Goal: Task Accomplishment & Management: Use online tool/utility

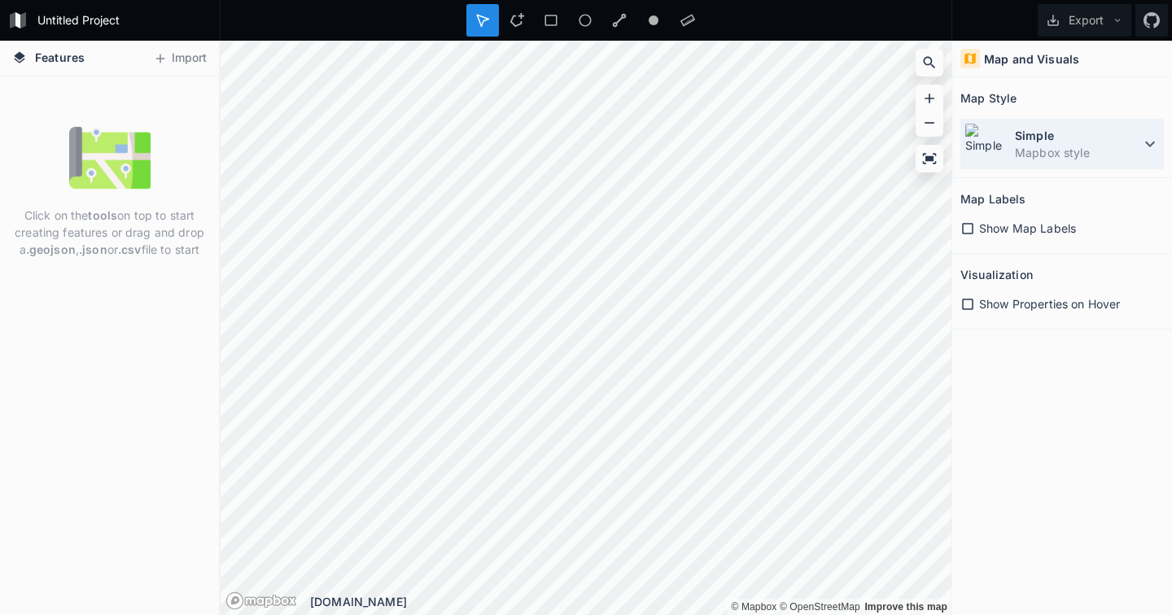
click at [1143, 146] on icon at bounding box center [1150, 144] width 20 height 20
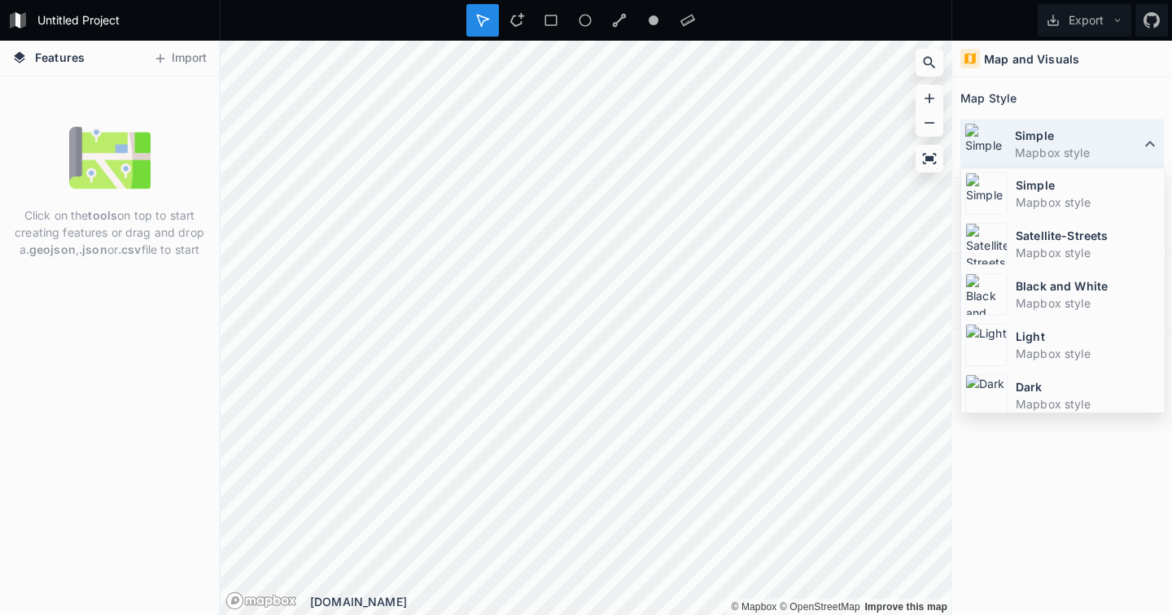
click at [1143, 146] on icon at bounding box center [1150, 144] width 20 height 20
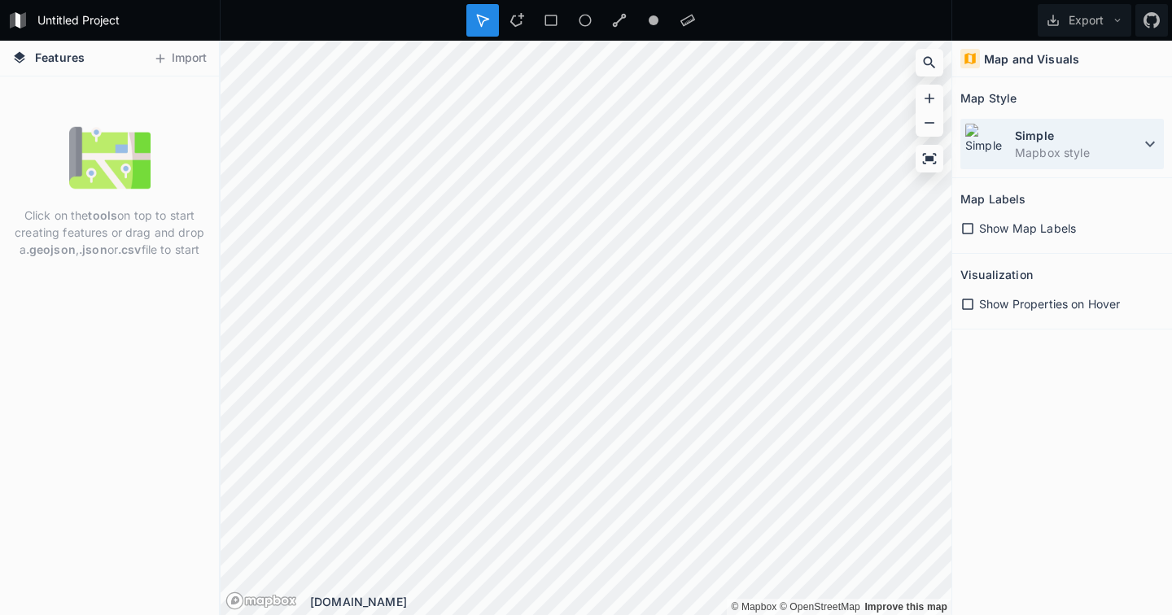
click at [1108, 142] on dt "Simple" at bounding box center [1077, 135] width 125 height 17
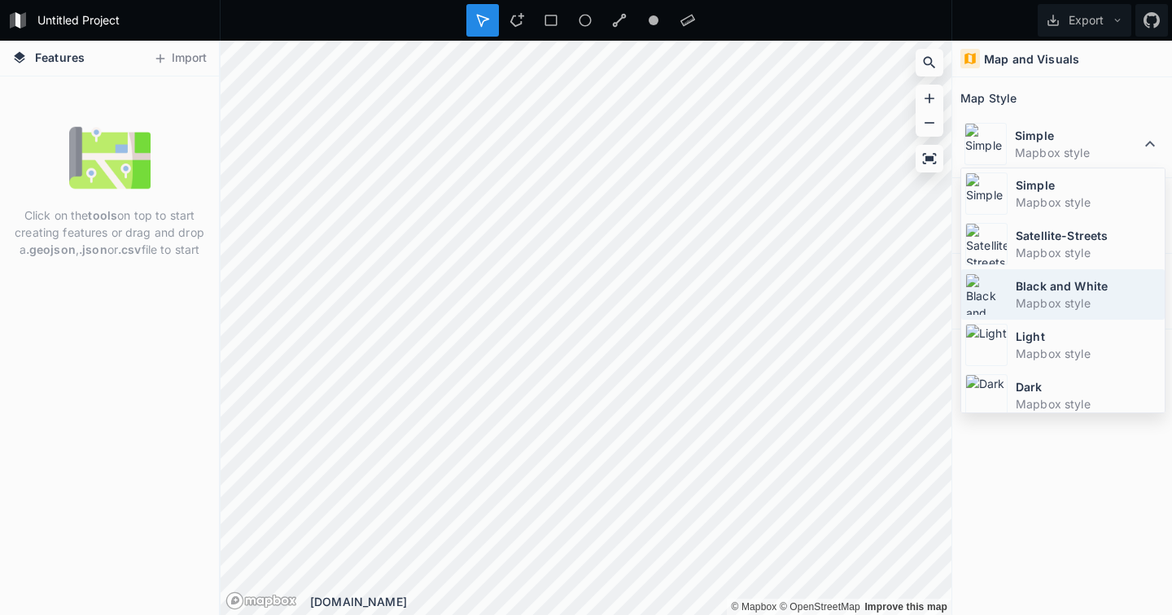
click at [1071, 304] on dd "Mapbox style" at bounding box center [1088, 303] width 145 height 17
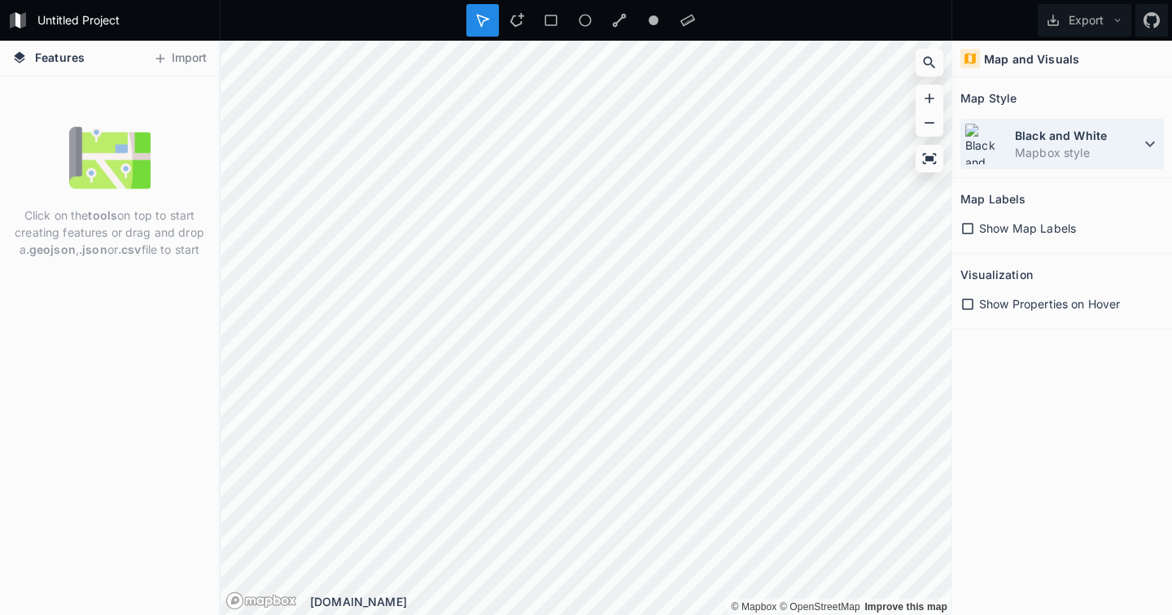
click at [1097, 144] on dd "Mapbox style" at bounding box center [1077, 152] width 125 height 17
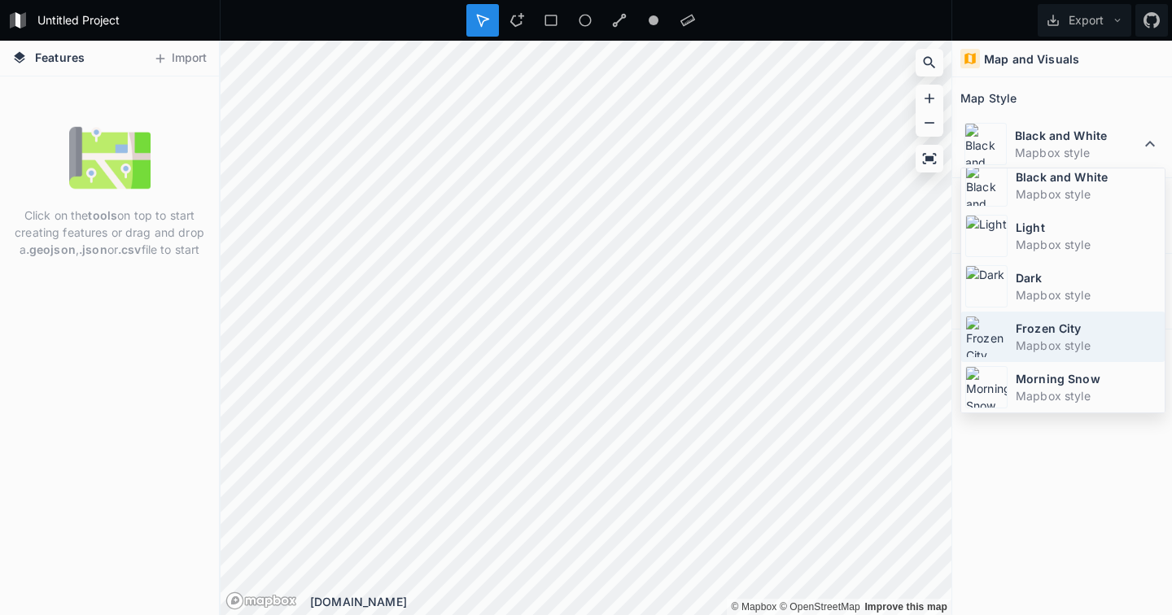
scroll to position [109, 0]
click at [1058, 342] on dd "Mapbox style" at bounding box center [1088, 345] width 145 height 17
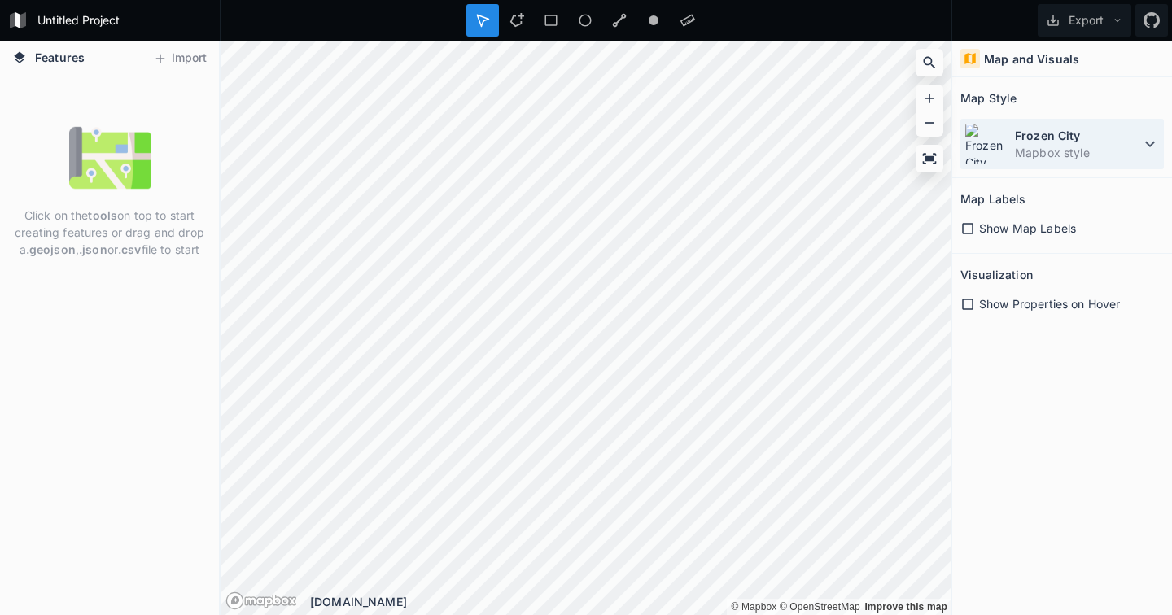
click at [1118, 142] on dt "Frozen City" at bounding box center [1077, 135] width 125 height 17
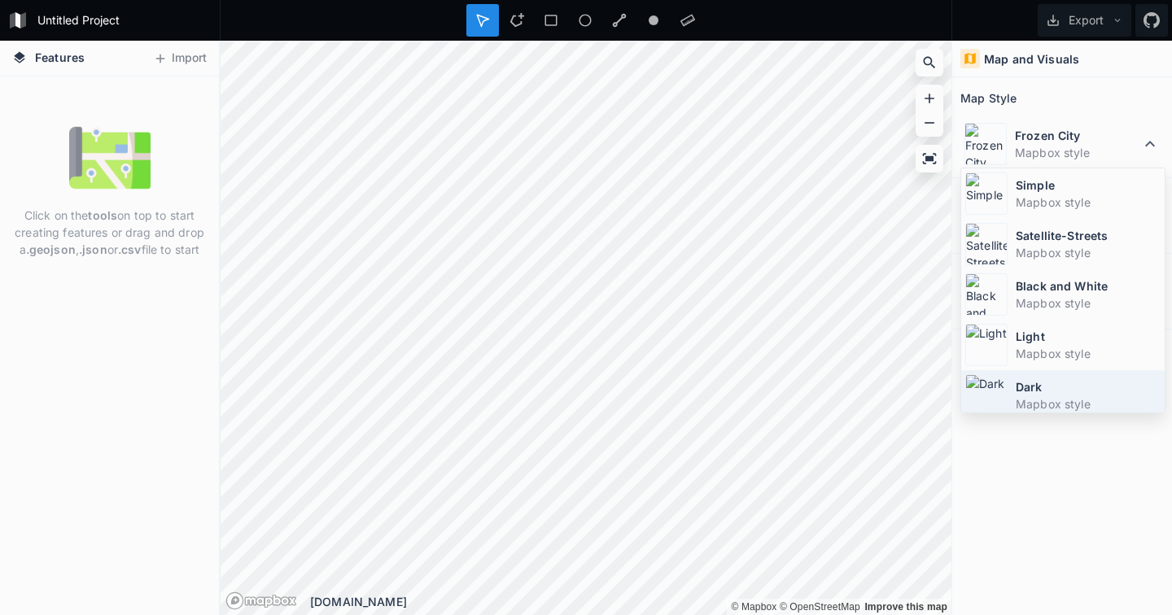
click at [1049, 392] on dt "Dark" at bounding box center [1088, 386] width 145 height 17
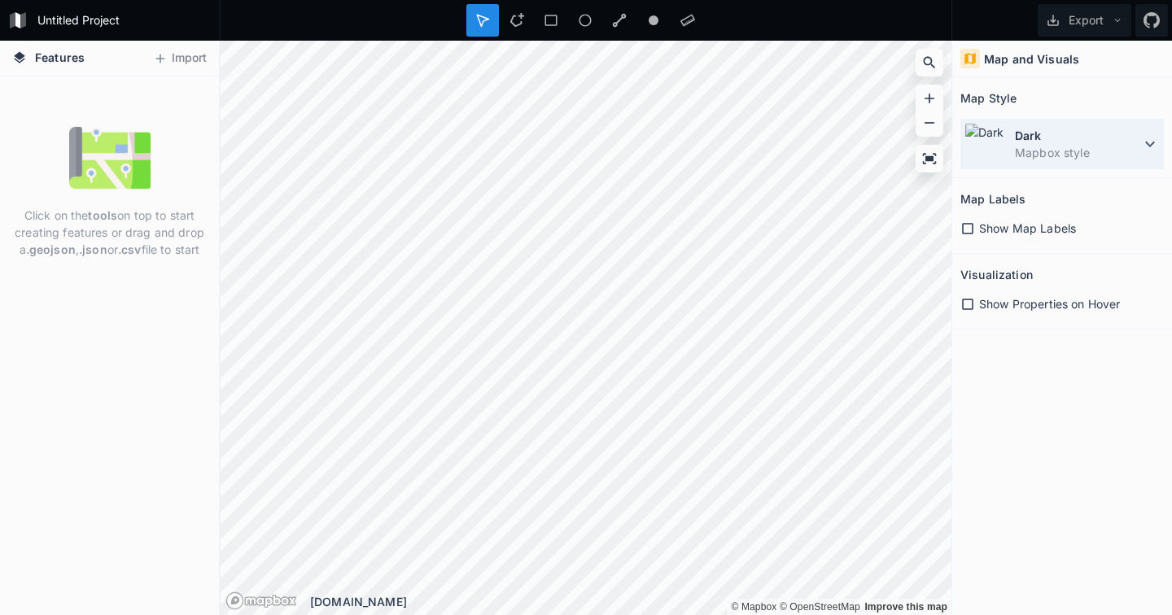
click at [1117, 140] on dt "Dark" at bounding box center [1077, 135] width 125 height 17
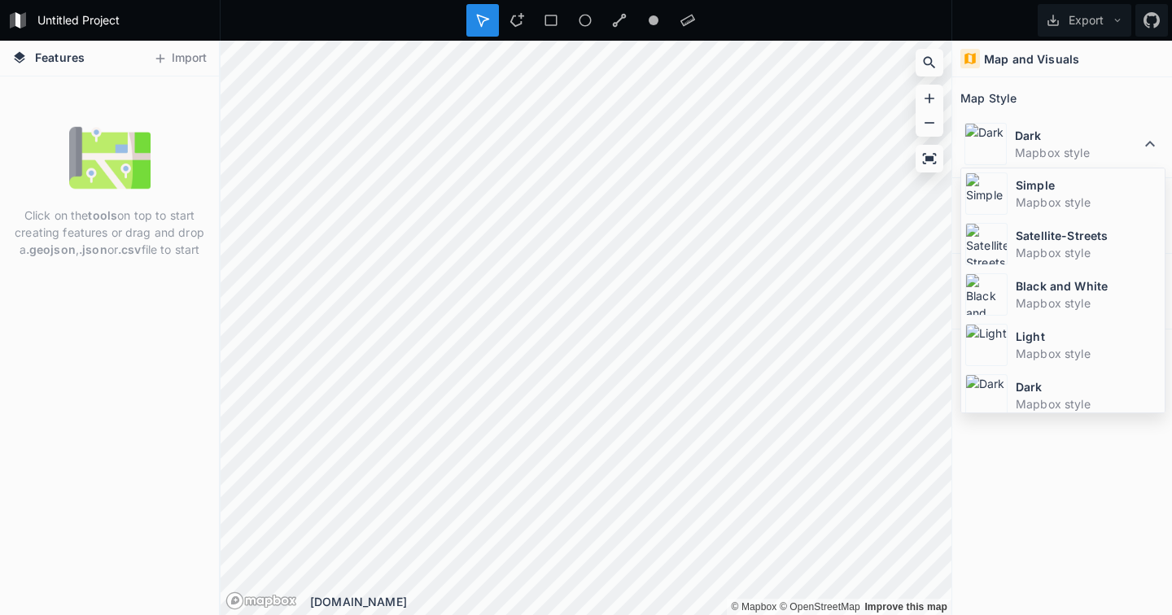
click at [1044, 491] on div "Map and Visuals Map Style Dark Mapbox style Simple Mapbox style Satellite-Stree…" at bounding box center [1062, 328] width 220 height 575
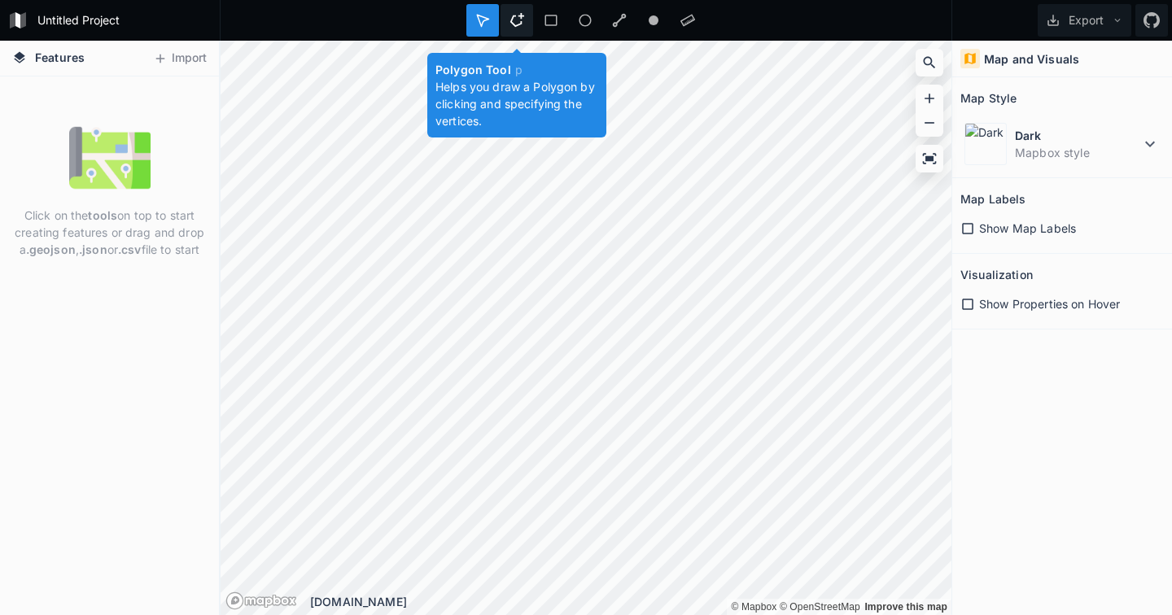
click at [518, 15] on icon at bounding box center [517, 20] width 14 height 14
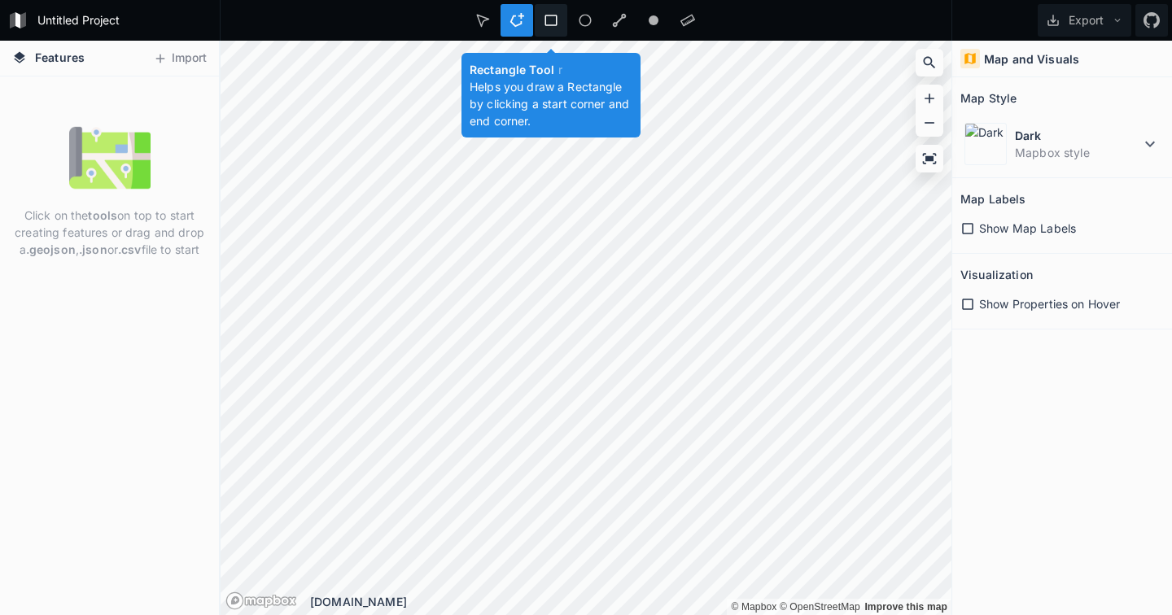
click at [569, 12] on div at bounding box center [585, 20] width 33 height 33
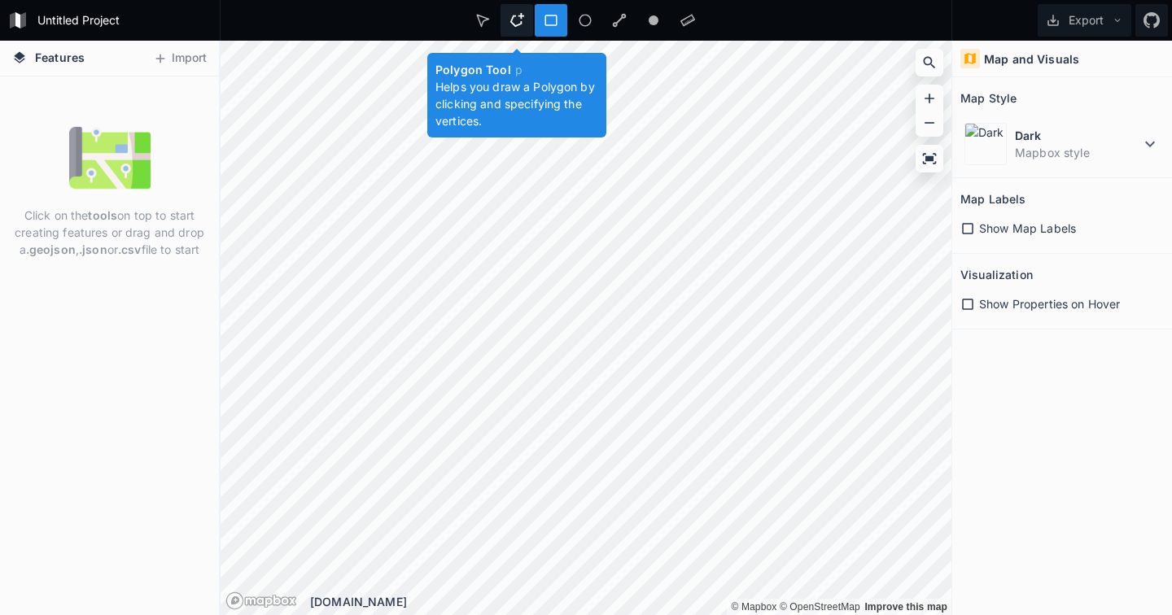
click at [519, 17] on icon at bounding box center [516, 20] width 15 height 15
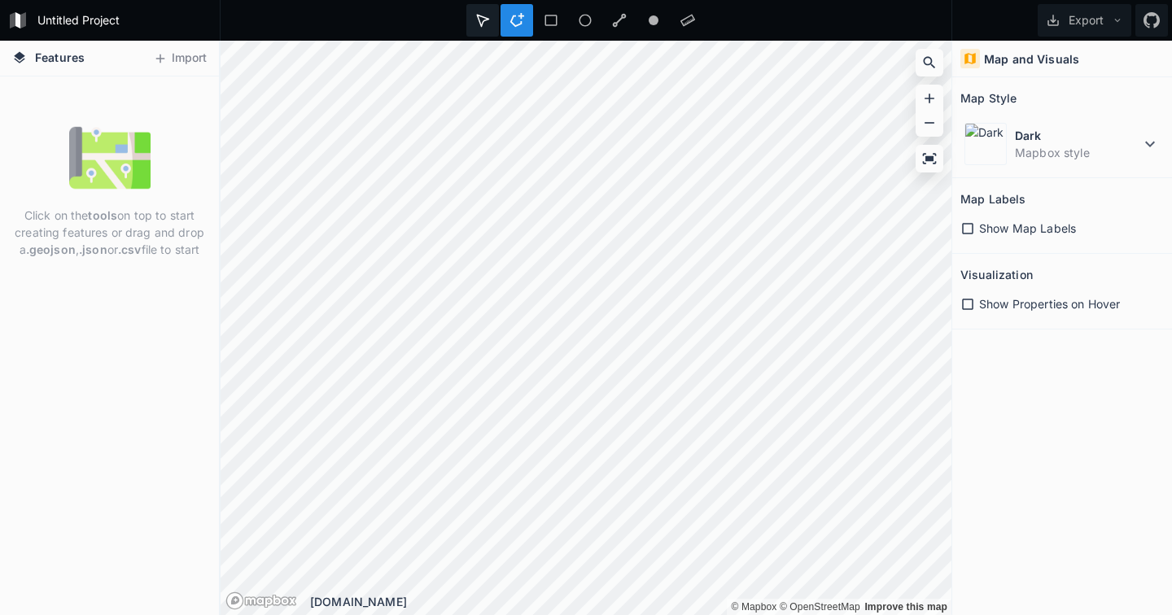
click at [480, 15] on icon at bounding box center [482, 20] width 15 height 15
click at [518, 20] on icon at bounding box center [516, 20] width 15 height 15
click at [924, 157] on icon at bounding box center [929, 159] width 16 height 16
click at [929, 159] on icon at bounding box center [930, 158] width 14 height 11
click at [165, 57] on icon at bounding box center [160, 58] width 15 height 15
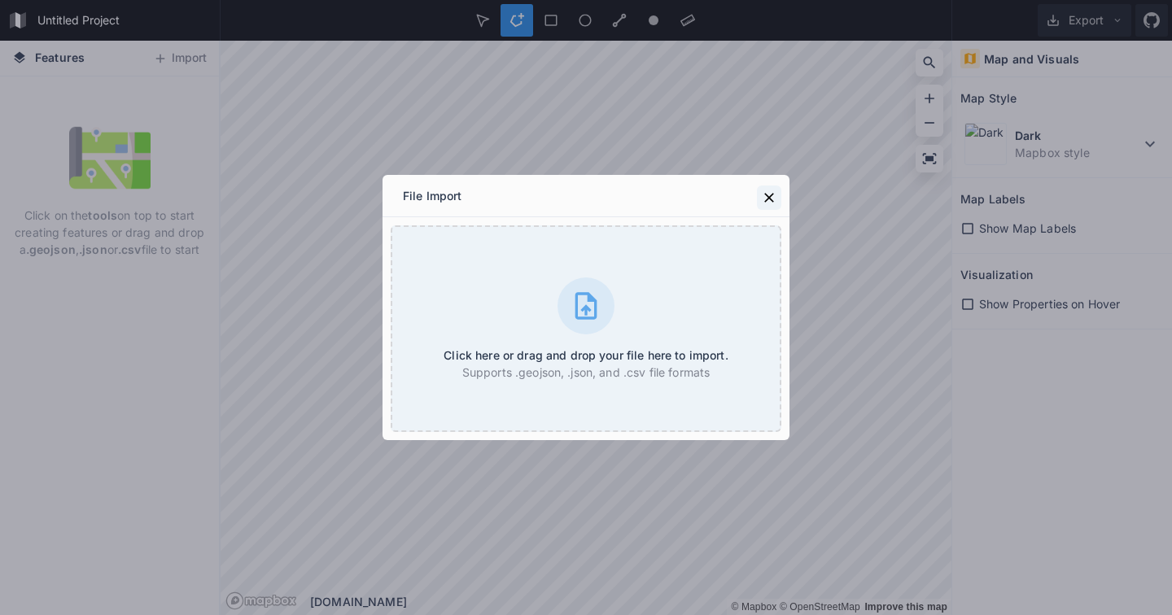
click at [767, 195] on icon at bounding box center [769, 198] width 10 height 10
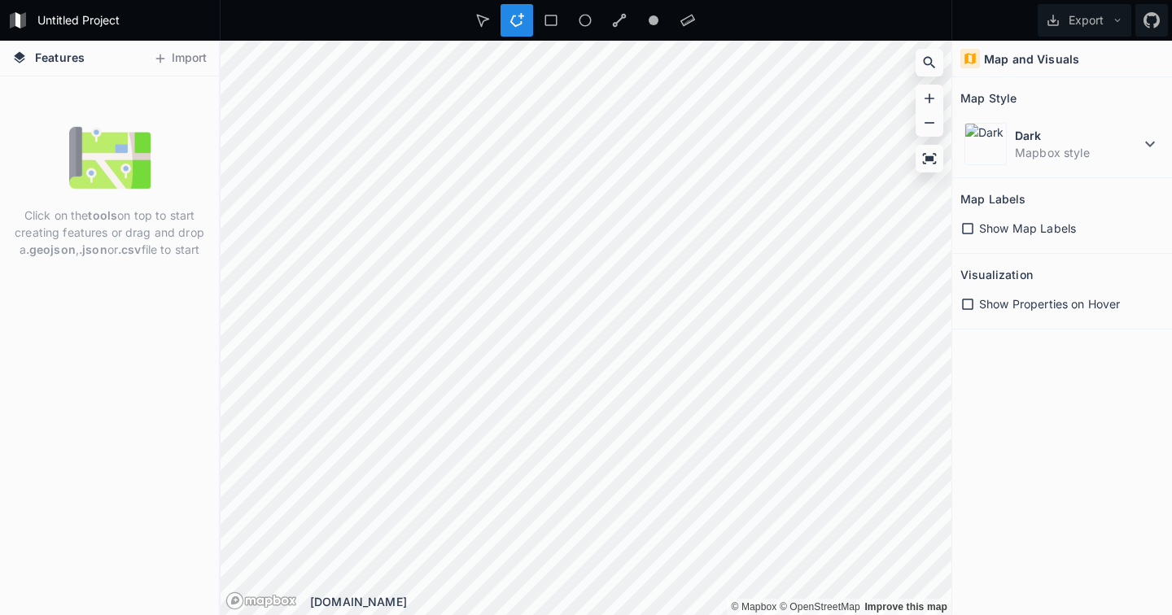
click at [1016, 229] on span "Show Map Labels" at bounding box center [1027, 228] width 97 height 17
click at [1014, 308] on span "Show Properties on Hover" at bounding box center [1049, 303] width 141 height 17
click at [569, 12] on div at bounding box center [585, 20] width 33 height 33
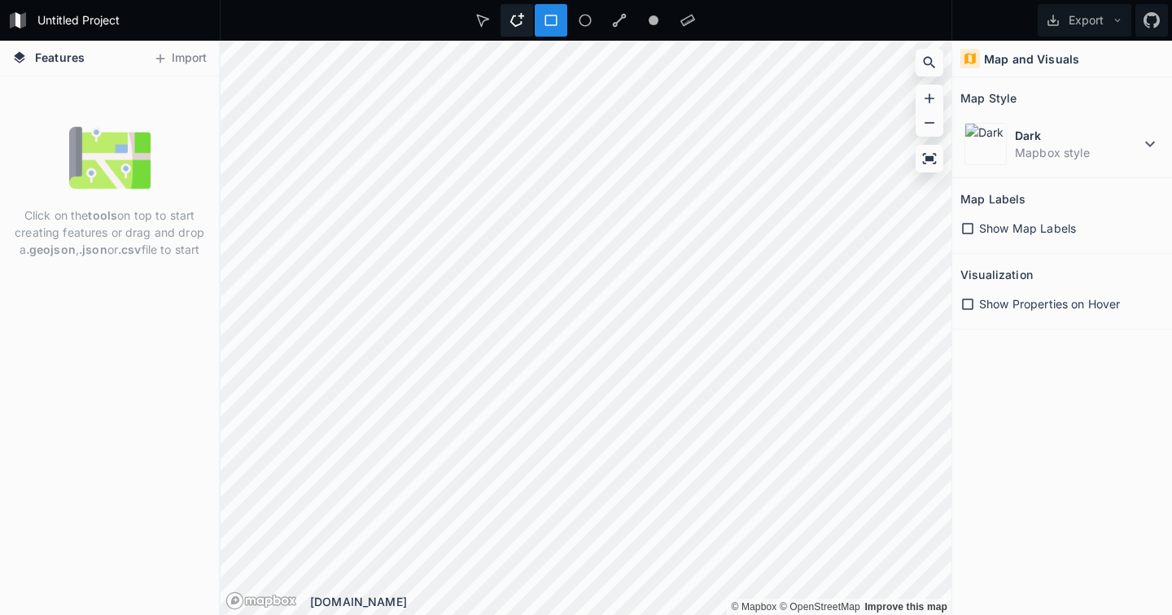
click at [514, 15] on icon at bounding box center [517, 20] width 14 height 14
click at [515, 13] on icon at bounding box center [516, 20] width 15 height 15
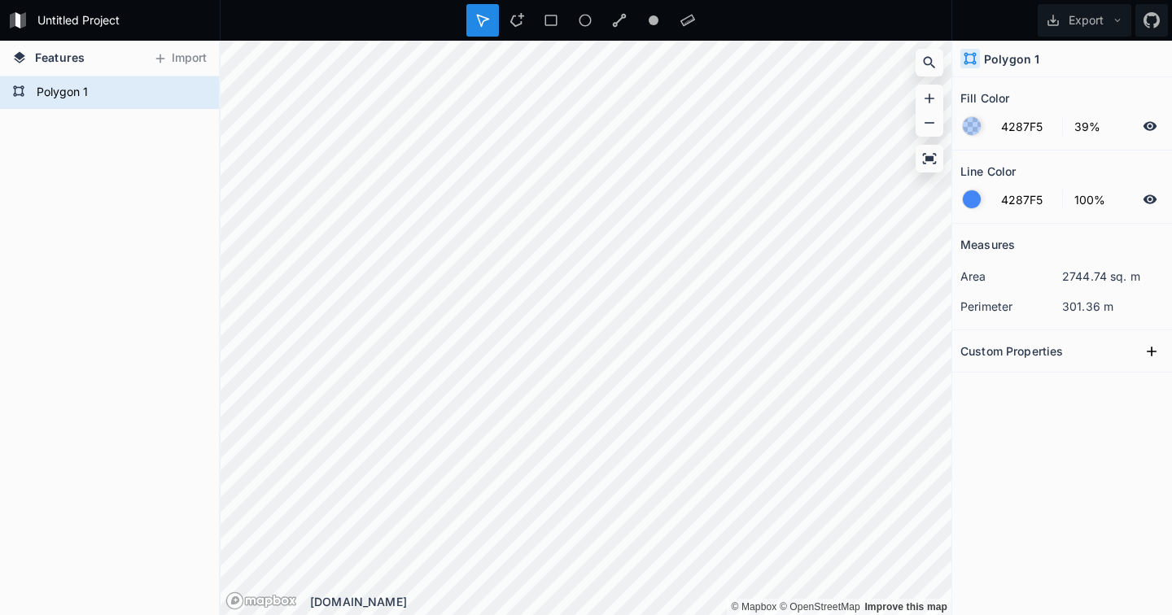
click at [970, 124] on div at bounding box center [972, 126] width 18 height 18
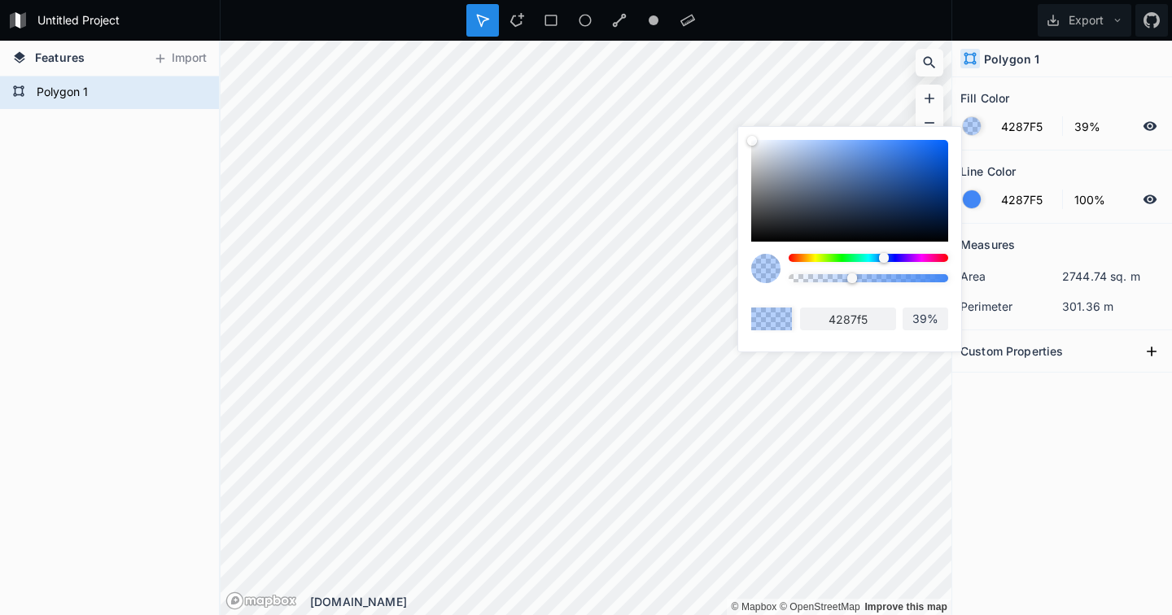
type input "4281F5"
type input "4281f5"
type input "4287F5"
type input "4287f5"
type input "429EF5"
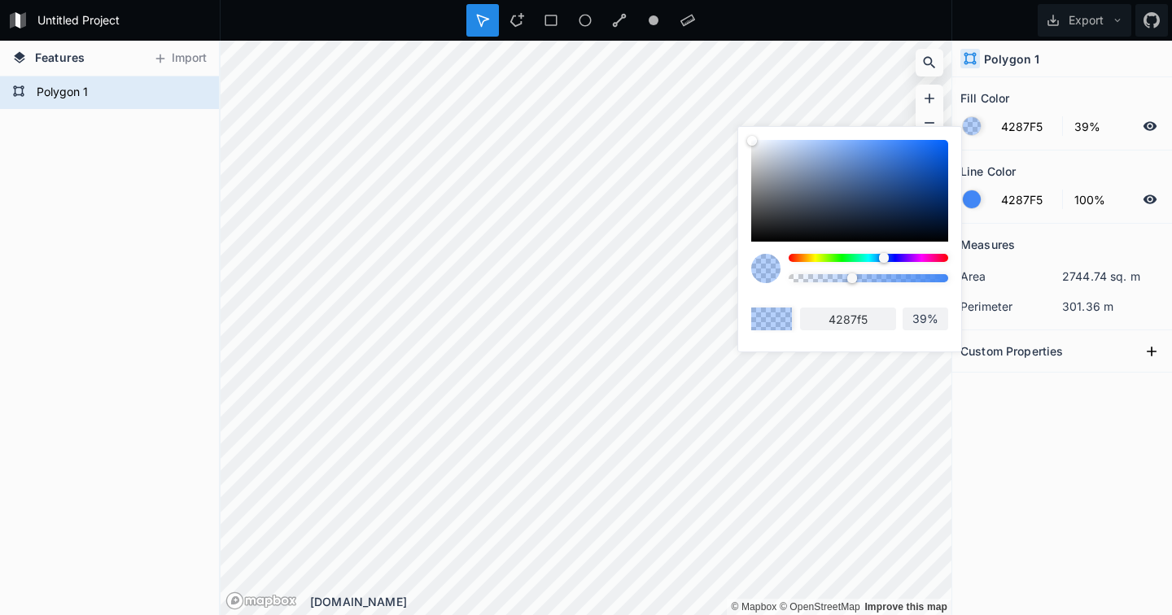
type input "429ef5"
type input "42CBF5"
type input "42cbf5"
type input "42F5E9"
type input "42f5e9"
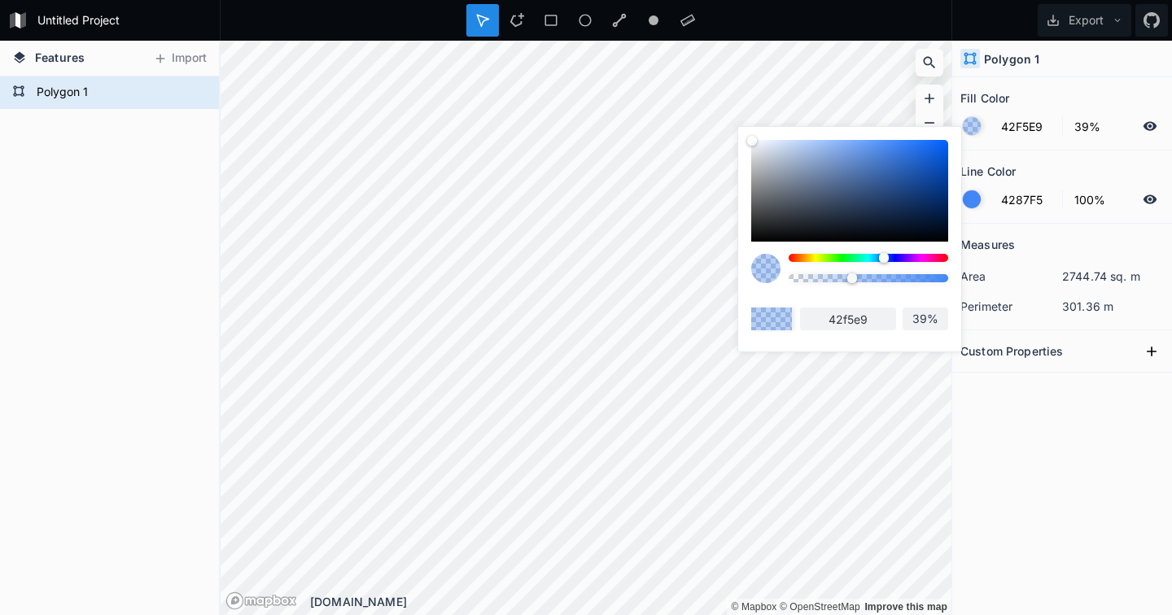
type input "42F59E"
type input "42f59e"
type input "42F560"
type input "42f560"
type input "60F542"
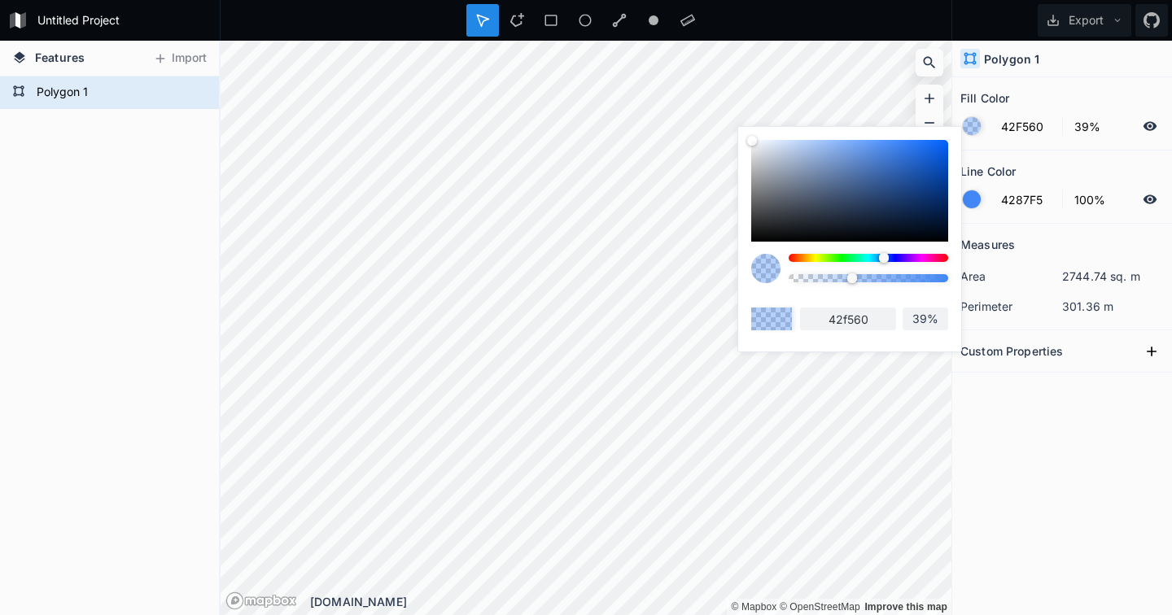
type input "60f542"
type input "9EF542"
type input "9ef542"
type input "CBF542"
type input "cbf542"
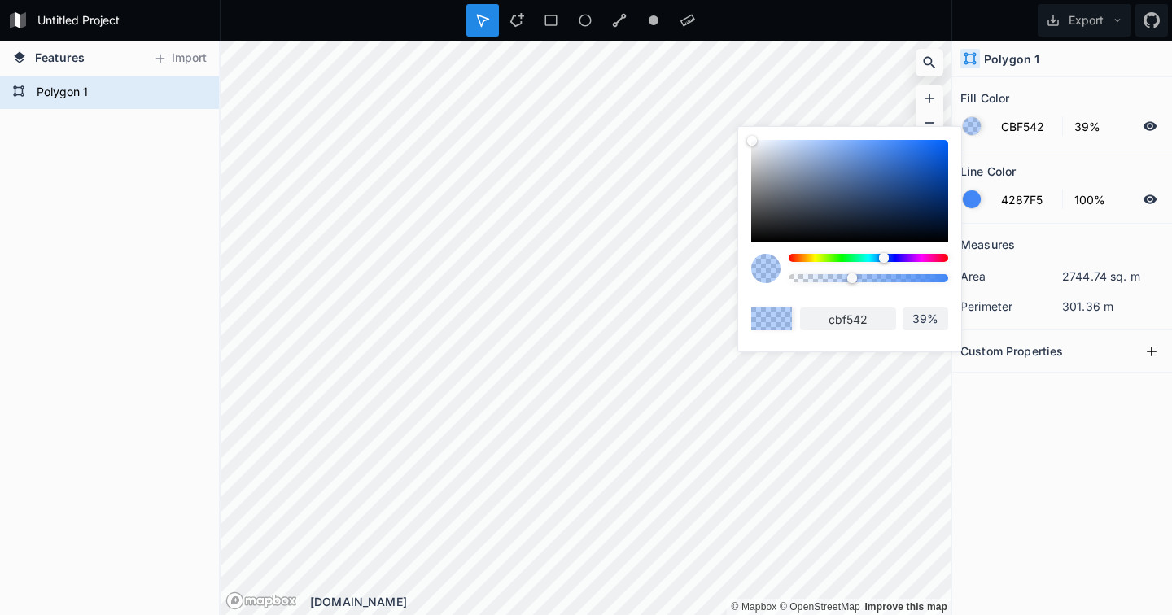
type input "EFF542"
type input "eff542"
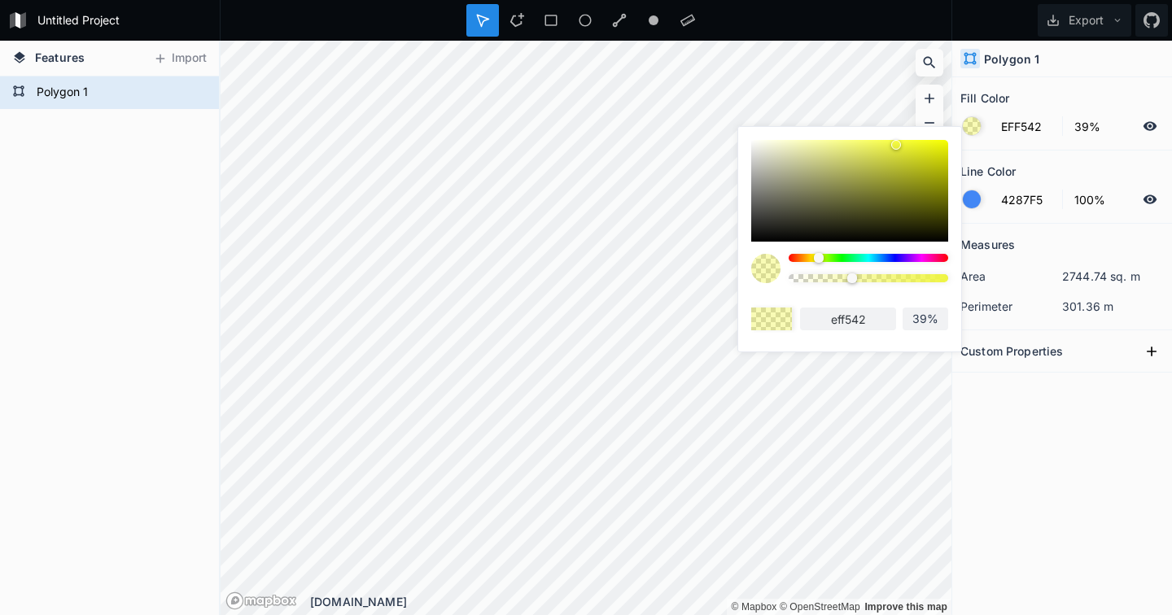
type input "F5D742"
type input "f5d742"
type input "F5C242"
type input "f5c242"
type input "F5B642"
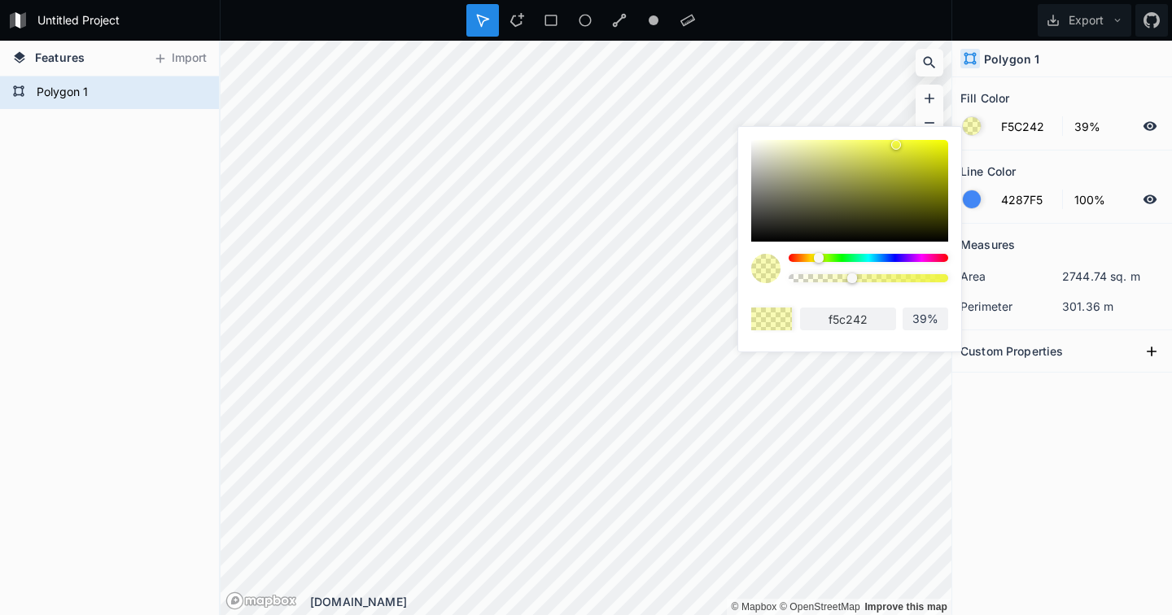
type input "f5b642"
type input "F5B042"
type input "f5b042"
type input "F5AA42"
type input "f5aa42"
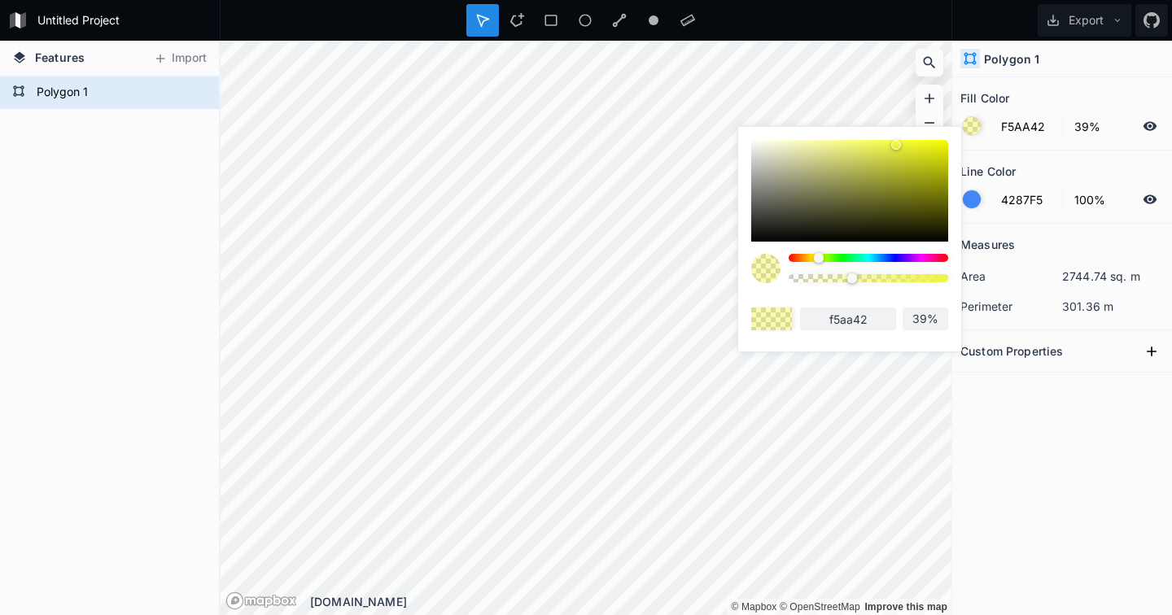
type input "F5A442"
type input "f5a442"
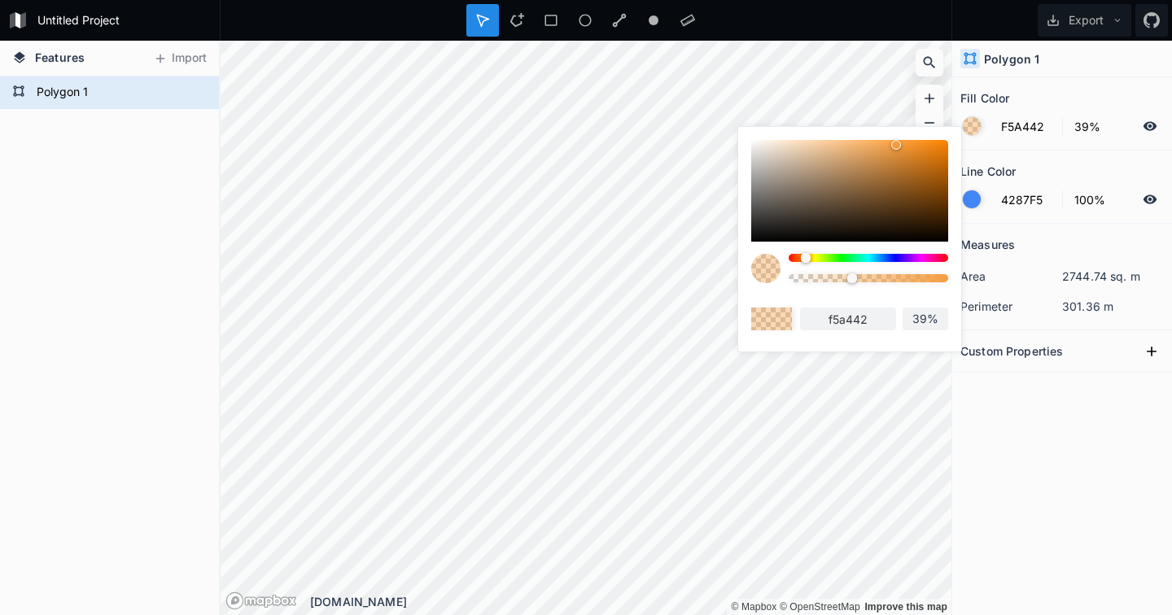
type input "F59E42"
type input "f59e42"
type input "F59842"
type input "f59842"
type input "F58142"
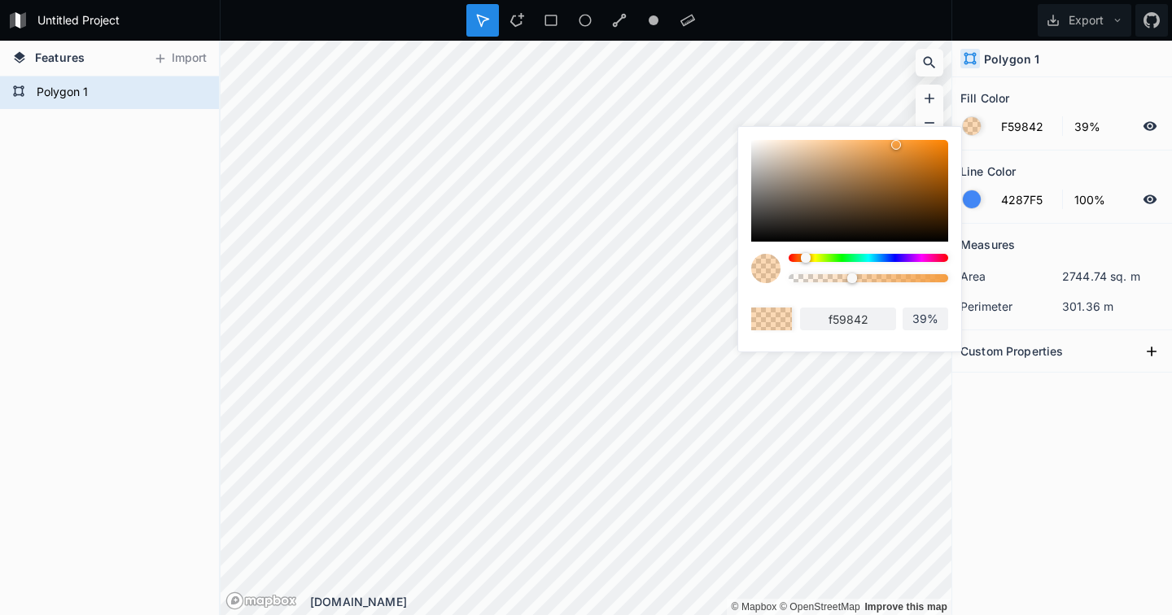
type input "f58142"
type input "F56C42"
type input "f56c42"
type input "F54E42"
type input "f54e42"
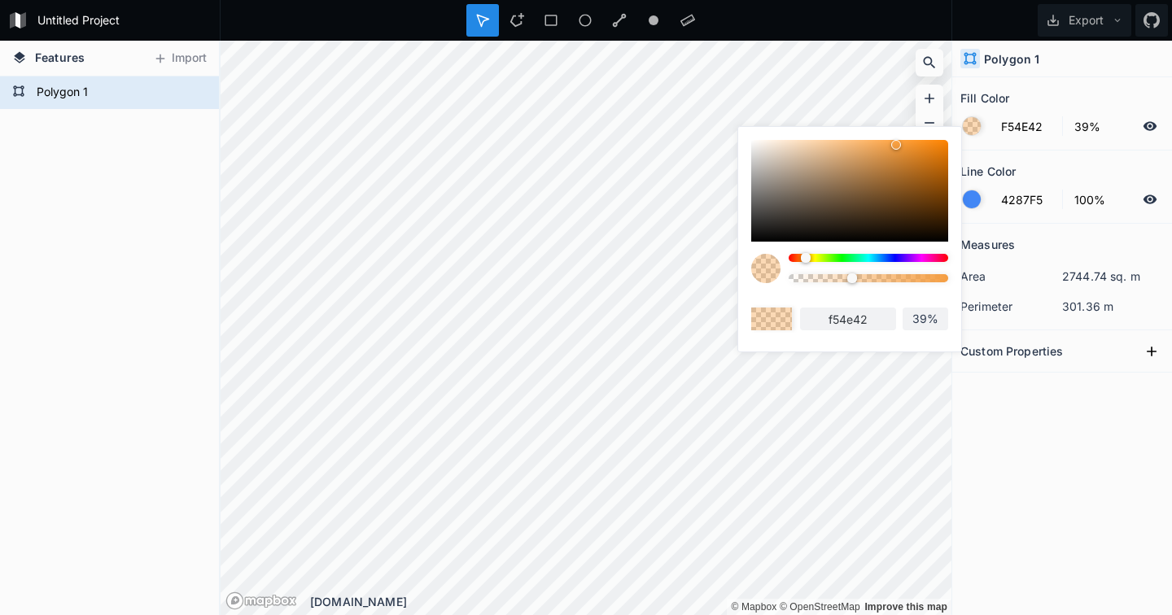
type input "F54242"
type input "f54242"
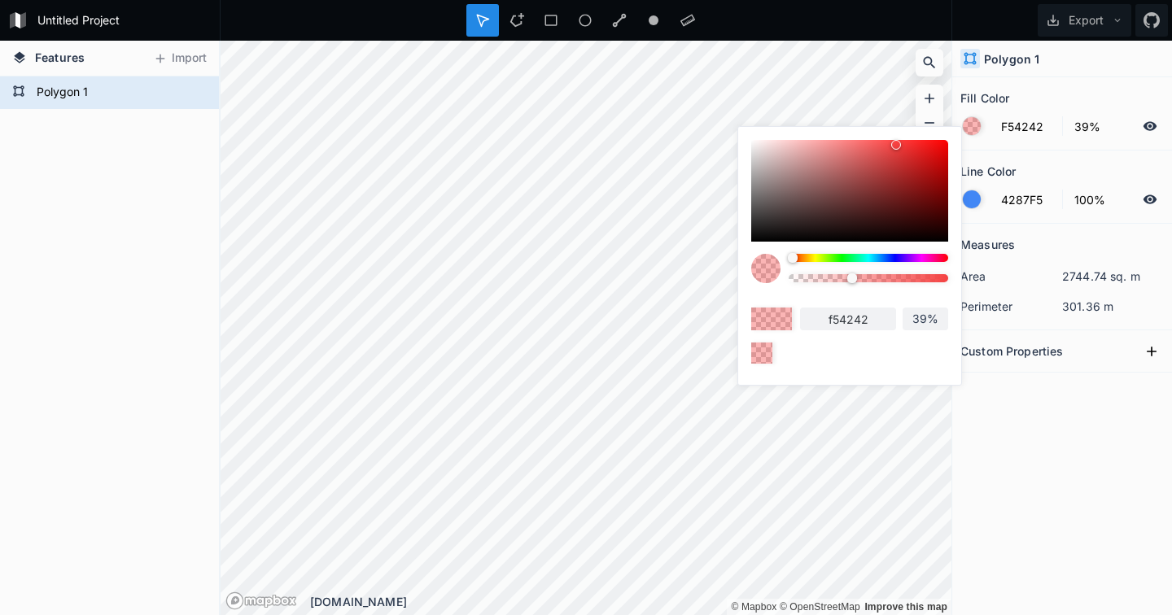
type input "F54E42"
type input "f54e42"
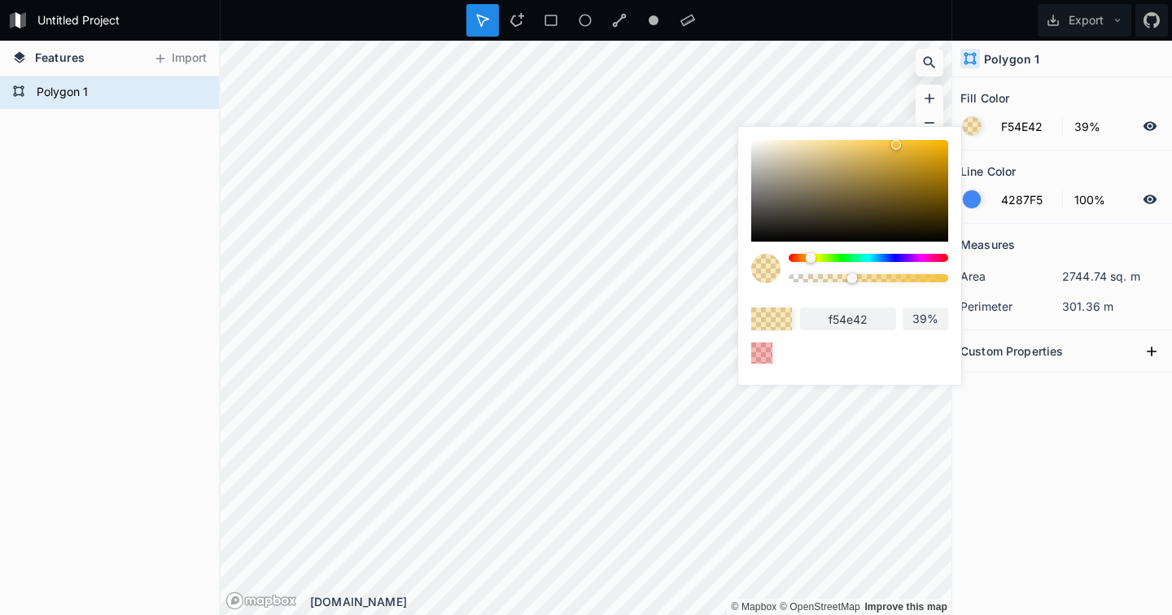
type input "F5C242"
type input "f5c242"
type input "9EF542"
type input "9ef542"
type input "42F575"
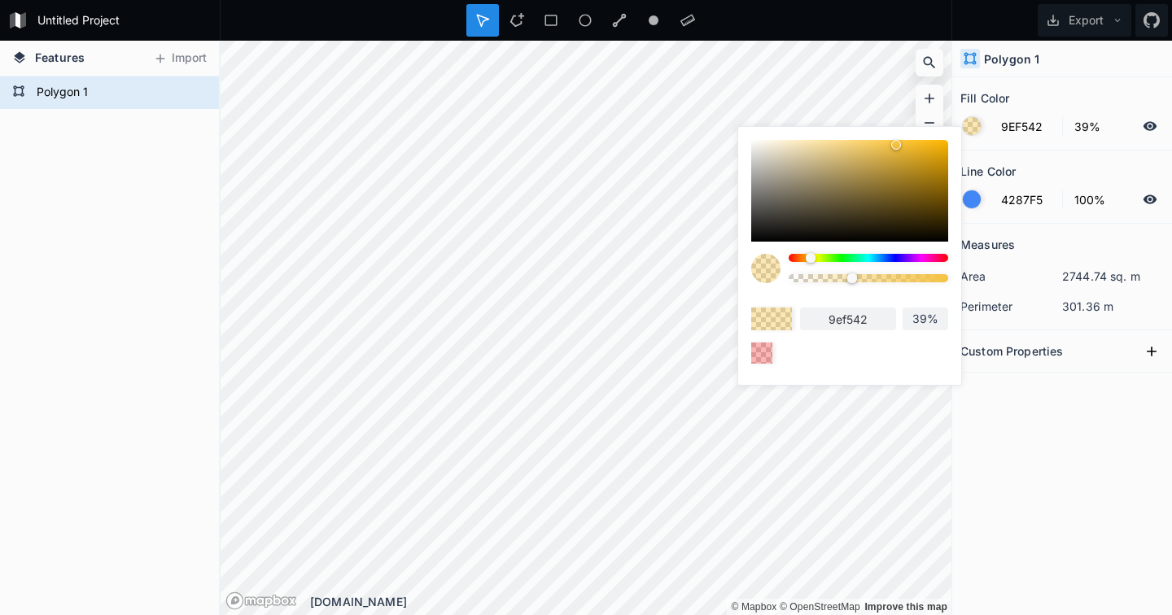
type input "42f575"
type input "42D7F5"
type input "42d7f5"
type input "424EF5"
type input "424ef5"
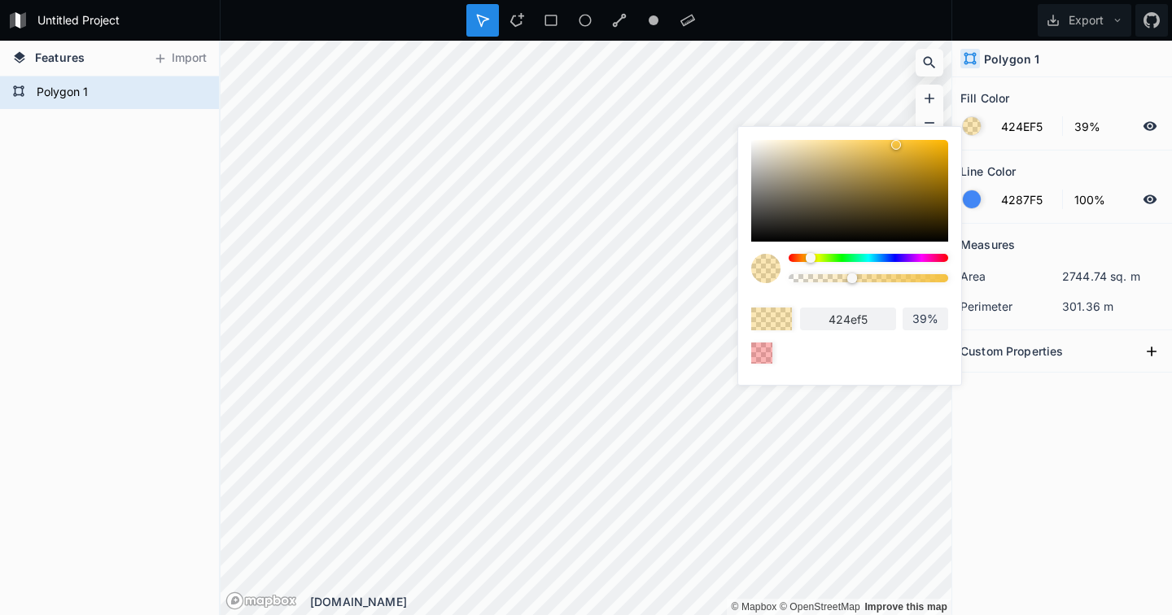
type input "9842F5"
type input "9842f5"
type input "F542E9"
type input "f542e9"
type input "F5428D"
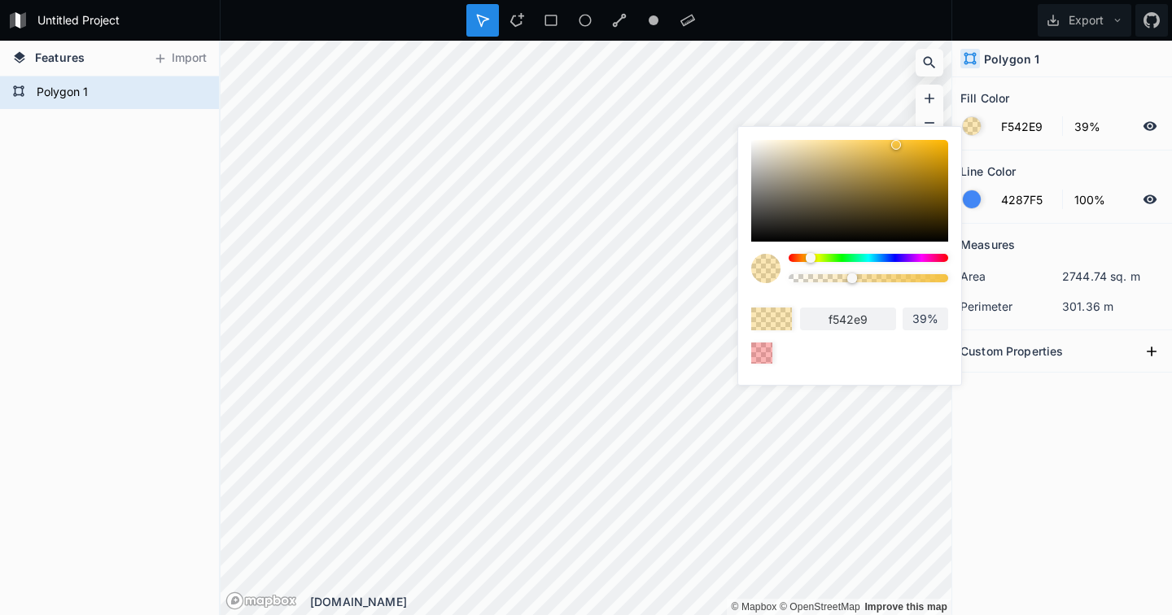
type input "f5428d"
type input "F54242"
type input "f54242"
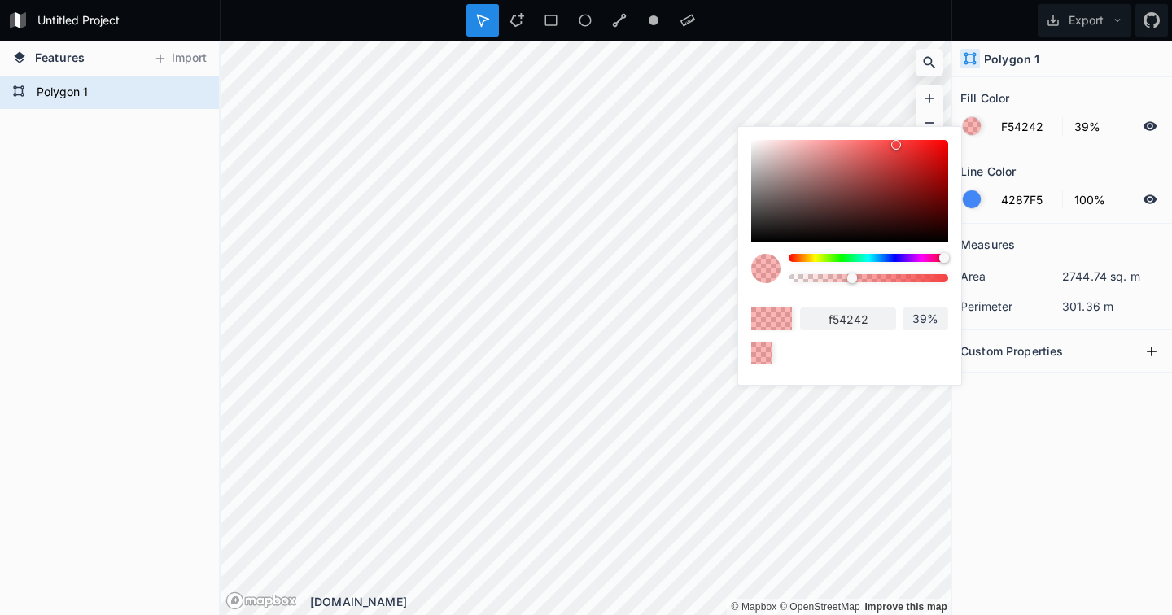
type input "F54254"
type input "f54254"
type input "F5426C"
type input "f5426c"
type input "F5427B"
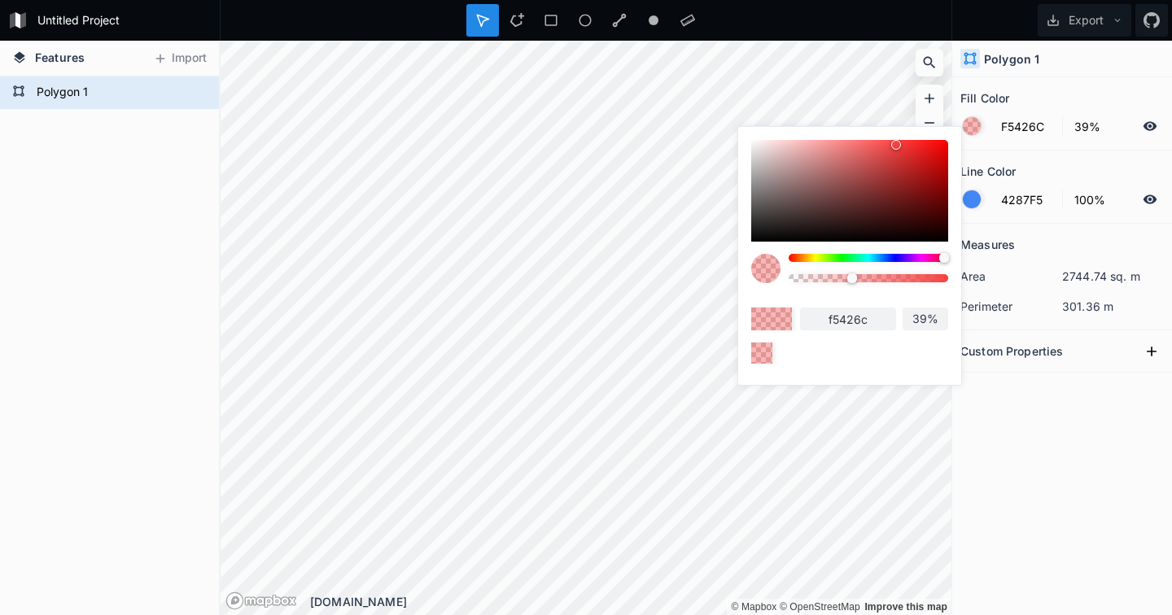
type input "f5427b"
type input "F54287"
type input "f54287"
type input "F54298"
type input "f54298"
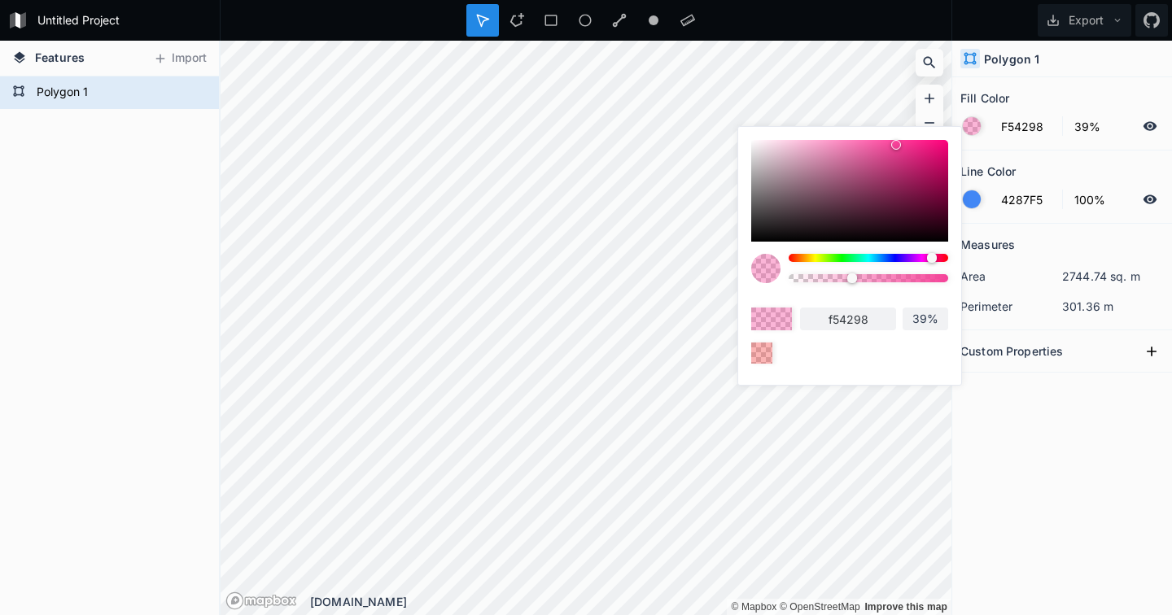
type input "F5429E"
type input "f5429e"
type input "F542AA"
type input "f542aa"
type input "F542B0"
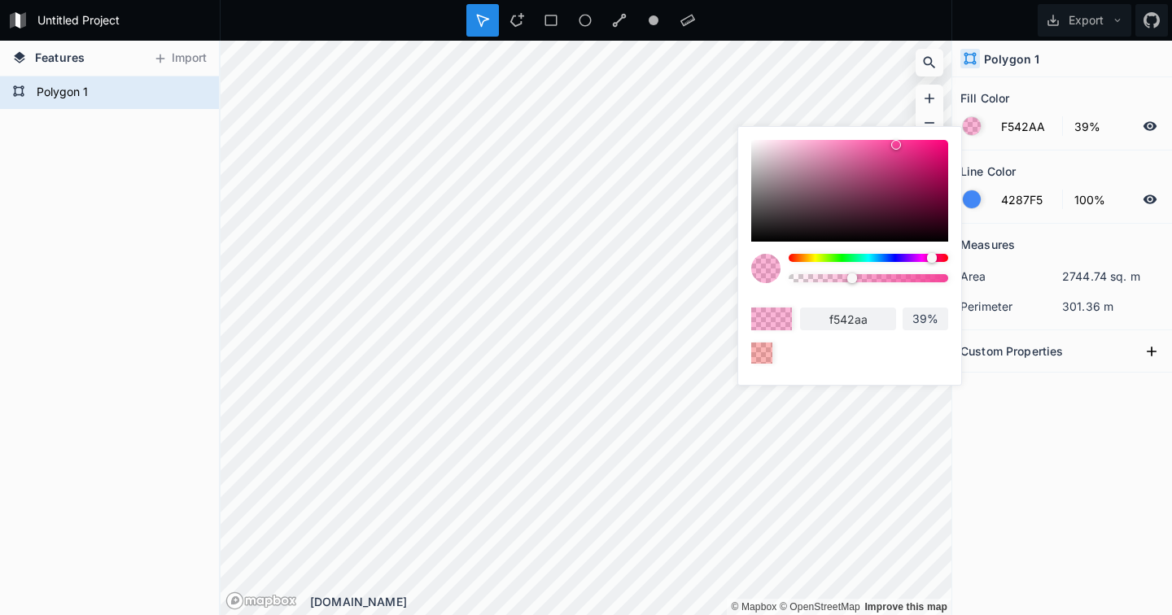
type input "f542b0"
type input "F542BC"
type input "f542bc"
type input "F542CB"
type input "f542cb"
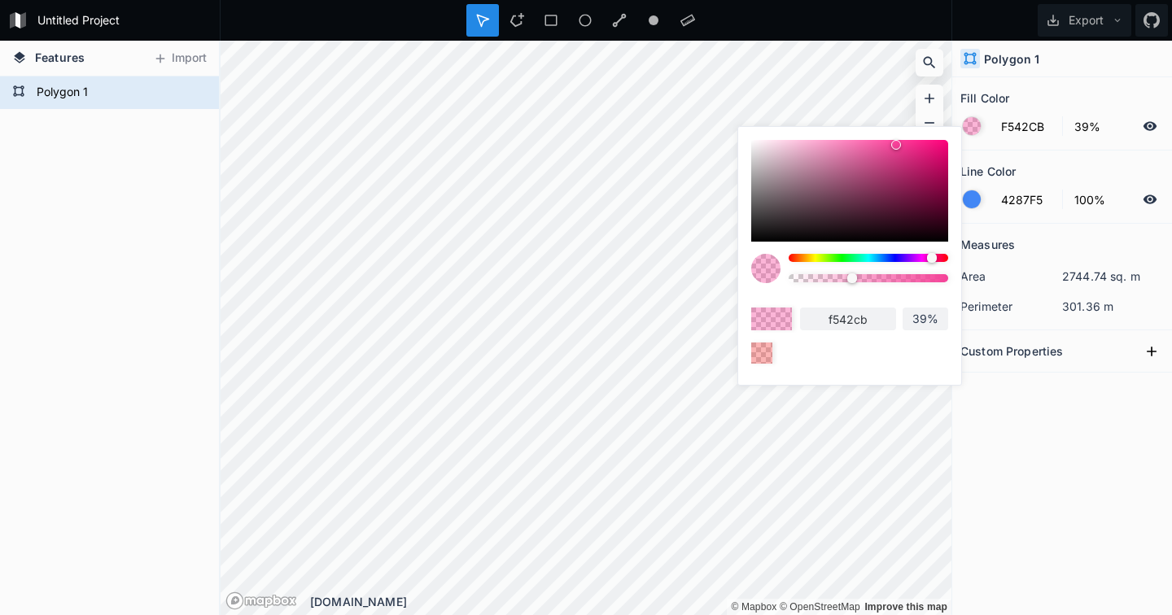
type input "F542D7"
type input "f542d7"
type input "F542E9"
type input "f542e9"
type input "E942F5"
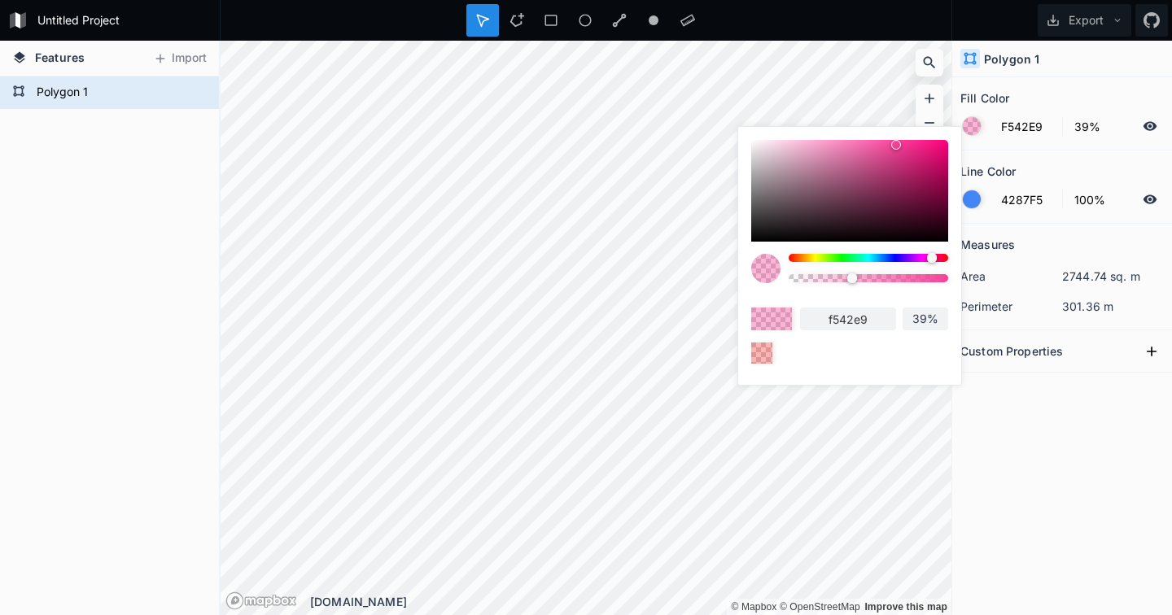
type input "e942f5"
type input "D742F5"
type input "d742f5"
type input "C242F5"
type input "c242f5"
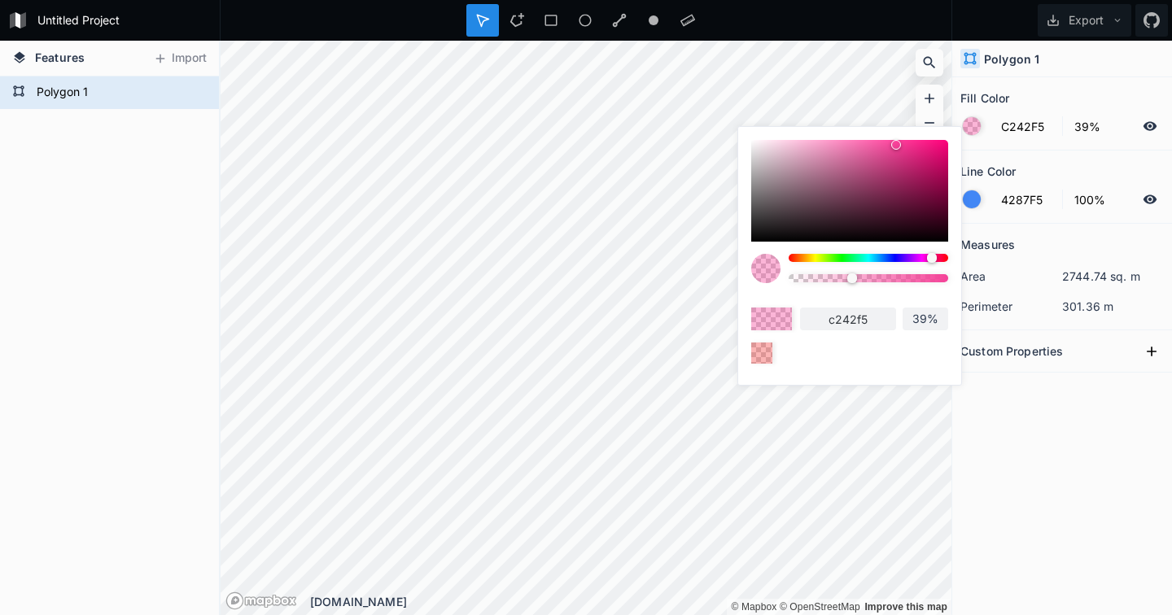
type input "B042F5"
type input "b042f5"
type input "9842F5"
type input "9842f5"
type input "8742F5"
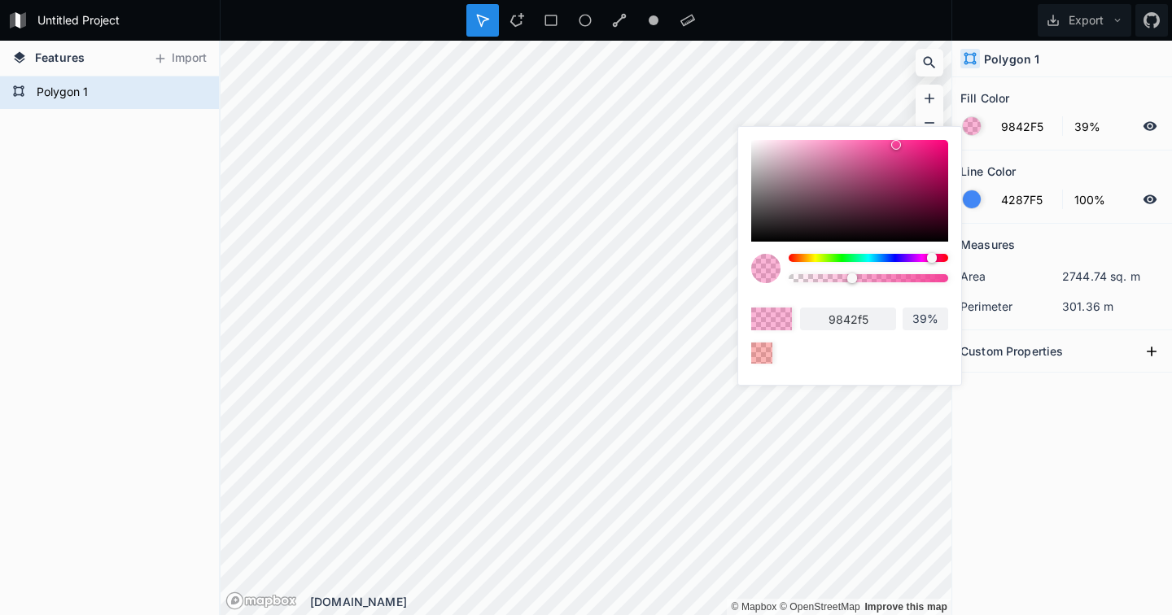
type input "8742f5"
type input "7542F5"
type input "7542f5"
type input "6C42F5"
type input "6c42f5"
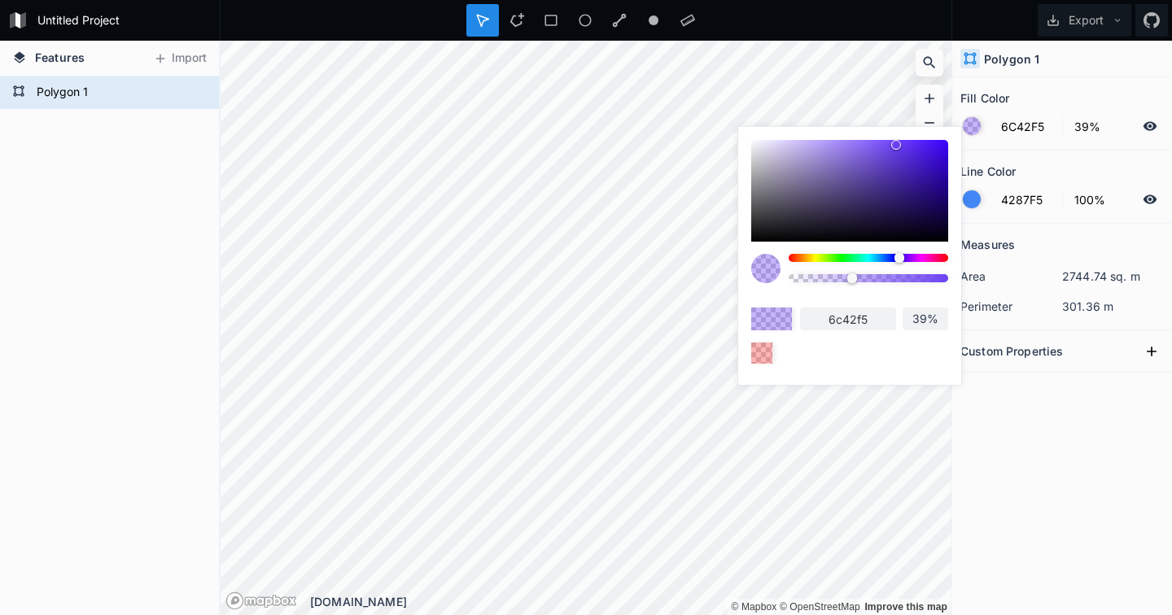
type input "6042F5"
type input "6042f5"
type input "5A42F5"
type input "5a42f5"
type input "5442F5"
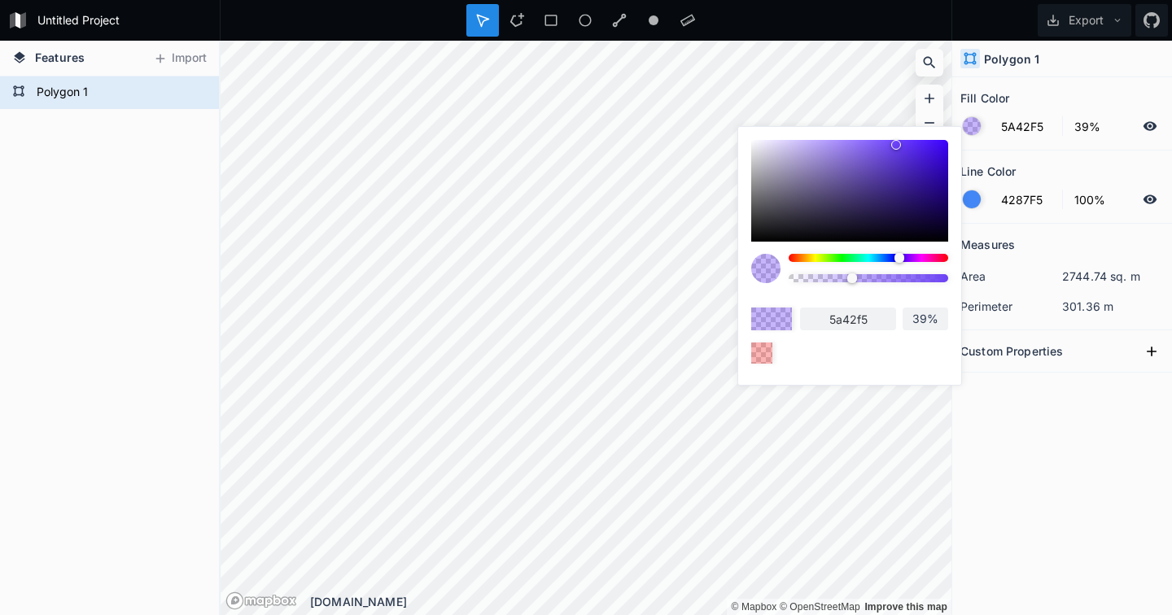
type input "5442f5"
type input "4E42F5"
type input "4e42f5"
type input "4248F5"
type input "4248f5"
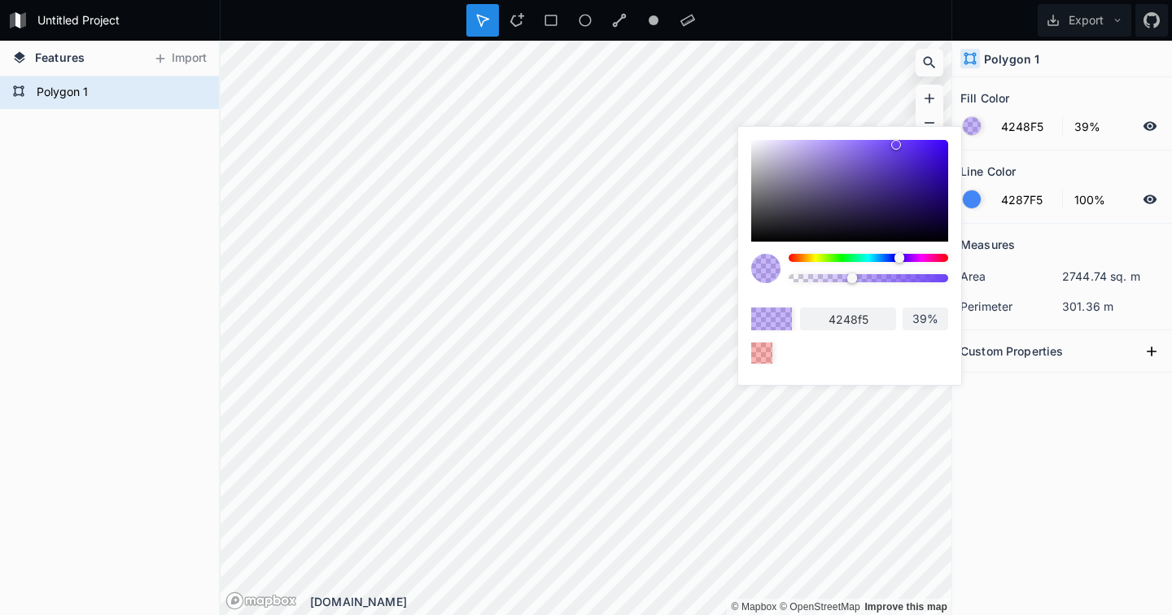
type input "425AF5"
type input "425af5"
type input "426FF5"
type input "426ff5"
type input "4281F5"
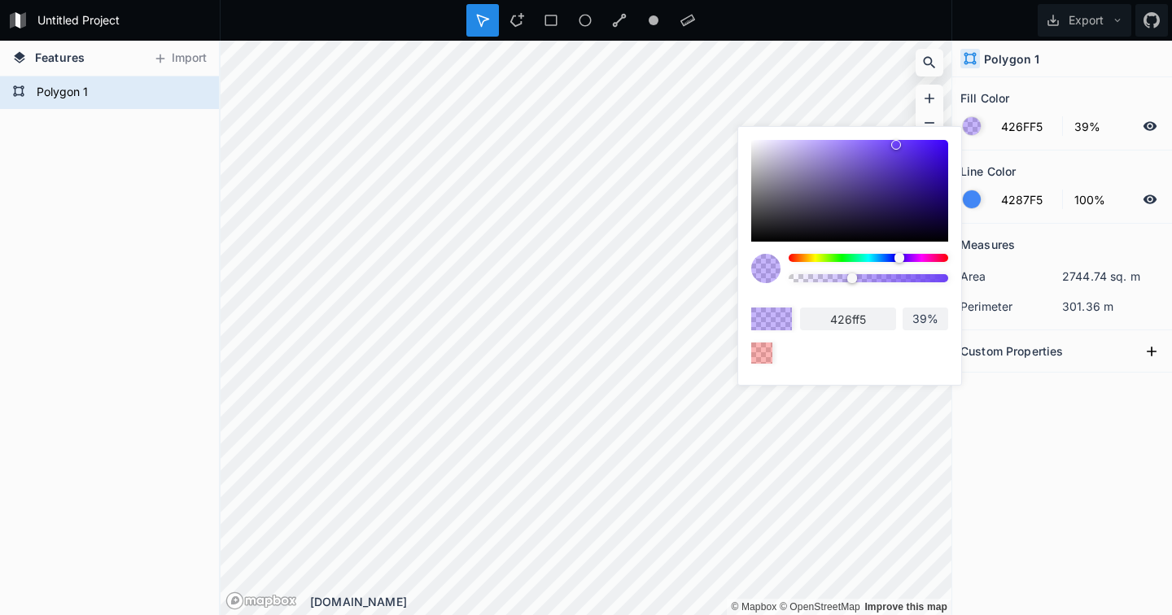
type input "4281f5"
type input "428DF5"
type input "428df5"
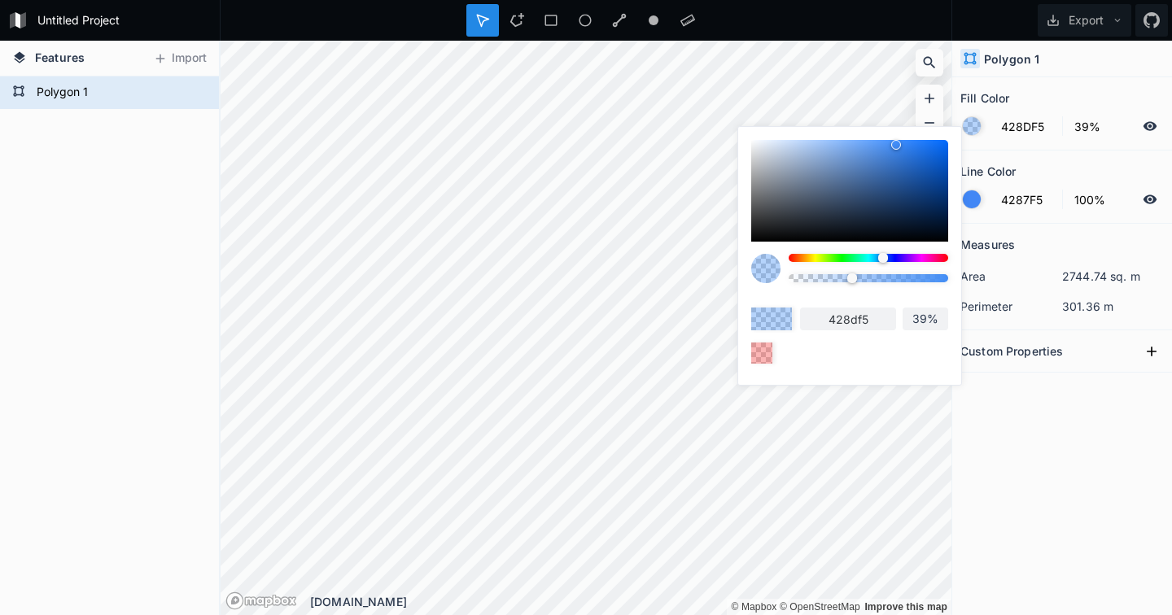
type input "4298F5"
type input "4298f5"
type input "429EF5"
type input "429ef5"
type input "42A4F5"
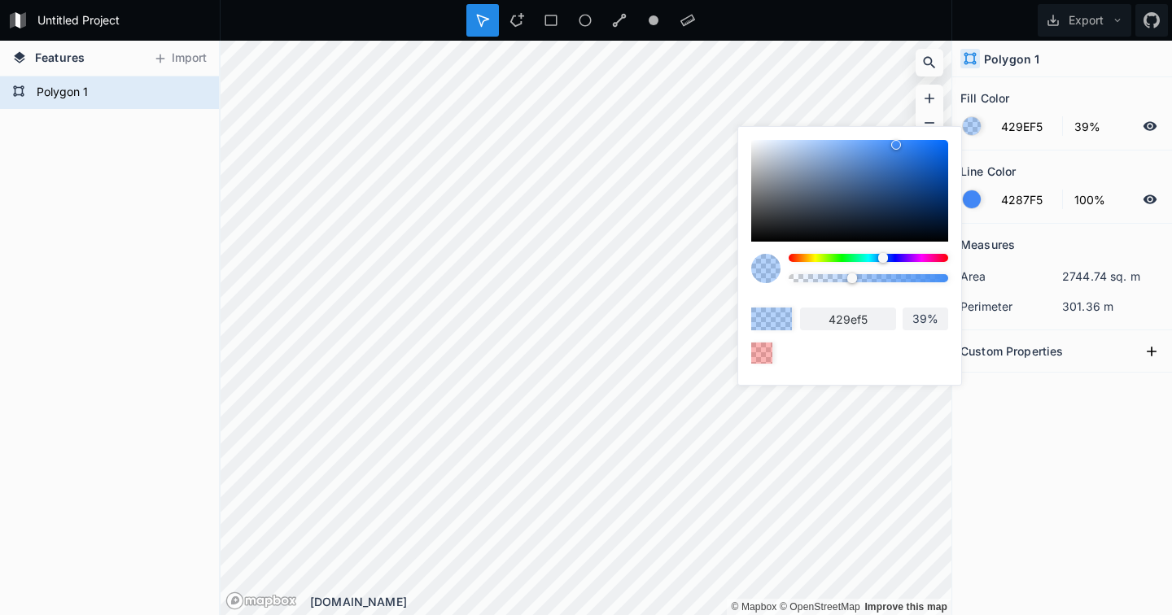
type input "42a4f5"
type input "42AAF5"
type input "42aaf5"
type input "42B0F5"
type input "42b0f5"
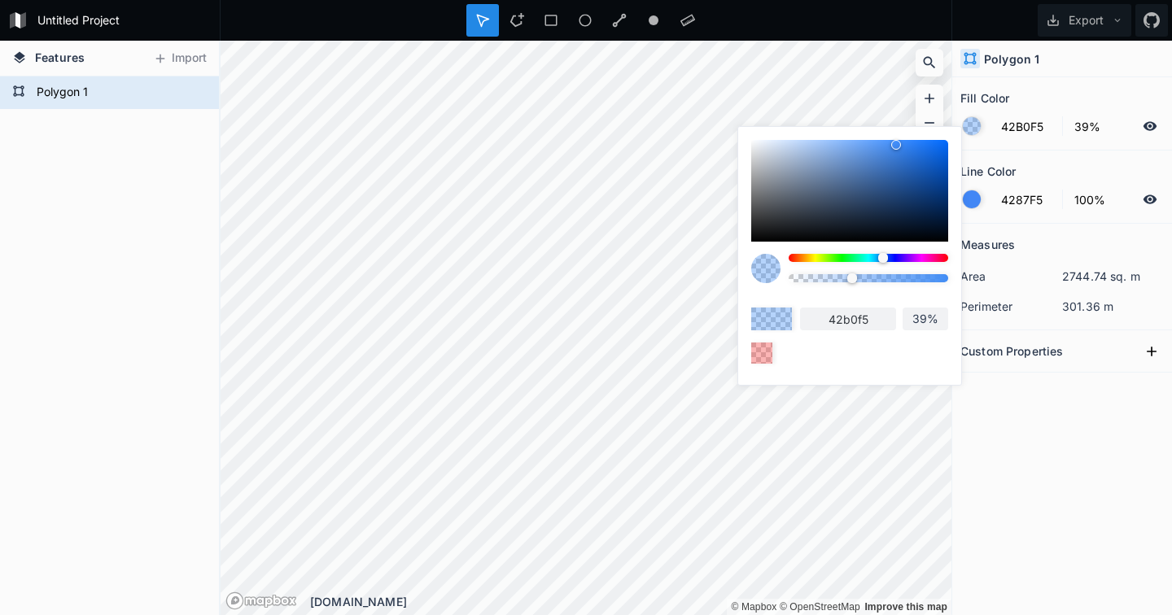
type input "42B6F5"
type input "42b6f5"
type input "42BCF5"
type input "42bcf5"
type input "42C2F5"
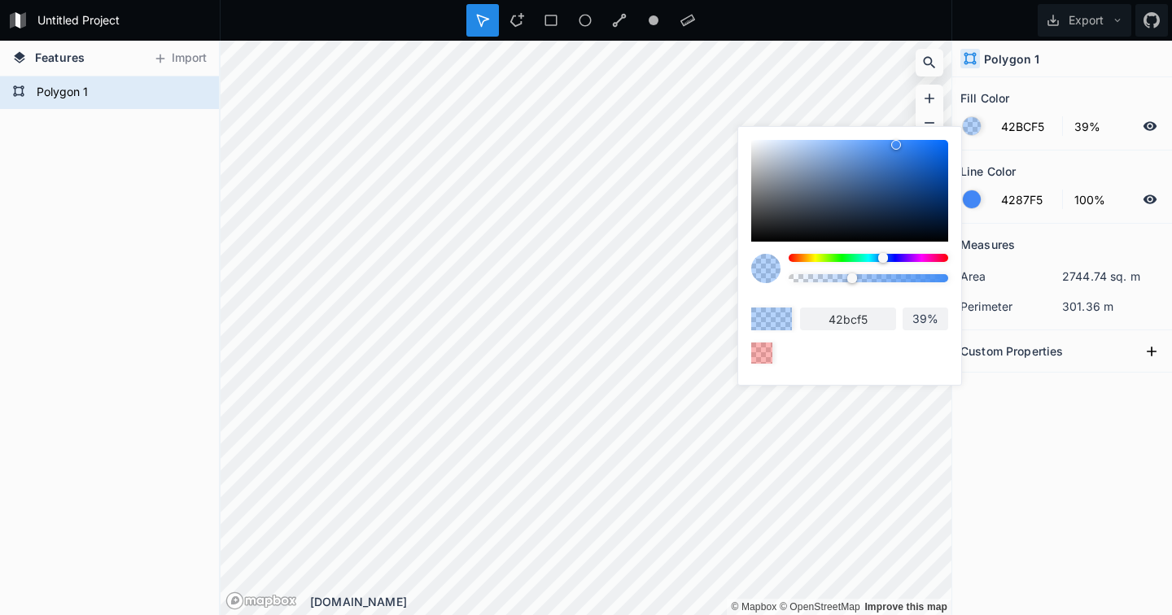
type input "42c2f5"
type input "42C8F5"
type input "42c8f5"
type input "42CBF5"
type input "42cbf5"
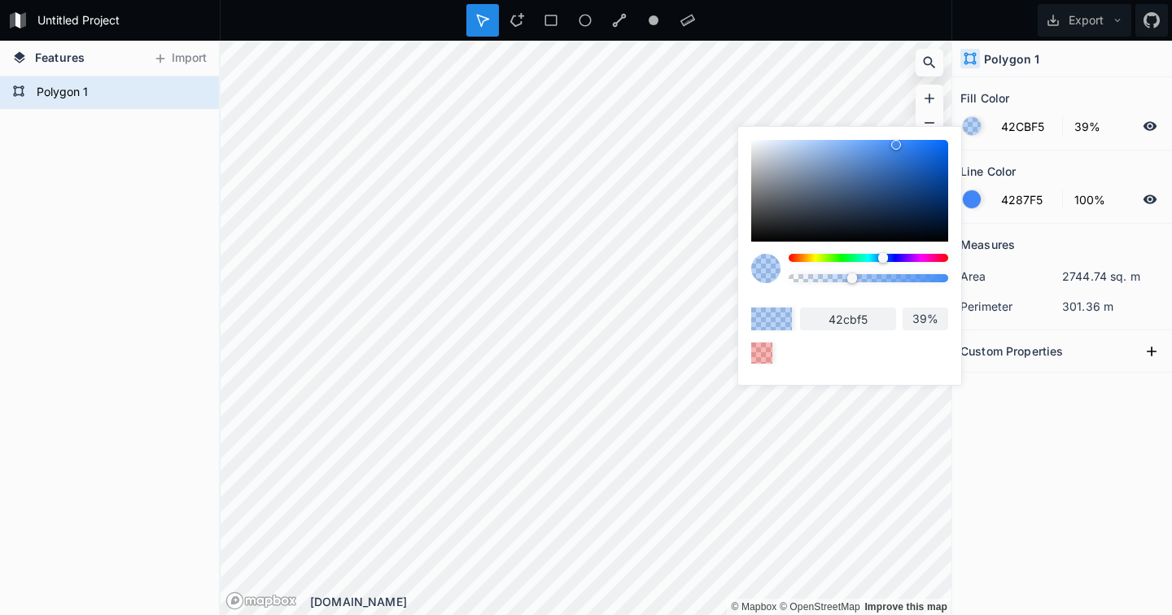
type input "42D1F5"
type input "42d1f5"
type input "42D7F5"
type input "42d7f5"
type input "42DDF5"
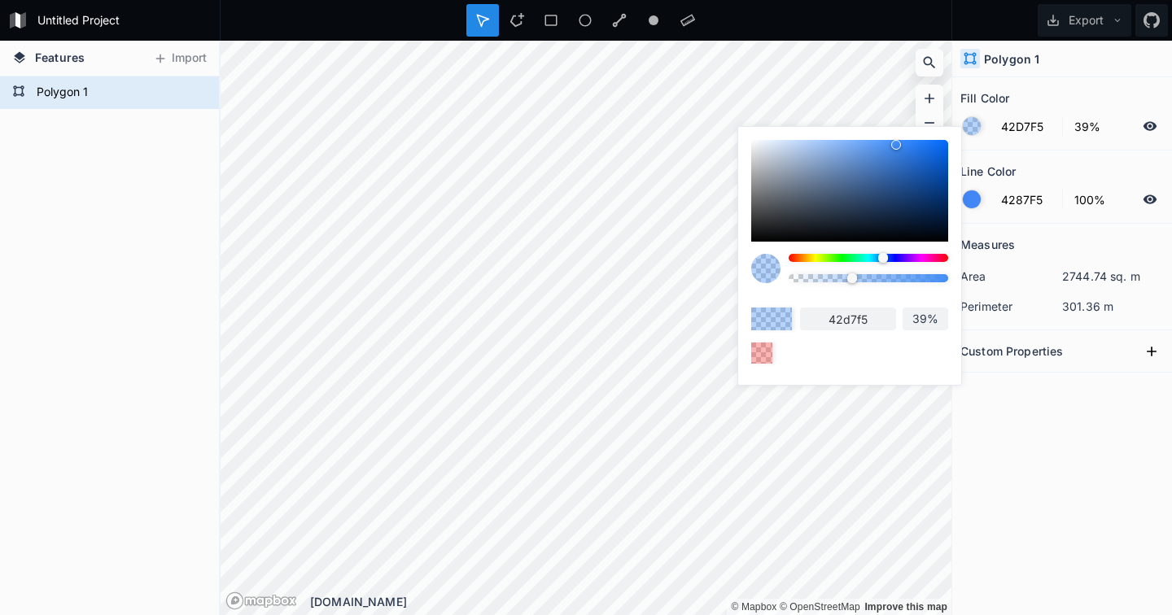
type input "42ddf5"
type input "42E3F5"
type input "42e3f5"
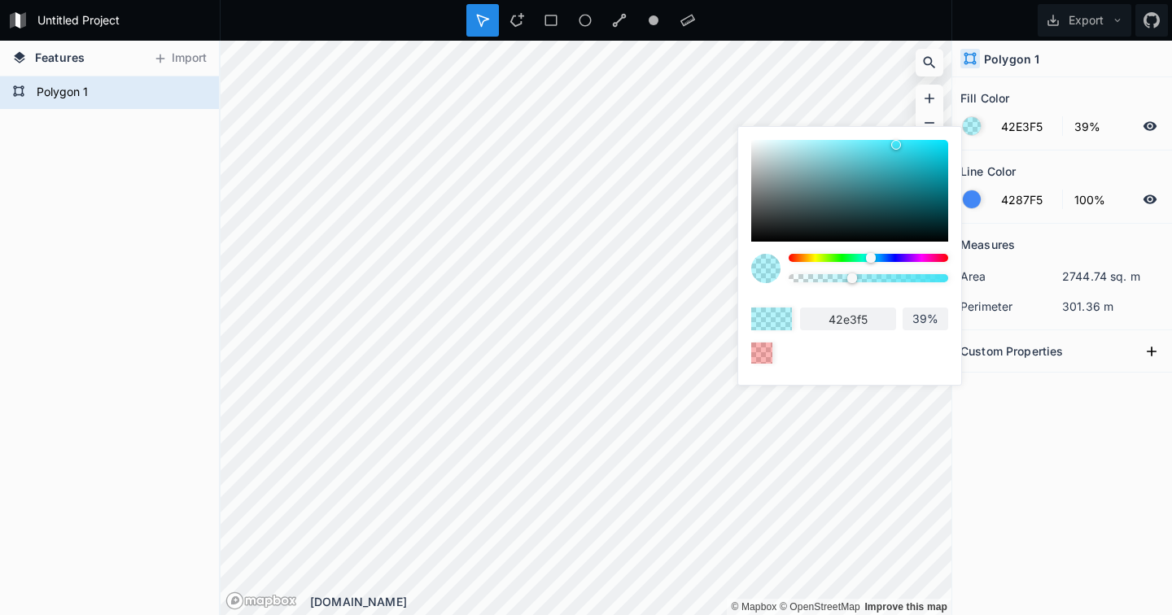
type input "42E9F5"
type input "42e9f5"
type input "42EFF5"
type input "42eff5"
type input "42F5F5"
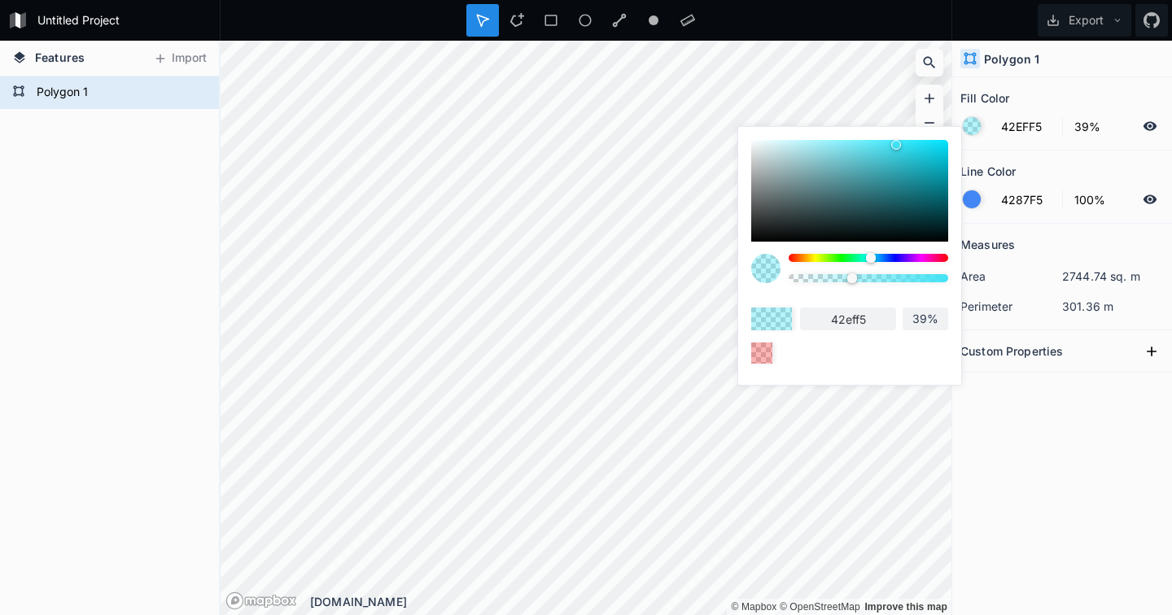
type input "42f5f5"
type input "42F5EF"
type input "42f5ef"
type input "42F5E3"
type input "42f5e3"
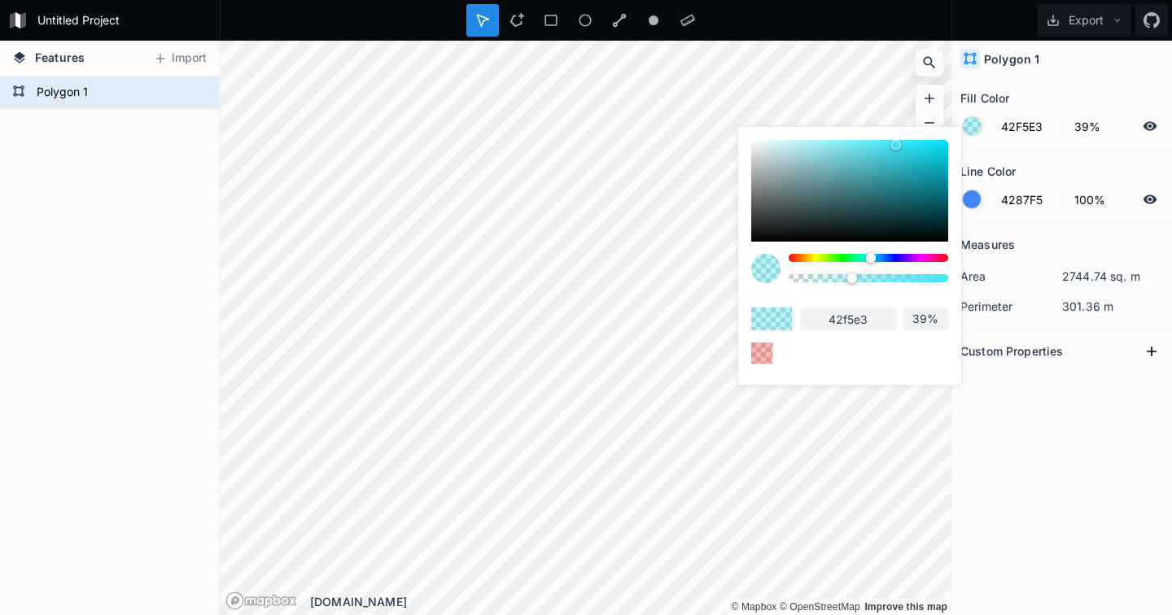
type input "42F5D7"
type input "42f5d7"
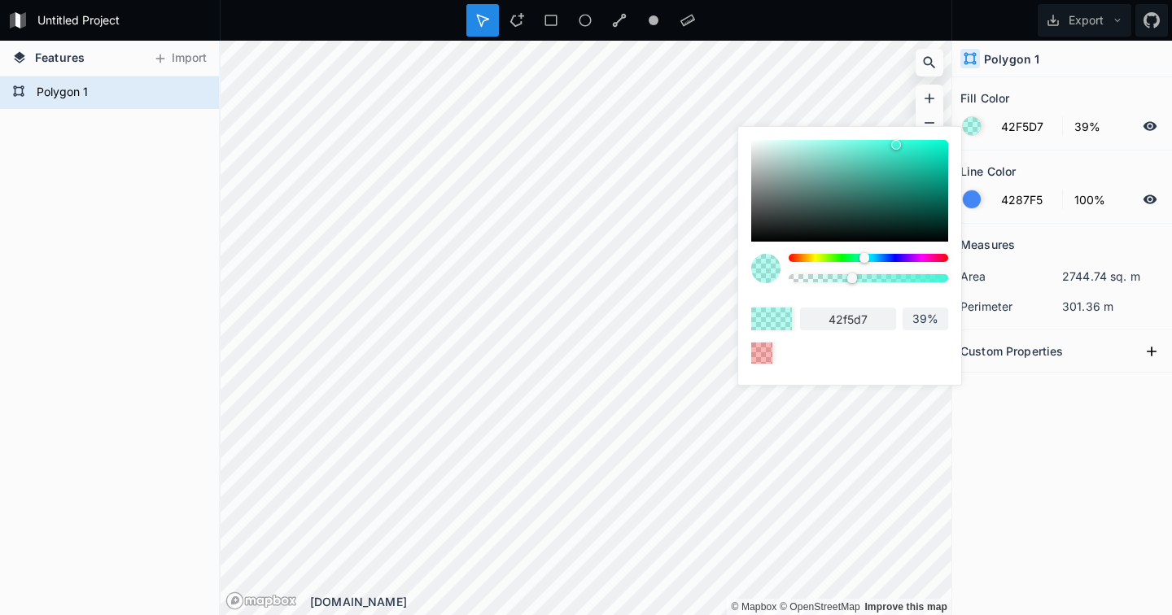
type input "42F5D1"
type input "42f5d1"
type input "42F5CB"
type input "42f5cb"
type input "42F5D1"
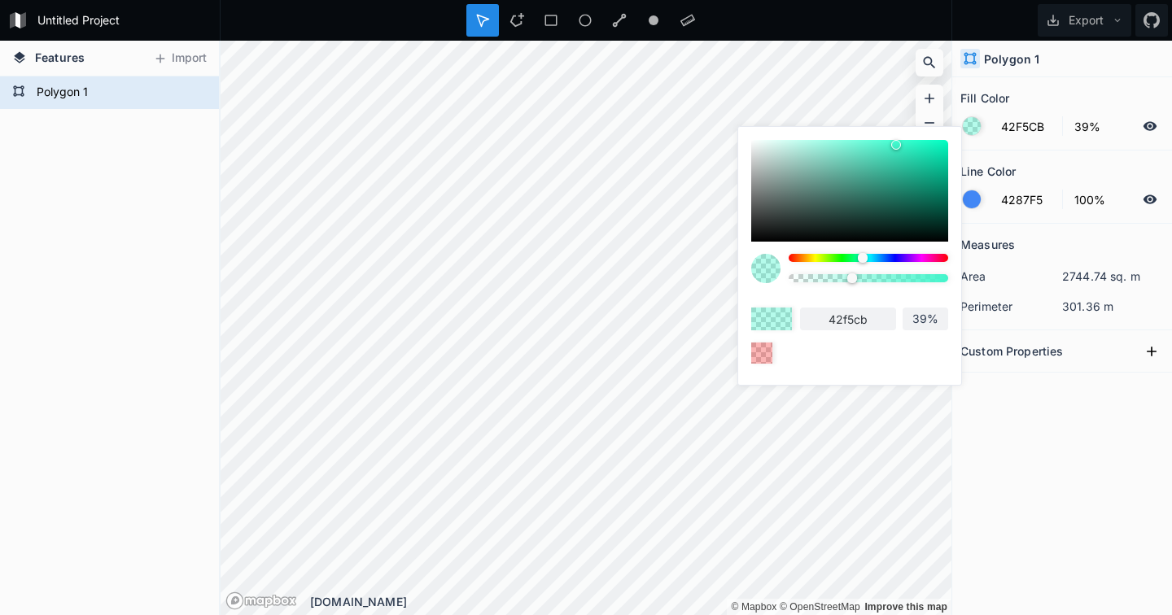
type input "42f5d1"
type input "42F5D7"
type input "42f5d7"
type input "42F5DD"
type input "42f5dd"
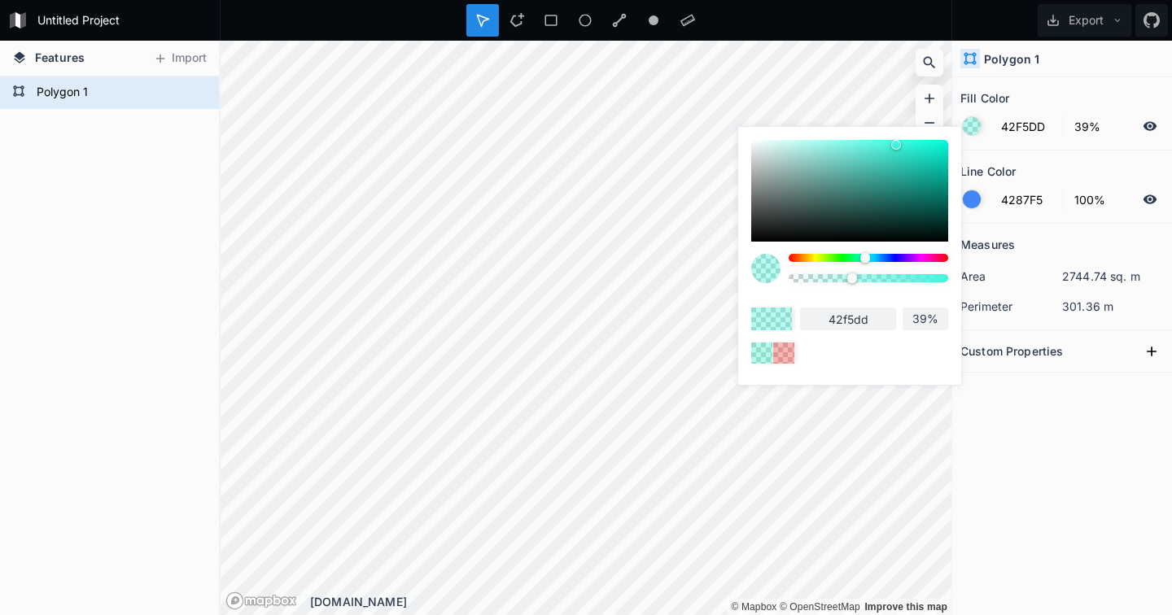
drag, startPoint x: 885, startPoint y: 256, endPoint x: 865, endPoint y: 262, distance: 20.6
click at [865, 262] on div at bounding box center [865, 258] width 10 height 10
type input "38%"
type input "39%"
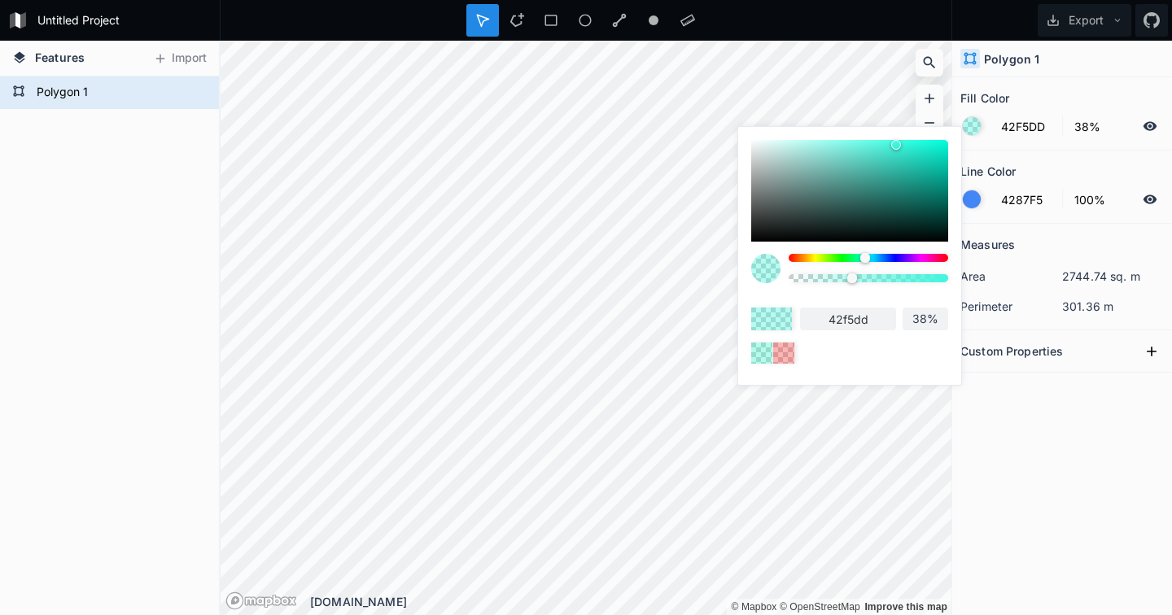
type input "39%"
type input "44%"
type input "50%"
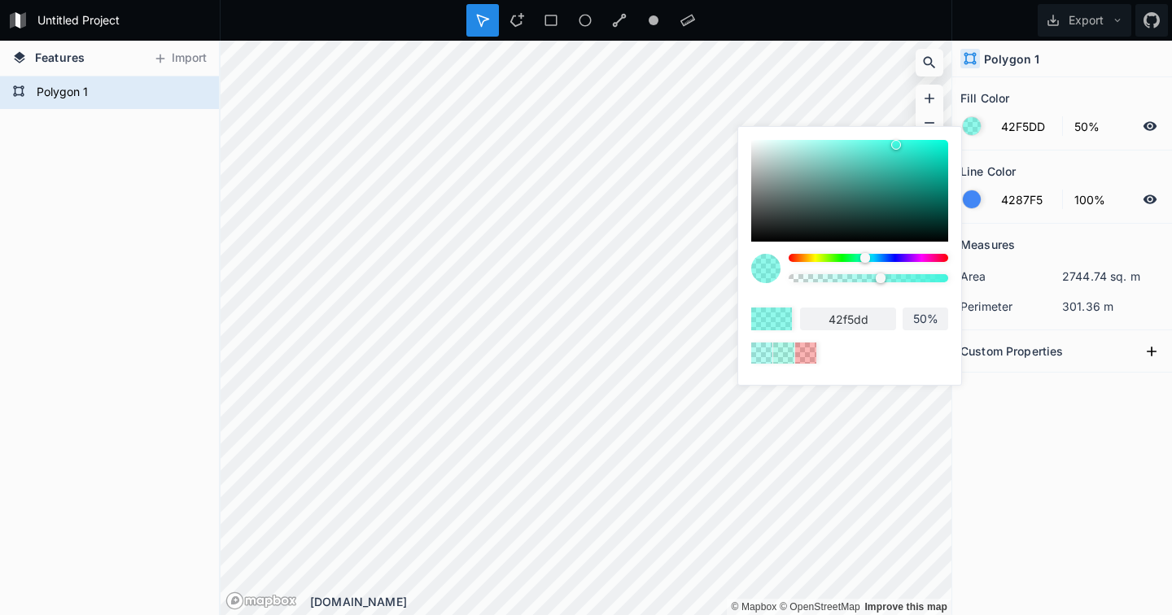
type input "58%"
type input "68%"
type input "79%"
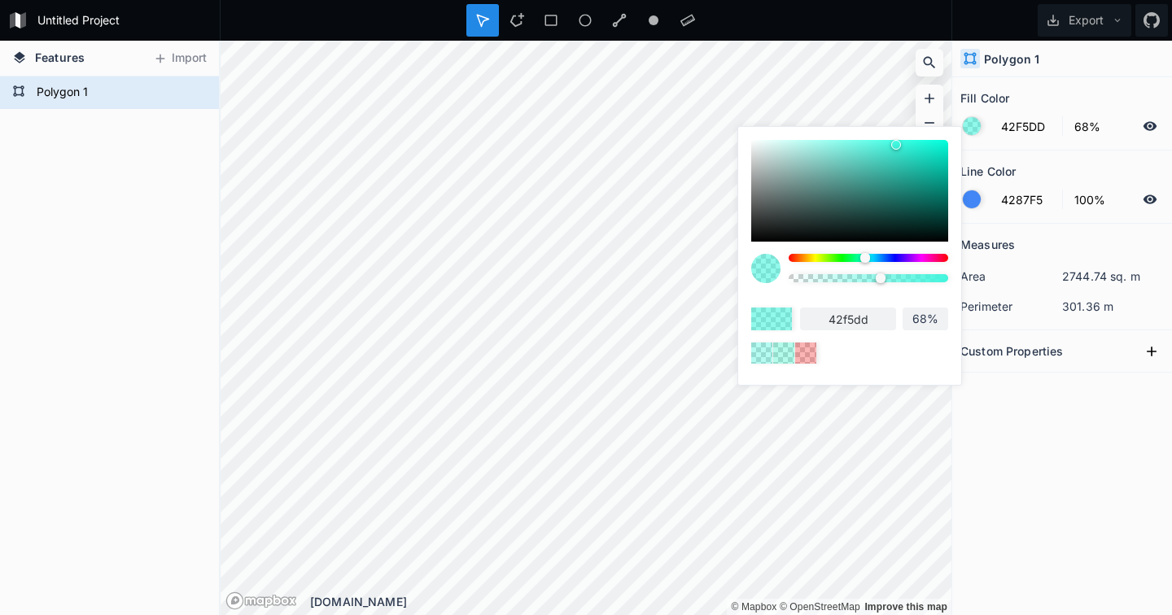
type input "79%"
type input "89%"
type input "97%"
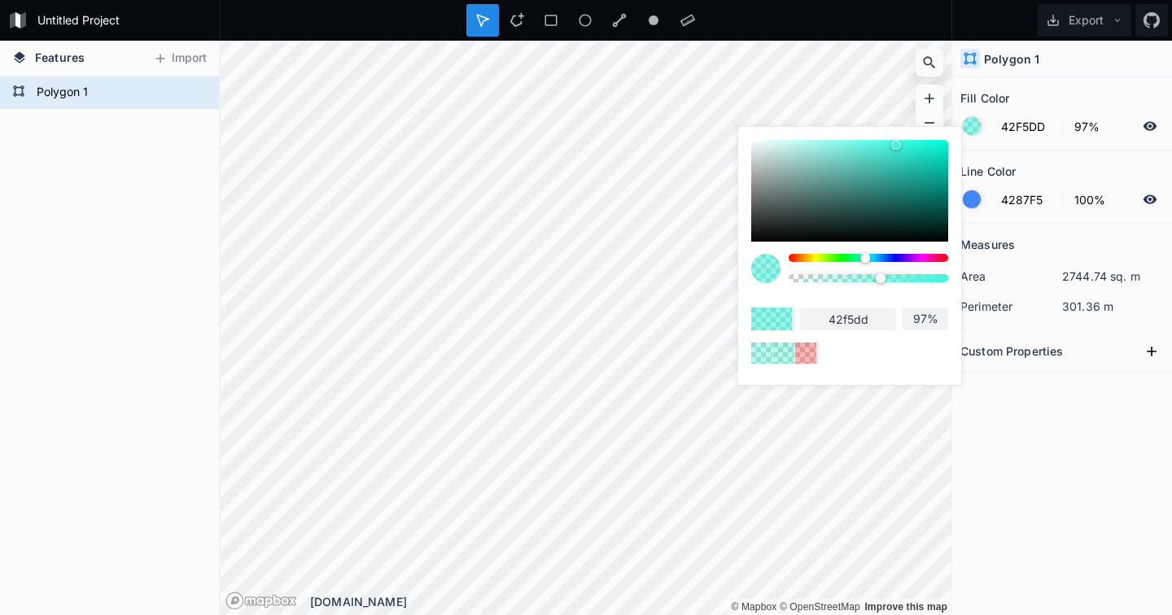
type input "100%"
type input "99%"
type input "86%"
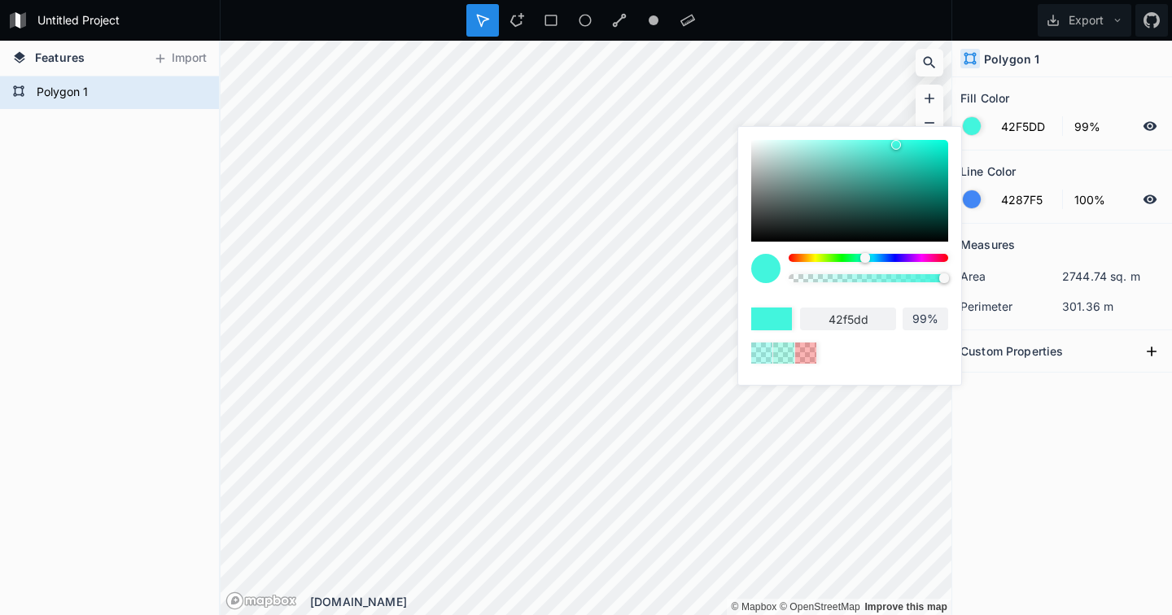
type input "86%"
type input "69%"
drag, startPoint x: 850, startPoint y: 282, endPoint x: 868, endPoint y: 291, distance: 20.4
click at [868, 291] on div at bounding box center [869, 274] width 160 height 41
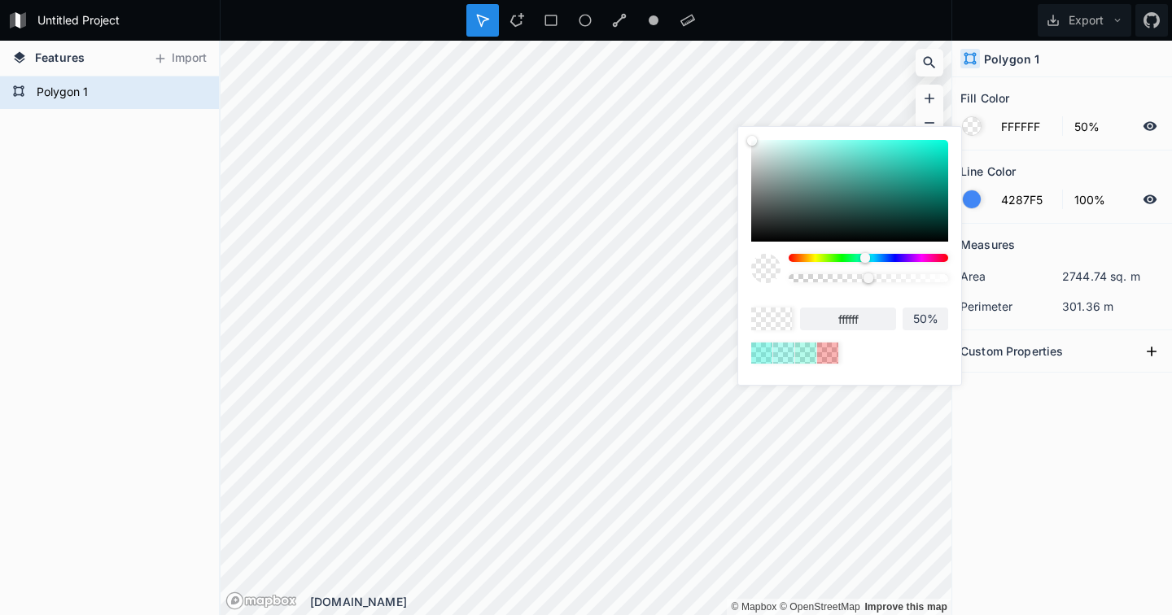
click at [724, 116] on body "Untitled Project Export Features Import Polygon 1 © Mapbox © OpenStreetMap Impr…" at bounding box center [586, 307] width 1172 height 615
drag, startPoint x: 870, startPoint y: 281, endPoint x: 960, endPoint y: 279, distance: 90.4
click at [960, 279] on div "ffffff 100%" at bounding box center [849, 252] width 223 height 250
click at [973, 197] on div at bounding box center [972, 199] width 18 height 18
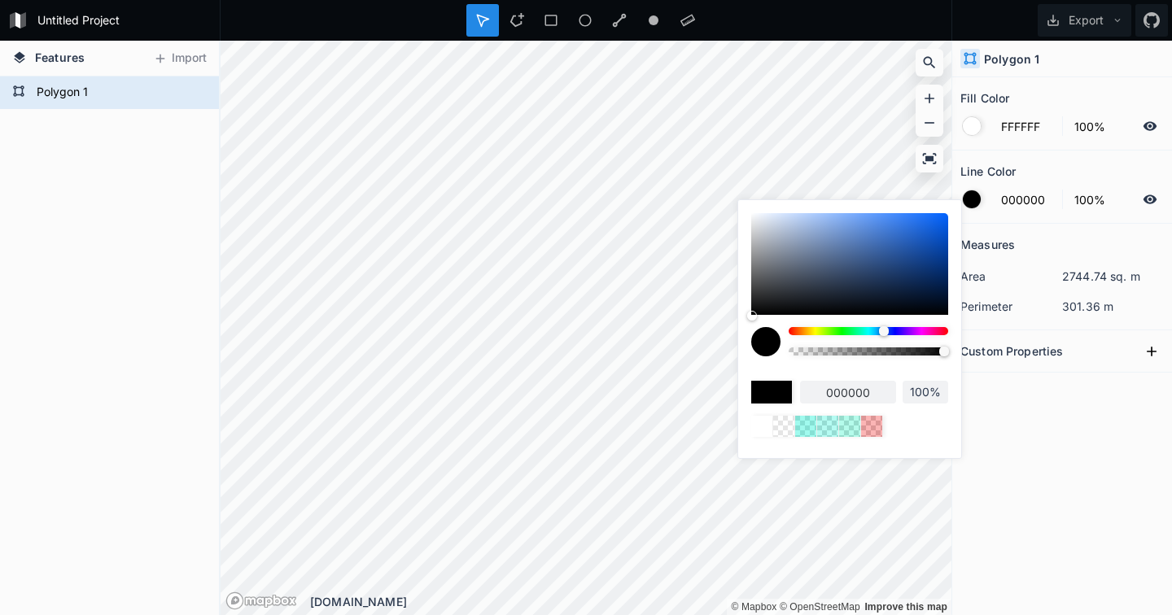
click at [729, 339] on body "Untitled Project Export Features Import Polygon 1 © Mapbox © OpenStreetMap Impr…" at bounding box center [586, 307] width 1172 height 615
click at [1045, 383] on div "Measures area 2744.74 sq. m perimeter 301.36 m Custom Properties" at bounding box center [1062, 379] width 220 height 310
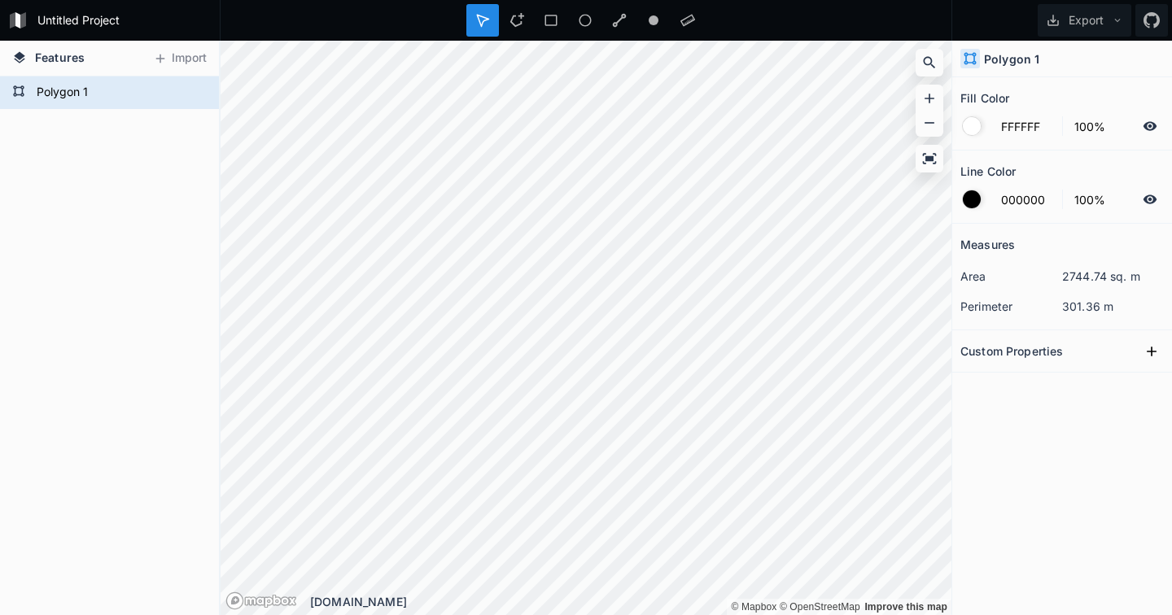
click at [1038, 355] on h2 "Custom Properties" at bounding box center [1011, 351] width 103 height 25
click at [1149, 348] on icon at bounding box center [1151, 351] width 16 height 16
click at [1087, 379] on input "text" at bounding box center [1096, 380] width 90 height 24
click at [990, 383] on input "property 1" at bounding box center [1001, 380] width 82 height 24
click at [1158, 352] on icon at bounding box center [1151, 351] width 16 height 16
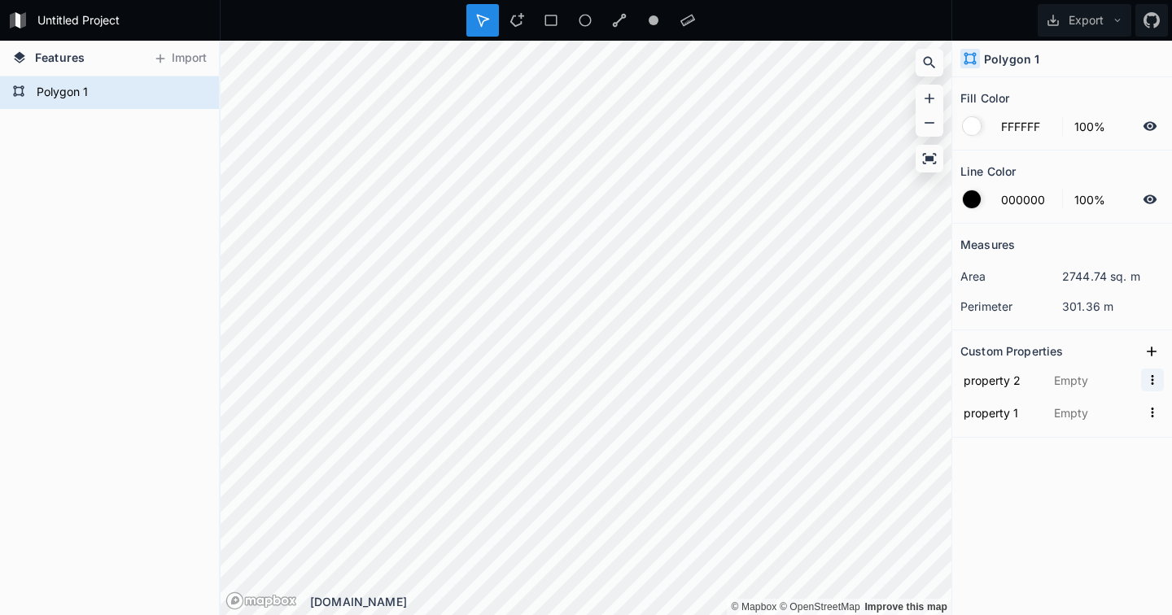
click at [1155, 375] on icon "button" at bounding box center [1152, 380] width 15 height 15
click at [1104, 434] on span "Delete" at bounding box center [1126, 430] width 65 height 17
click at [1152, 378] on icon "button" at bounding box center [1152, 380] width 15 height 15
click at [1104, 428] on span "Delete" at bounding box center [1126, 430] width 65 height 17
click at [968, 195] on div at bounding box center [972, 199] width 18 height 18
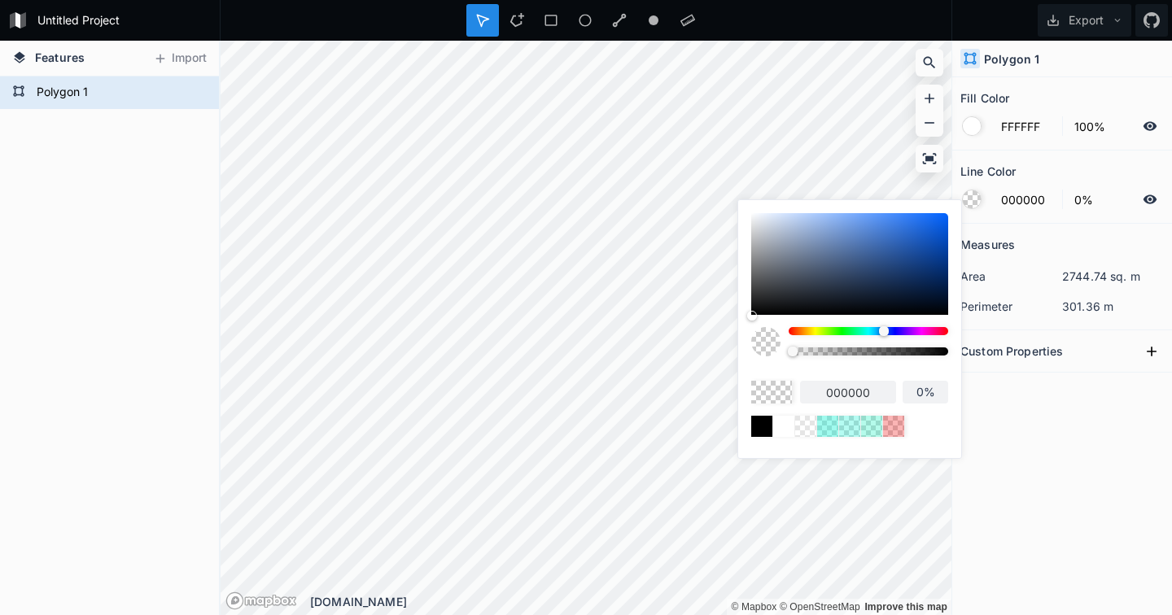
drag, startPoint x: 942, startPoint y: 350, endPoint x: 759, endPoint y: 350, distance: 183.1
click at [759, 350] on div at bounding box center [849, 347] width 197 height 41
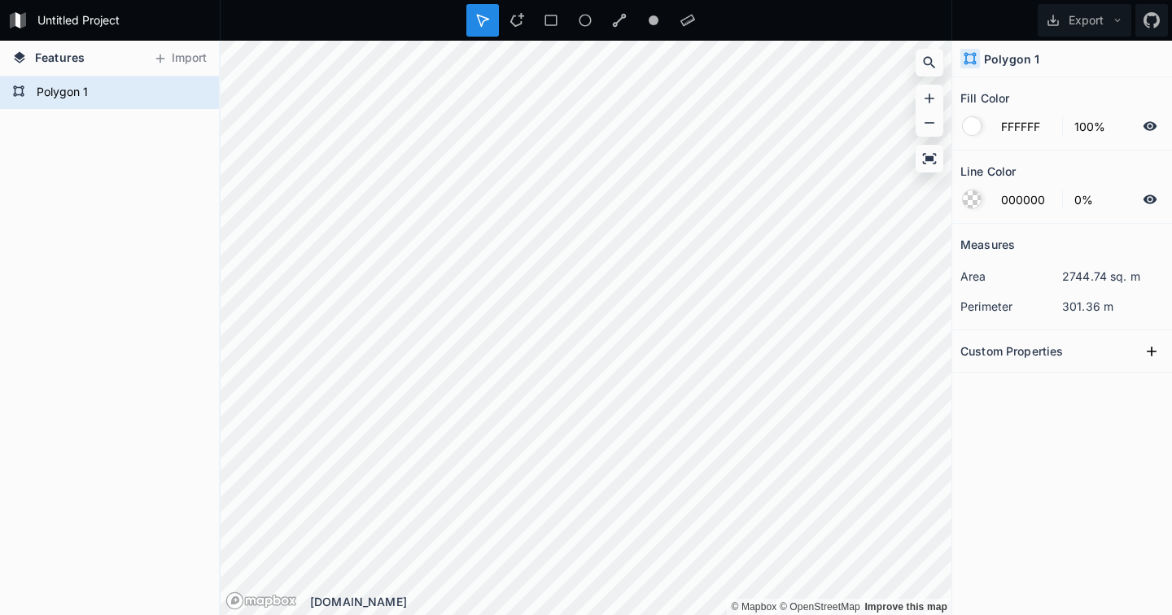
click at [1043, 426] on div "Measures area 2744.74 sq. m perimeter 301.36 m Custom Properties" at bounding box center [1062, 379] width 220 height 310
click at [1146, 353] on icon at bounding box center [1151, 351] width 16 height 16
click at [1056, 380] on input "text" at bounding box center [1096, 380] width 90 height 24
click input "submit" at bounding box center [0, 0] width 0 height 0
click at [1074, 457] on div "Measures area 2744.74 sq. m perimeter 301.36 m Custom Properties property 1 Sch…" at bounding box center [1062, 379] width 220 height 310
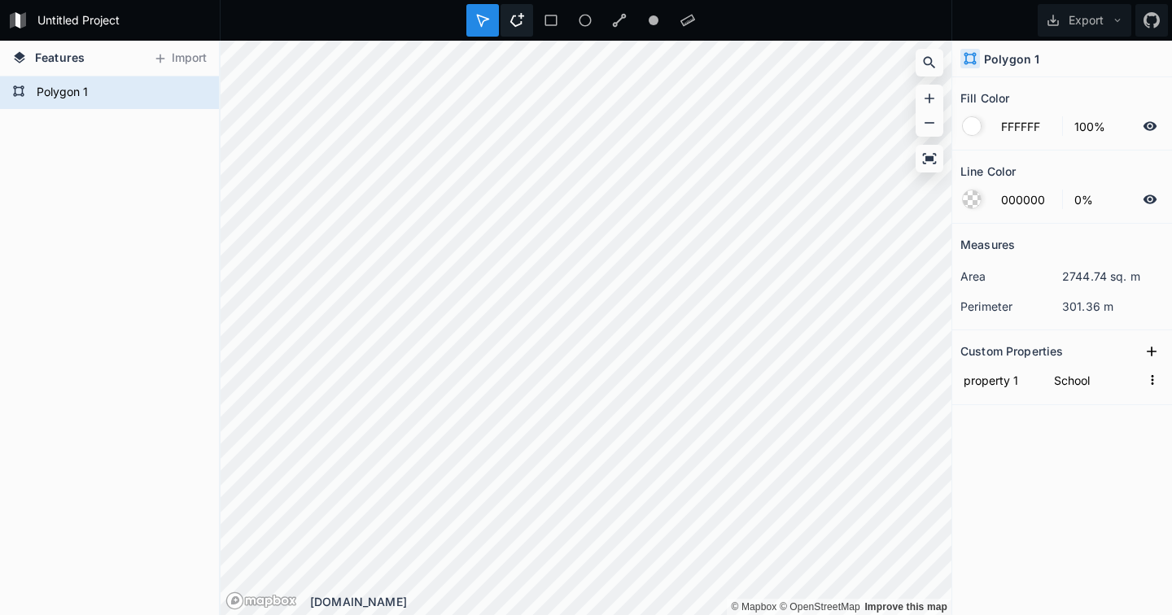
click at [523, 22] on icon at bounding box center [516, 20] width 15 height 15
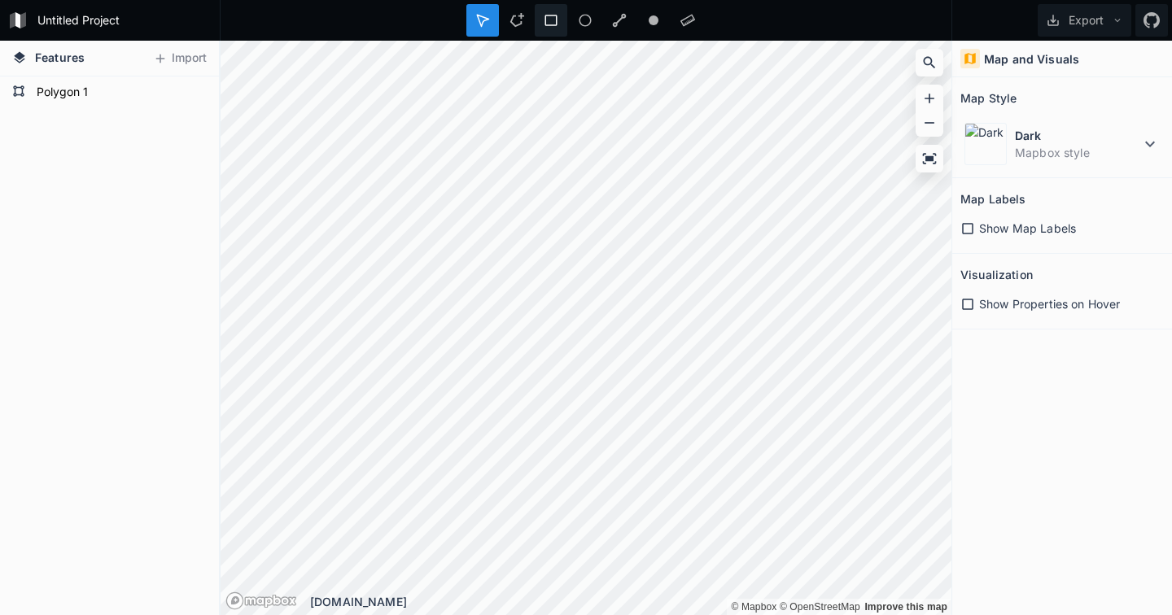
click at [556, 14] on icon at bounding box center [551, 20] width 15 height 15
click at [551, 22] on icon at bounding box center [551, 20] width 15 height 15
click at [523, 20] on icon at bounding box center [516, 20] width 15 height 15
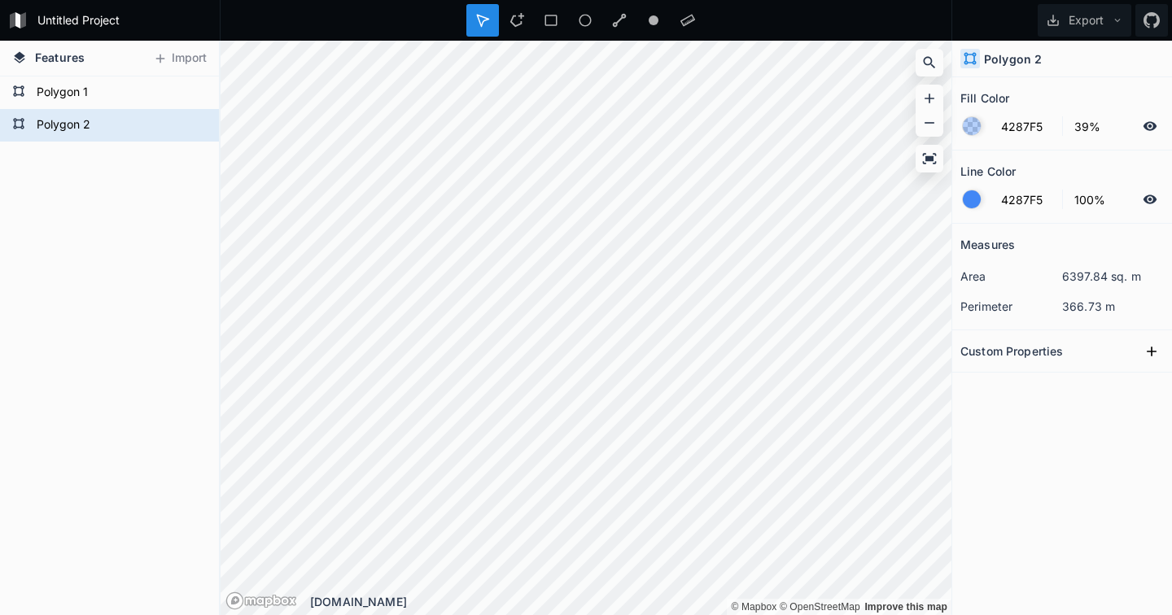
scroll to position [0, 0]
click at [968, 118] on div at bounding box center [972, 126] width 18 height 18
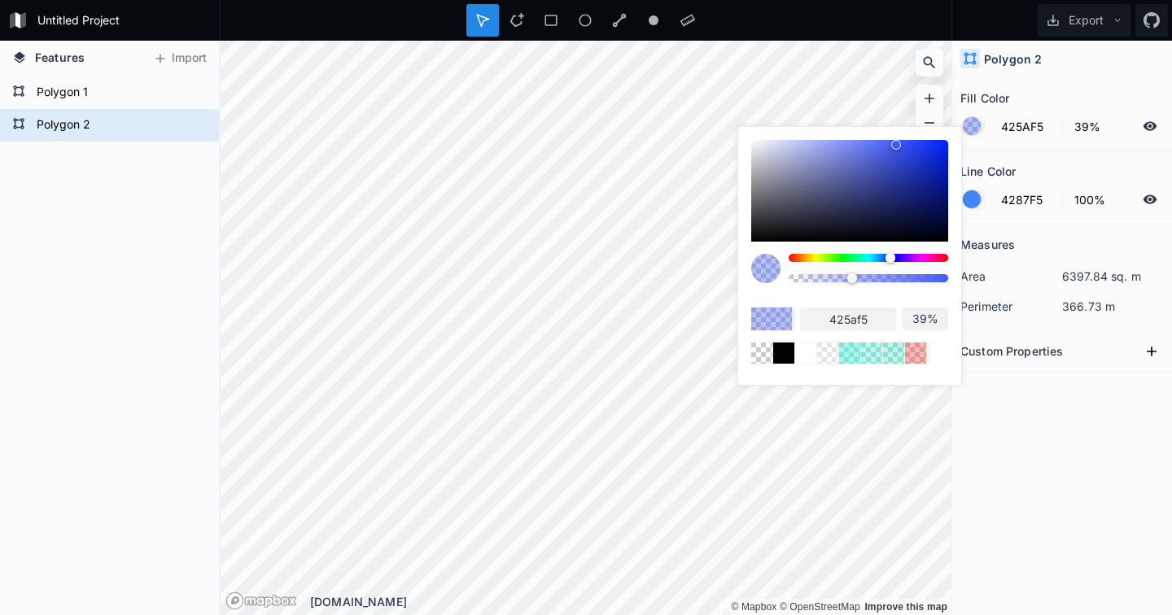
click at [890, 259] on div at bounding box center [890, 258] width 10 height 10
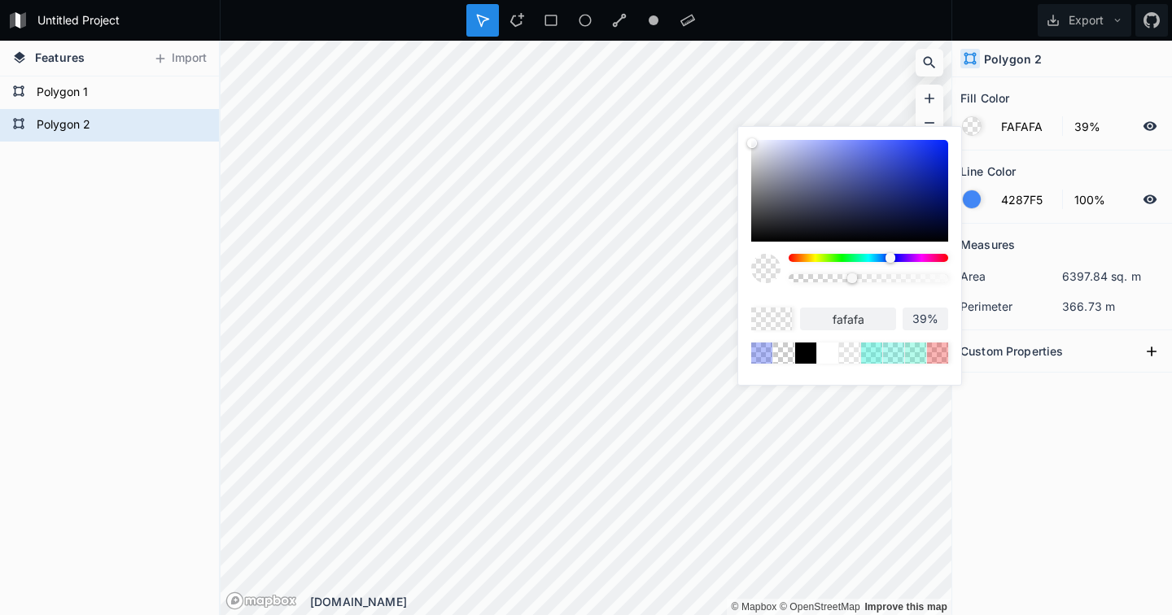
click at [713, 142] on body "Untitled Project Export Features Import Polygon 2 Polygon 1 © Mapbox © OpenStre…" at bounding box center [586, 307] width 1172 height 615
drag, startPoint x: 854, startPoint y: 280, endPoint x: 953, endPoint y: 280, distance: 99.3
click at [953, 280] on div "fafafa 100%" at bounding box center [849, 252] width 223 height 250
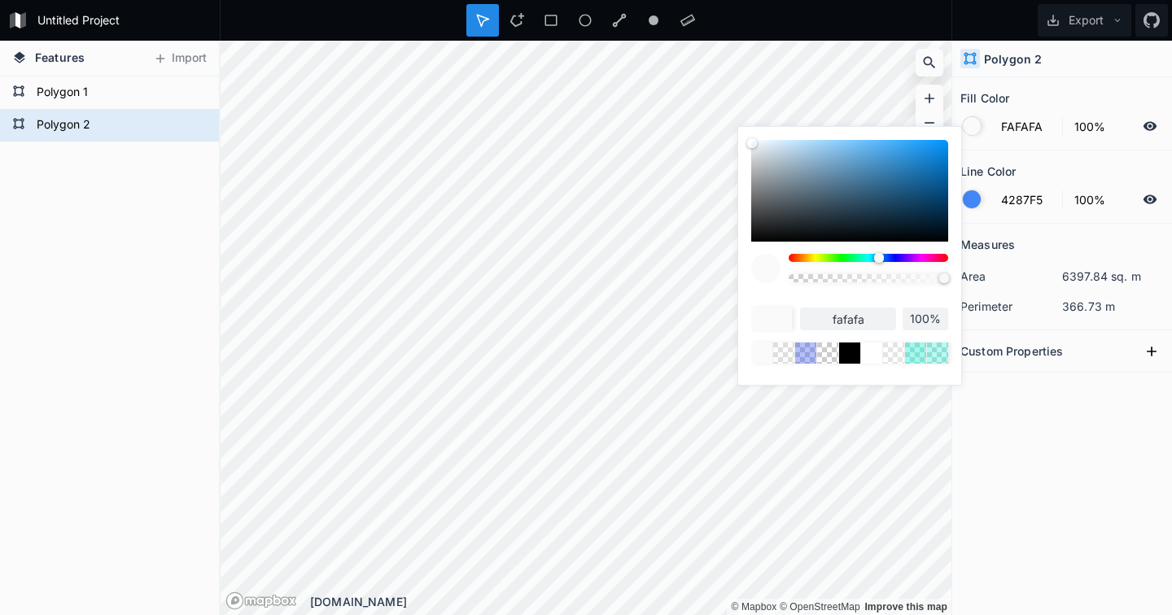
drag, startPoint x: 891, startPoint y: 258, endPoint x: 879, endPoint y: 260, distance: 12.4
click at [879, 260] on div at bounding box center [879, 258] width 10 height 10
drag, startPoint x: 753, startPoint y: 143, endPoint x: 779, endPoint y: 140, distance: 26.2
click at [779, 140] on div at bounding box center [780, 141] width 10 height 10
click at [973, 195] on div at bounding box center [972, 199] width 18 height 18
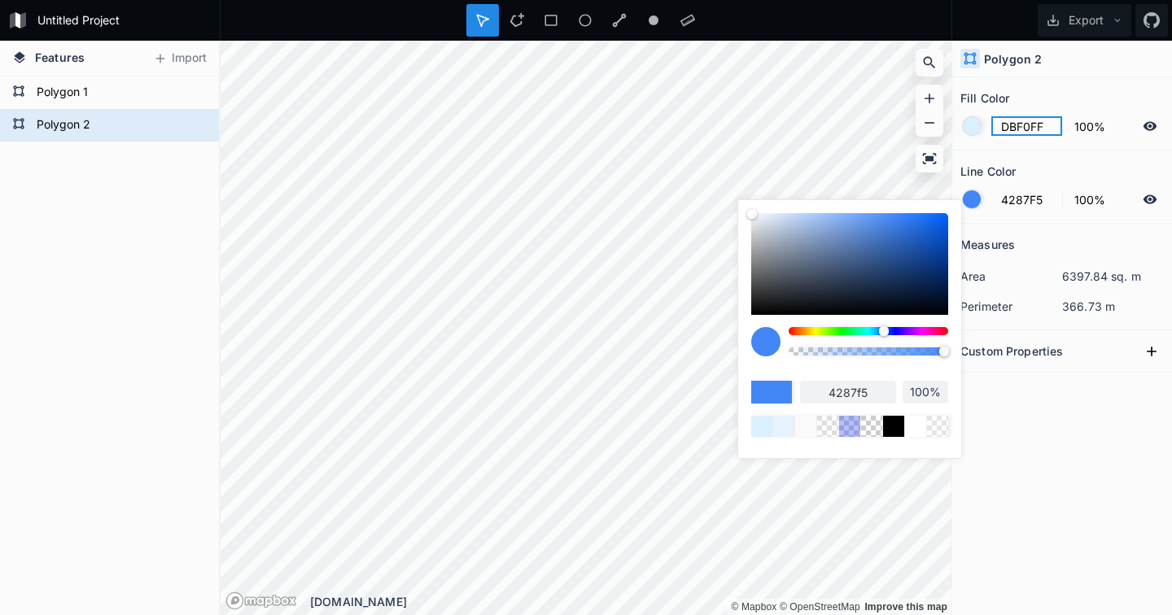
click at [1018, 125] on input "DBF0FF" at bounding box center [1026, 126] width 71 height 20
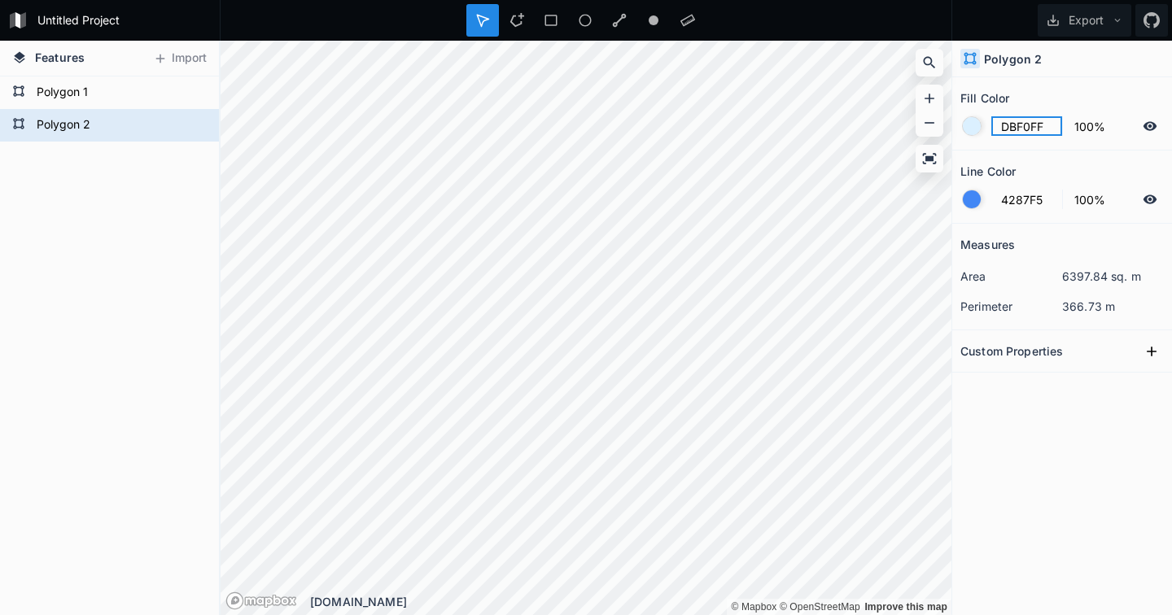
click at [1018, 125] on input "DBF0FF" at bounding box center [1026, 126] width 71 height 20
click at [1027, 201] on input "4287F5" at bounding box center [1026, 200] width 71 height 20
paste input "165983409862653"
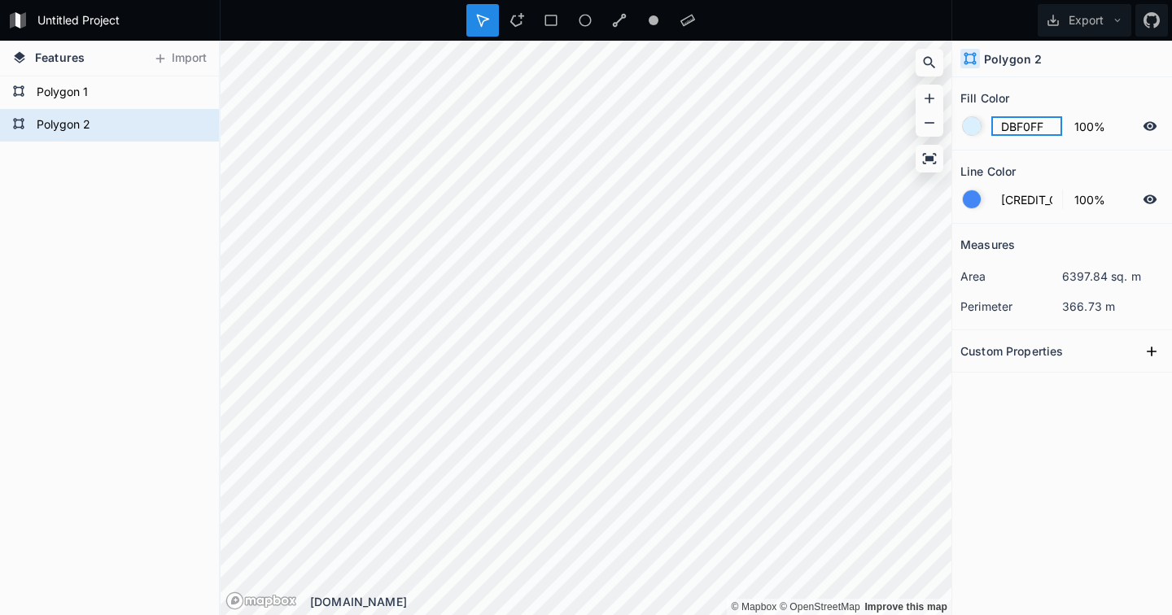
click at [1023, 118] on input "DBF0FF" at bounding box center [1026, 126] width 71 height 20
click at [1024, 198] on input "[CREDIT_CARD_NUMBER]" at bounding box center [1026, 200] width 71 height 20
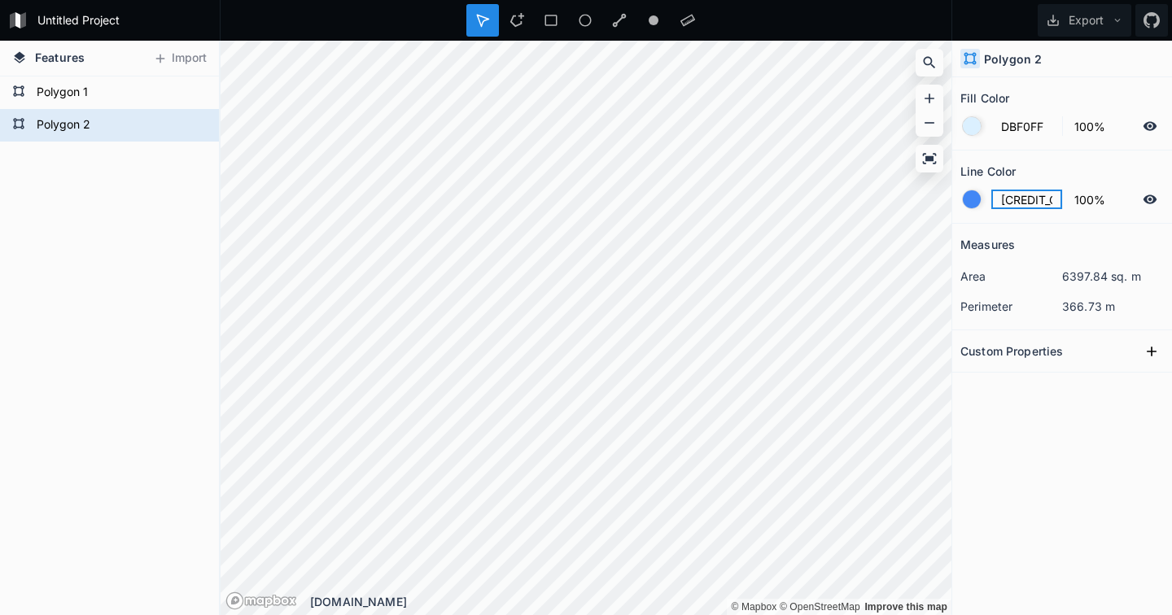
click at [1024, 198] on input "[CREDIT_CARD_NUMBER]" at bounding box center [1026, 200] width 71 height 20
paste input "DBF0FF"
click at [1112, 435] on div "Measures area 6397.84 sq. m perimeter 366.73 m Custom Properties" at bounding box center [1062, 379] width 220 height 310
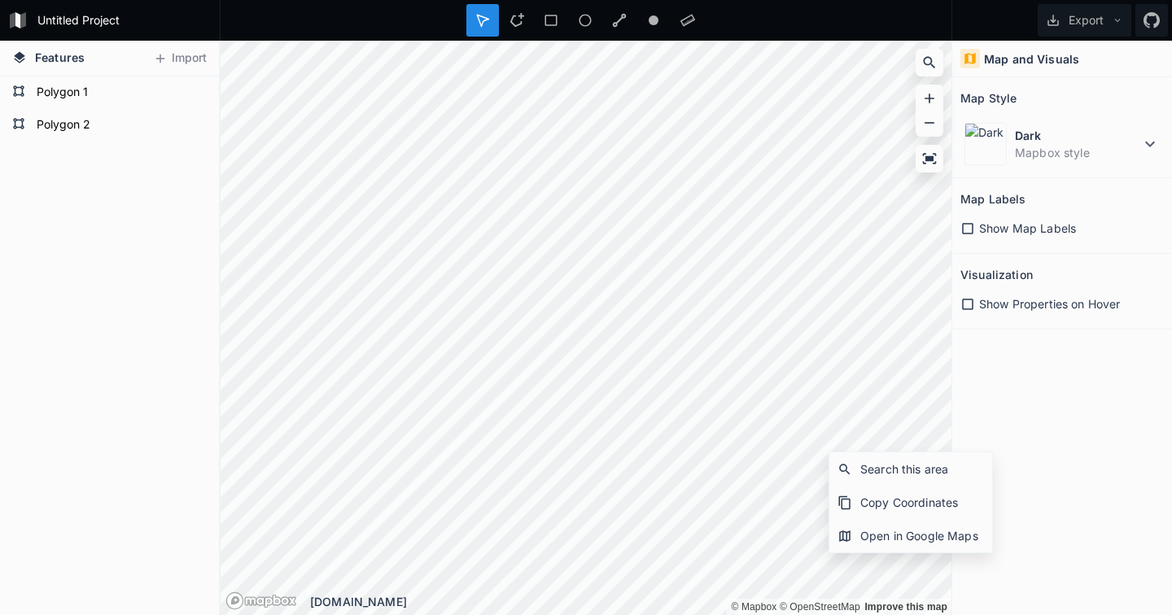
click at [986, 227] on span "Show Map Labels" at bounding box center [1027, 228] width 97 height 17
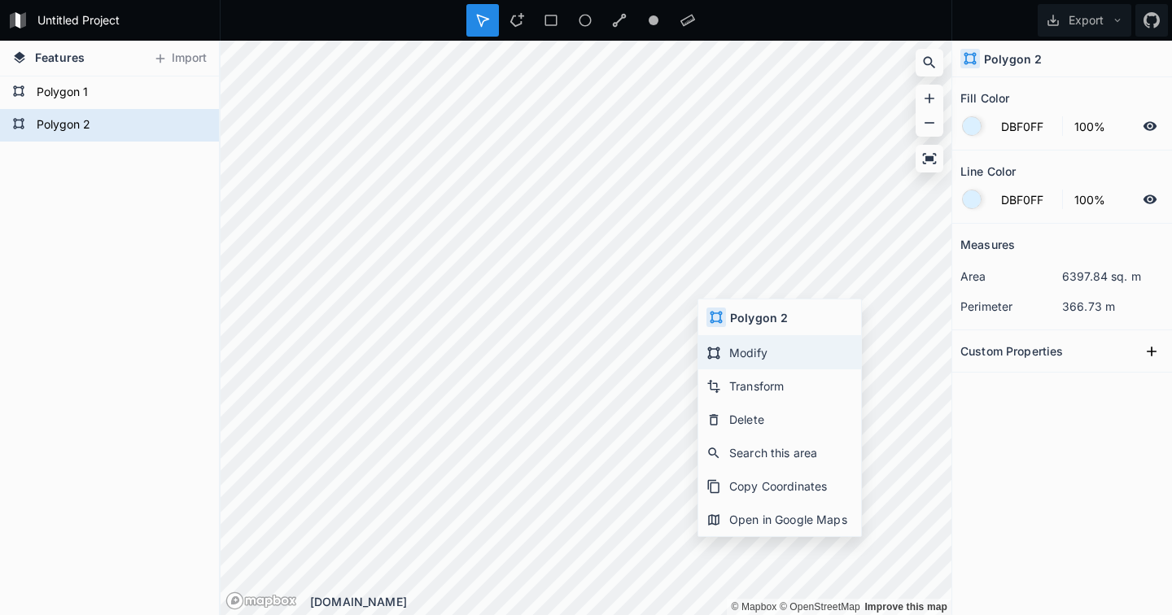
click at [734, 369] on div "Modify" at bounding box center [779, 385] width 163 height 33
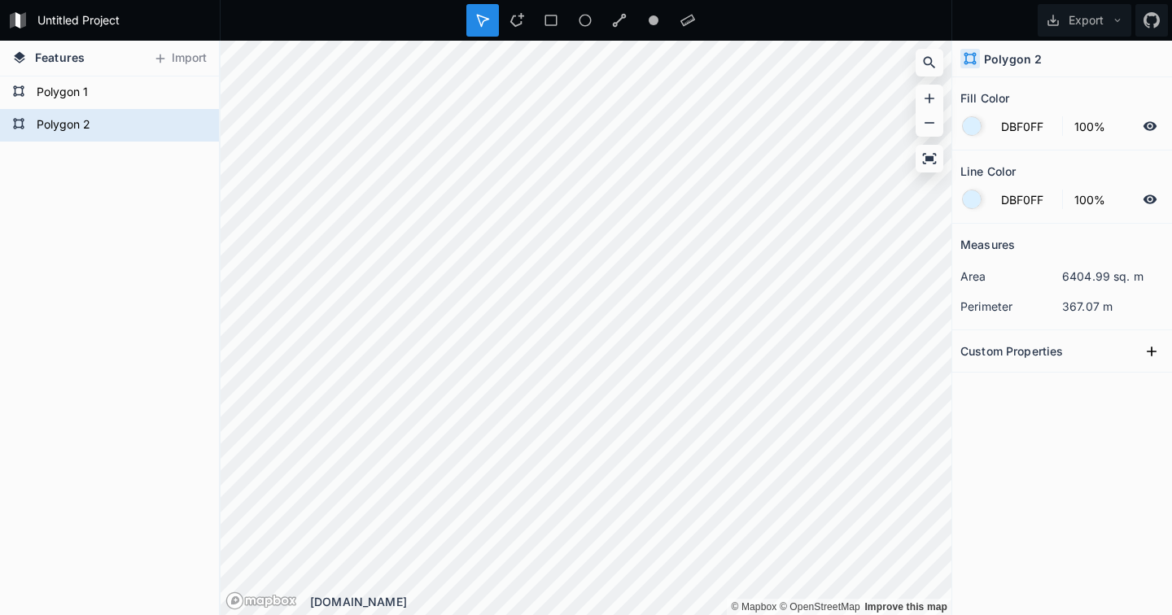
click at [792, 6] on div "Untitled Project Export Features Import Polygon 2 Polygon 1 © Mapbox © OpenStre…" at bounding box center [586, 307] width 1172 height 615
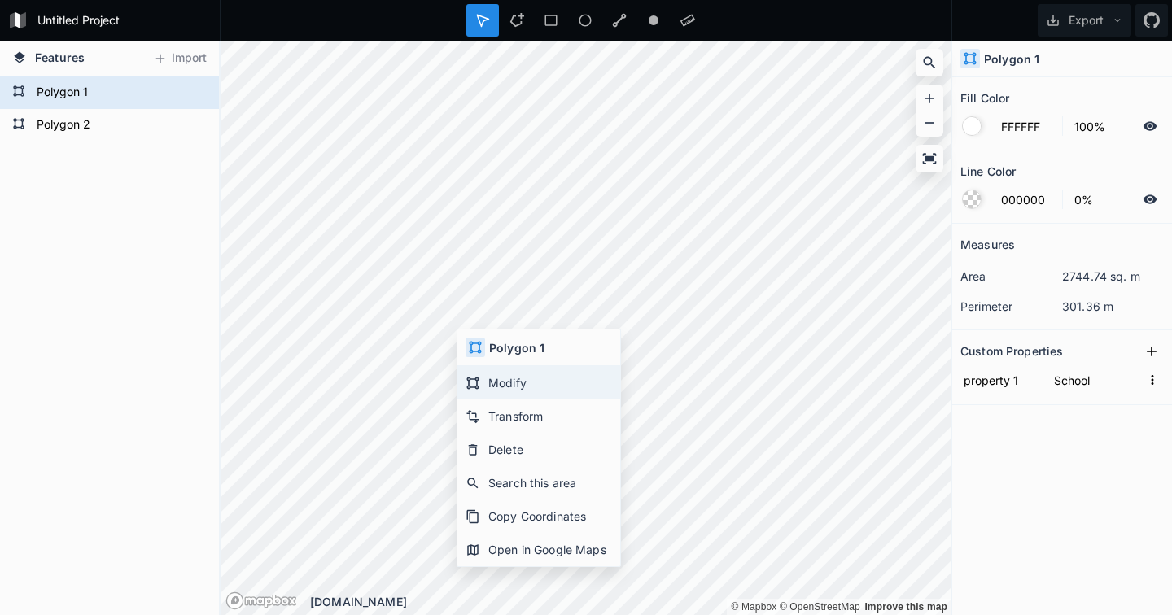
click at [486, 400] on div "Modify" at bounding box center [538, 416] width 163 height 33
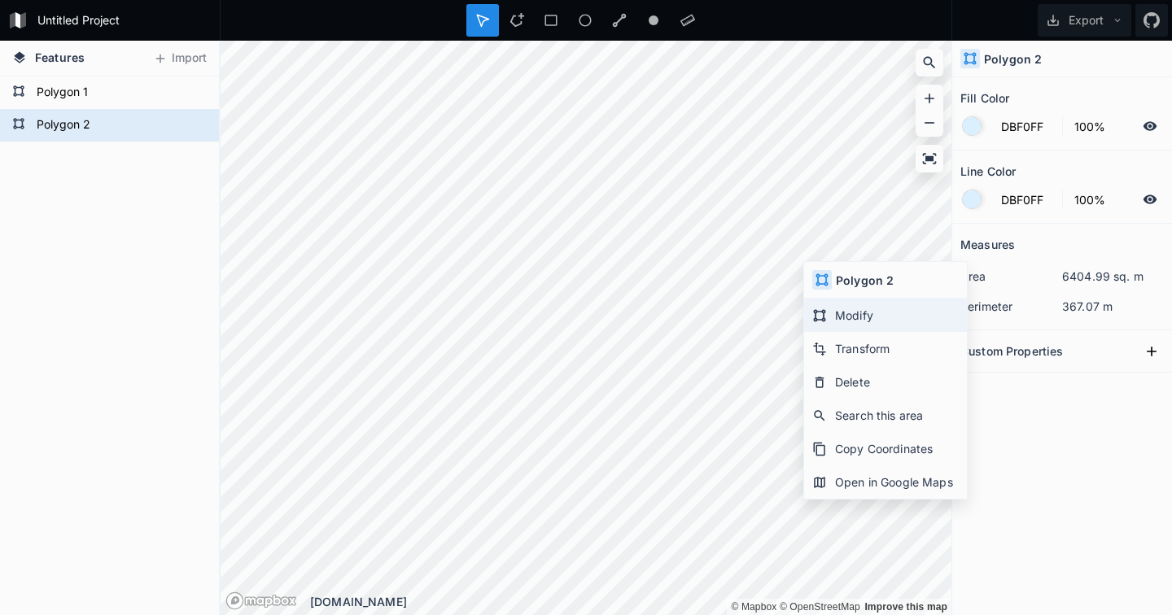
click at [843, 332] on div "Modify" at bounding box center [885, 348] width 163 height 33
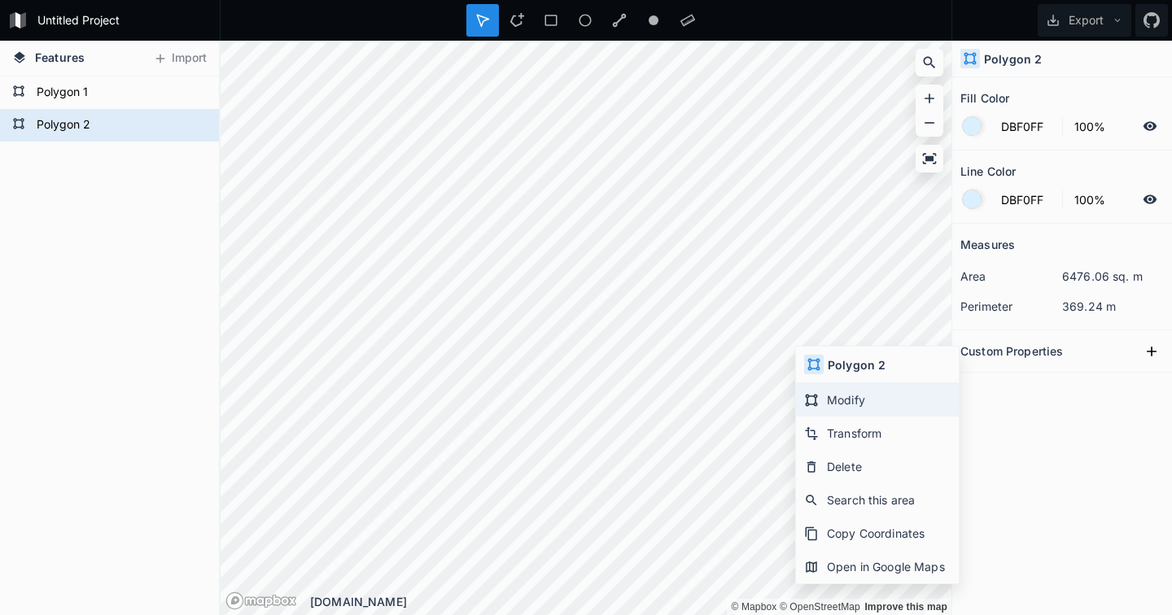
click at [831, 417] on div "Modify" at bounding box center [877, 433] width 163 height 33
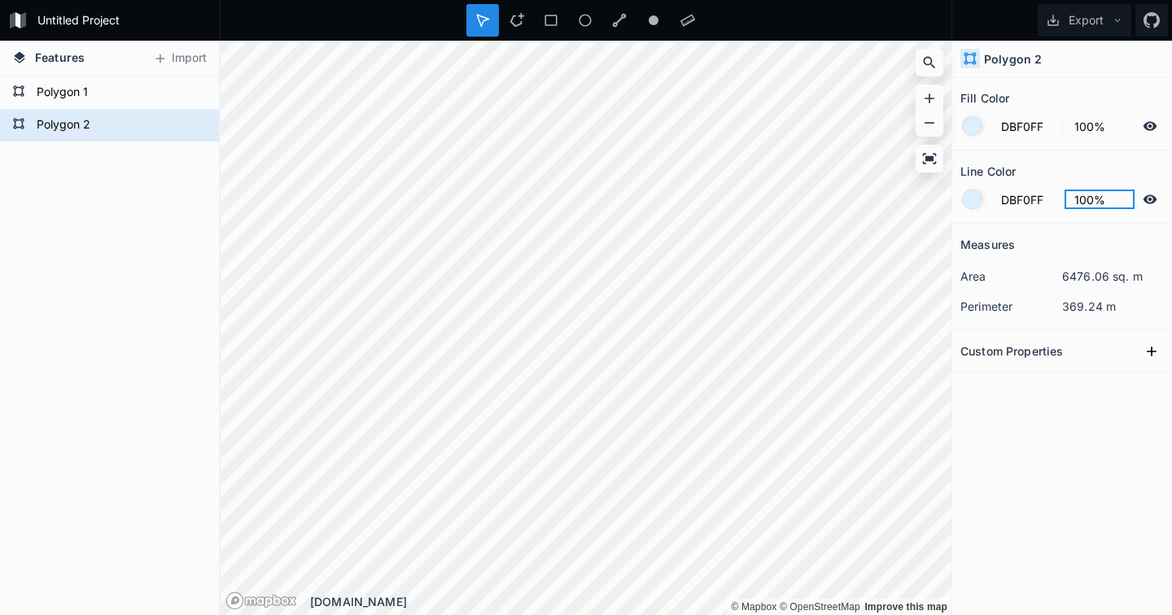
click at [1082, 193] on input "100%" at bounding box center [1100, 200] width 71 height 20
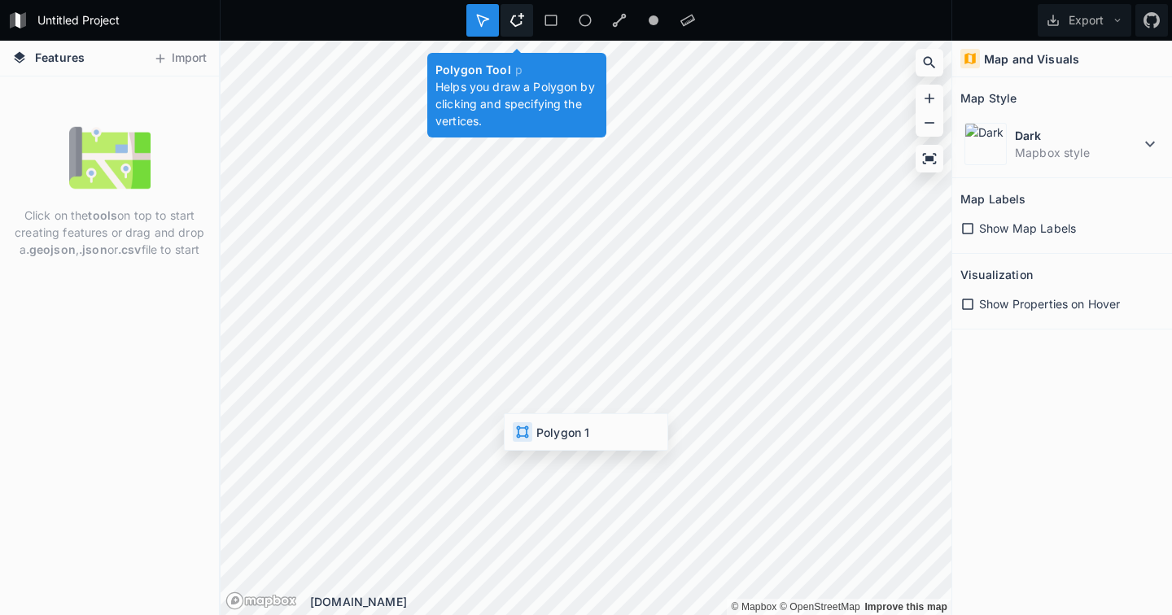
click at [535, 23] on div at bounding box center [551, 20] width 33 height 33
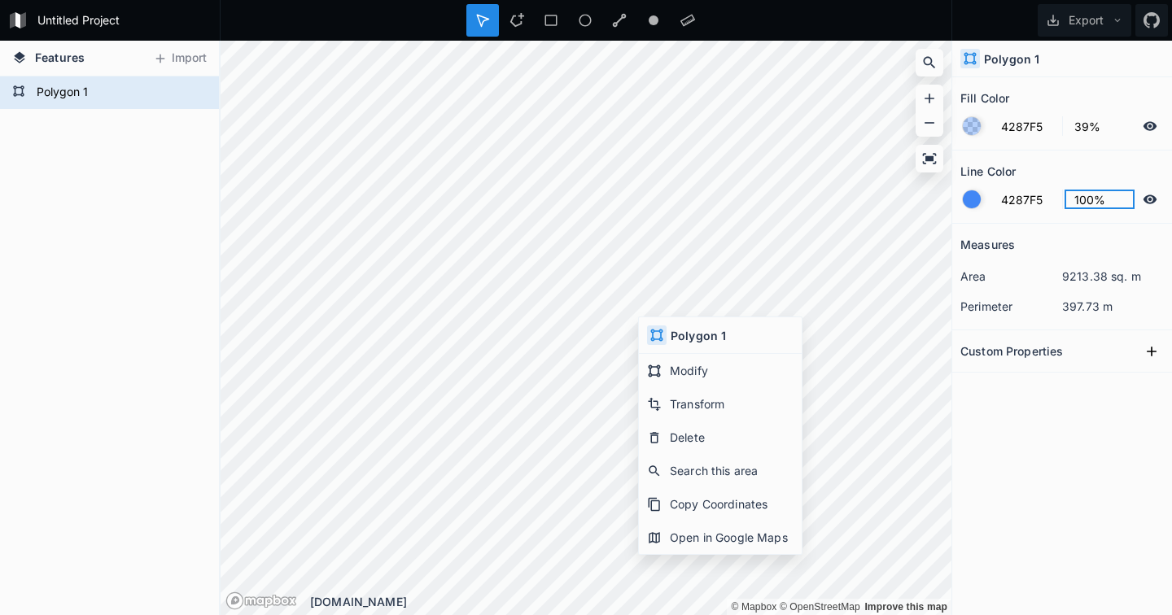
click at [1085, 201] on input "100%" at bounding box center [1100, 200] width 71 height 20
click at [1101, 238] on div "Measures" at bounding box center [1061, 244] width 203 height 25
click at [1031, 129] on input "4287F5" at bounding box center [1026, 126] width 71 height 20
click at [973, 126] on div at bounding box center [972, 126] width 18 height 18
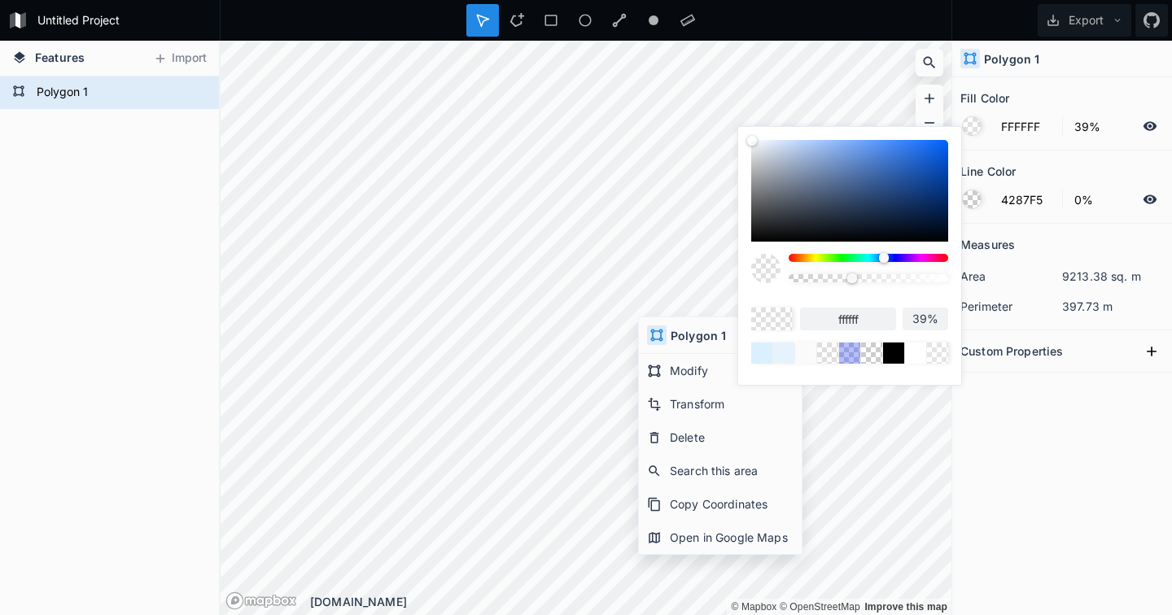
click at [724, 125] on body "Untitled Project Export Features Import Polygon 1 © Mapbox © OpenStreetMap Impr…" at bounding box center [586, 307] width 1172 height 615
drag, startPoint x: 852, startPoint y: 278, endPoint x: 913, endPoint y: 295, distance: 63.4
click at [913, 295] on div "ffffff 80%" at bounding box center [849, 309] width 197 height 110
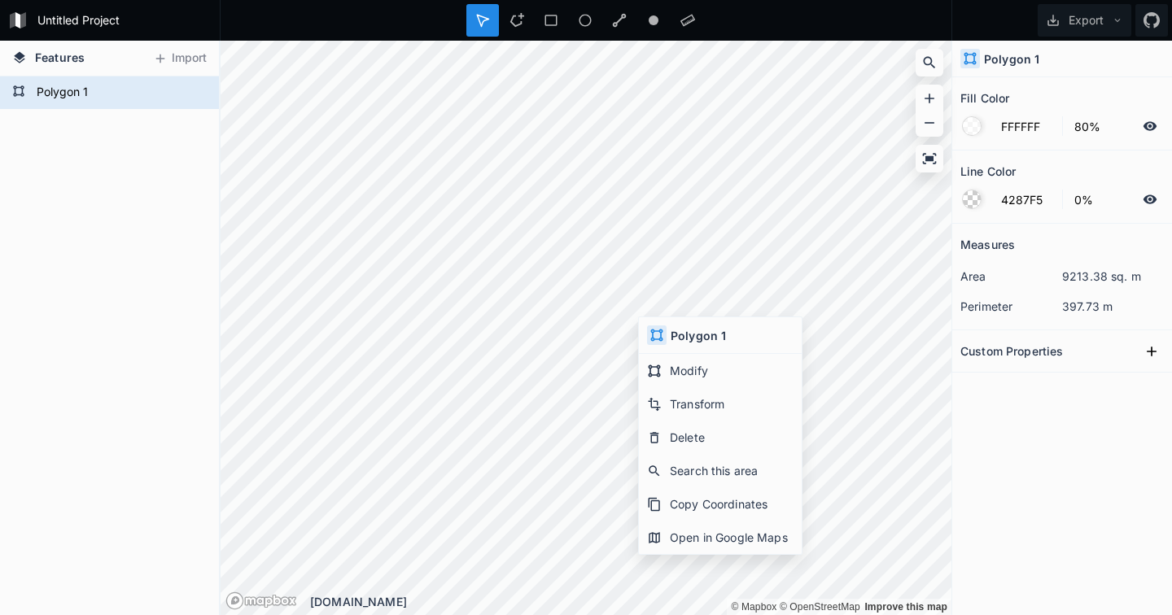
click at [1067, 496] on div "Measures area 9213.38 sq. m perimeter 397.73 m Custom Properties" at bounding box center [1062, 379] width 220 height 310
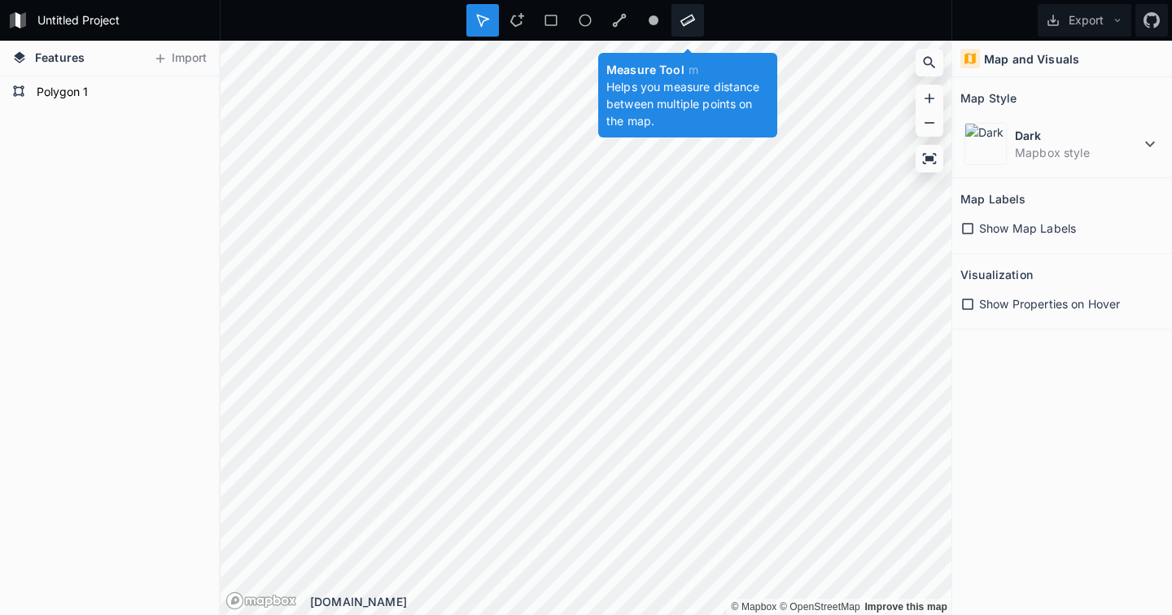
click at [681, 19] on icon at bounding box center [687, 20] width 15 height 15
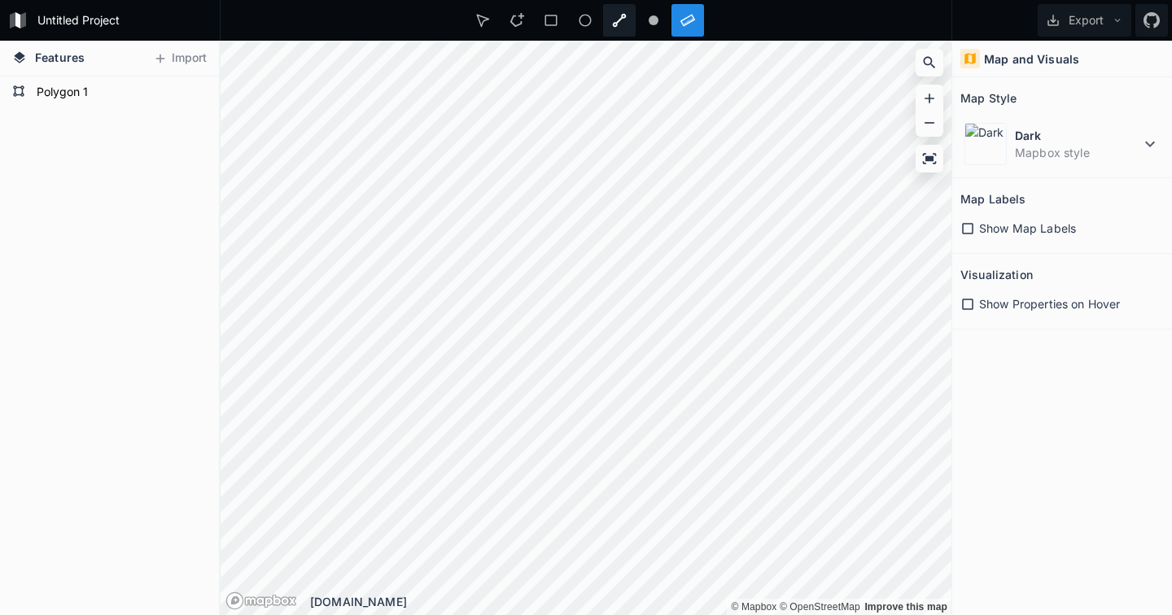
click at [619, 25] on icon at bounding box center [619, 20] width 15 height 15
click at [615, 22] on icon at bounding box center [619, 20] width 15 height 15
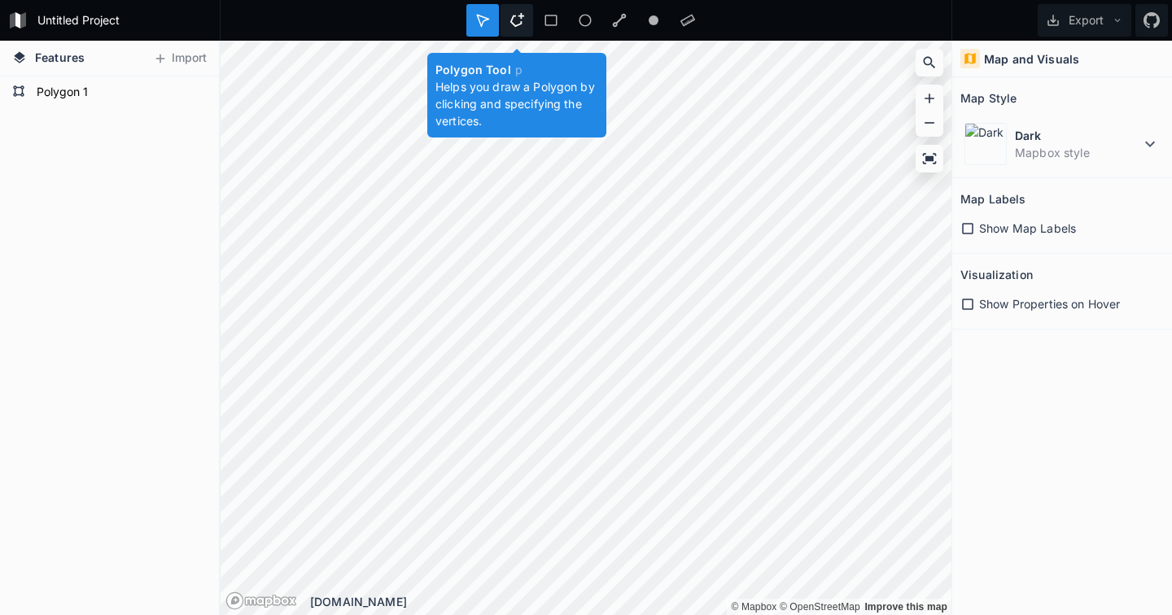
click at [518, 20] on icon at bounding box center [516, 20] width 15 height 15
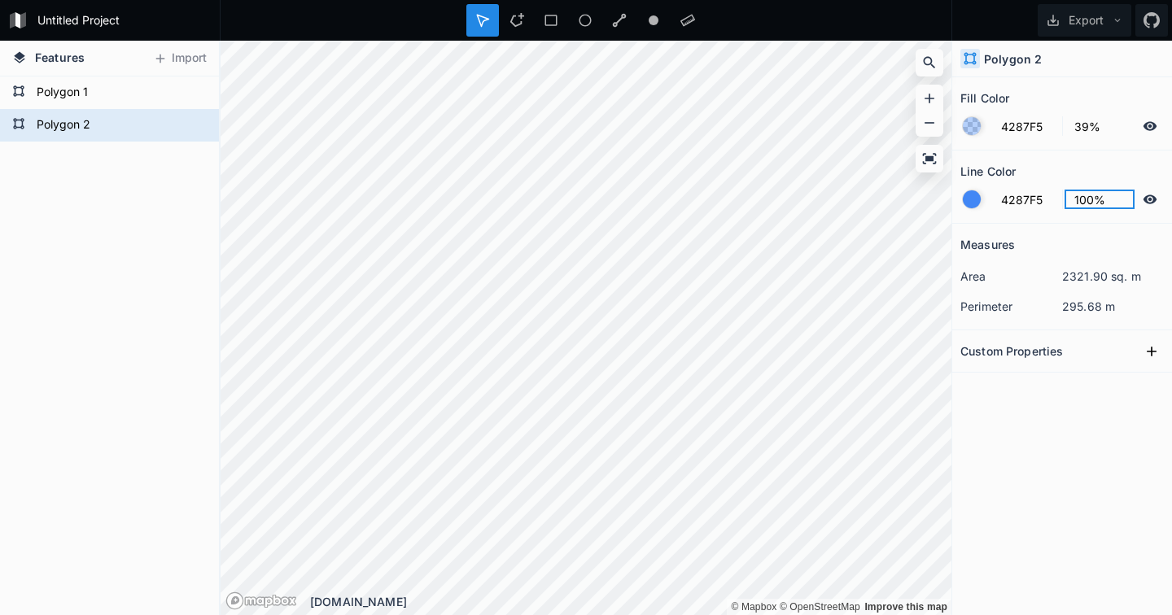
click at [1082, 199] on input "100%" at bounding box center [1100, 200] width 71 height 20
click at [975, 122] on div at bounding box center [972, 126] width 18 height 18
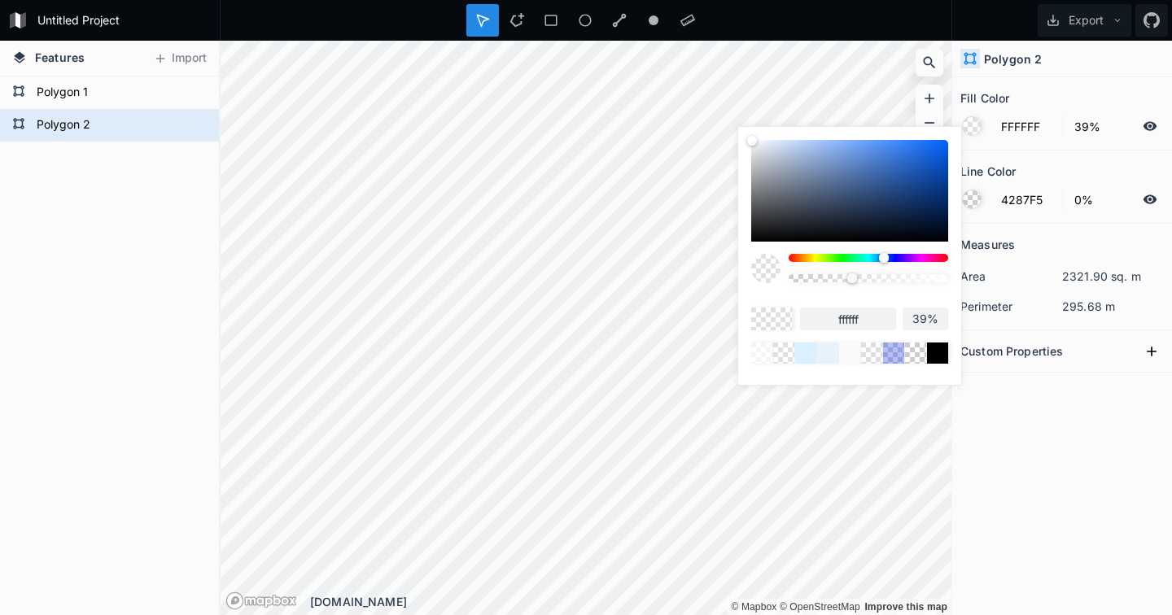
drag, startPoint x: 753, startPoint y: 141, endPoint x: 748, endPoint y: 130, distance: 11.7
click at [748, 130] on div "ffffff 39%" at bounding box center [849, 252] width 223 height 250
drag, startPoint x: 854, startPoint y: 280, endPoint x: 868, endPoint y: 283, distance: 15.0
click at [868, 283] on div at bounding box center [869, 274] width 160 height 41
click at [1027, 424] on div "Measures area 2321.90 sq. m perimeter 295.68 m Custom Properties" at bounding box center [1062, 379] width 220 height 310
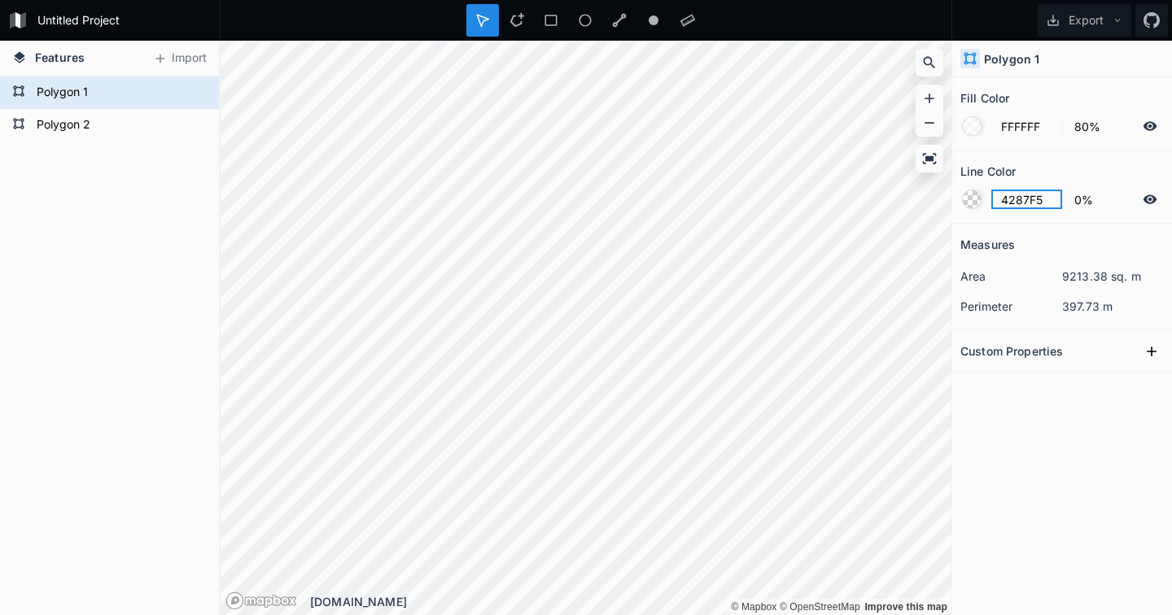
click at [1020, 198] on input "4287F5" at bounding box center [1026, 200] width 71 height 20
click at [973, 125] on div at bounding box center [972, 126] width 18 height 18
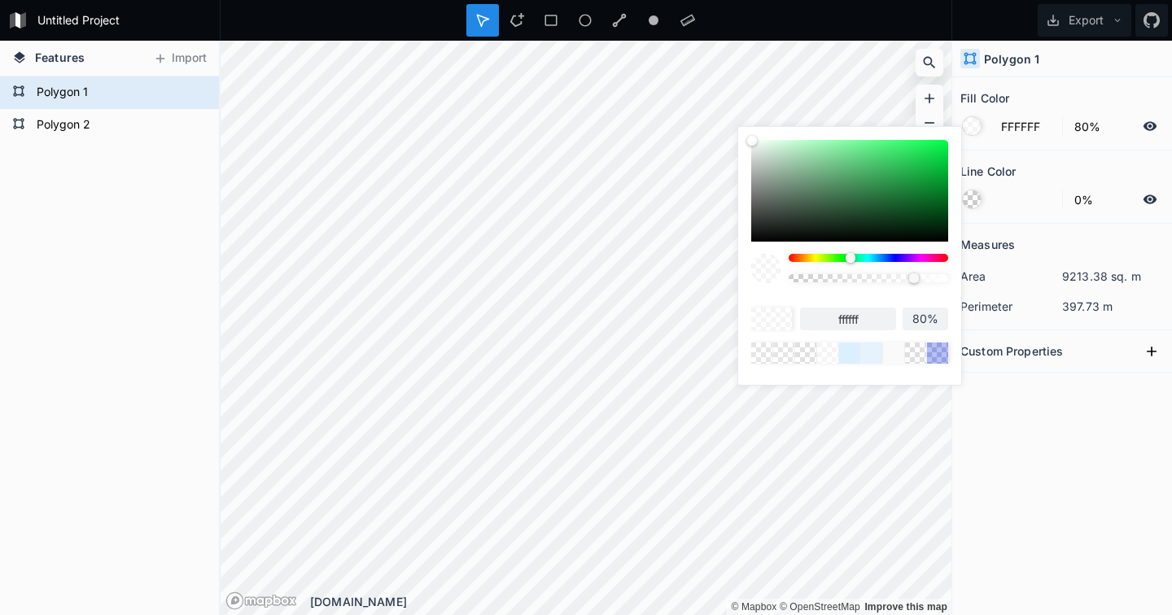
drag, startPoint x: 794, startPoint y: 257, endPoint x: 848, endPoint y: 261, distance: 53.9
click at [848, 261] on div at bounding box center [851, 258] width 10 height 10
click at [1025, 411] on div "Measures area 9213.38 sq. m perimeter 397.73 m Custom Properties" at bounding box center [1062, 379] width 220 height 310
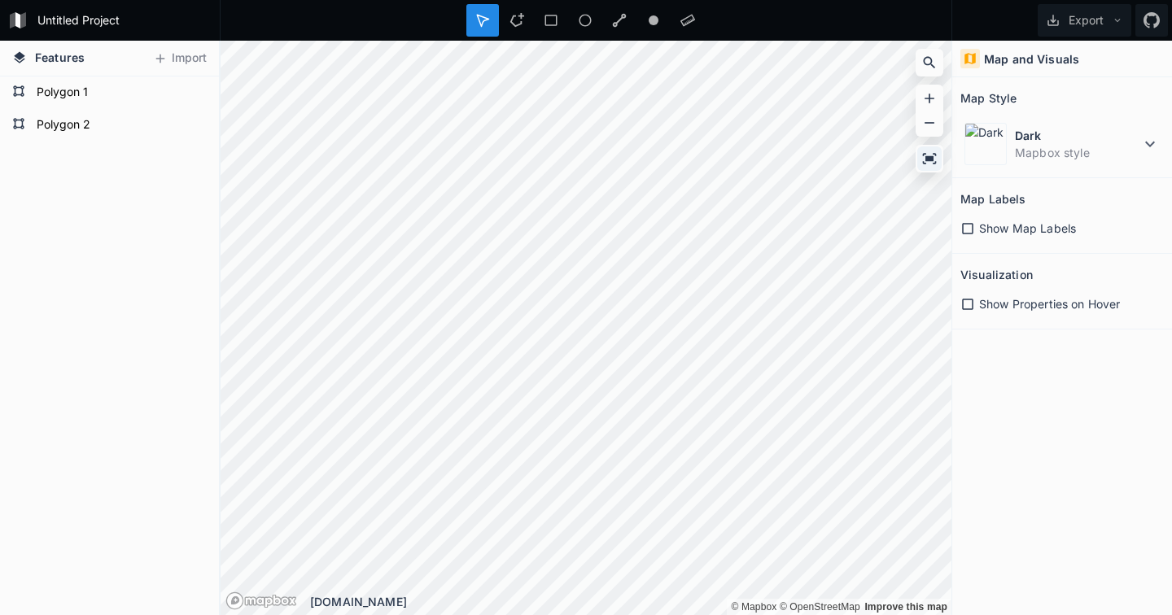
click at [931, 155] on icon at bounding box center [929, 159] width 16 height 16
click at [93, 124] on form "Polygon 2" at bounding box center [108, 125] width 152 height 24
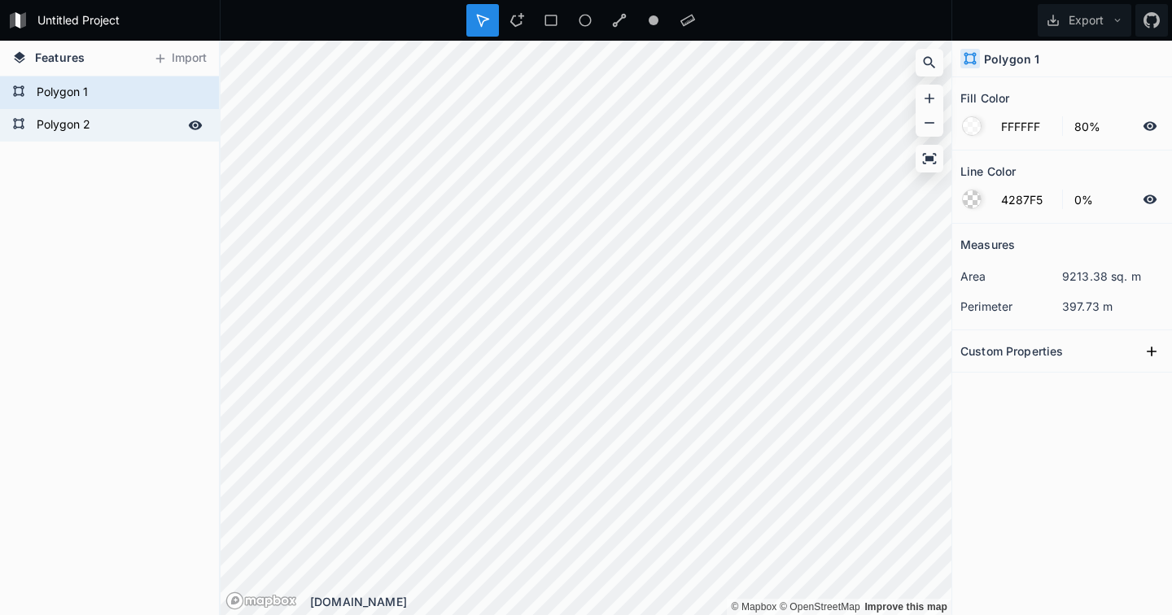
click at [55, 122] on form "Polygon 2" at bounding box center [108, 125] width 152 height 24
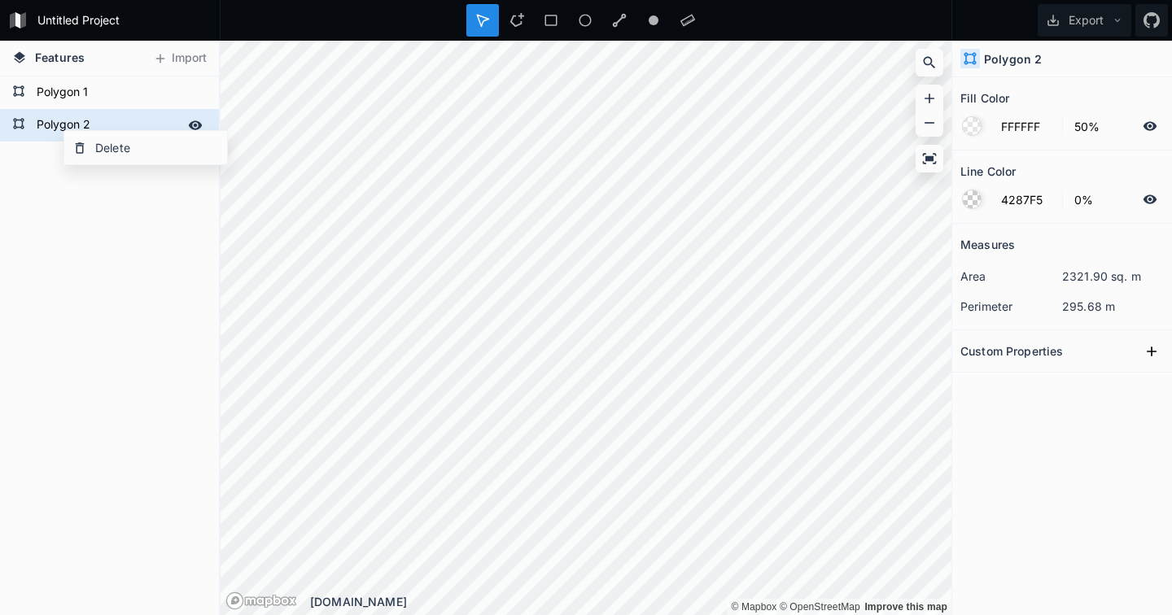
click at [55, 122] on form "Polygon 2" at bounding box center [108, 125] width 152 height 24
click at [69, 234] on div "Polygon 2 Polygon 1" at bounding box center [109, 346] width 219 height 539
click at [1057, 357] on h2 "Custom Properties" at bounding box center [1011, 351] width 103 height 25
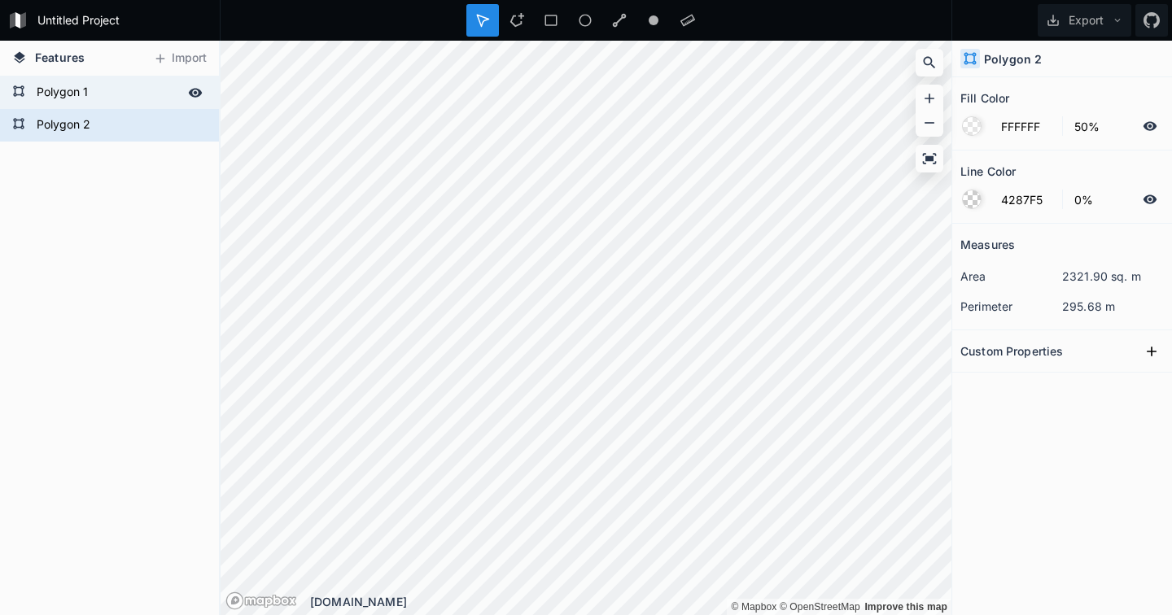
click at [192, 91] on icon at bounding box center [196, 92] width 14 height 9
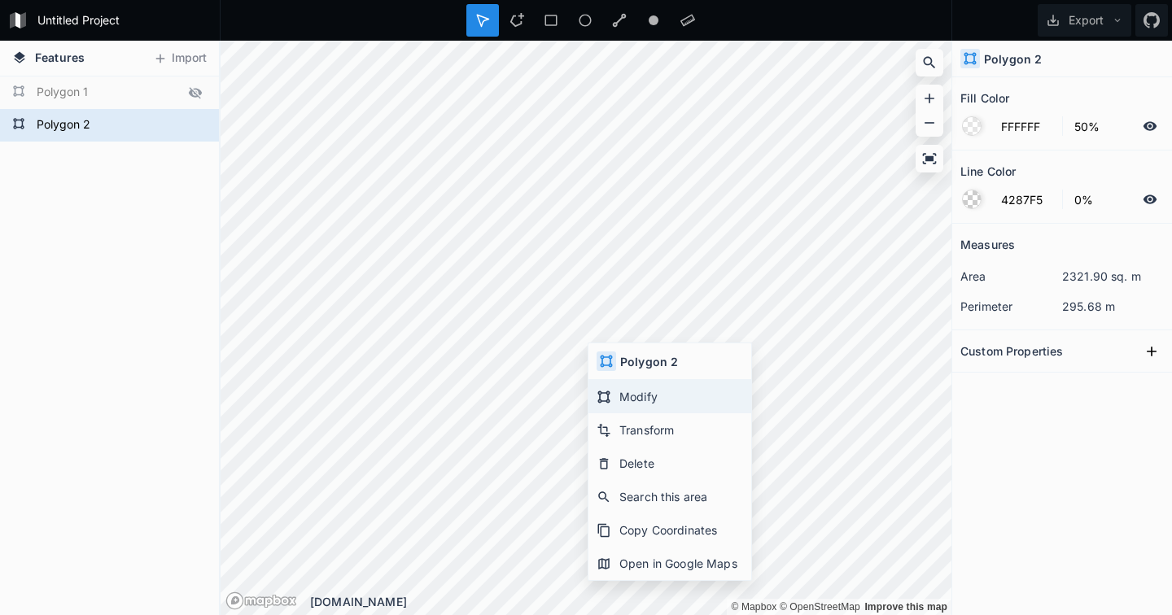
click at [626, 413] on div "Modify" at bounding box center [669, 429] width 163 height 33
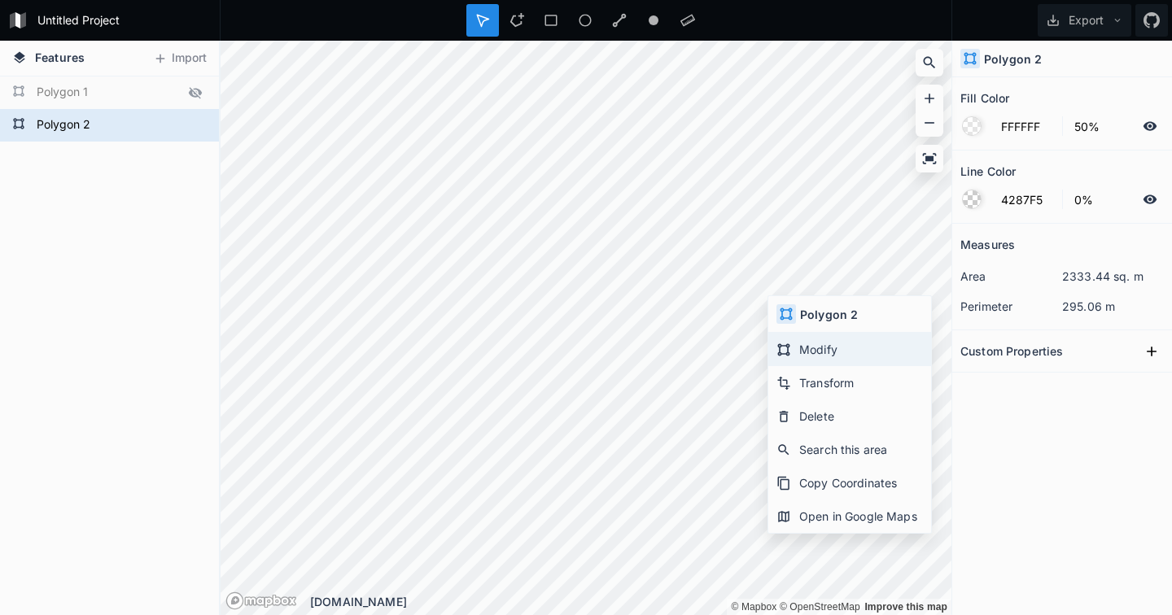
click at [798, 366] on div "Modify" at bounding box center [849, 382] width 163 height 33
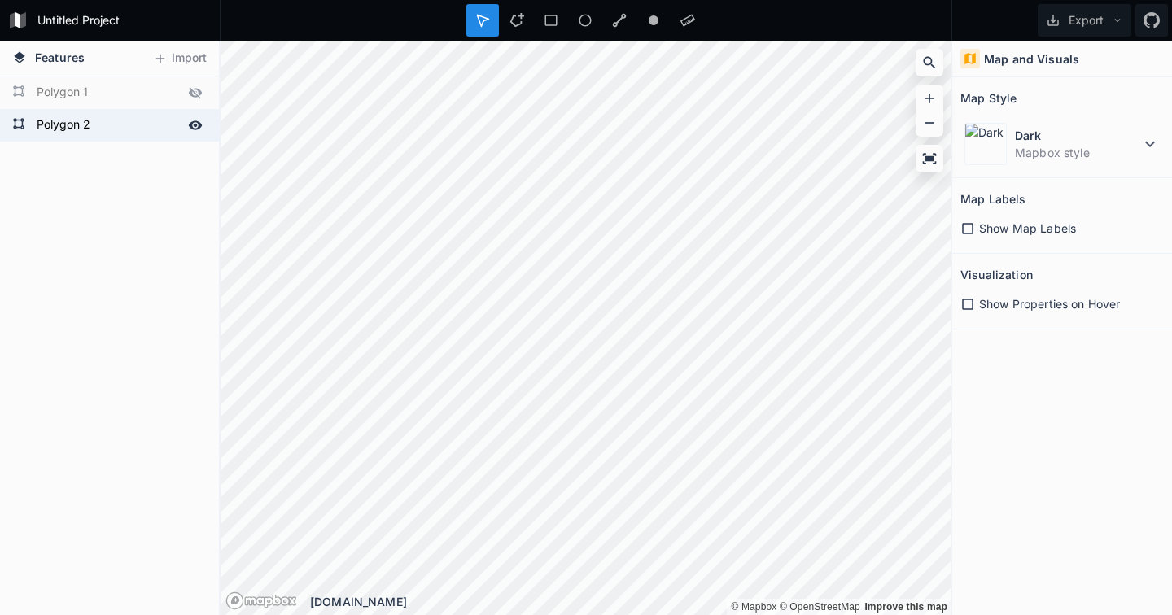
click at [105, 122] on form "Polygon 2" at bounding box center [108, 125] width 152 height 24
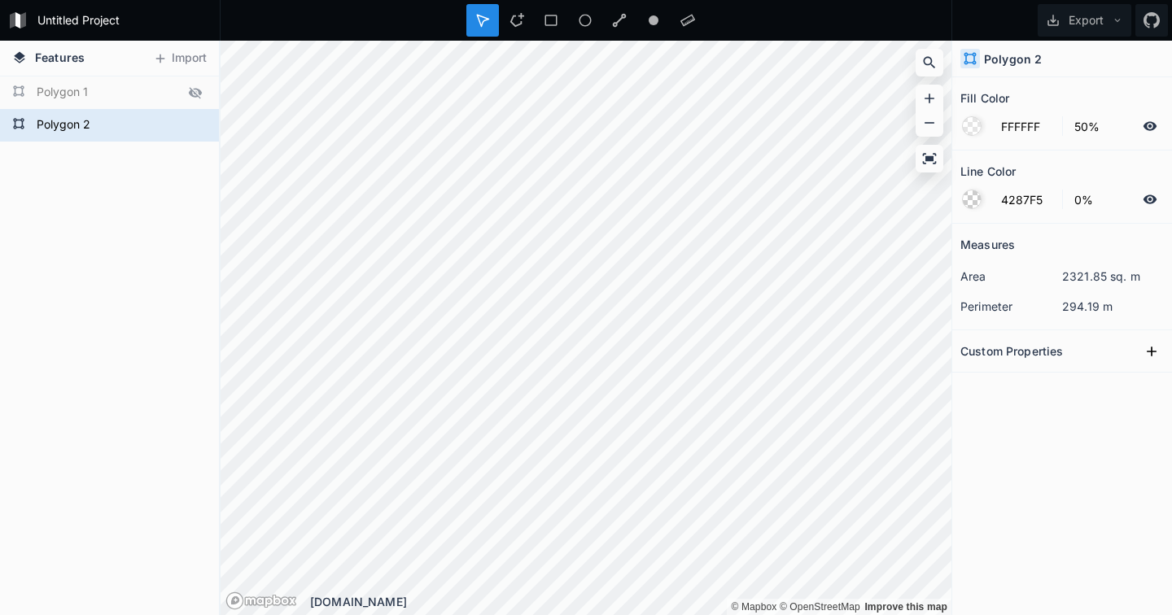
click at [198, 92] on icon at bounding box center [195, 92] width 15 height 15
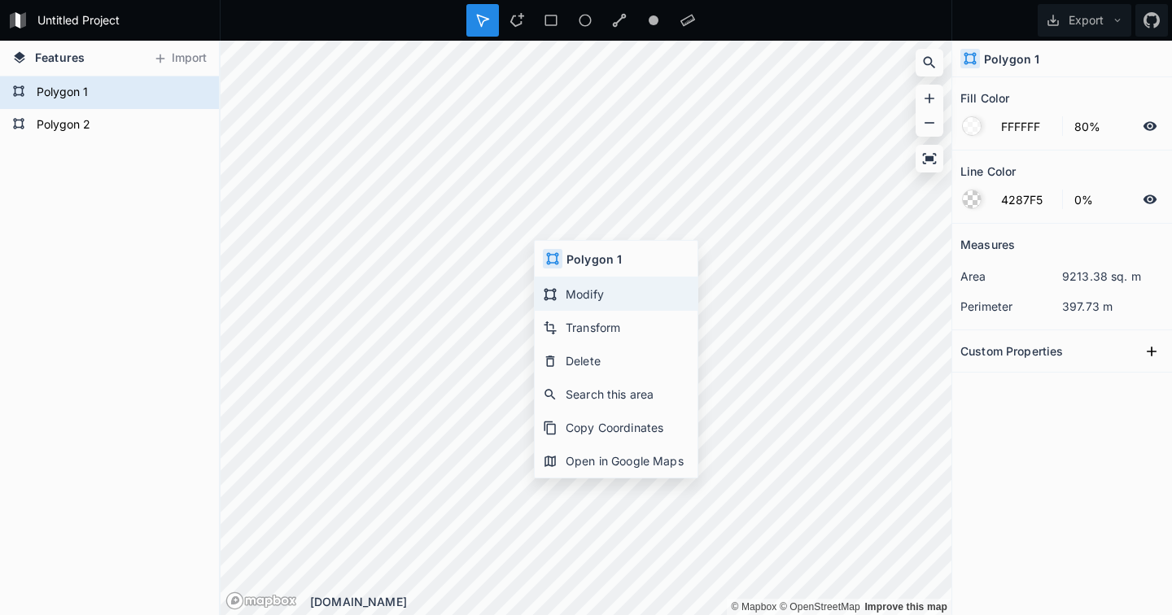
click at [579, 311] on div "Modify" at bounding box center [616, 327] width 163 height 33
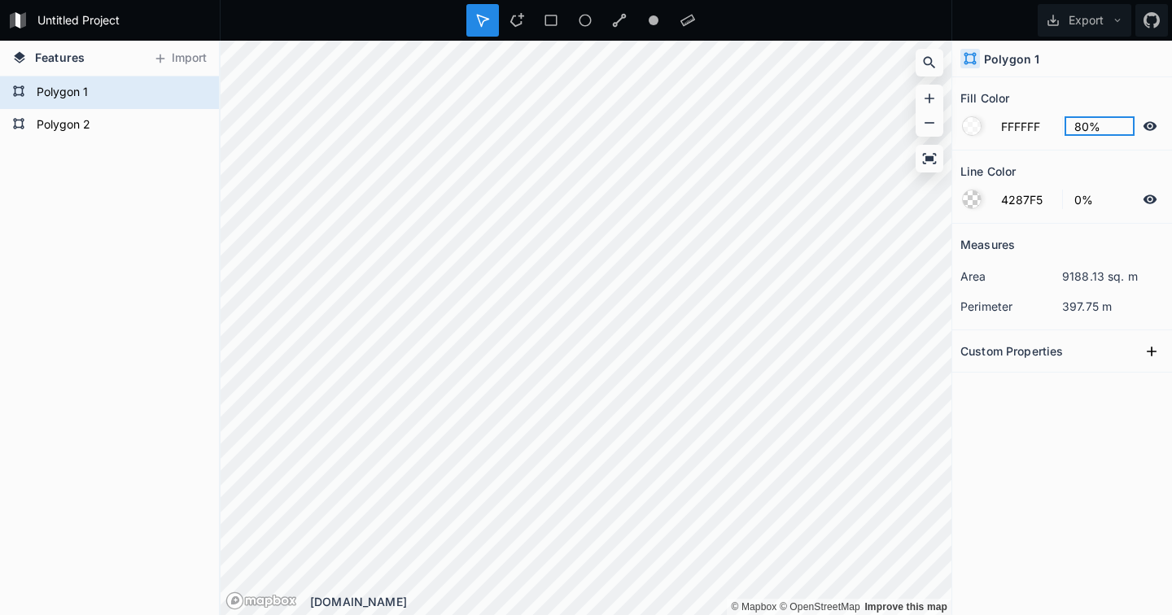
click at [1084, 130] on input "80%" at bounding box center [1100, 126] width 71 height 20
click at [968, 127] on div at bounding box center [972, 126] width 18 height 18
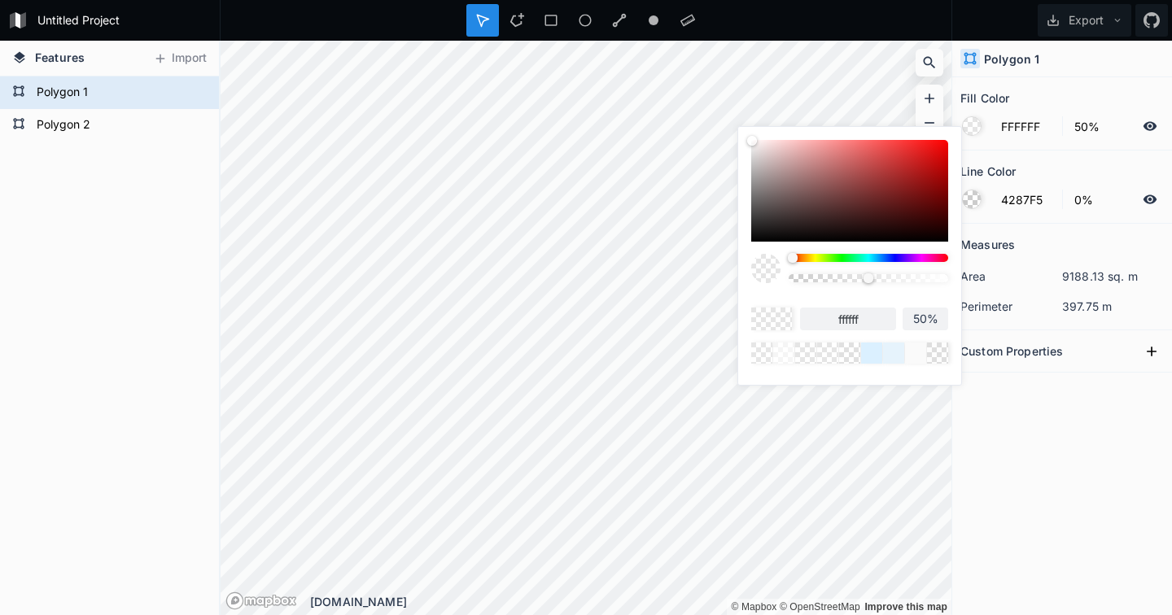
drag, startPoint x: 912, startPoint y: 282, endPoint x: 868, endPoint y: 286, distance: 44.2
click at [868, 286] on div at bounding box center [869, 274] width 160 height 41
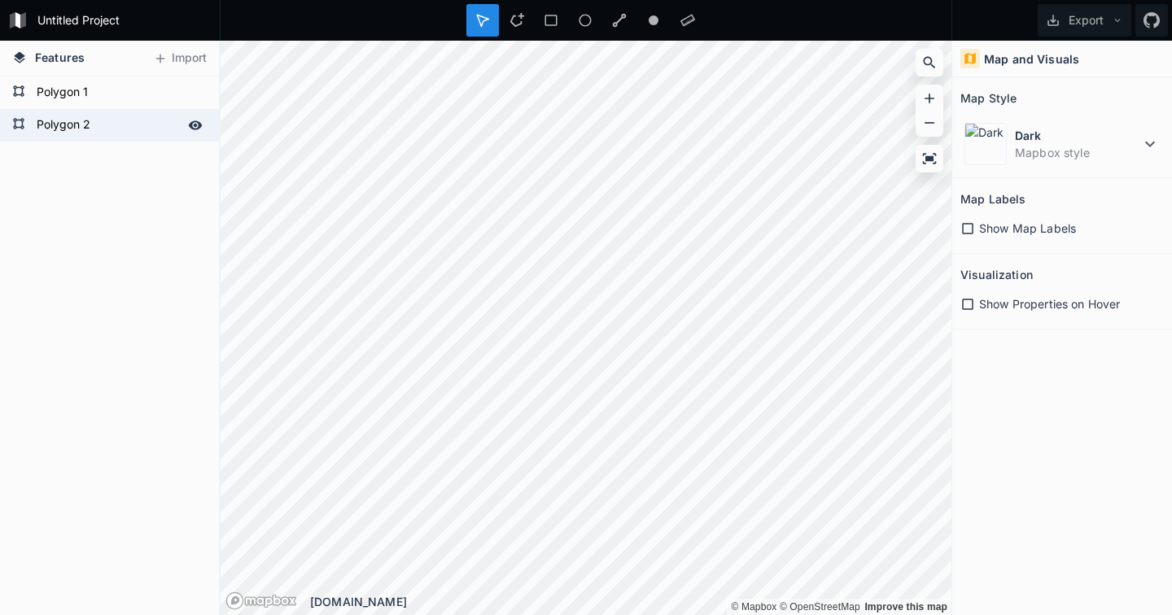
click at [126, 121] on form "Polygon 2" at bounding box center [108, 125] width 152 height 24
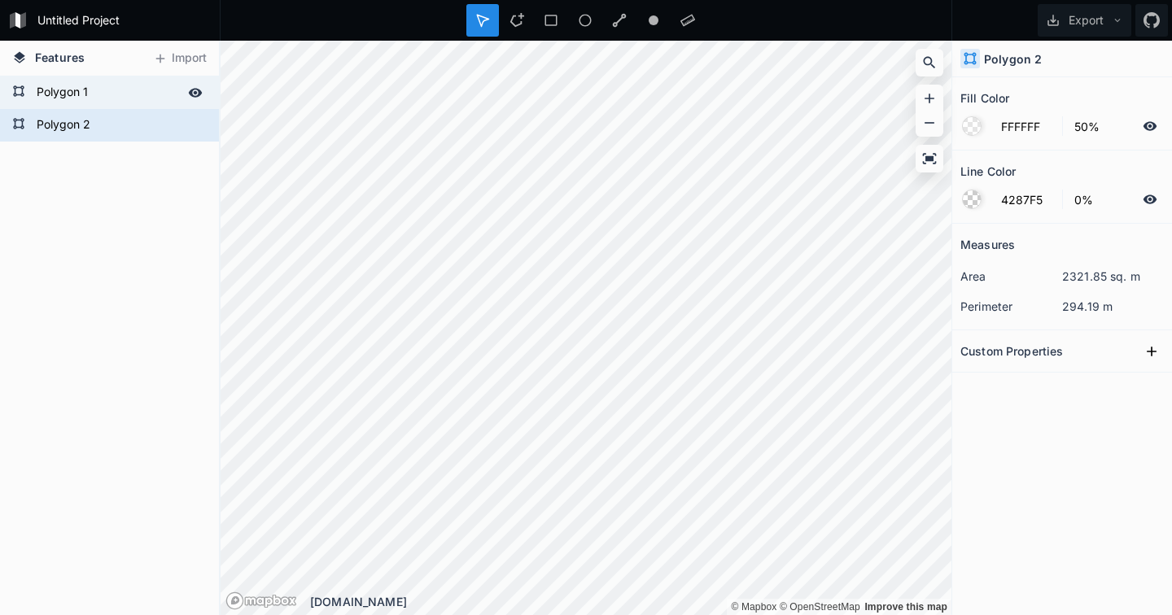
click at [197, 91] on icon at bounding box center [195, 92] width 15 height 15
click at [975, 125] on div at bounding box center [972, 126] width 18 height 18
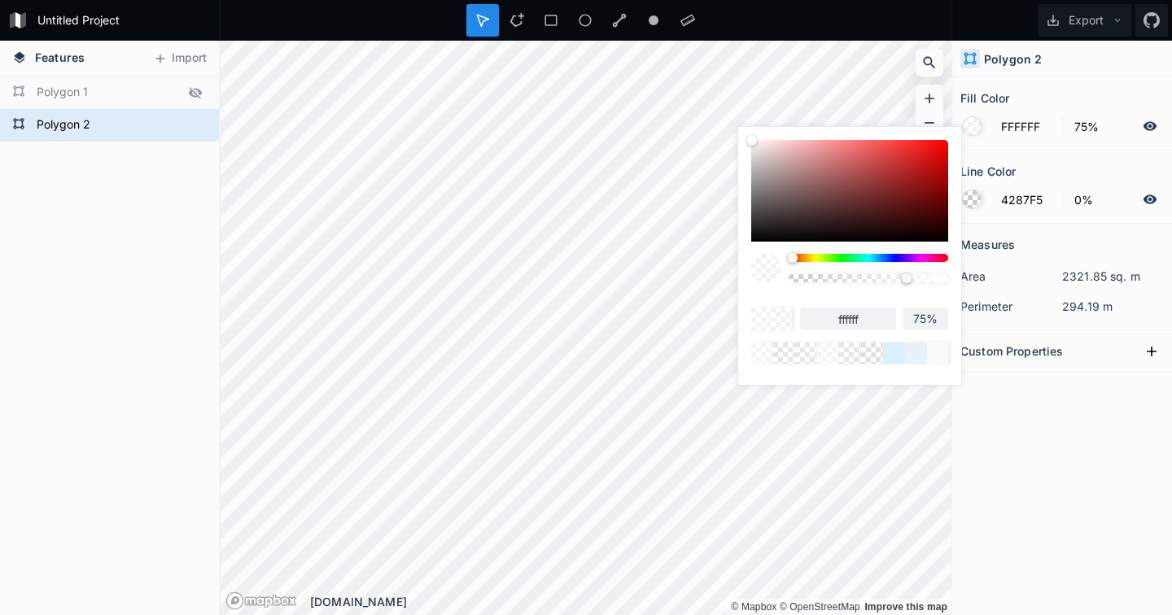
drag, startPoint x: 872, startPoint y: 278, endPoint x: 906, endPoint y: 277, distance: 33.4
click at [906, 277] on div at bounding box center [907, 278] width 10 height 10
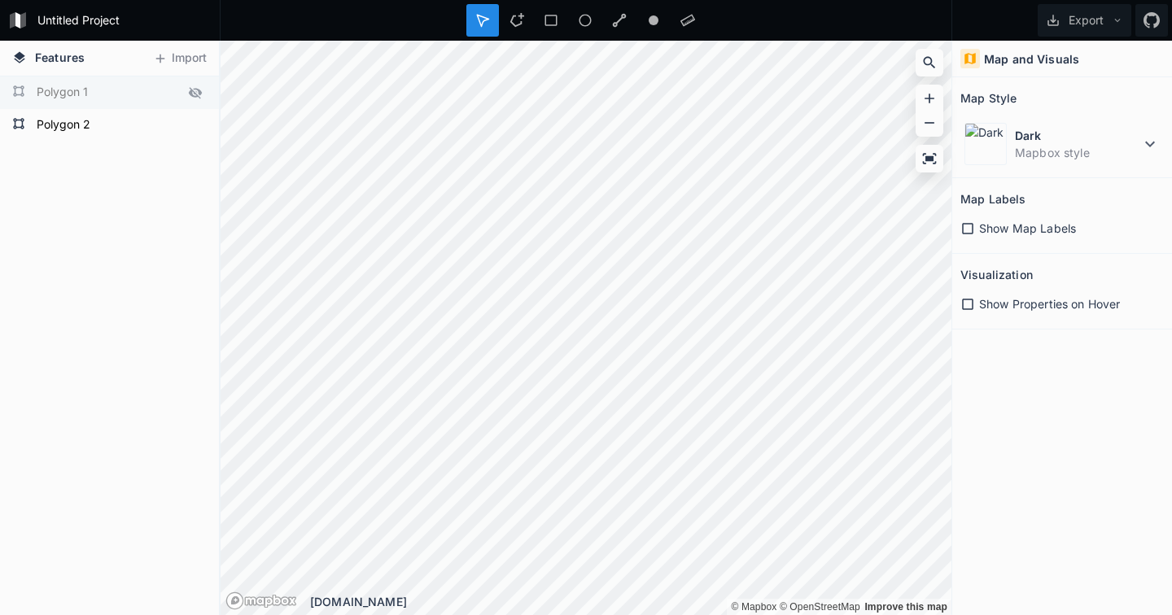
click at [197, 92] on icon at bounding box center [195, 92] width 13 height 11
click at [1104, 23] on button "Export" at bounding box center [1085, 20] width 94 height 33
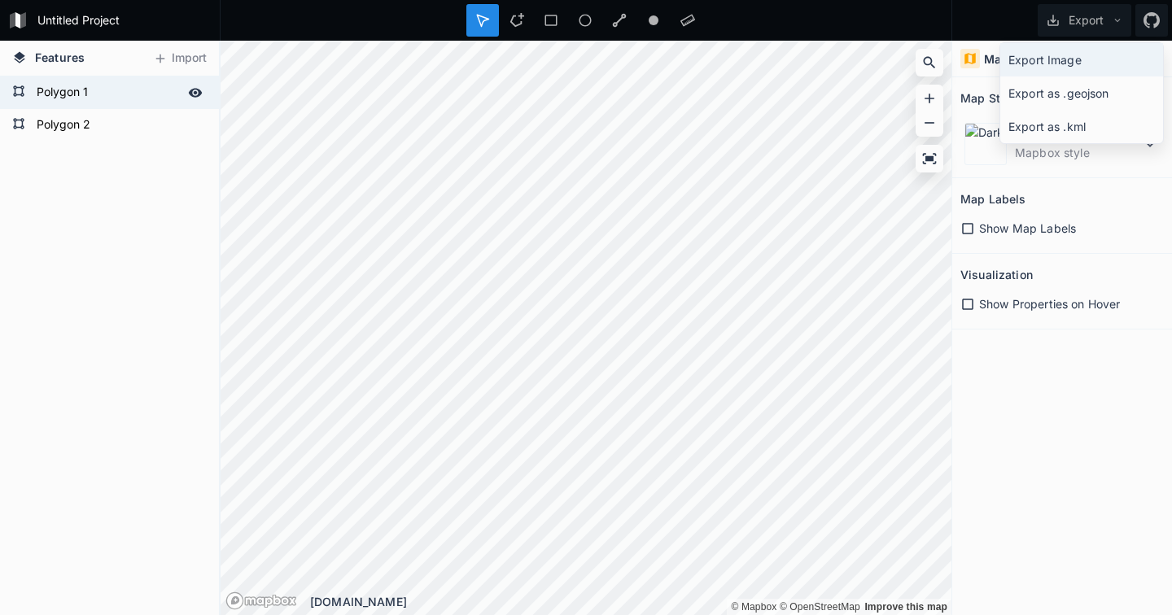
click at [1082, 77] on div "Export Image" at bounding box center [1081, 93] width 163 height 33
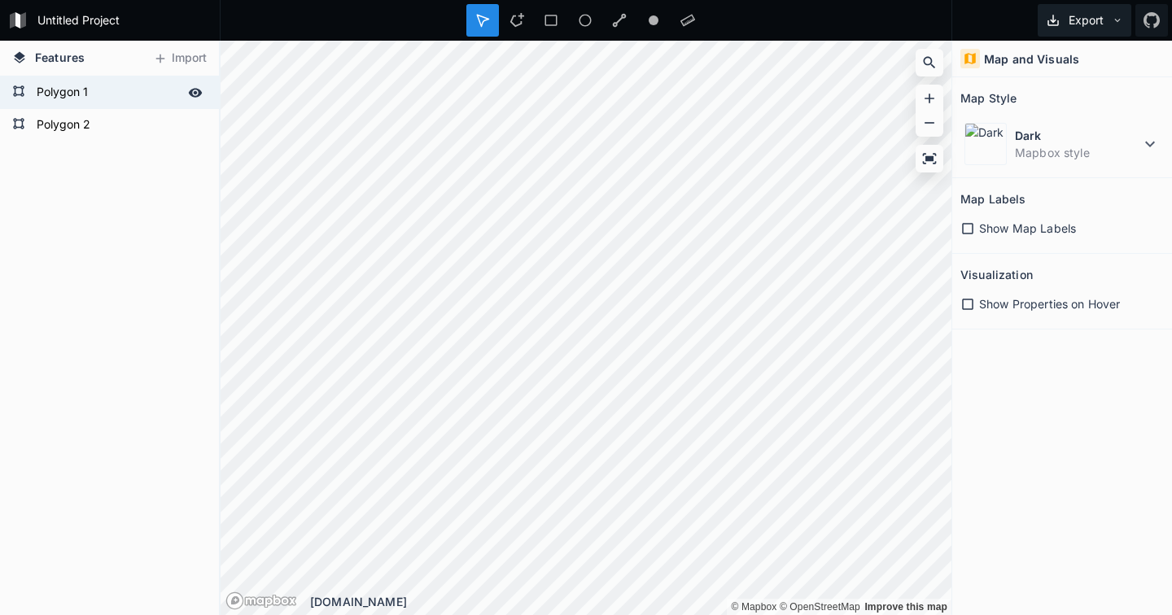
click at [1058, 19] on icon at bounding box center [1053, 20] width 15 height 15
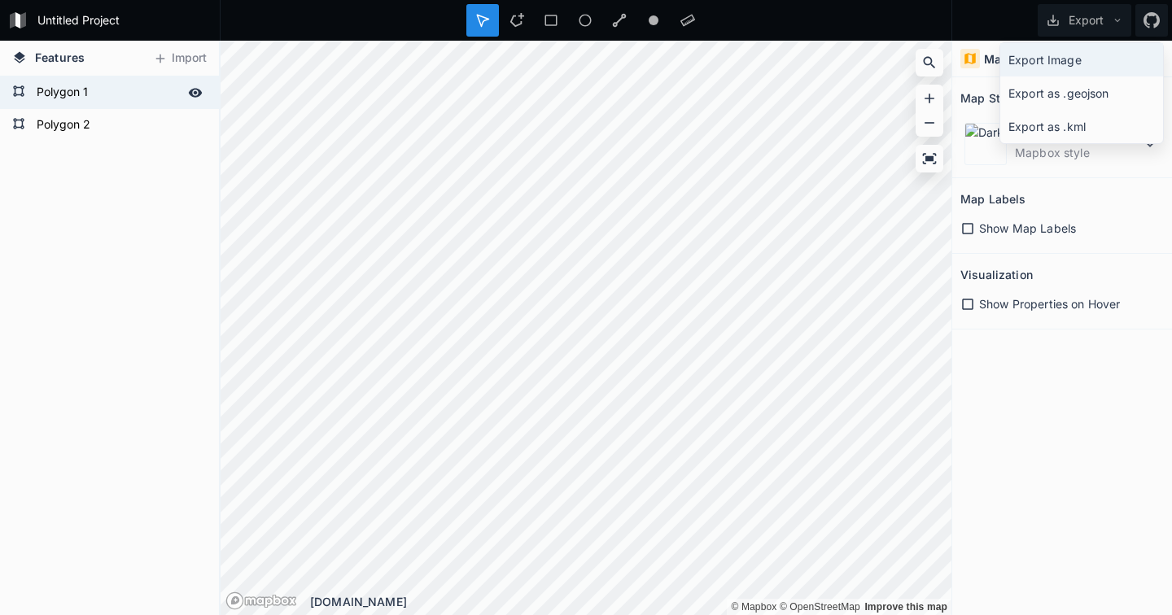
click at [1036, 77] on div "Export Image" at bounding box center [1081, 93] width 163 height 33
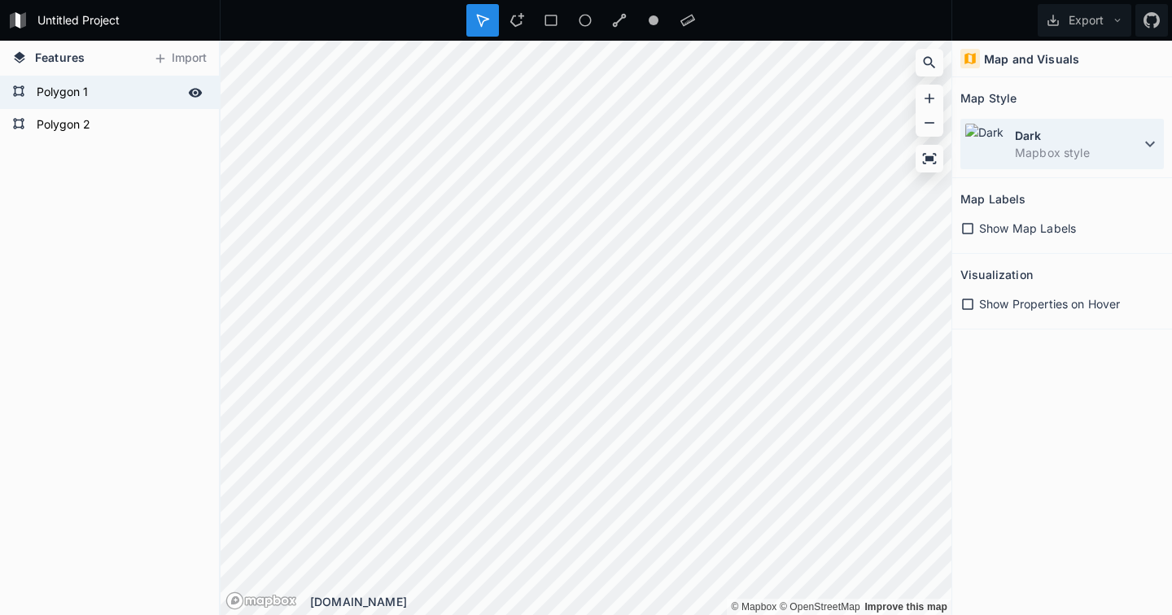
click at [1058, 134] on dt "Dark" at bounding box center [1077, 135] width 125 height 17
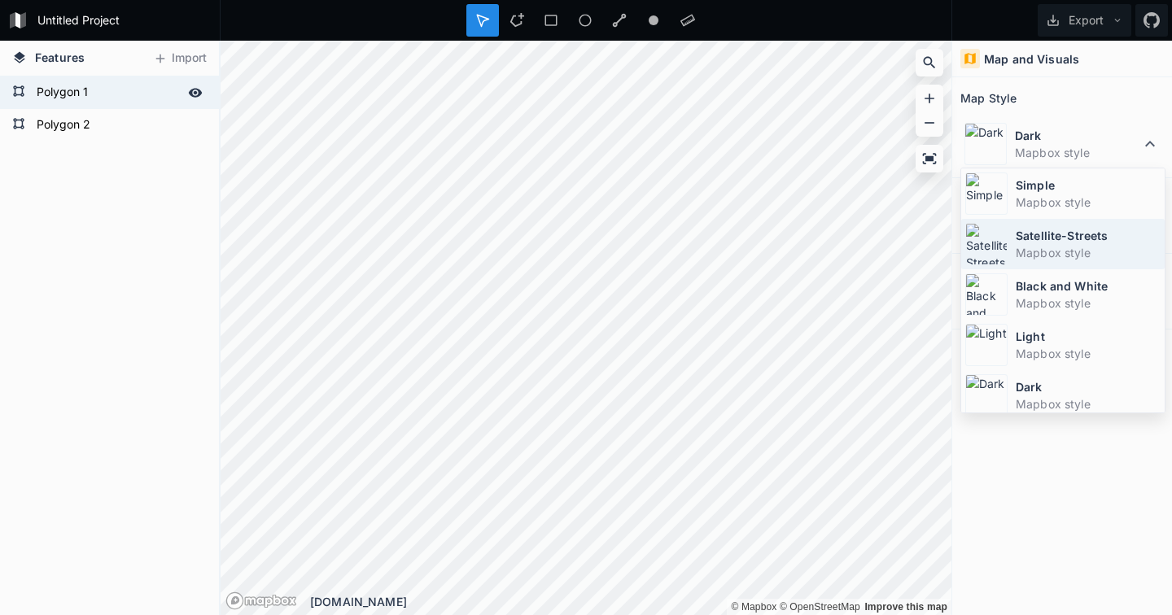
click at [1062, 238] on dt "Satellite-Streets" at bounding box center [1088, 235] width 145 height 17
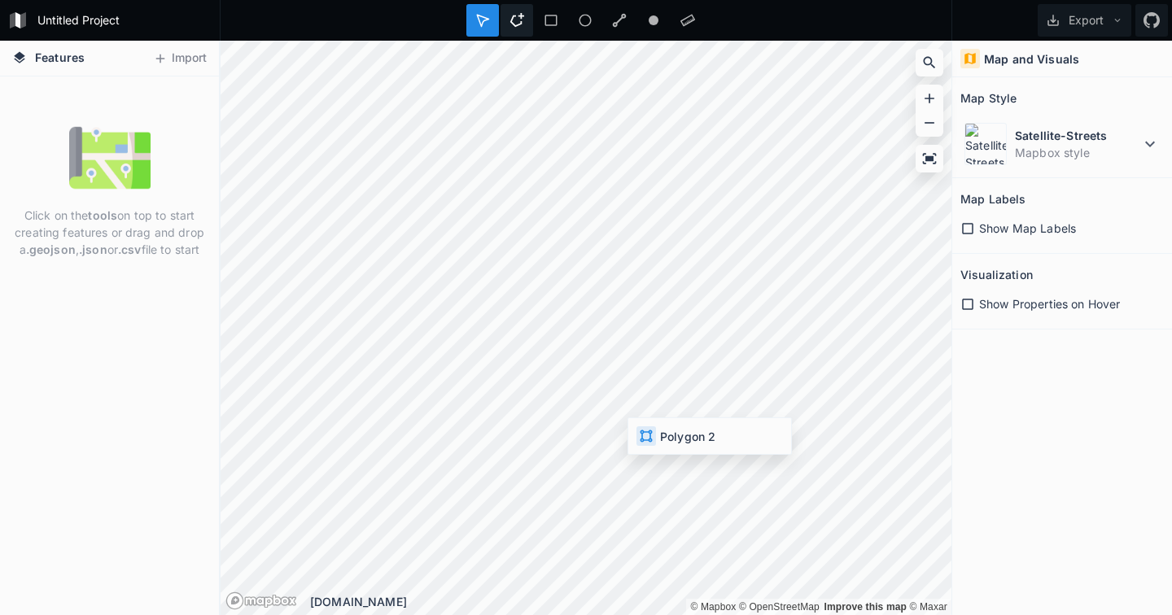
click at [518, 20] on icon at bounding box center [516, 20] width 15 height 15
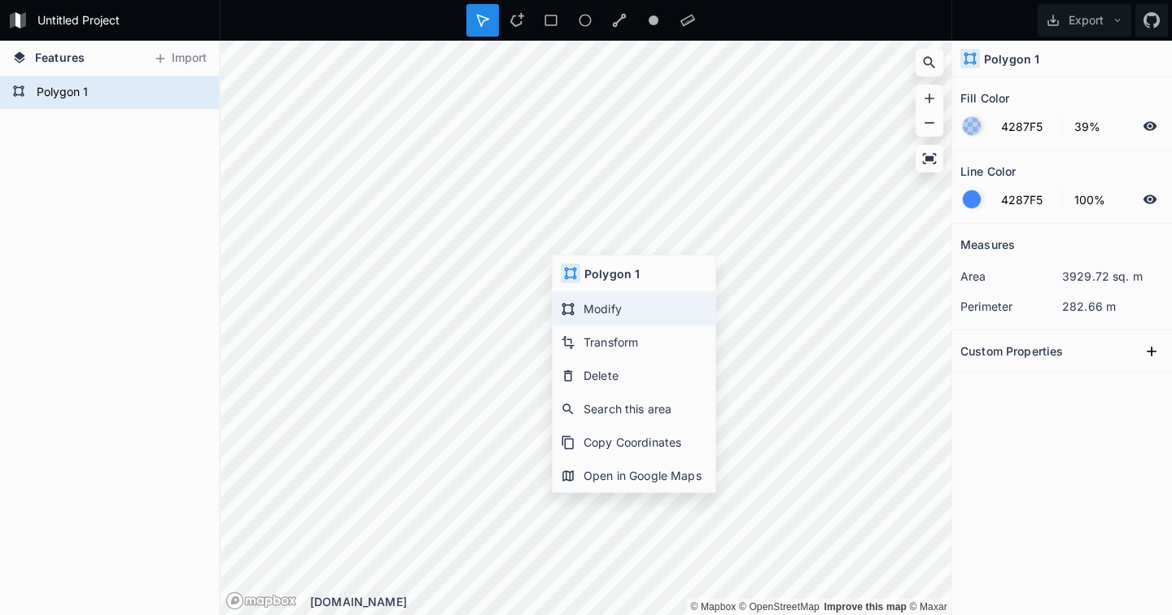
click at [601, 326] on div "Modify" at bounding box center [634, 342] width 163 height 33
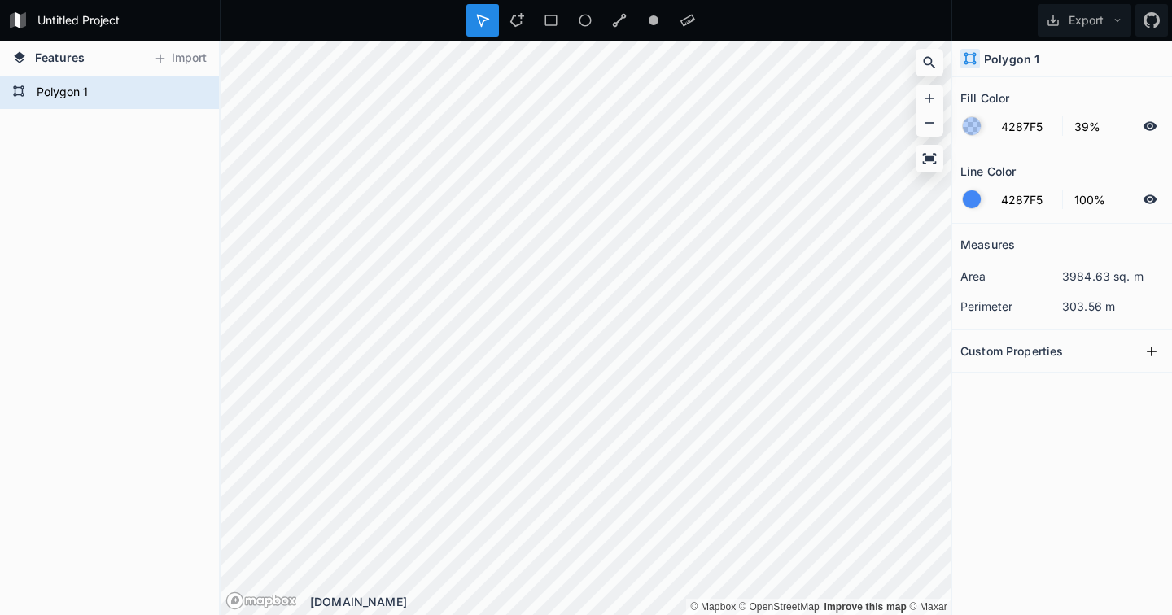
click at [973, 203] on div at bounding box center [972, 199] width 18 height 18
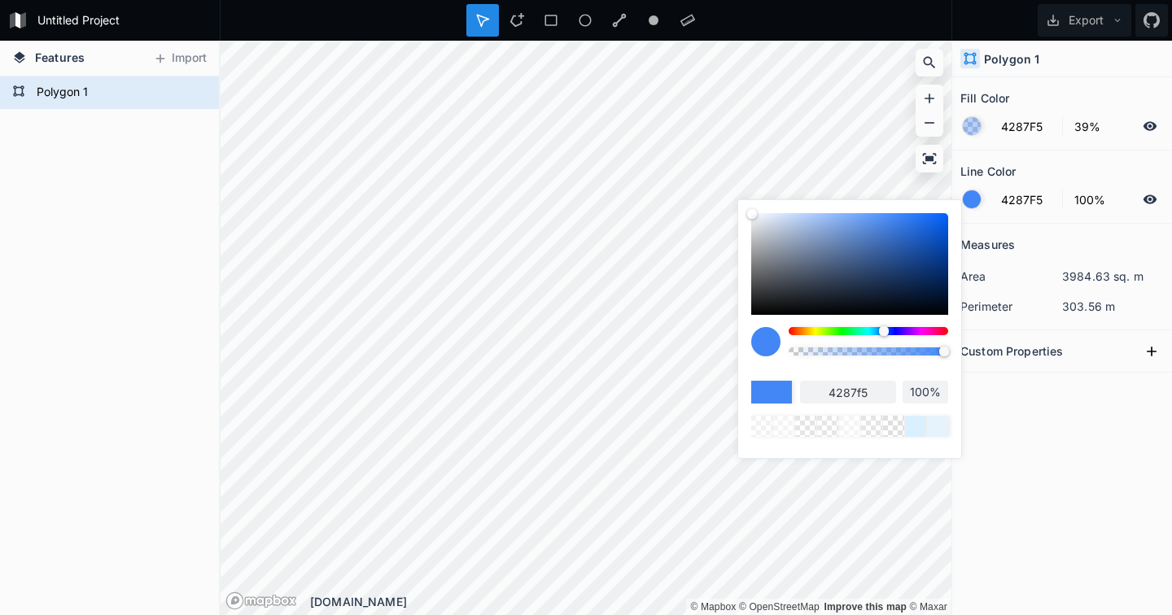
click at [920, 387] on input "100%" at bounding box center [926, 392] width 46 height 16
click at [1094, 207] on input "100%" at bounding box center [1100, 200] width 71 height 20
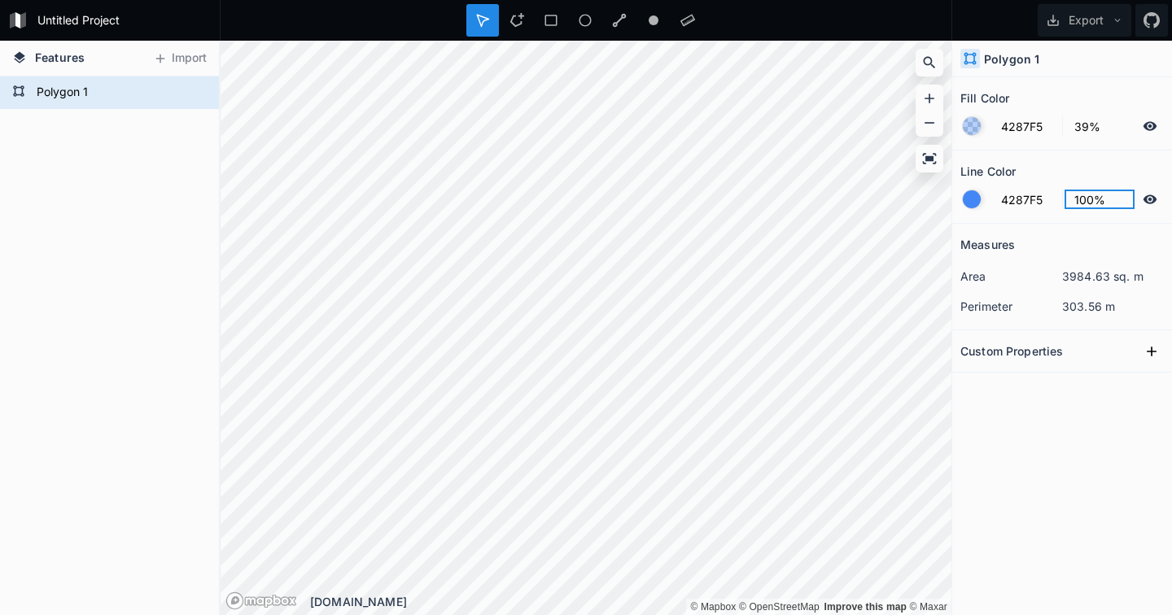
click at [1094, 207] on input "100%" at bounding box center [1100, 200] width 71 height 20
click at [1152, 196] on icon at bounding box center [1150, 199] width 14 height 9
click at [1100, 164] on div "Line Color" at bounding box center [1061, 171] width 203 height 25
click at [973, 126] on div at bounding box center [972, 126] width 18 height 18
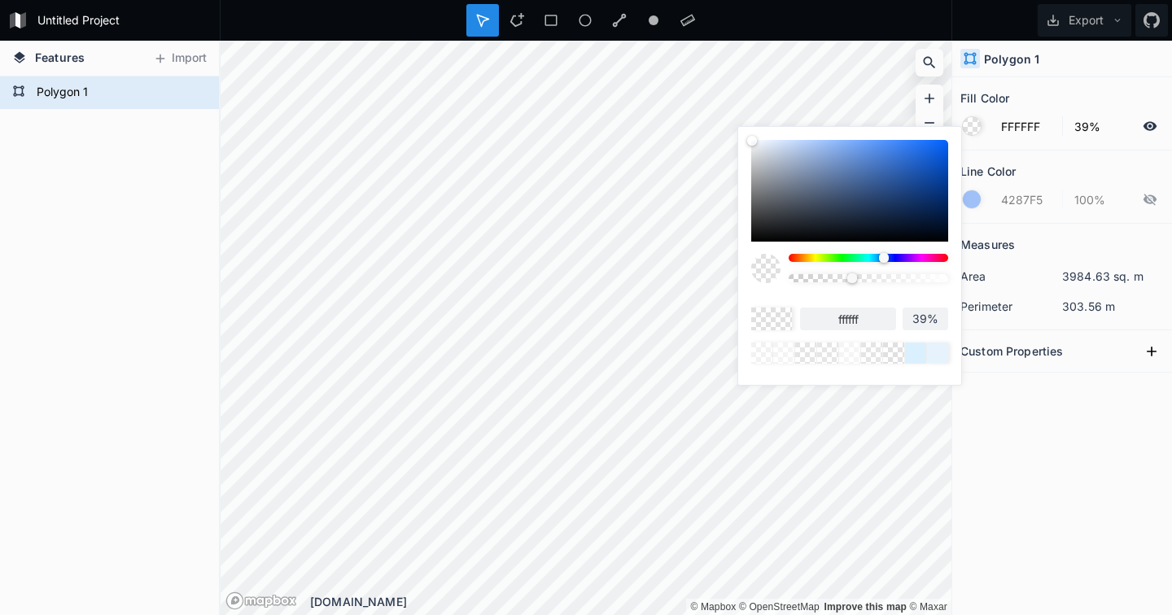
drag, startPoint x: 752, startPoint y: 139, endPoint x: 741, endPoint y: 139, distance: 11.4
click at [741, 139] on div "ffffff 39%" at bounding box center [849, 252] width 223 height 250
drag, startPoint x: 854, startPoint y: 280, endPoint x: 868, endPoint y: 292, distance: 19.1
click at [868, 292] on div at bounding box center [869, 274] width 160 height 41
click at [1054, 454] on div "Measures area 3984.63 sq. m perimeter 303.56 m Custom Properties" at bounding box center [1062, 379] width 220 height 310
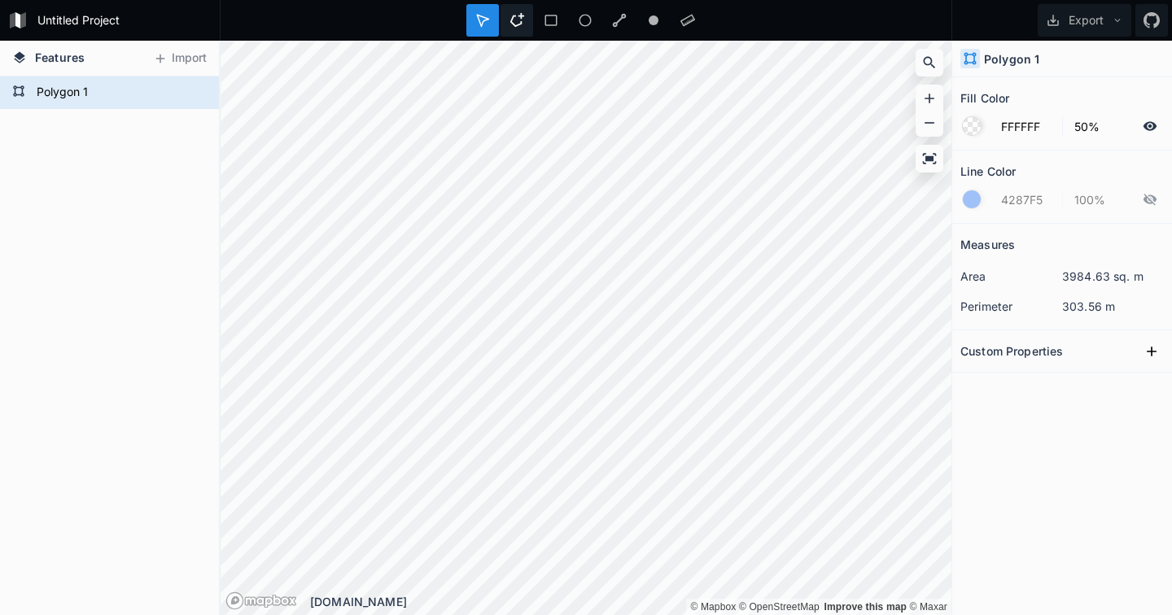
click at [514, 17] on icon at bounding box center [516, 20] width 15 height 15
click at [190, 94] on icon at bounding box center [196, 92] width 14 height 9
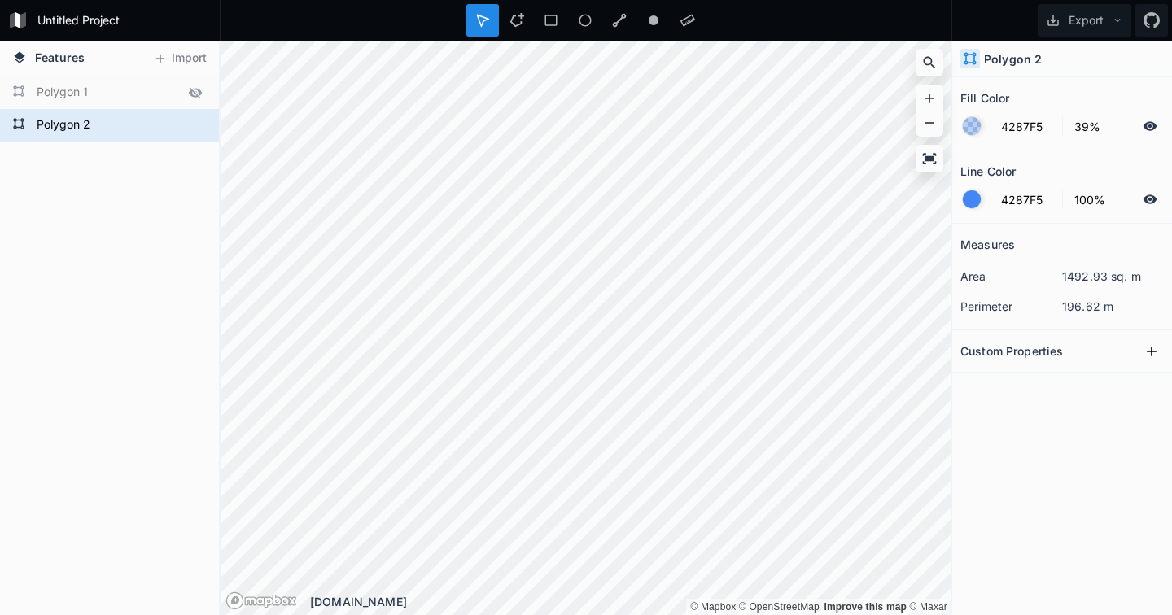
click at [1154, 205] on icon at bounding box center [1150, 199] width 15 height 15
click at [968, 129] on div at bounding box center [972, 126] width 18 height 18
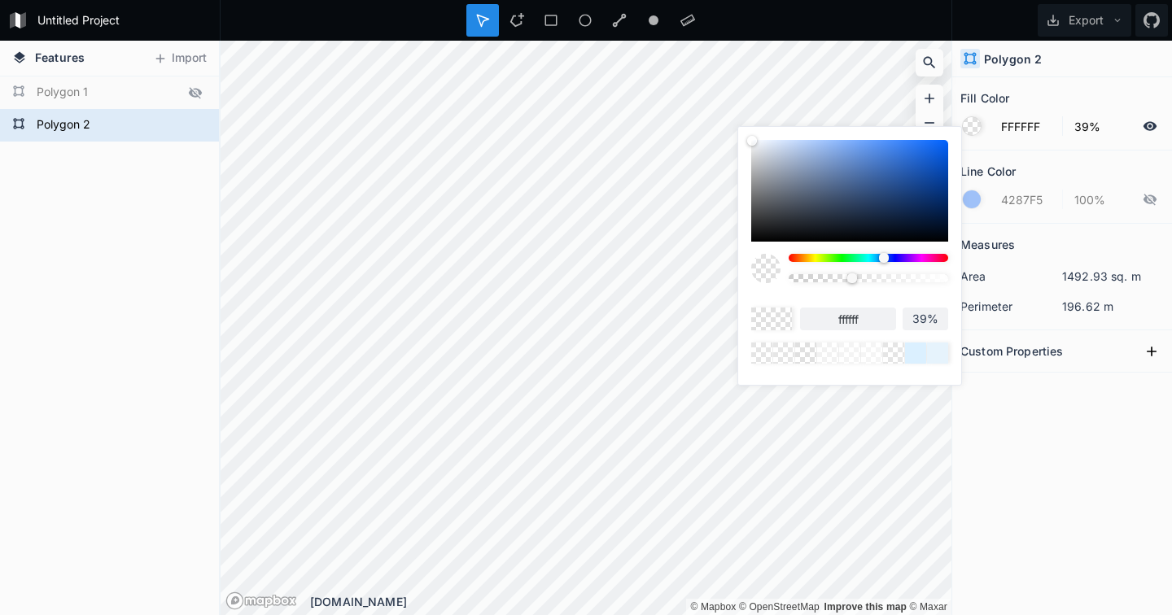
click at [715, 131] on body "Untitled Project Export Features Import Polygon 2 Polygon 1 © Mapbox © OpenStre…" at bounding box center [586, 307] width 1172 height 615
drag, startPoint x: 851, startPoint y: 277, endPoint x: 907, endPoint y: 279, distance: 55.4
click at [907, 279] on div at bounding box center [907, 278] width 10 height 10
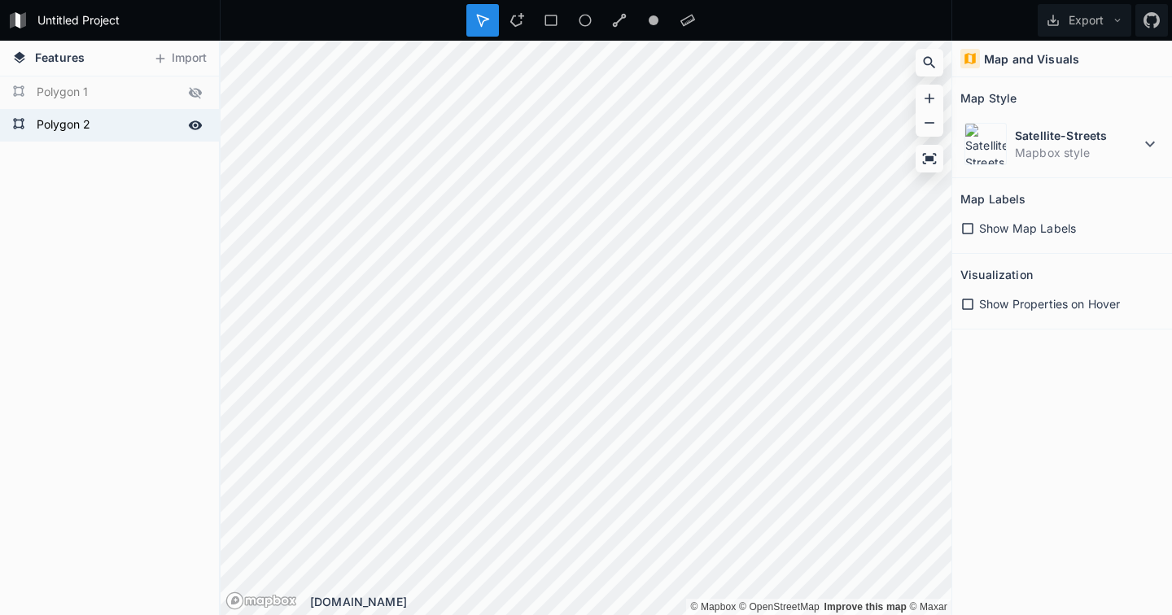
click at [199, 125] on icon at bounding box center [196, 124] width 14 height 9
click at [199, 125] on icon at bounding box center [195, 125] width 13 height 11
click at [196, 94] on icon at bounding box center [195, 92] width 13 height 11
click at [196, 125] on icon at bounding box center [196, 124] width 14 height 9
click at [196, 125] on icon at bounding box center [195, 125] width 15 height 15
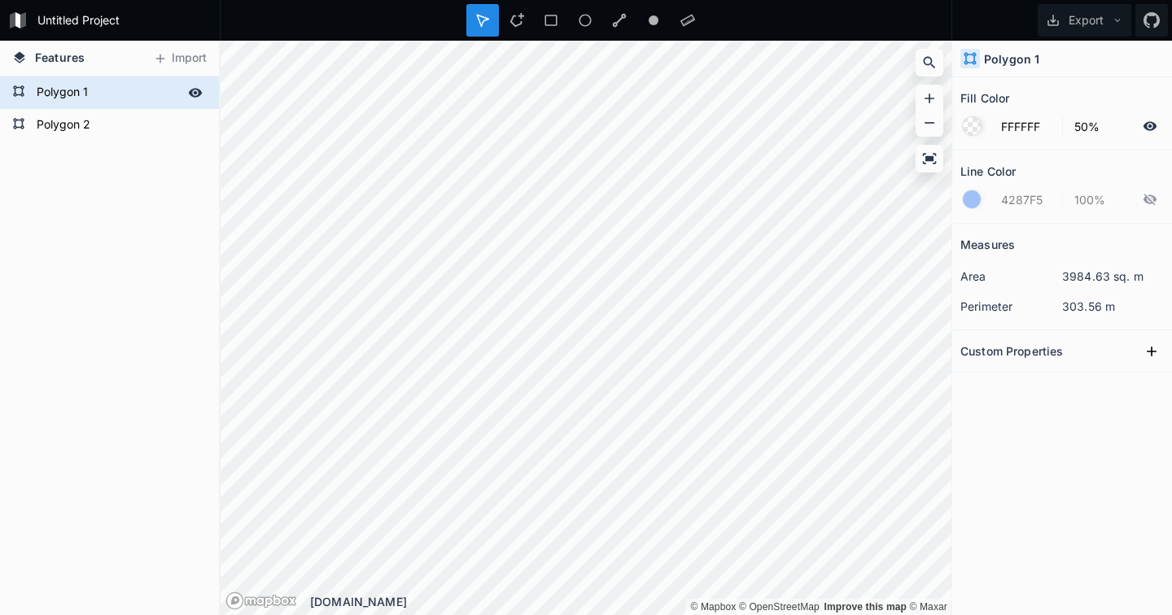
click at [973, 126] on div at bounding box center [972, 126] width 18 height 18
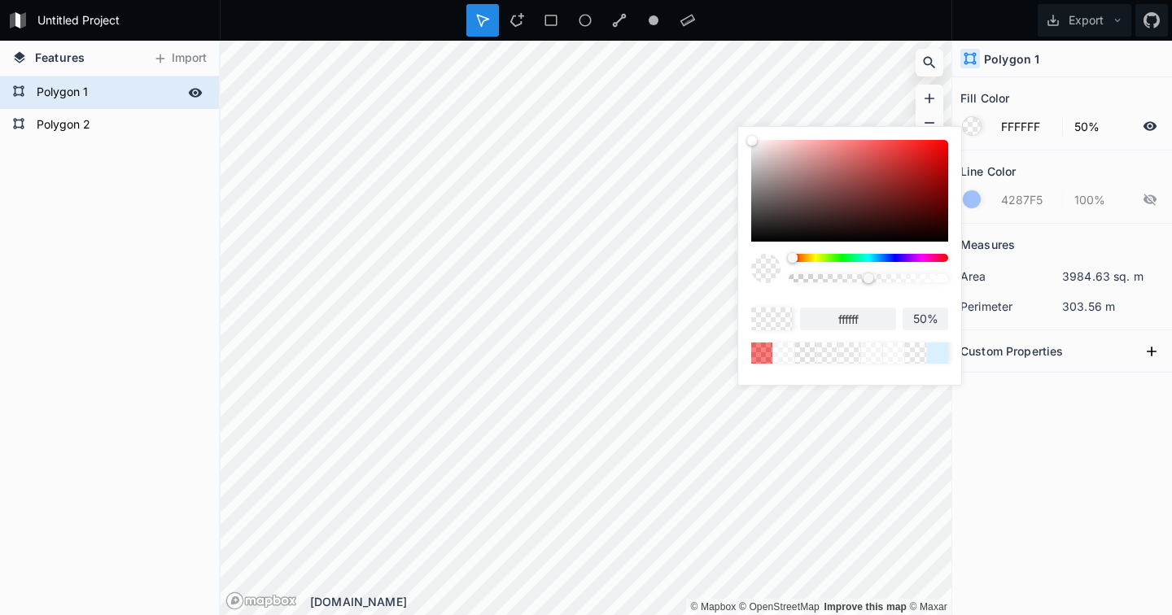
click at [667, 76] on body "Untitled Project Export Features Import Polygon 2 Polygon 1 © Mapbox © OpenStre…" at bounding box center [586, 307] width 1172 height 615
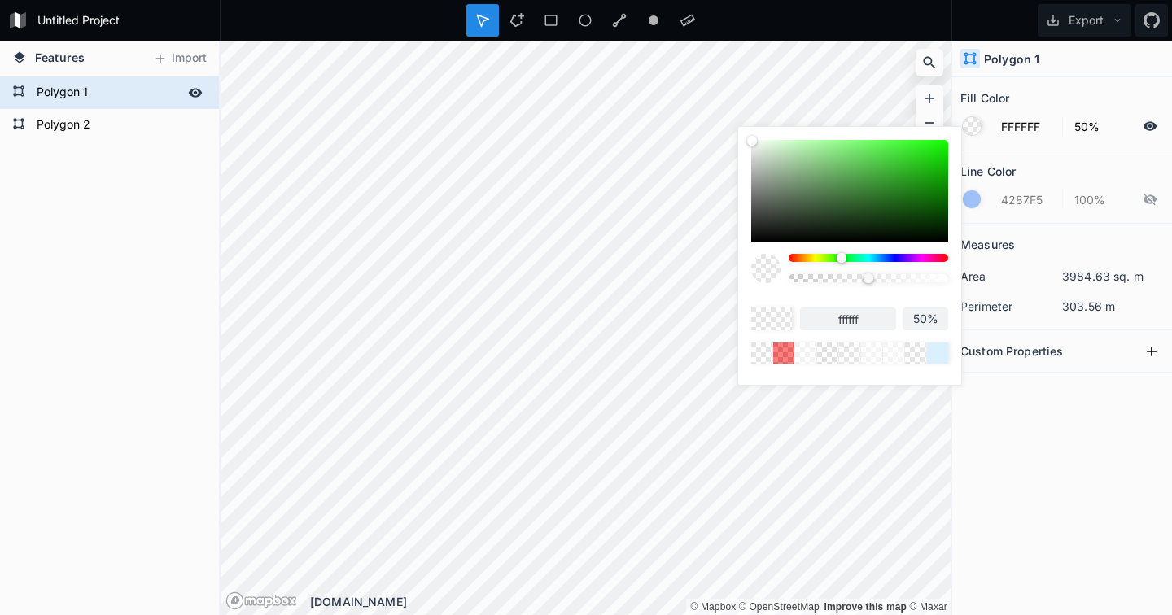
drag, startPoint x: 793, startPoint y: 256, endPoint x: 842, endPoint y: 252, distance: 48.1
click at [842, 252] on div "ffffff 50%" at bounding box center [849, 252] width 197 height 224
drag, startPoint x: 752, startPoint y: 138, endPoint x: 974, endPoint y: 129, distance: 222.3
click at [975, 130] on body "Untitled Project Export Features Import Polygon 2 Polygon 1 © Mapbox © OpenStre…" at bounding box center [586, 307] width 1172 height 615
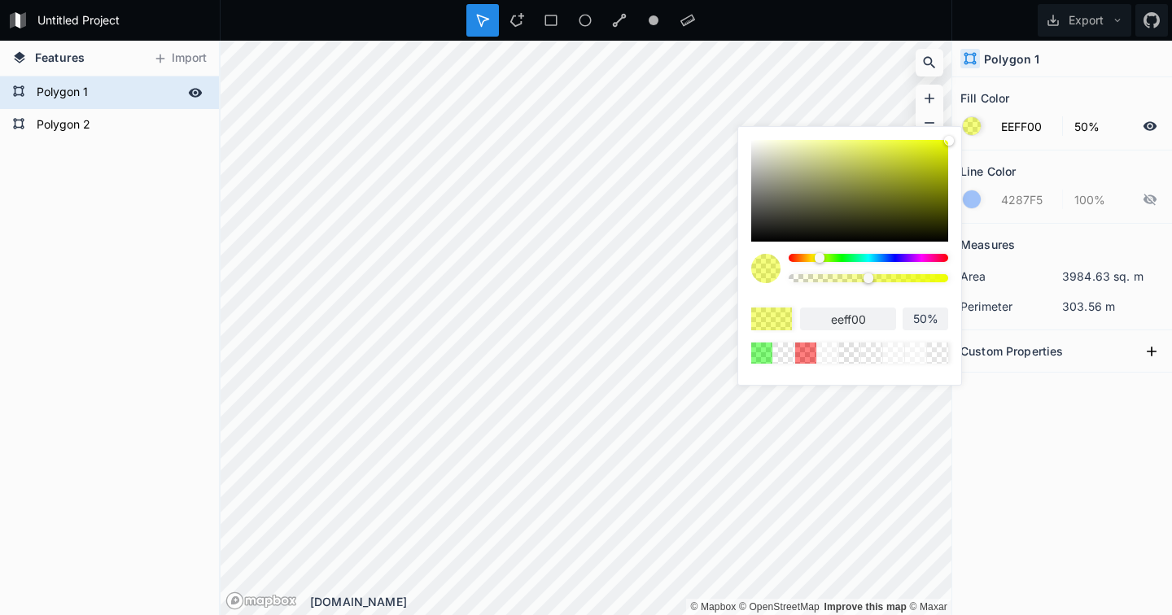
drag, startPoint x: 839, startPoint y: 258, endPoint x: 820, endPoint y: 264, distance: 20.6
click at [820, 264] on div at bounding box center [869, 274] width 160 height 41
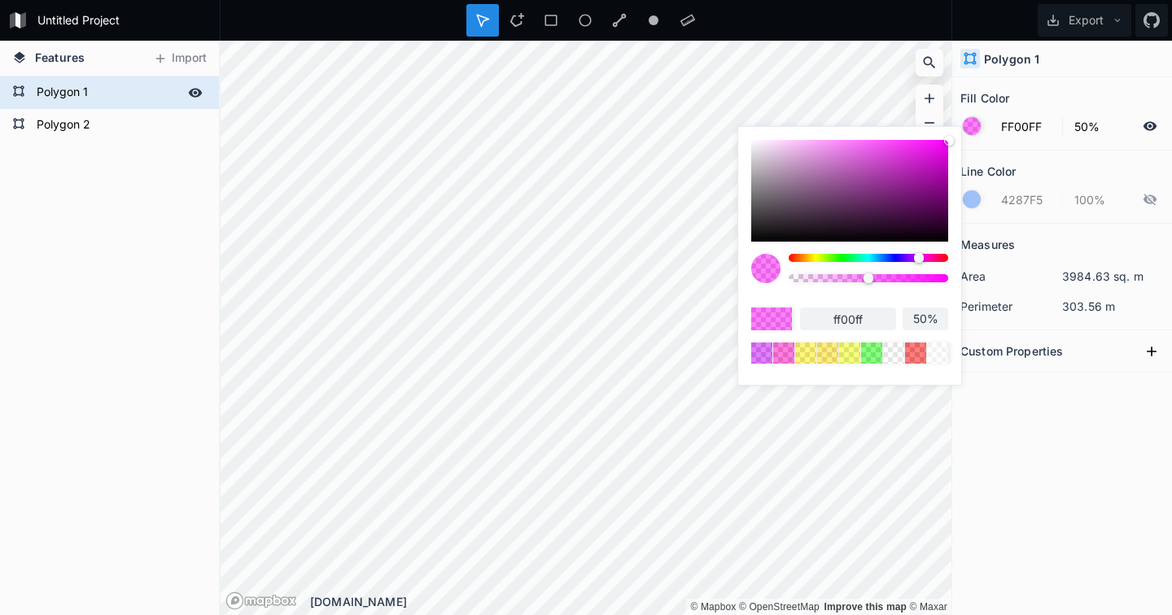
drag, startPoint x: 821, startPoint y: 260, endPoint x: 919, endPoint y: 278, distance: 99.4
click at [919, 278] on div at bounding box center [869, 274] width 160 height 41
drag, startPoint x: 867, startPoint y: 282, endPoint x: 895, endPoint y: 294, distance: 31.0
click at [895, 294] on div at bounding box center [869, 274] width 160 height 41
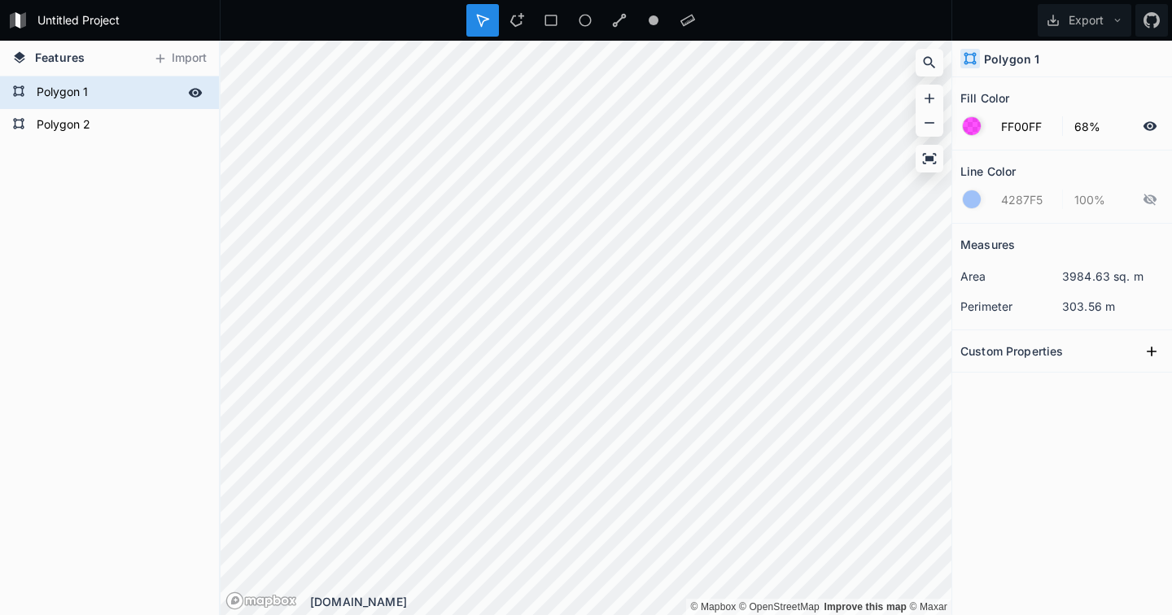
click at [1031, 454] on div "Measures area 3984.63 sq. m perimeter 303.56 m Custom Properties" at bounding box center [1062, 379] width 220 height 310
click at [1120, 17] on icon at bounding box center [1117, 20] width 11 height 11
click at [1069, 16] on button "Export" at bounding box center [1085, 20] width 94 height 33
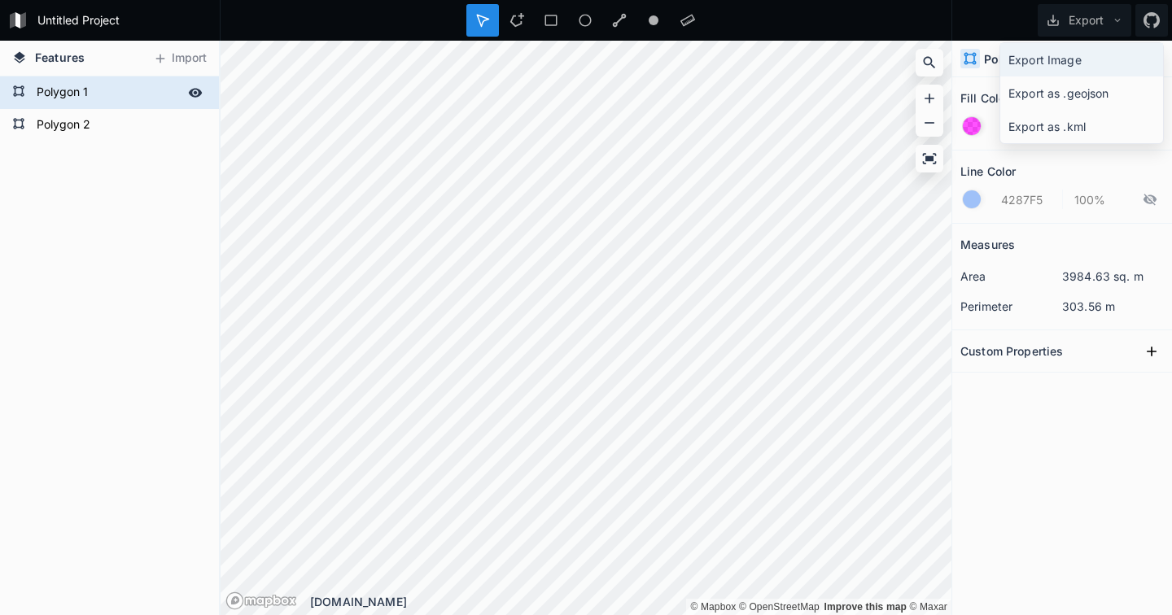
click at [1059, 77] on div "Export Image" at bounding box center [1081, 93] width 163 height 33
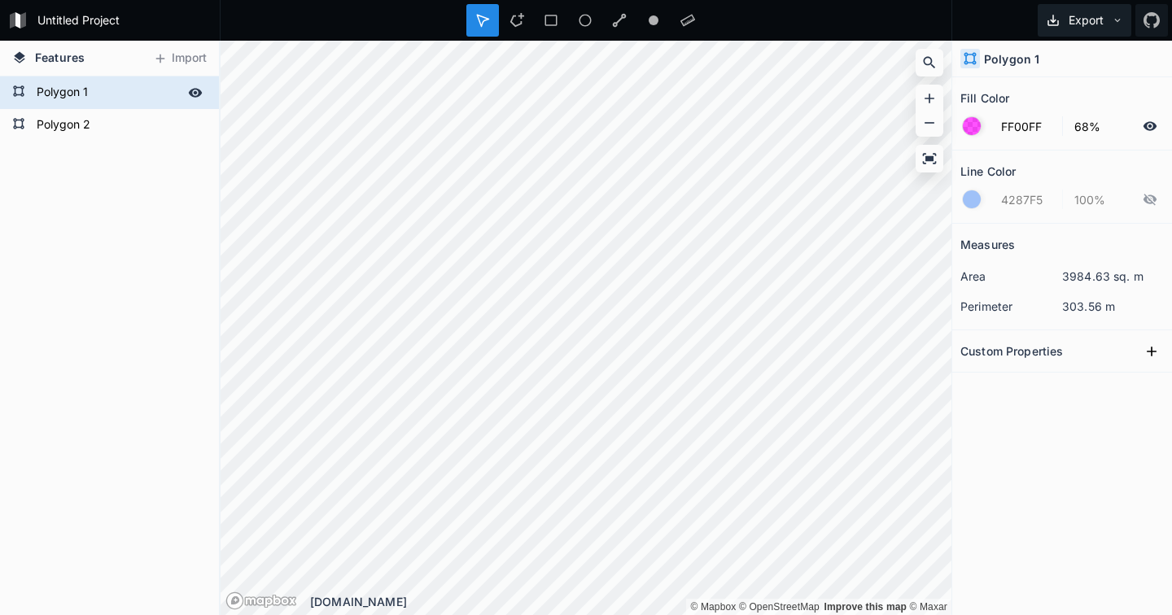
click at [1061, 24] on button "Export" at bounding box center [1085, 20] width 94 height 33
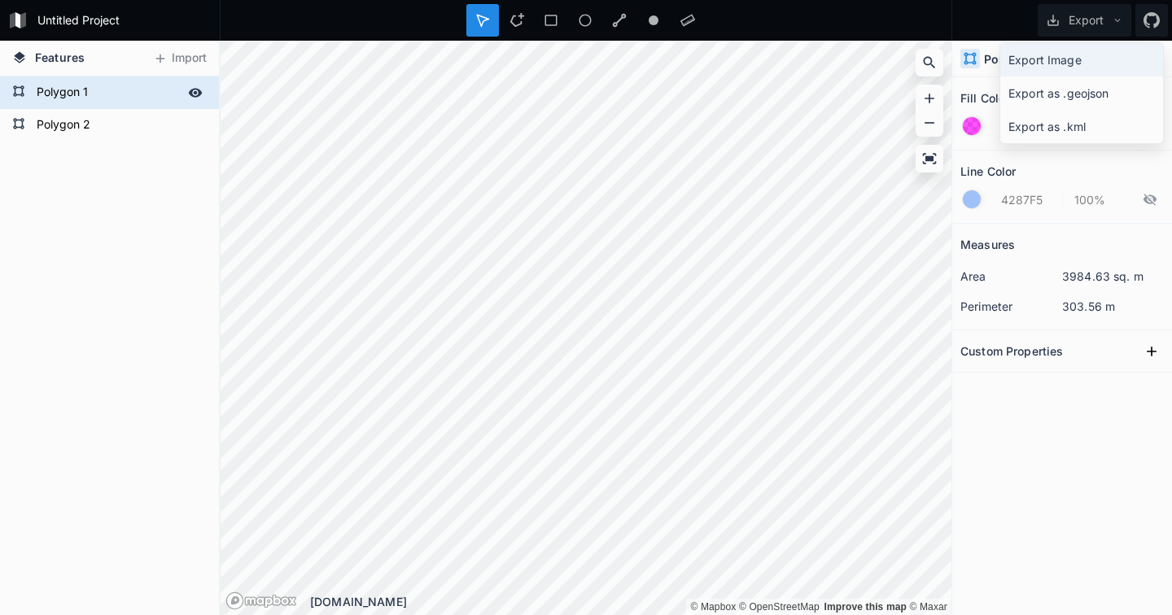
click at [1036, 77] on div "Export Image" at bounding box center [1081, 93] width 163 height 33
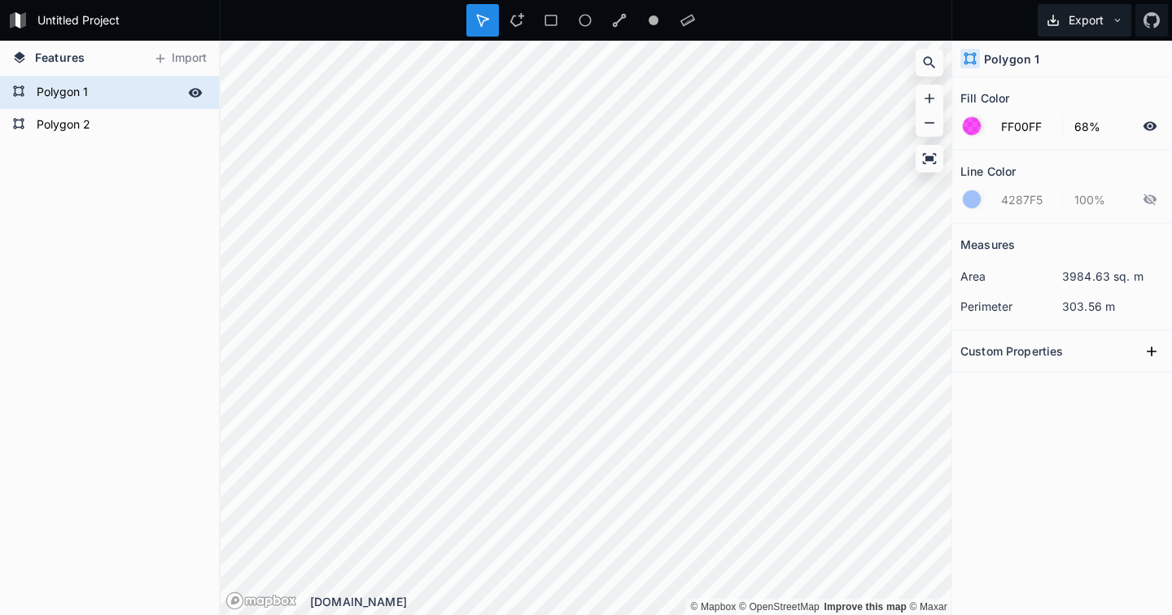
click at [1067, 18] on button "Export" at bounding box center [1085, 20] width 94 height 33
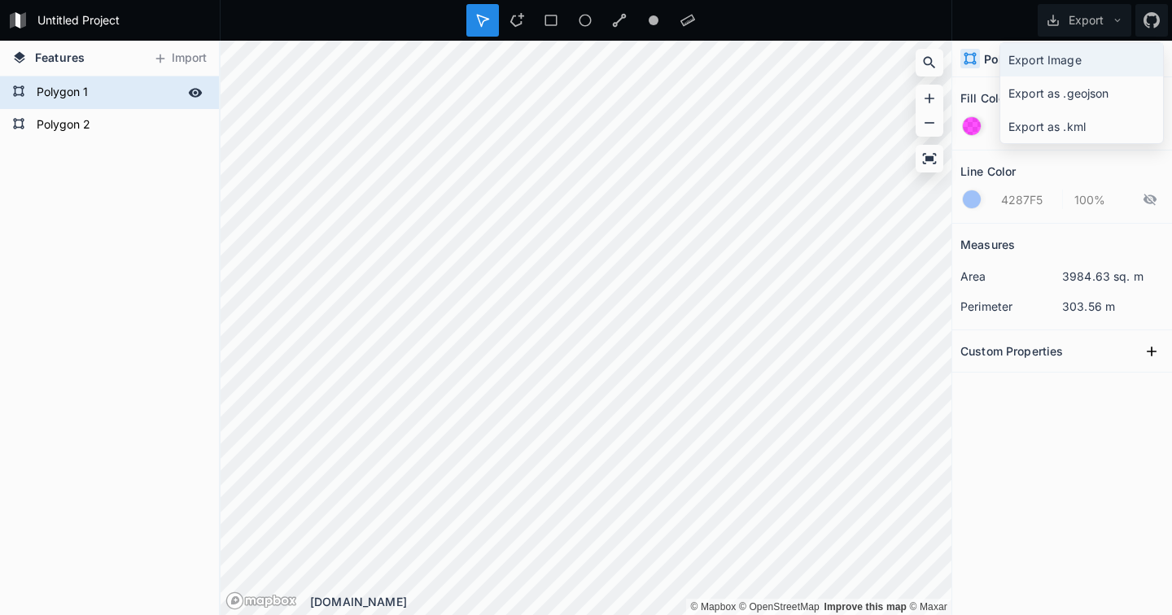
click at [1064, 77] on div "Export Image" at bounding box center [1081, 93] width 163 height 33
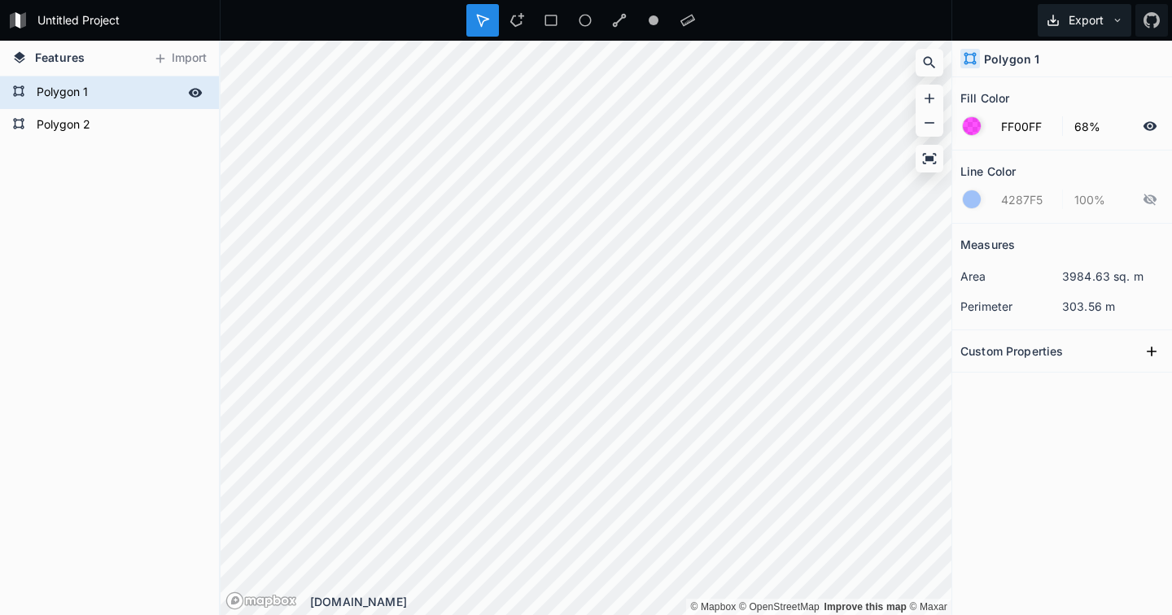
click at [1065, 20] on button "Export" at bounding box center [1085, 20] width 94 height 33
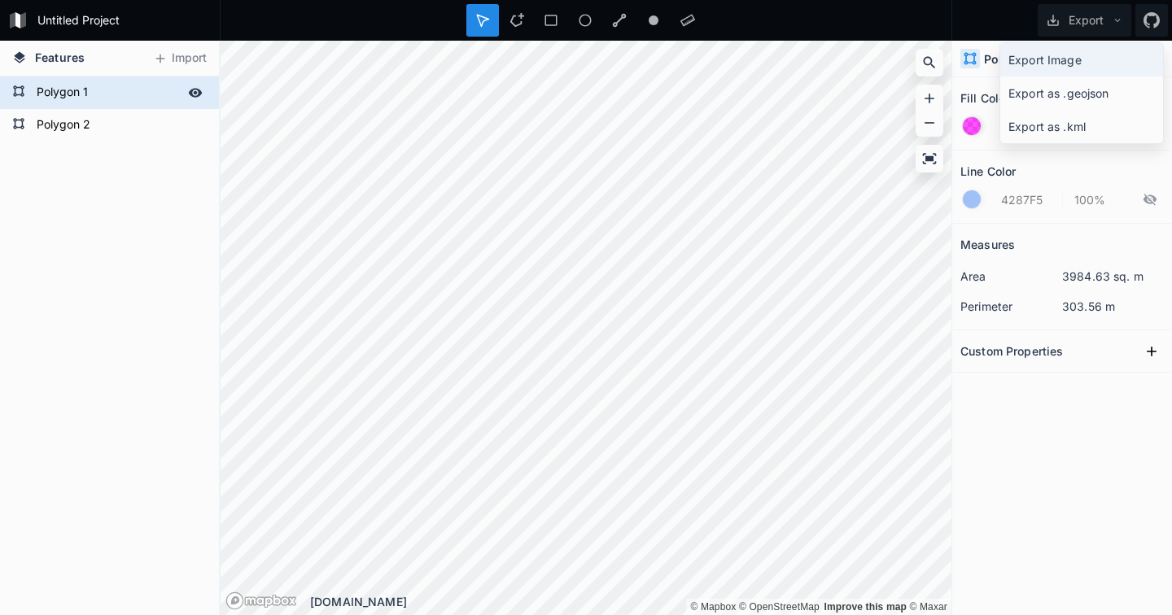
click at [1060, 77] on div "Export Image" at bounding box center [1081, 93] width 163 height 33
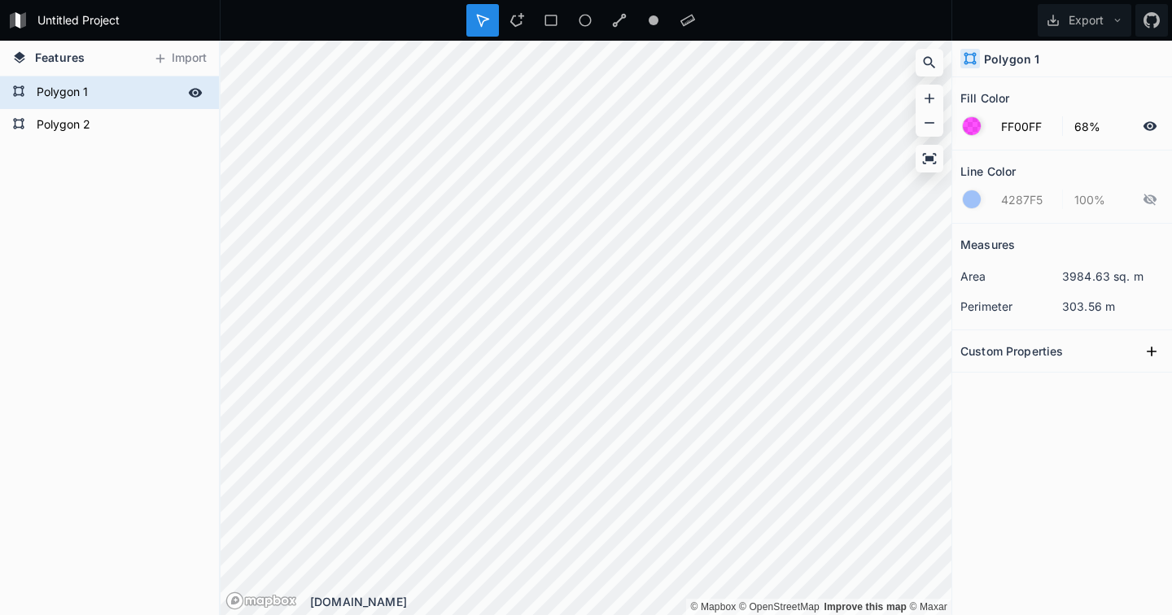
click at [154, 285] on div "Polygon 2 Polygon 1" at bounding box center [109, 346] width 219 height 539
click at [1091, 422] on div "Measures area 3984.63 sq. m perimeter 303.56 m Custom Properties" at bounding box center [1062, 379] width 220 height 310
click at [122, 125] on form "Polygon 2" at bounding box center [108, 125] width 152 height 24
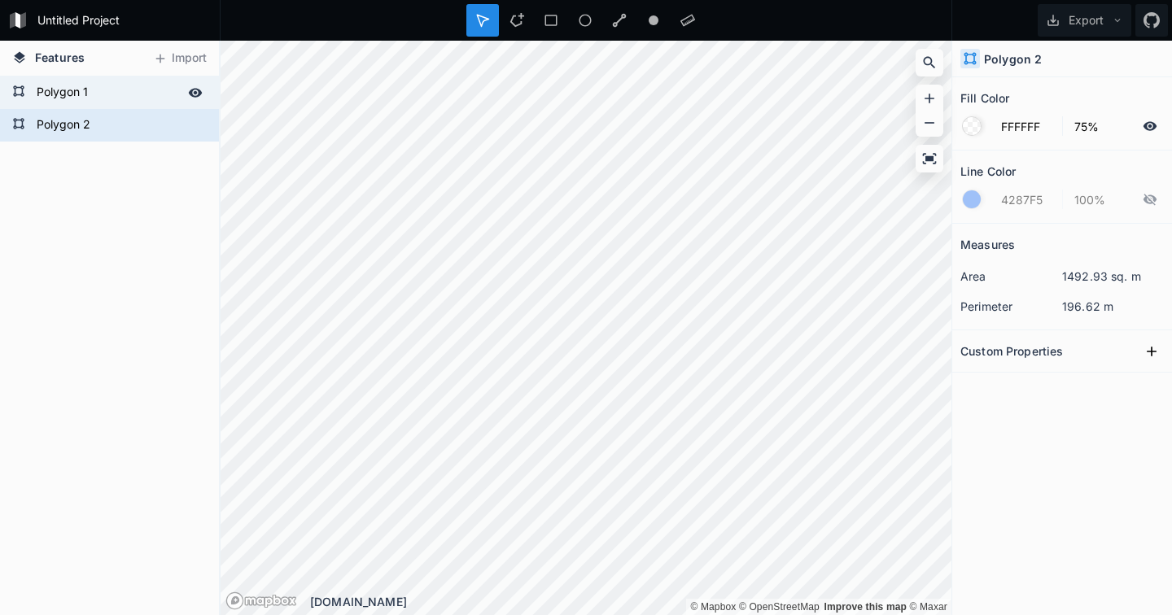
click at [107, 89] on form "Polygon 1" at bounding box center [108, 93] width 152 height 24
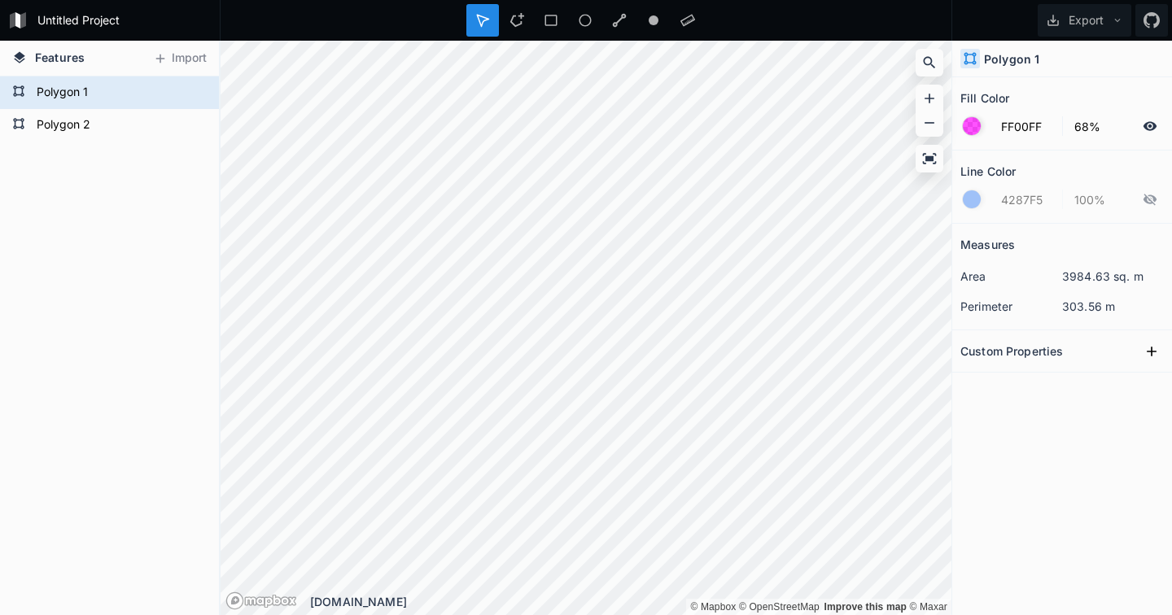
click at [93, 253] on div "Polygon 2 Polygon 1" at bounding box center [109, 346] width 219 height 539
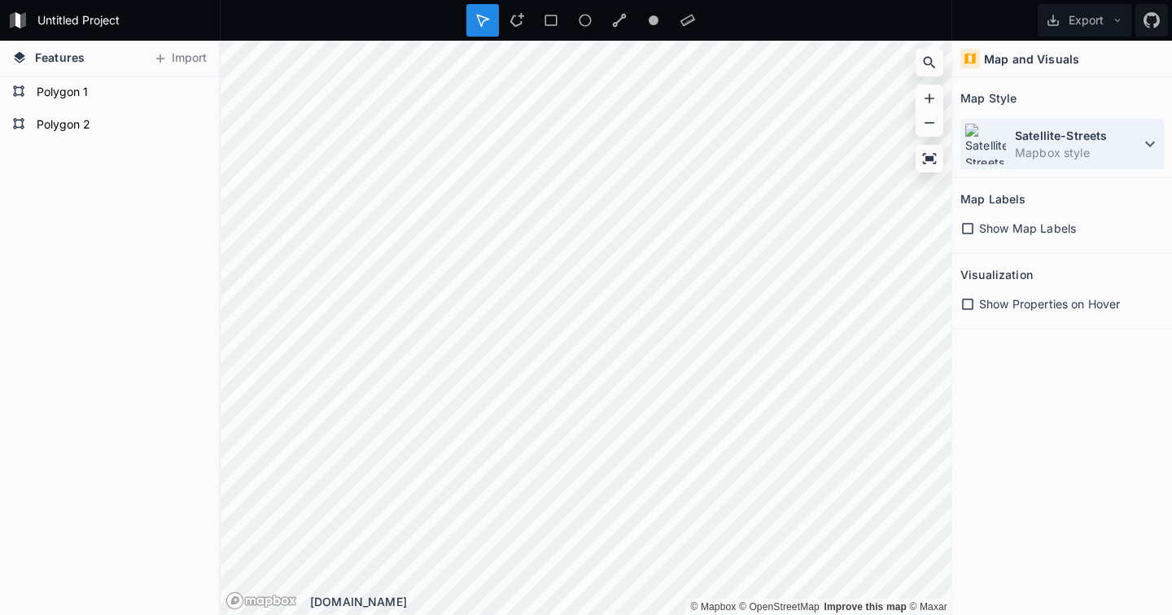
click at [1120, 136] on dt "Satellite-Streets" at bounding box center [1077, 135] width 125 height 17
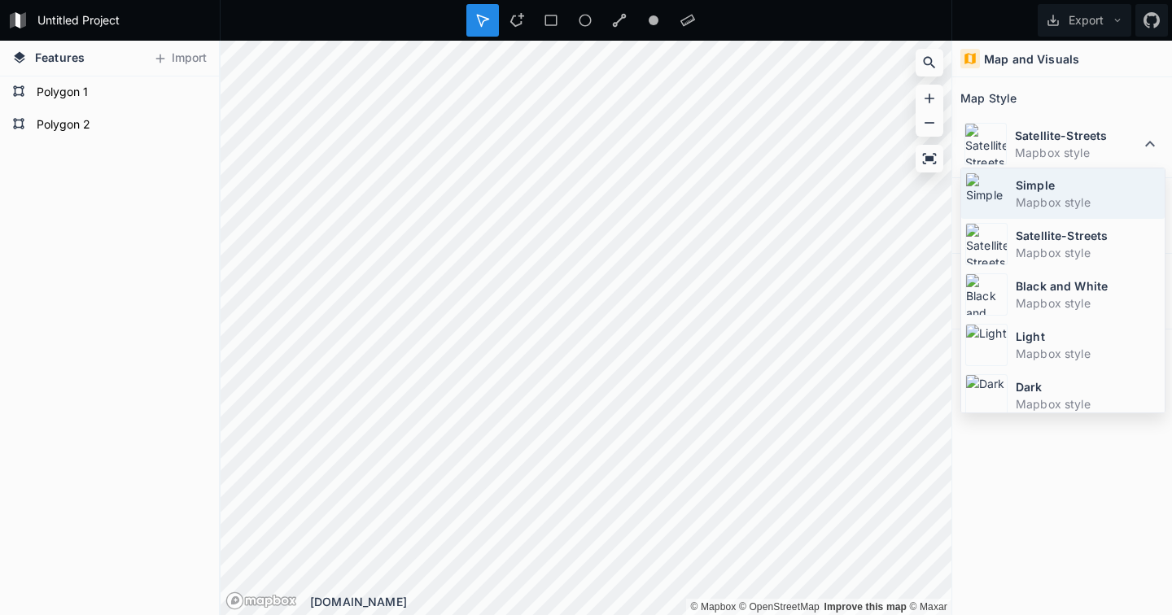
click at [1042, 199] on dd "Mapbox style" at bounding box center [1088, 202] width 145 height 17
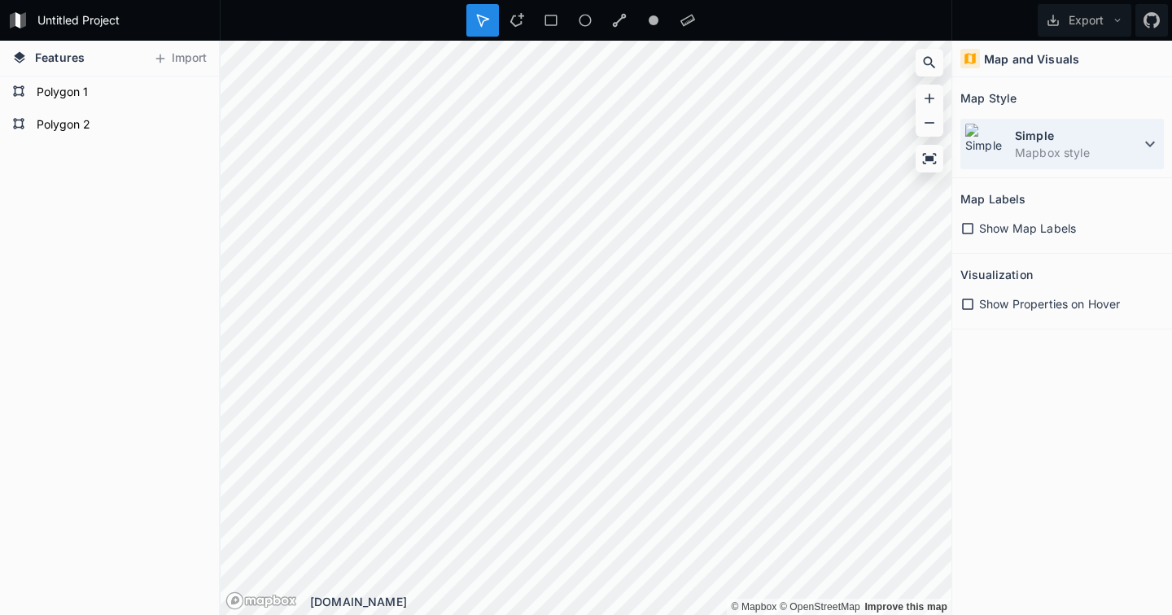
click at [1074, 151] on dd "Mapbox style" at bounding box center [1077, 152] width 125 height 17
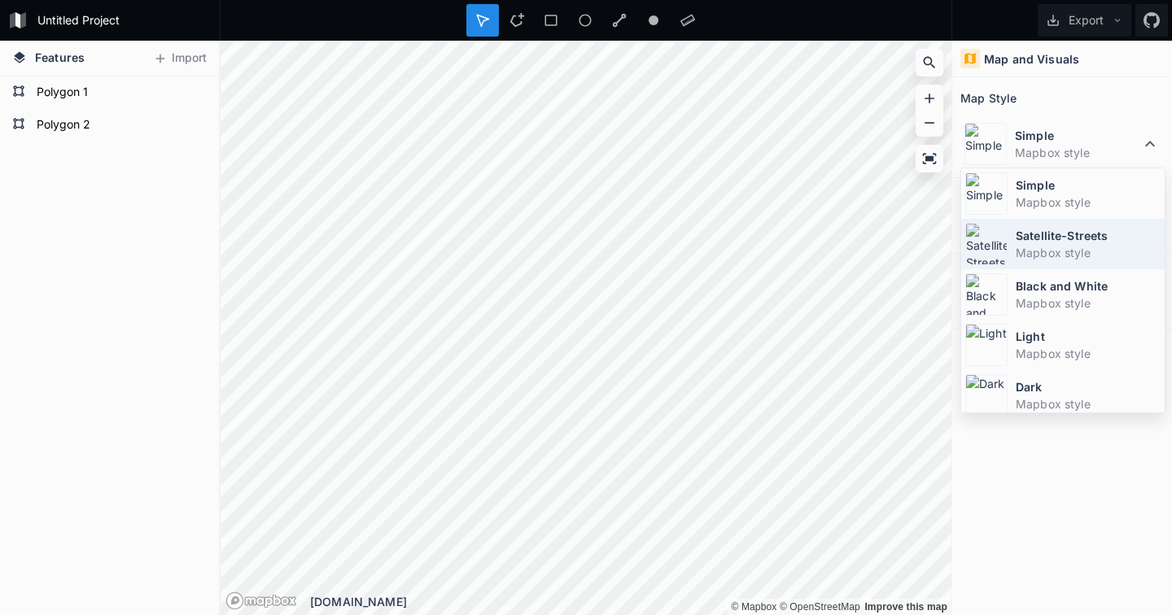
click at [1054, 232] on dt "Satellite-Streets" at bounding box center [1088, 235] width 145 height 17
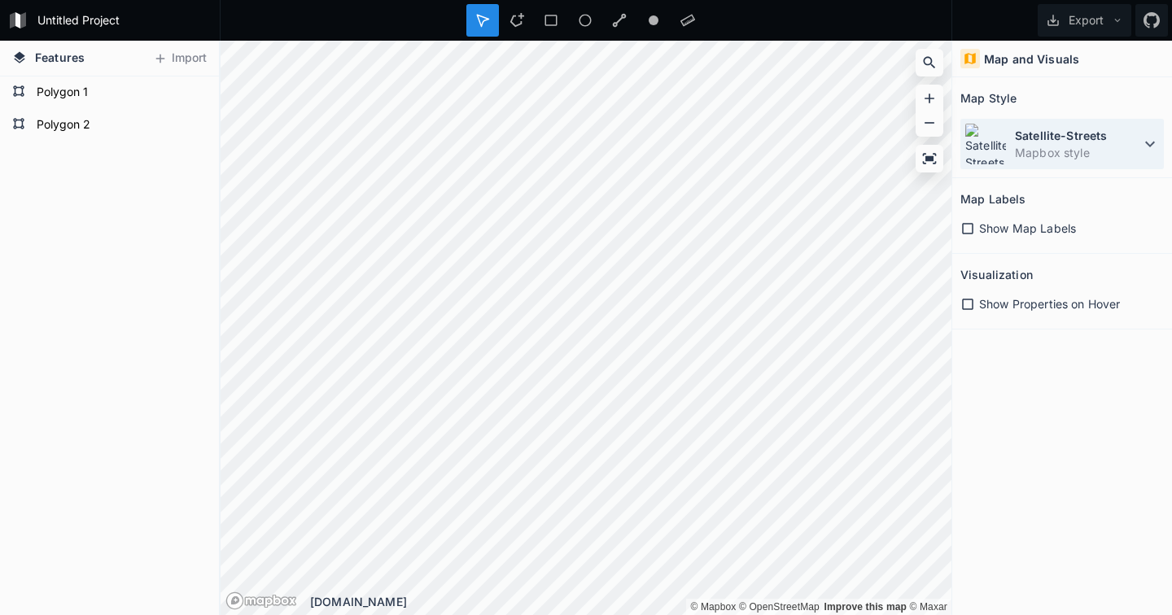
click at [1065, 160] on dd "Mapbox style" at bounding box center [1077, 152] width 125 height 17
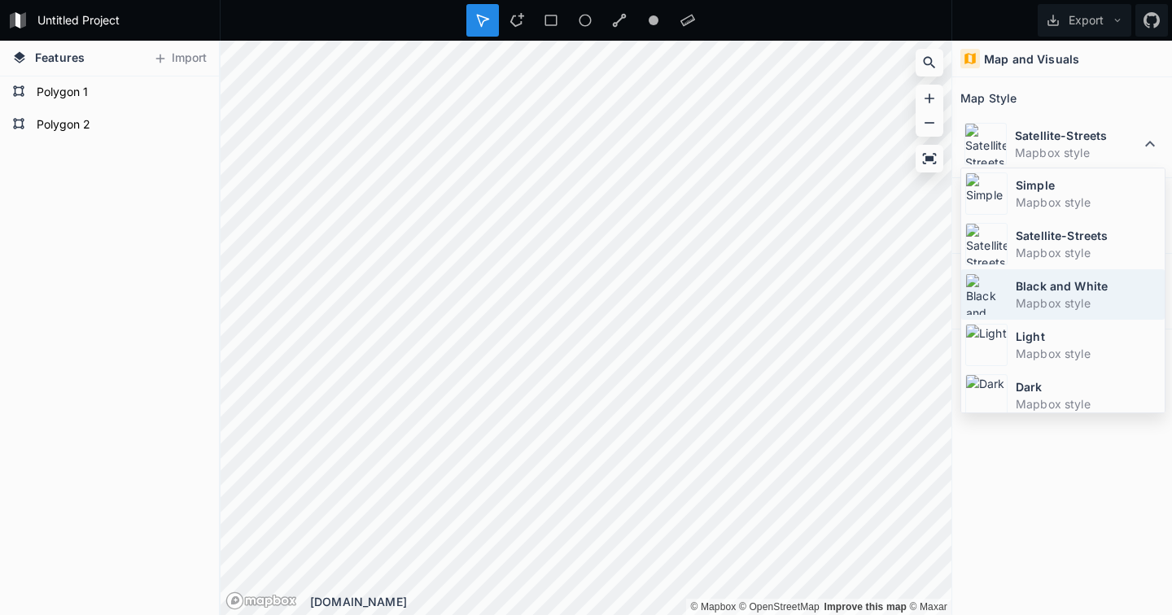
click at [1047, 283] on dt "Black and White" at bounding box center [1088, 286] width 145 height 17
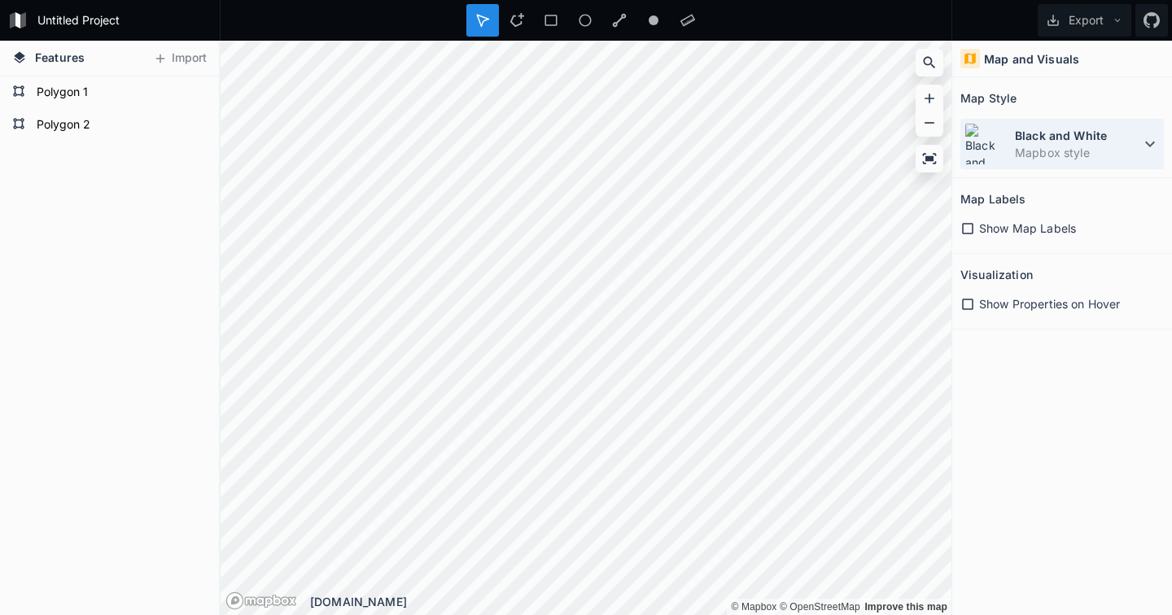
click at [1060, 155] on dd "Mapbox style" at bounding box center [1077, 152] width 125 height 17
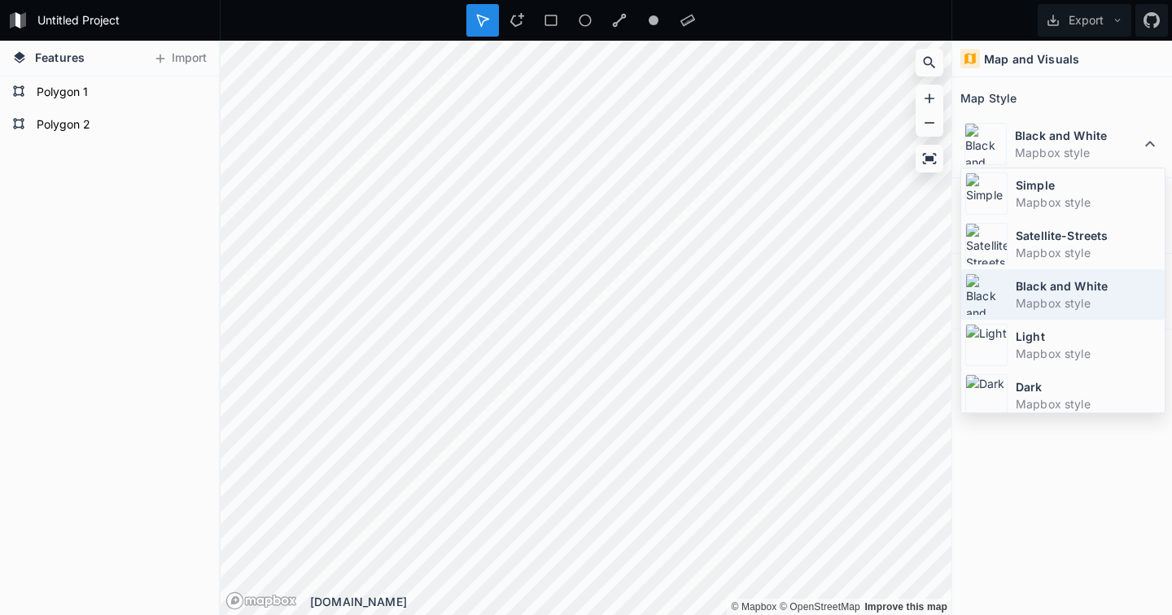
click at [1051, 298] on dd "Mapbox style" at bounding box center [1088, 303] width 145 height 17
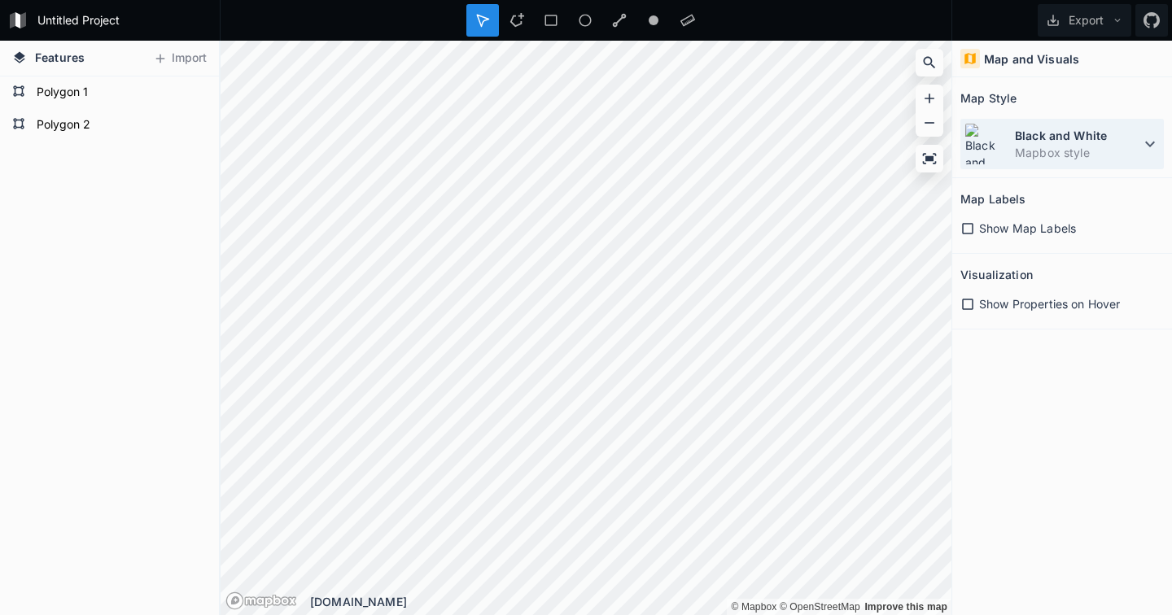
click at [1049, 134] on dt "Black and White" at bounding box center [1077, 135] width 125 height 17
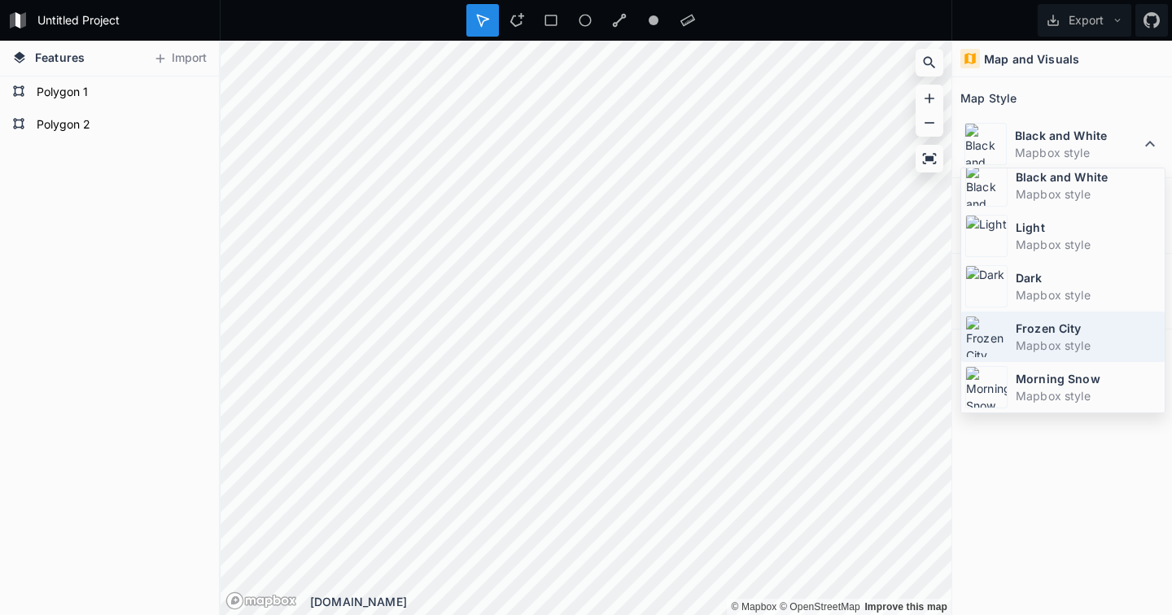
scroll to position [109, 0]
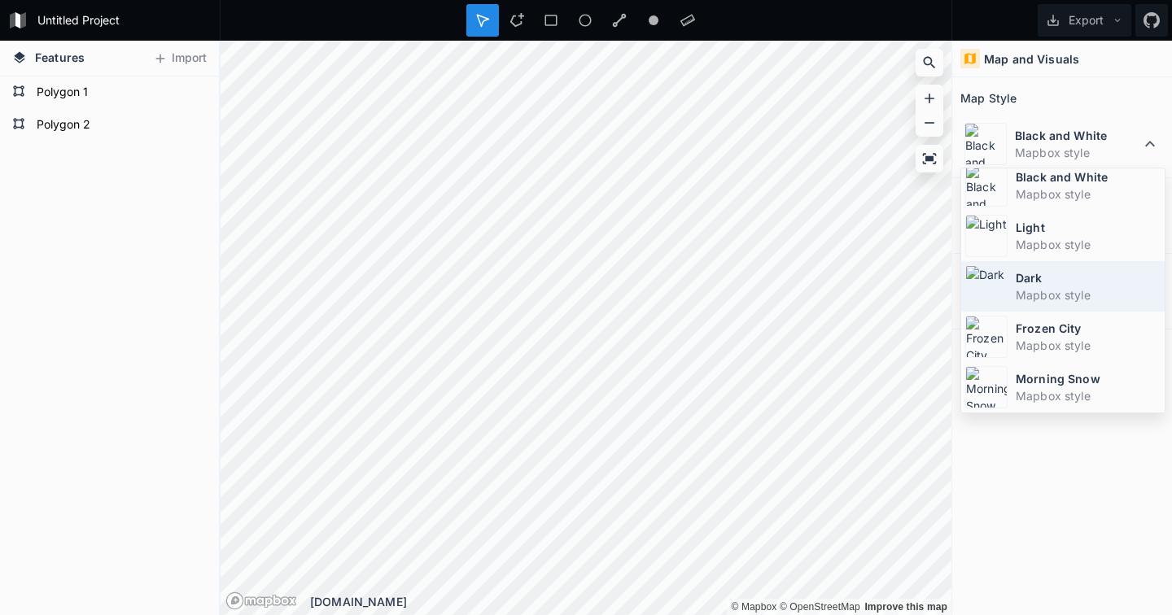
click at [1053, 295] on dd "Mapbox style" at bounding box center [1088, 294] width 145 height 17
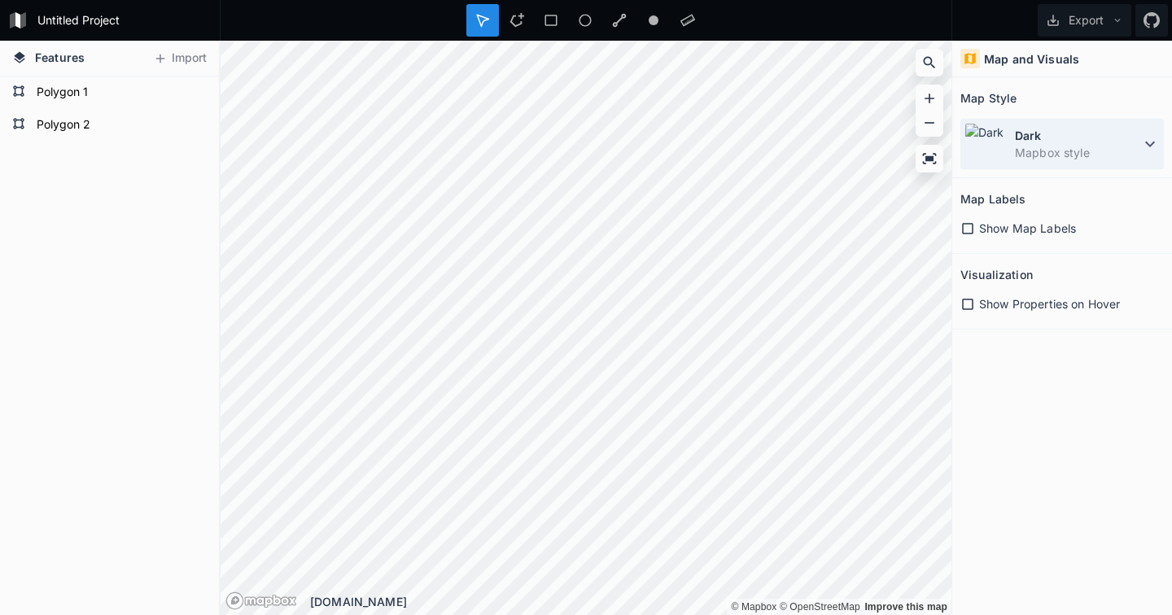
click at [1056, 159] on dd "Mapbox style" at bounding box center [1077, 152] width 125 height 17
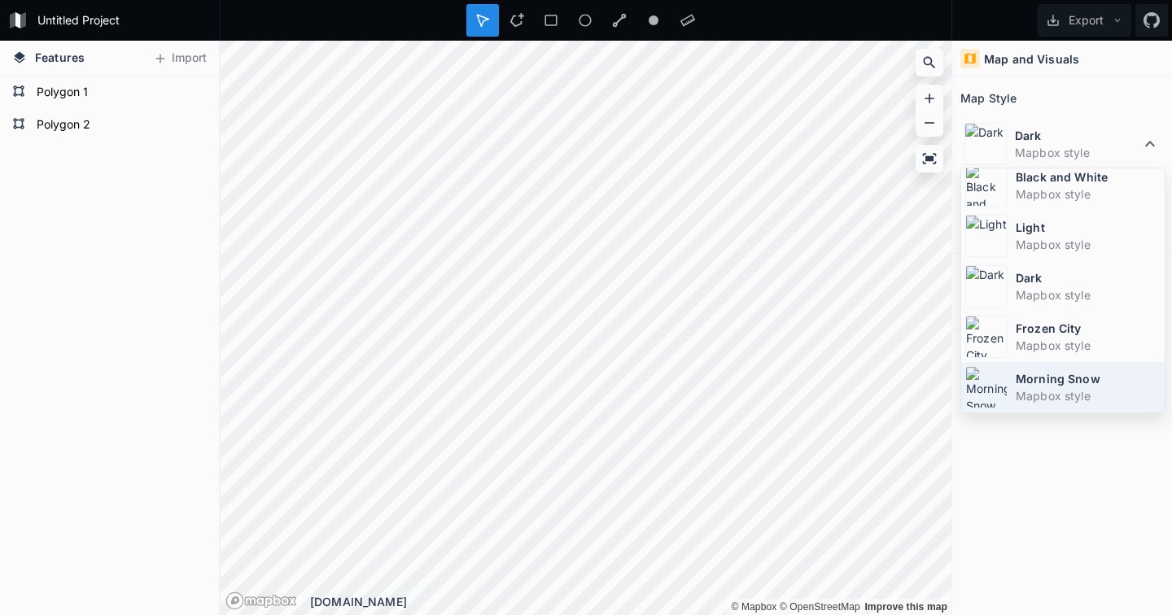
click at [1061, 399] on dd "Mapbox style" at bounding box center [1088, 395] width 145 height 17
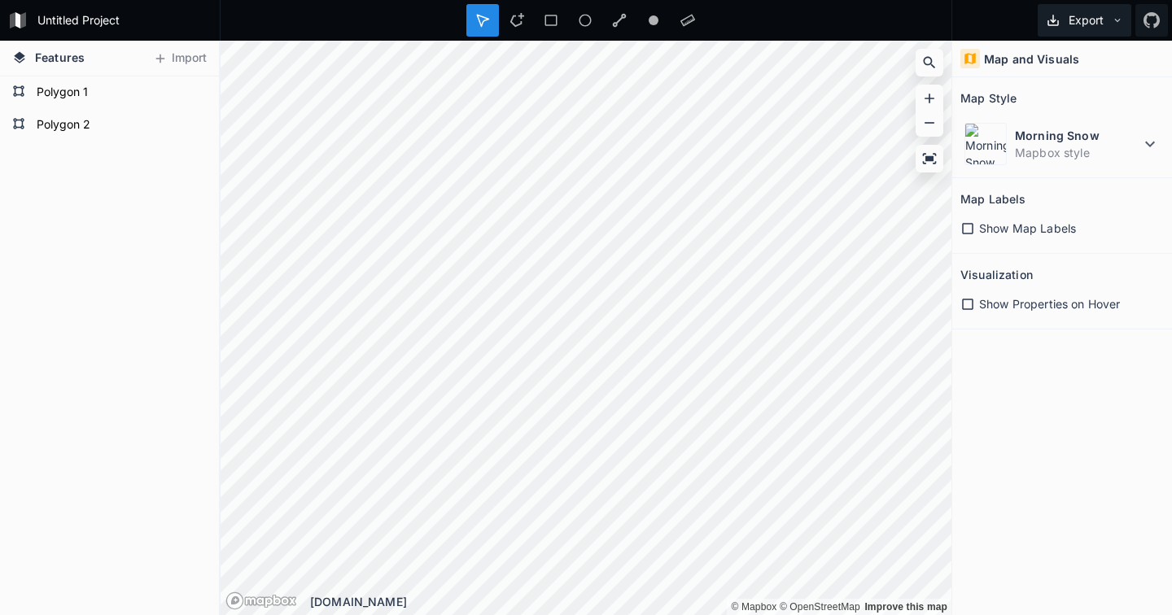
click at [1086, 22] on button "Export" at bounding box center [1085, 20] width 94 height 33
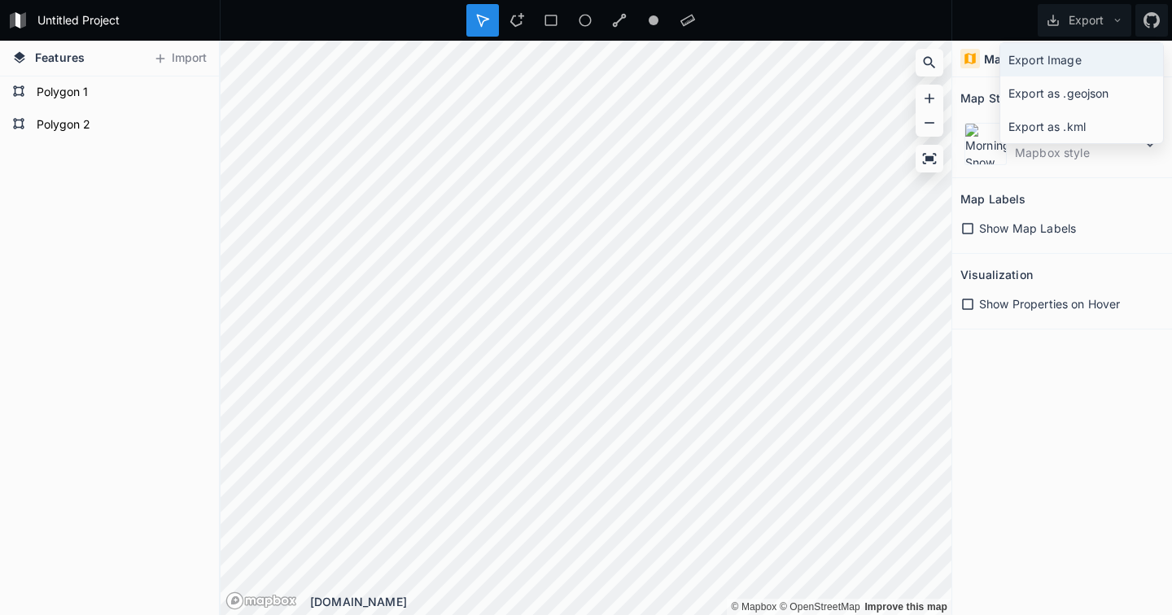
click at [1070, 77] on div "Export Image" at bounding box center [1081, 93] width 163 height 33
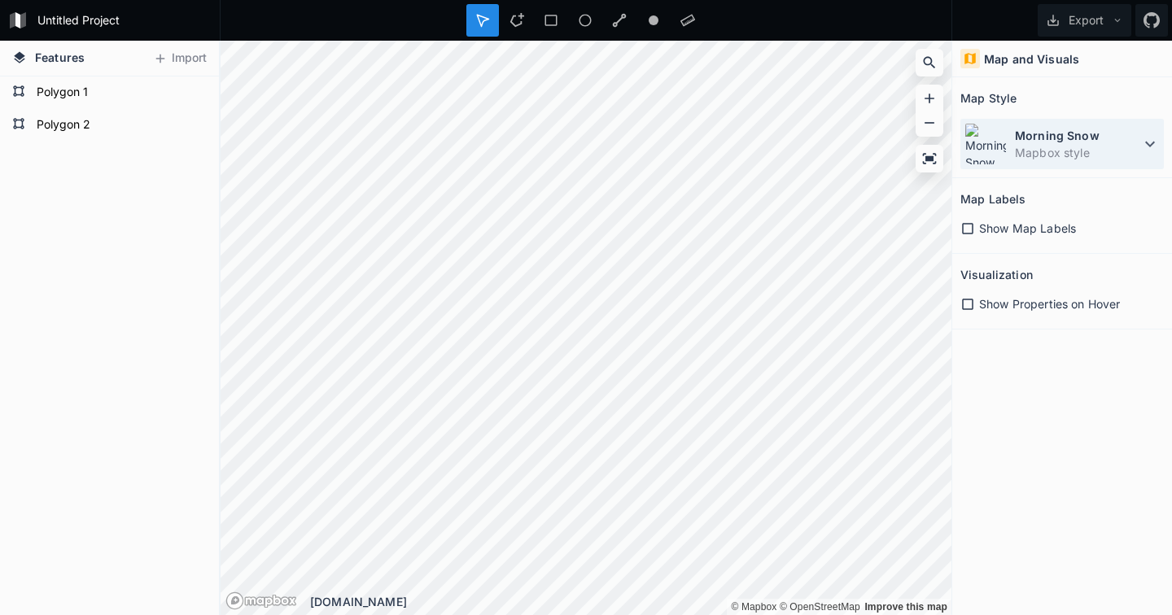
click at [1070, 142] on dt "Morning Snow" at bounding box center [1077, 135] width 125 height 17
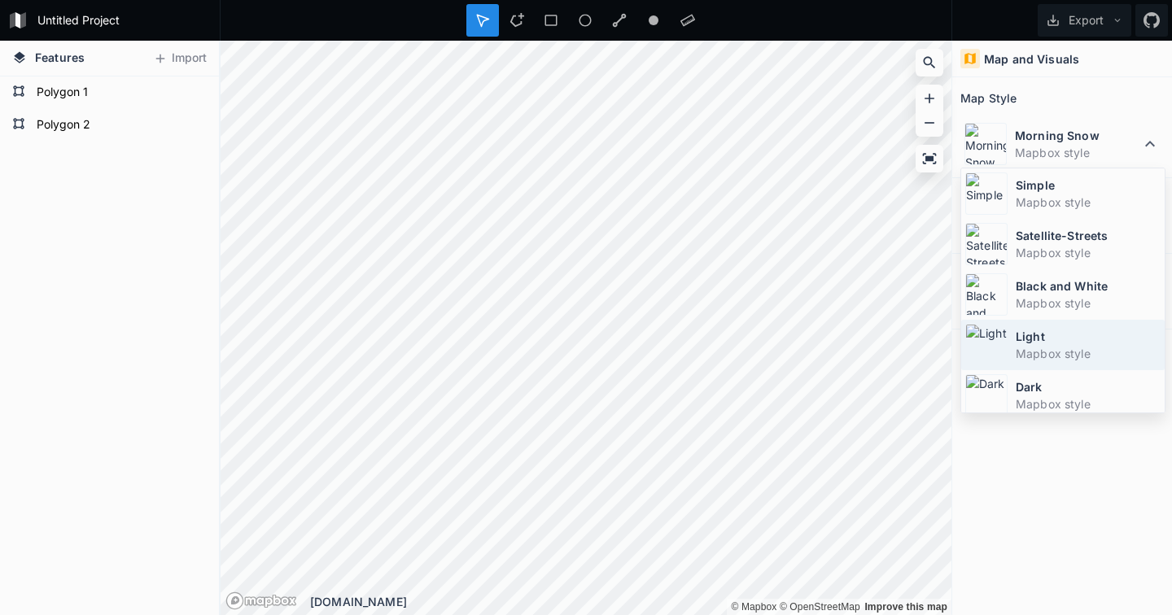
click at [1055, 342] on dt "Light" at bounding box center [1088, 336] width 145 height 17
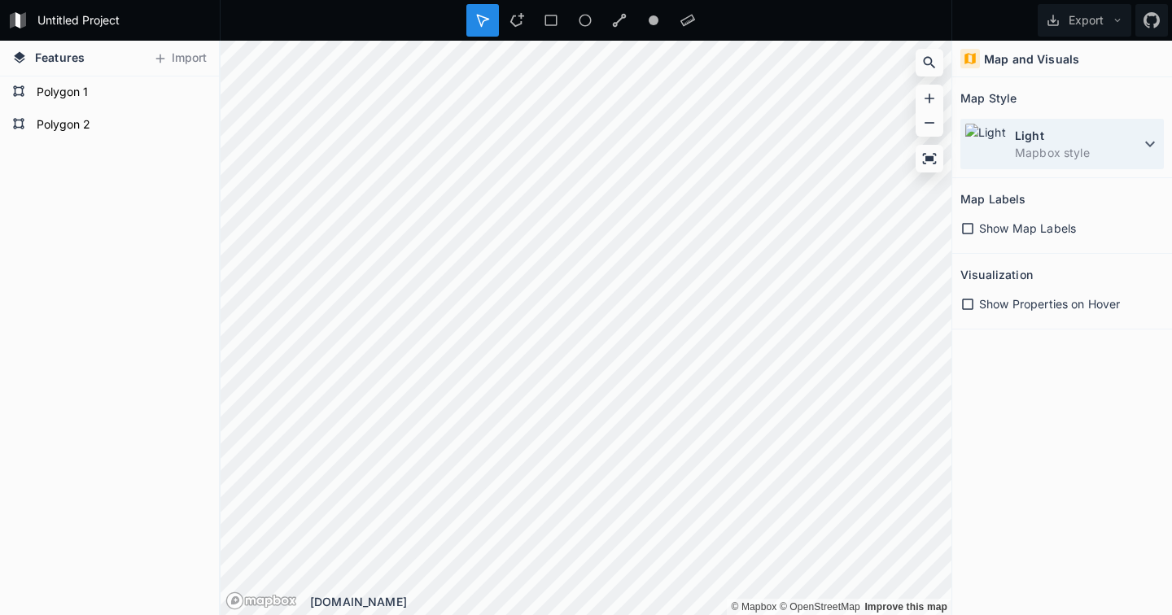
click at [1047, 160] on dd "Mapbox style" at bounding box center [1077, 152] width 125 height 17
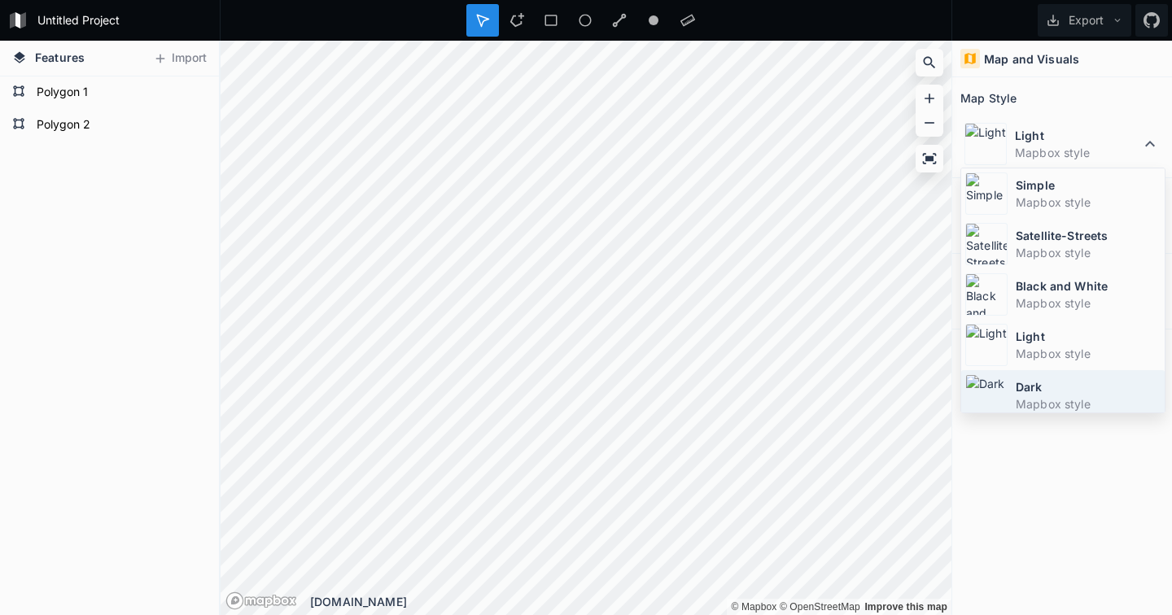
click at [1044, 388] on dt "Dark" at bounding box center [1088, 386] width 145 height 17
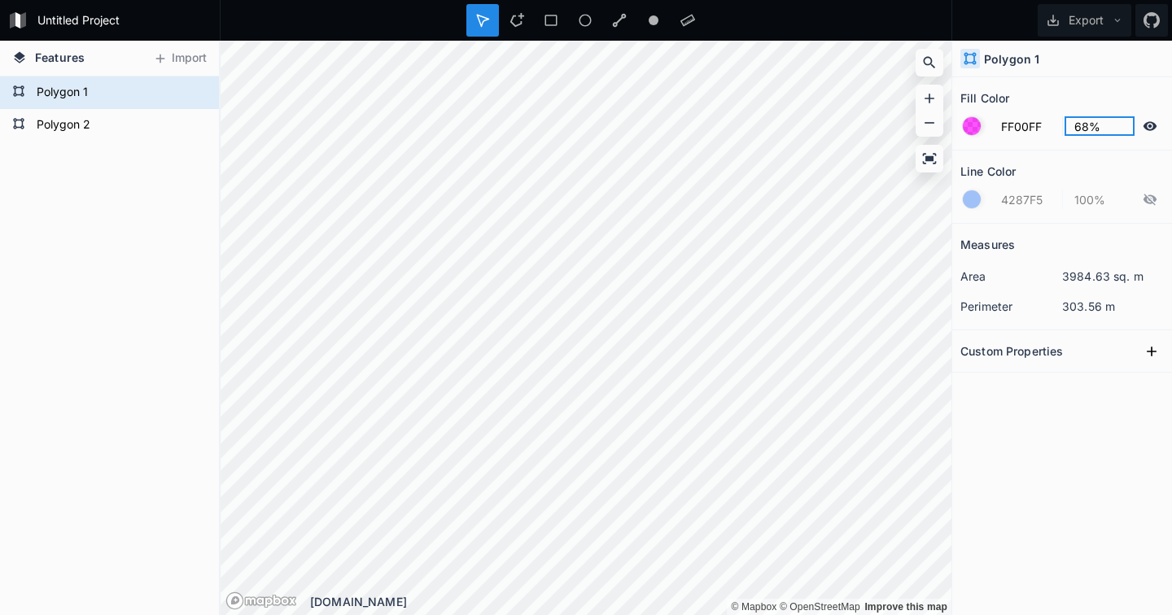
click at [1082, 129] on input "68%" at bounding box center [1100, 126] width 71 height 20
click at [966, 129] on div at bounding box center [972, 126] width 18 height 18
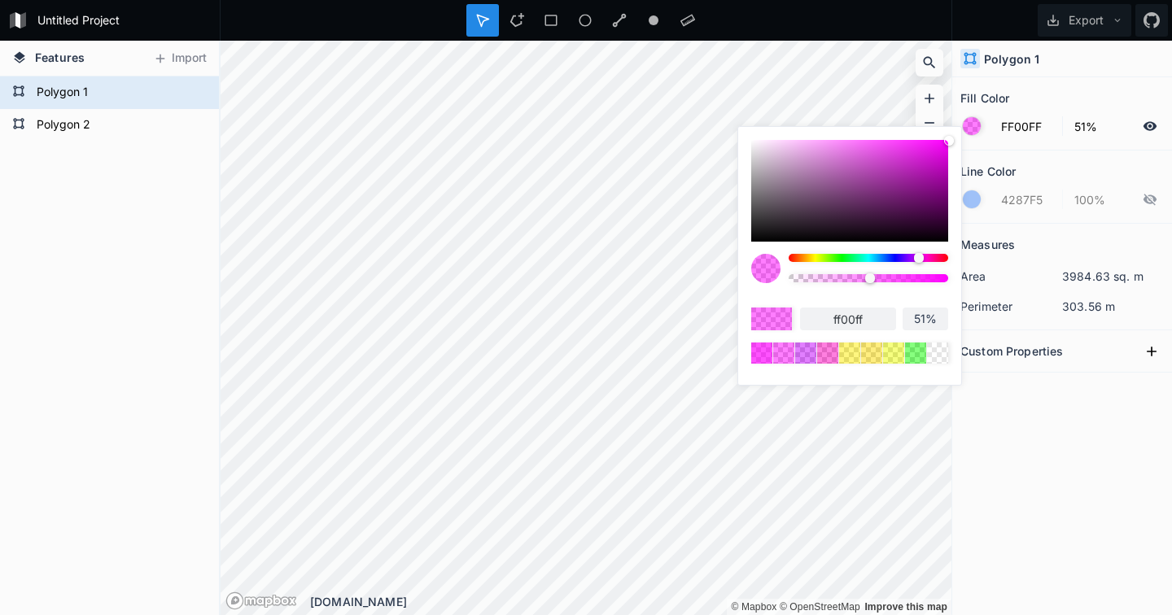
drag, startPoint x: 894, startPoint y: 281, endPoint x: 869, endPoint y: 296, distance: 29.6
click at [869, 296] on div "ff00ff 51%" at bounding box center [849, 309] width 197 height 110
click at [868, 280] on div at bounding box center [868, 278] width 10 height 10
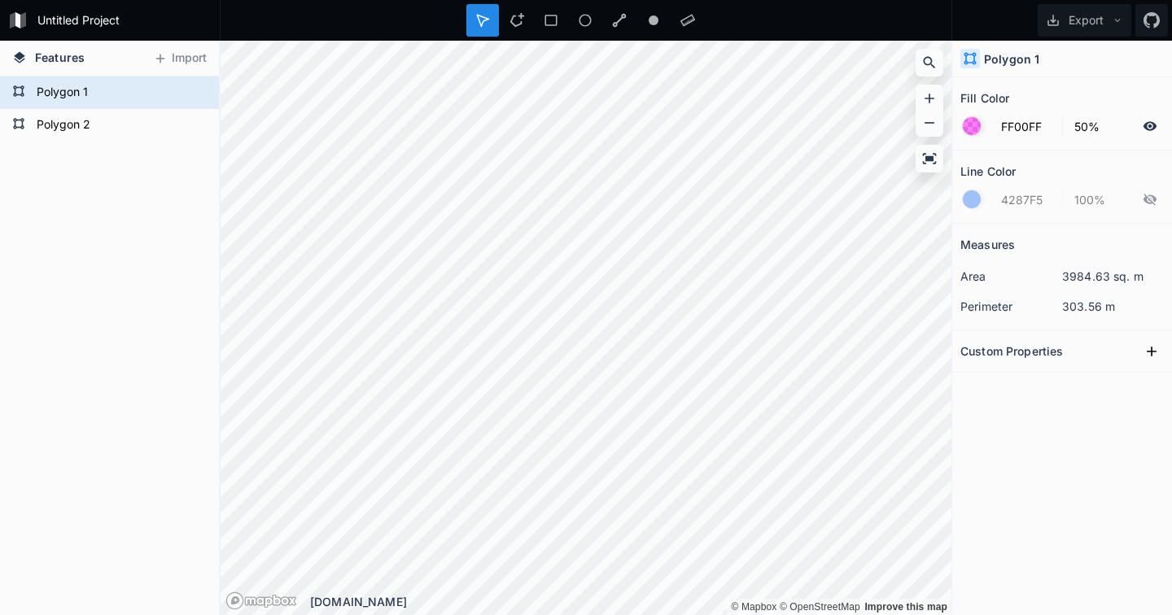
click at [1043, 448] on div "Measures area 3984.63 sq. m perimeter 303.56 m Custom Properties" at bounding box center [1062, 379] width 220 height 310
click at [1086, 29] on button "Export" at bounding box center [1085, 20] width 94 height 33
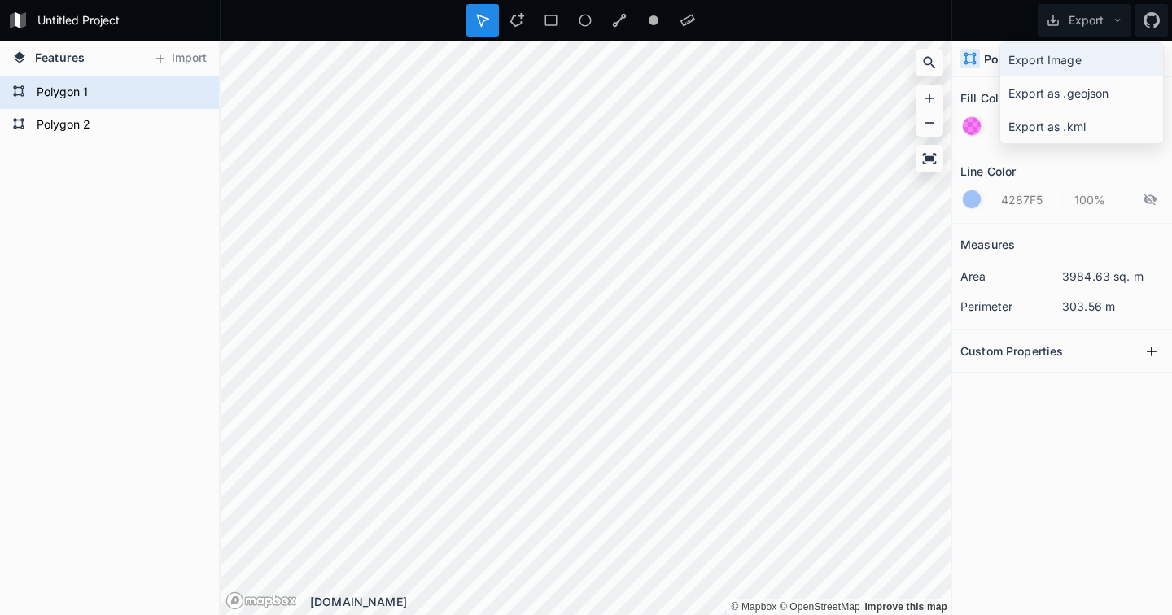
click at [1069, 77] on div "Export Image" at bounding box center [1081, 93] width 163 height 33
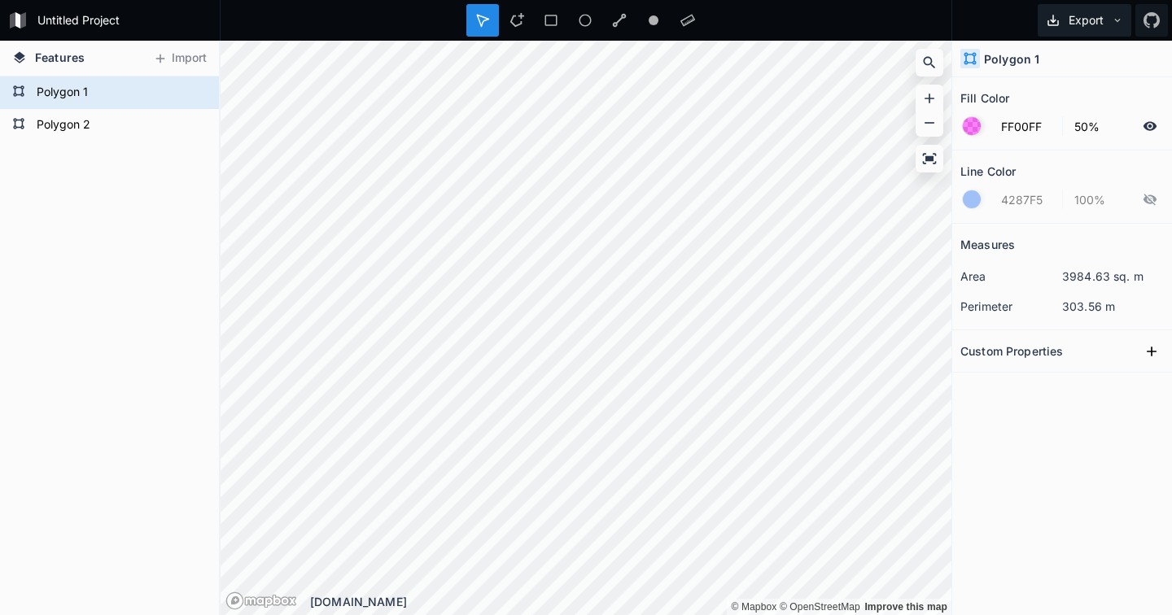
click at [1100, 21] on button "Export" at bounding box center [1085, 20] width 94 height 33
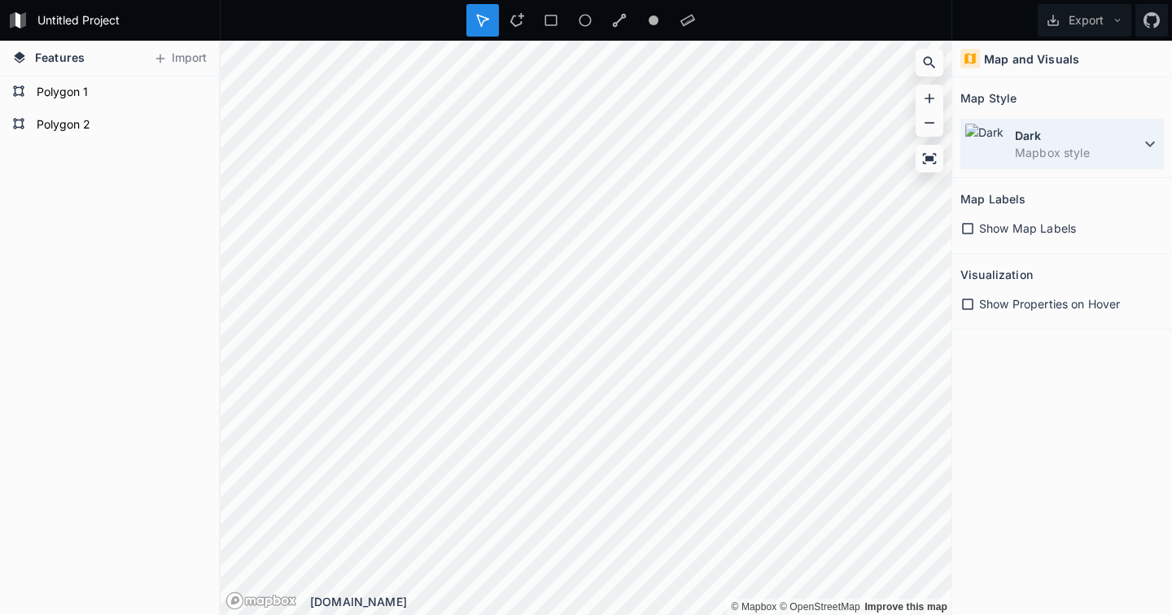
click at [1045, 146] on dd "Mapbox style" at bounding box center [1077, 152] width 125 height 17
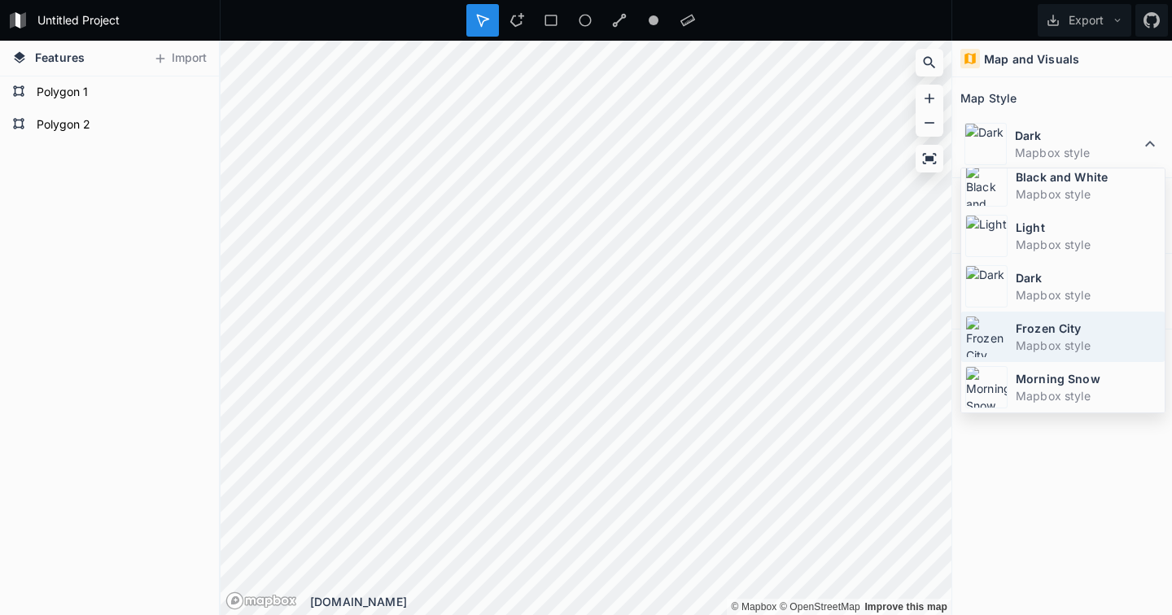
click at [1064, 349] on dd "Mapbox style" at bounding box center [1088, 345] width 145 height 17
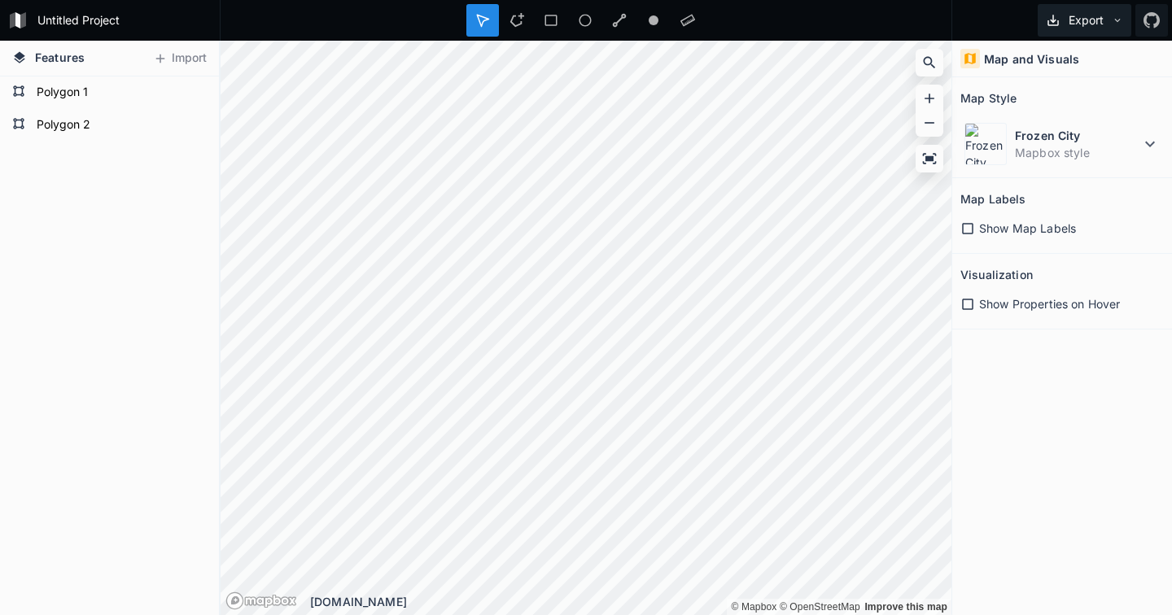
click at [1103, 16] on button "Export" at bounding box center [1085, 20] width 94 height 33
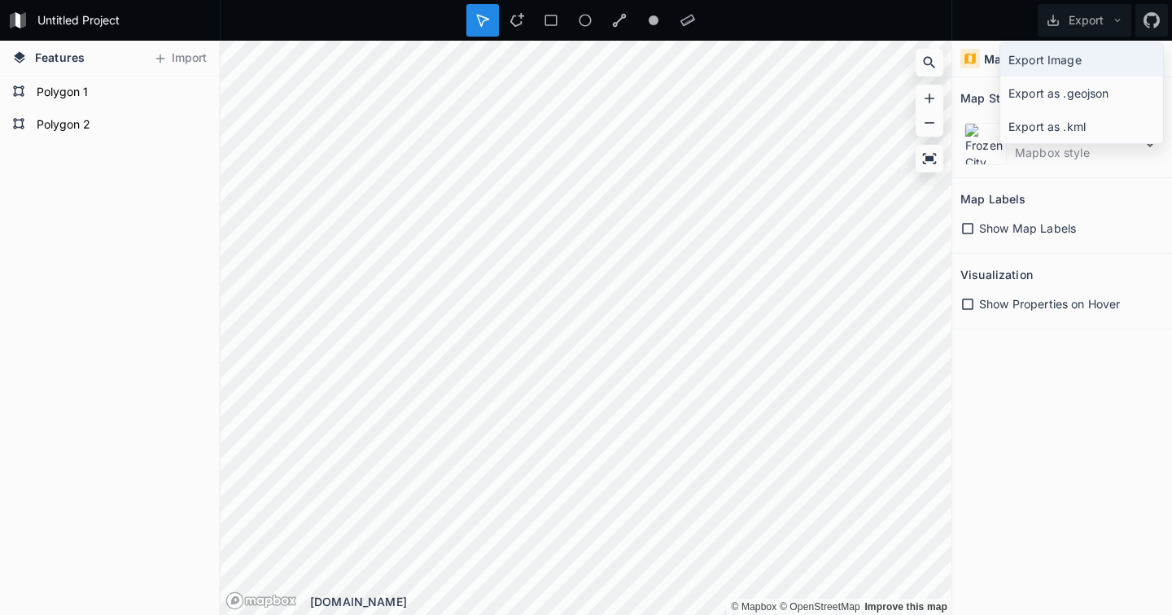
click at [1078, 77] on div "Export Image" at bounding box center [1081, 93] width 163 height 33
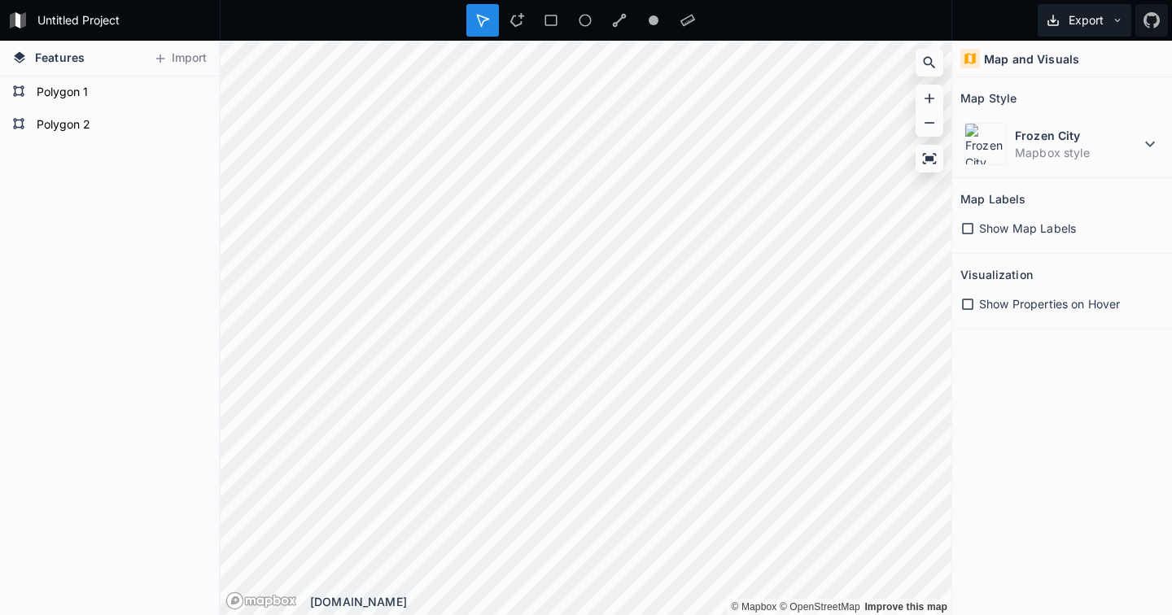
click at [1082, 14] on button "Export" at bounding box center [1085, 20] width 94 height 33
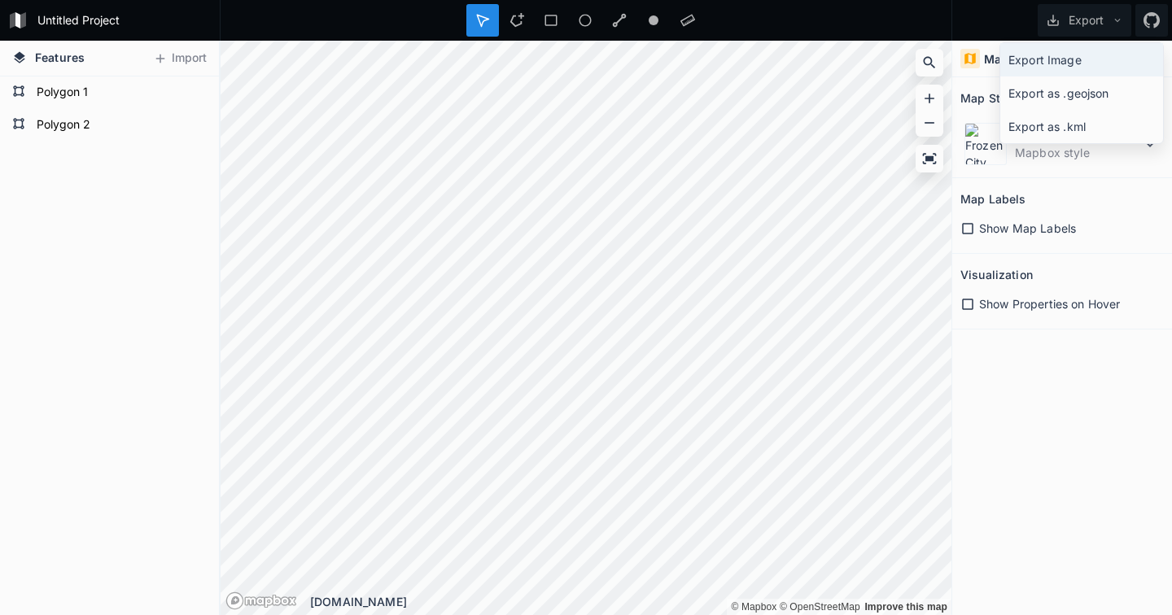
click at [1049, 77] on div "Export Image" at bounding box center [1081, 93] width 163 height 33
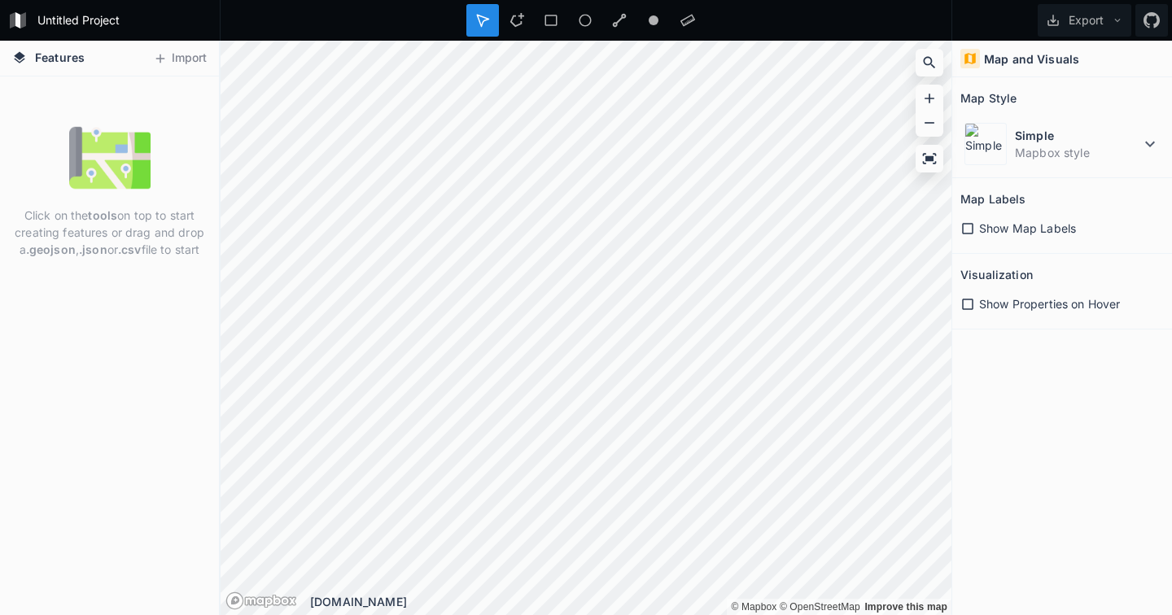
click at [90, 18] on form "Untitled Project" at bounding box center [124, 20] width 184 height 24
click at [772, 41] on div "© Mapbox © OpenStreetMap Improve this map © Mapbox © OpenStreetMap Improve this…" at bounding box center [586, 41] width 731 height 0
click at [1089, 144] on dd "Mapbox style" at bounding box center [1077, 152] width 125 height 17
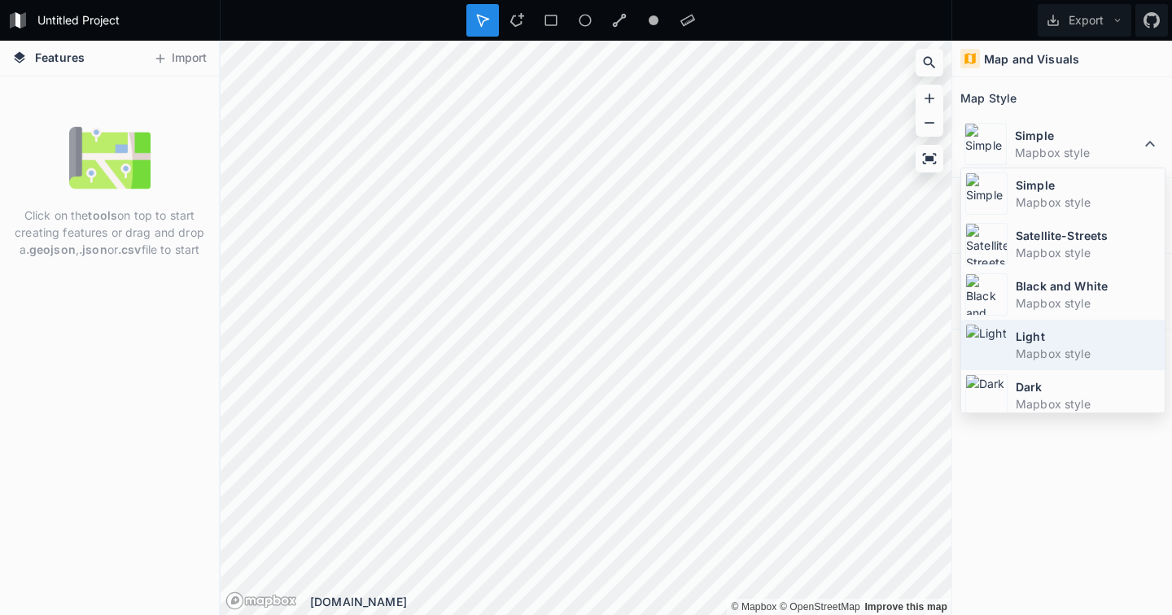
click at [1043, 349] on dd "Mapbox style" at bounding box center [1088, 353] width 145 height 17
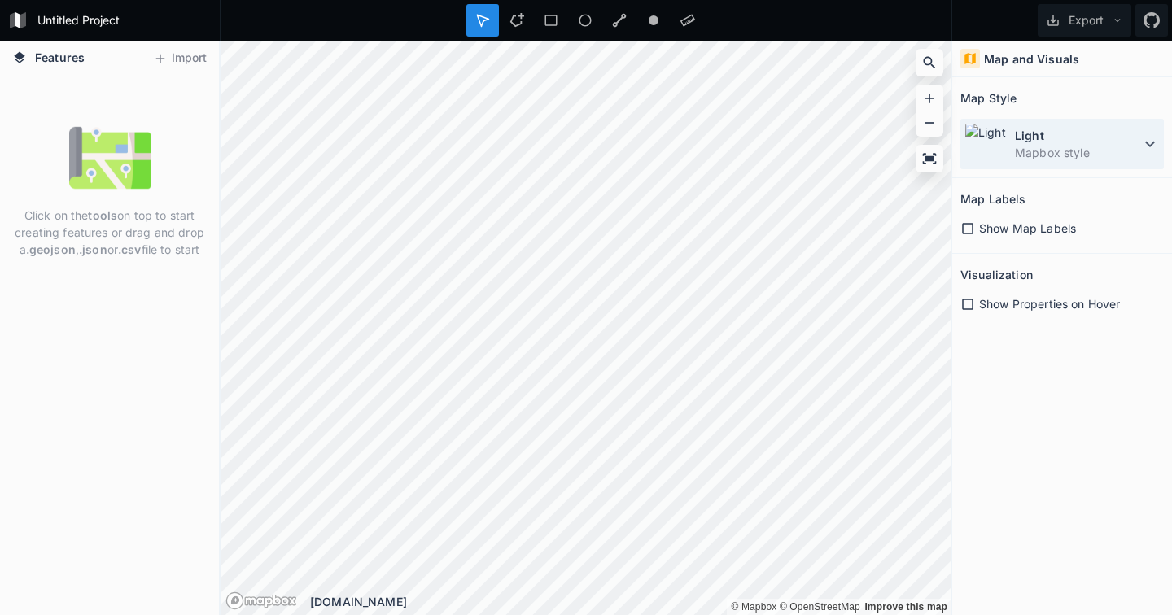
click at [1020, 140] on dt "Light" at bounding box center [1077, 135] width 125 height 17
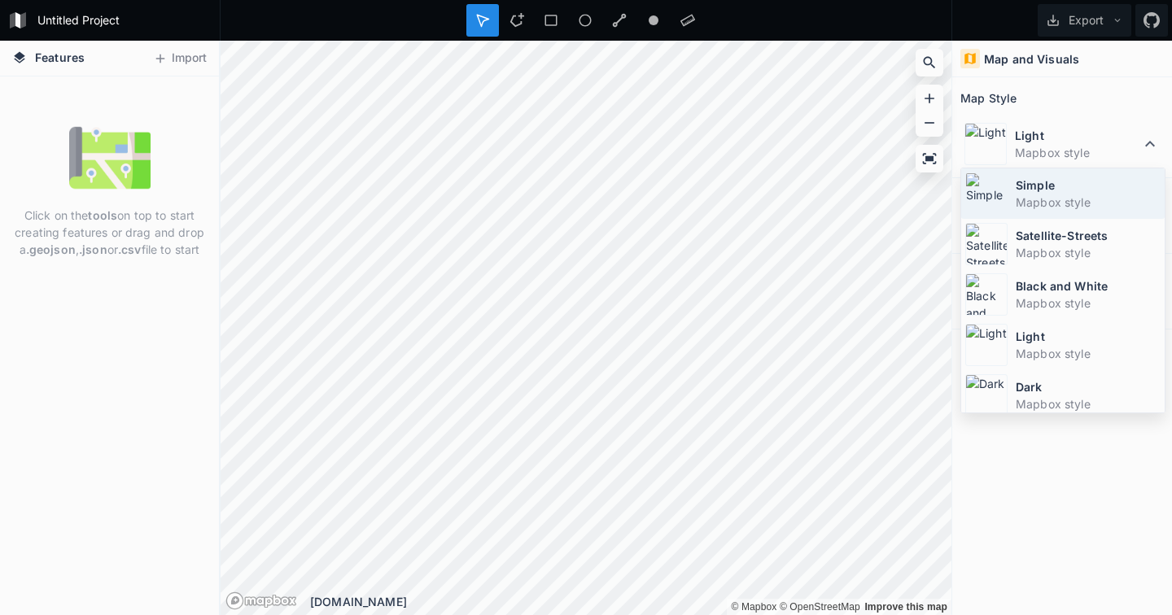
click at [1051, 203] on dd "Mapbox style" at bounding box center [1088, 202] width 145 height 17
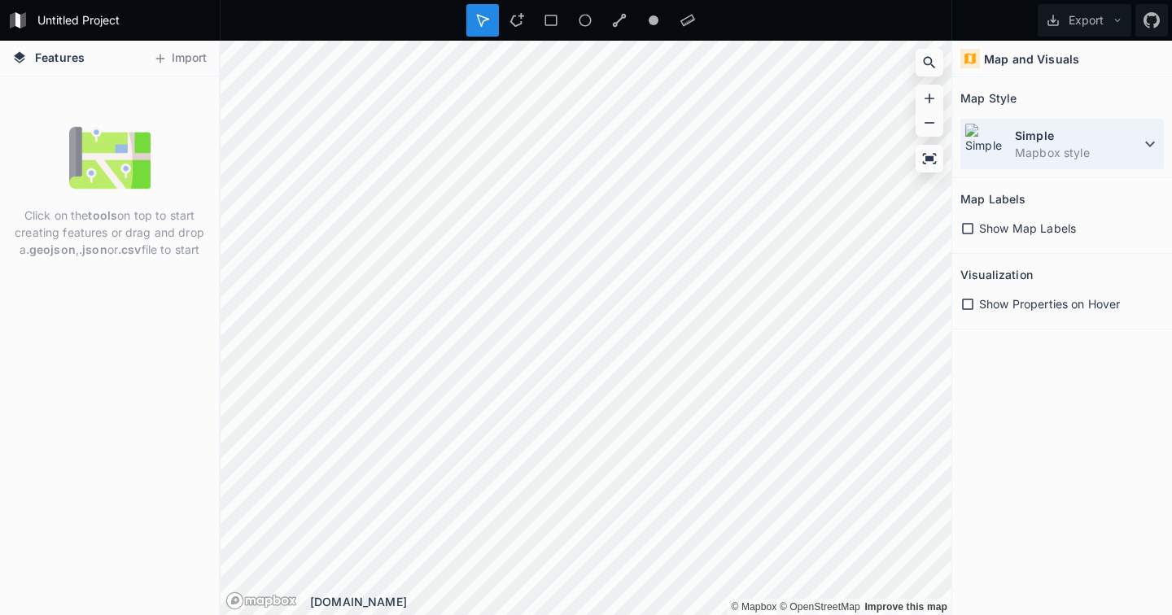
click at [1062, 136] on dt "Simple" at bounding box center [1077, 135] width 125 height 17
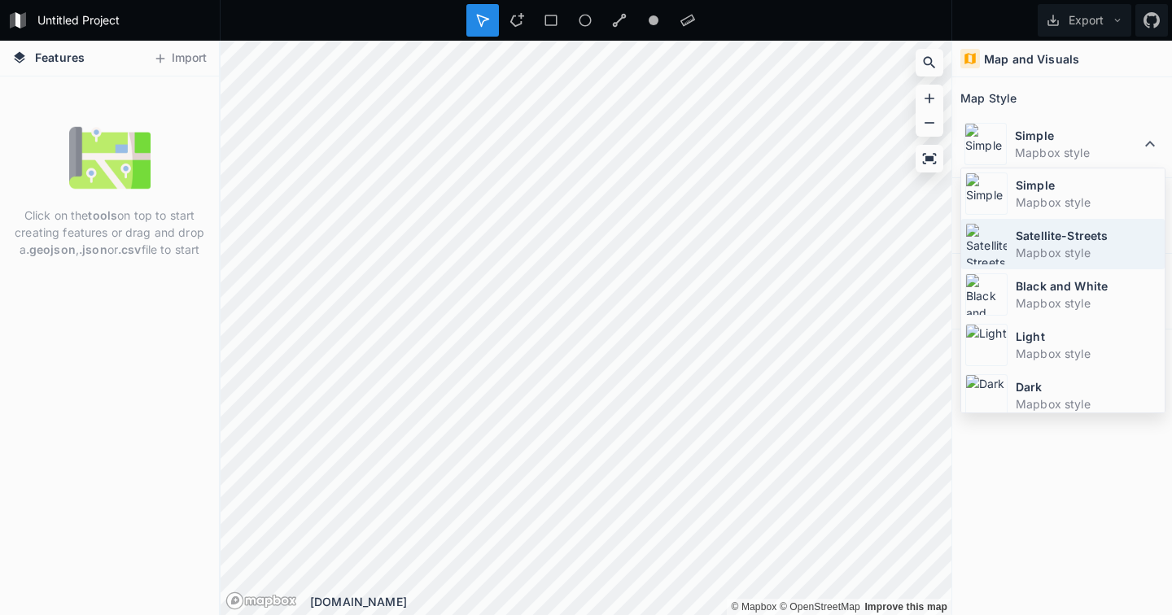
click at [1060, 245] on dd "Mapbox style" at bounding box center [1088, 252] width 145 height 17
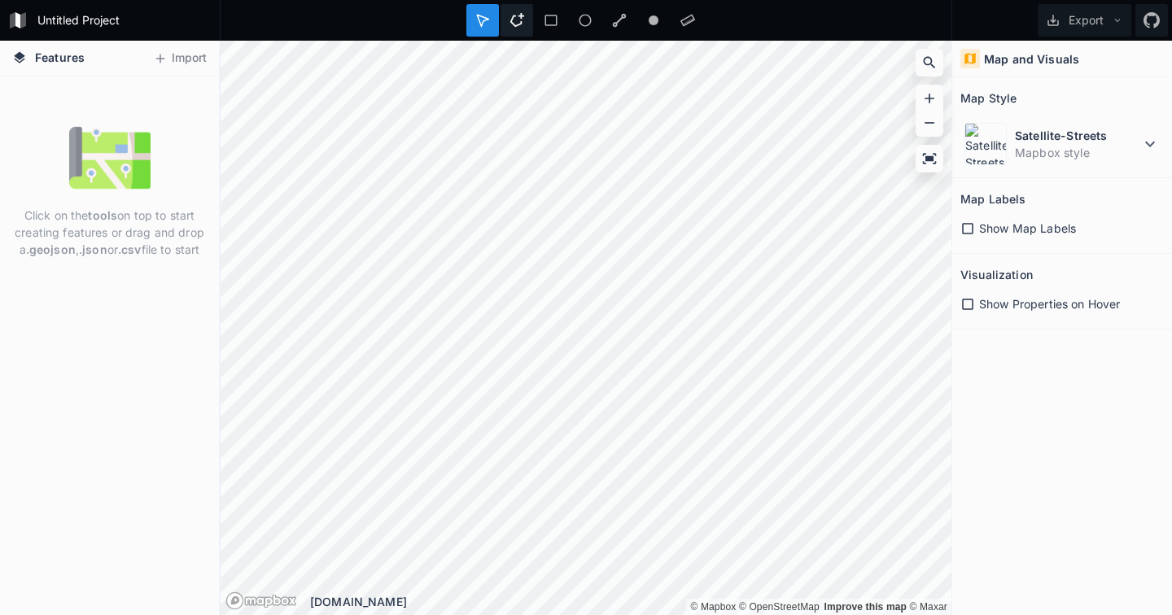
click at [520, 22] on icon at bounding box center [516, 20] width 15 height 15
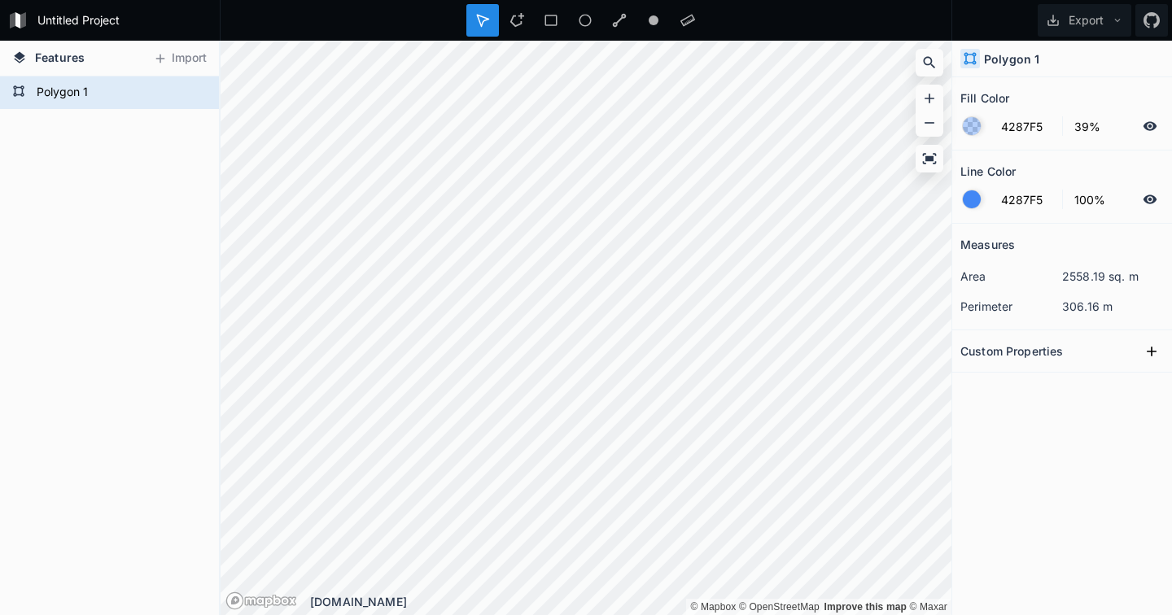
click at [973, 133] on div at bounding box center [972, 126] width 18 height 18
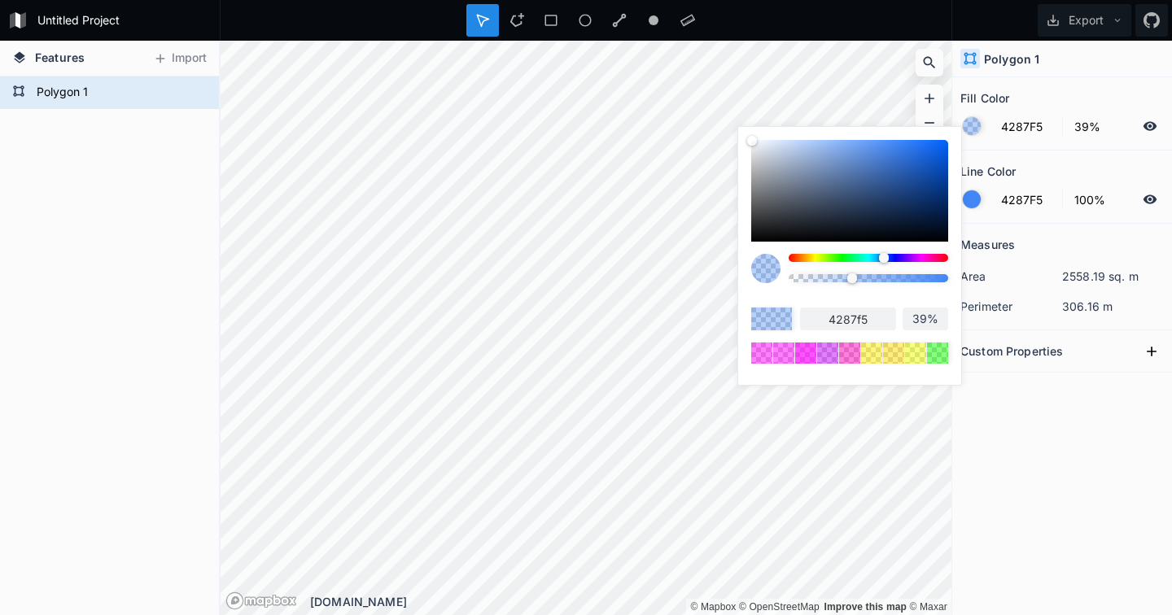
type input "428DF5"
type input "428df5"
type input "4298F5"
type input "4298f5"
type input "42B0F5"
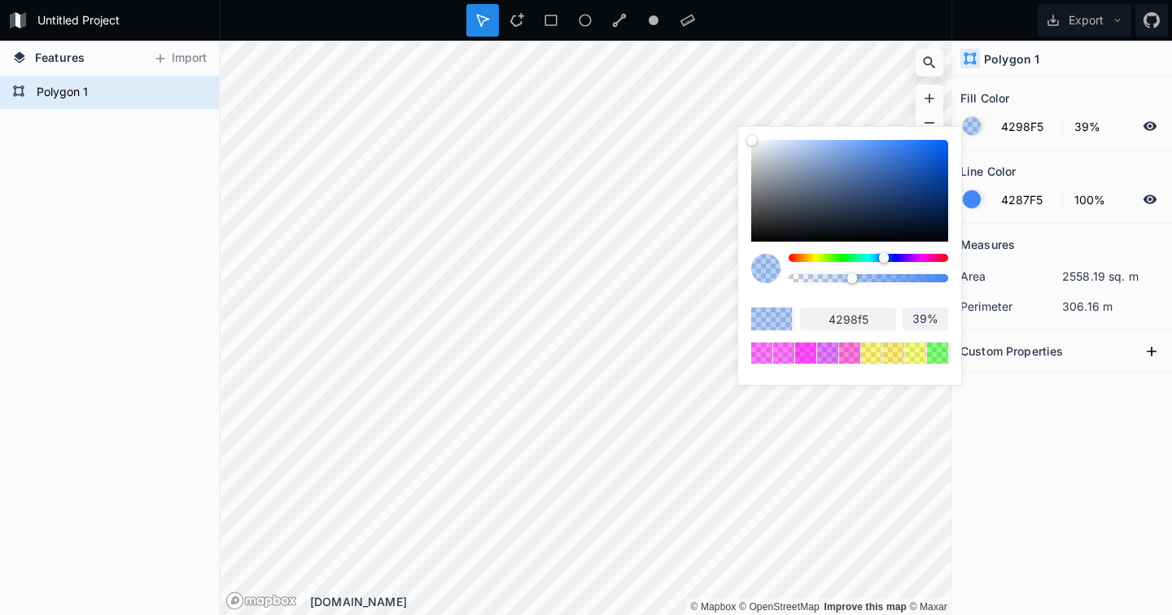
type input "42b0f5"
type input "42D1F5"
type input "42d1f5"
type input "42EFF5"
type input "42eff5"
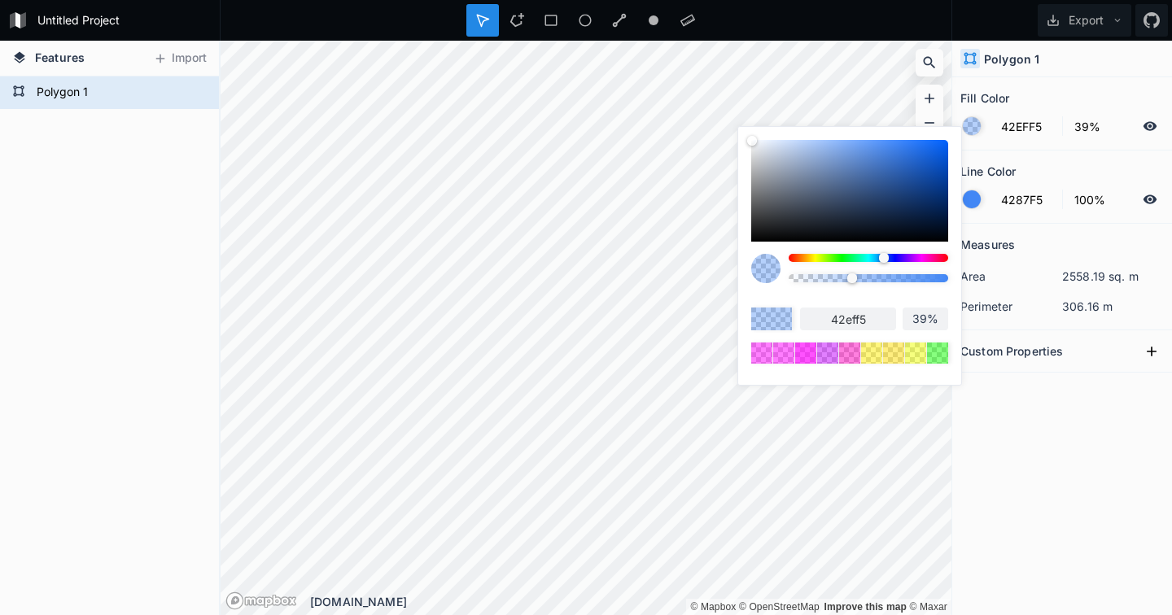
type input "42F5DD"
type input "42f5dd"
type input "42F5CB"
type input "42f5cb"
type input "42F5BC"
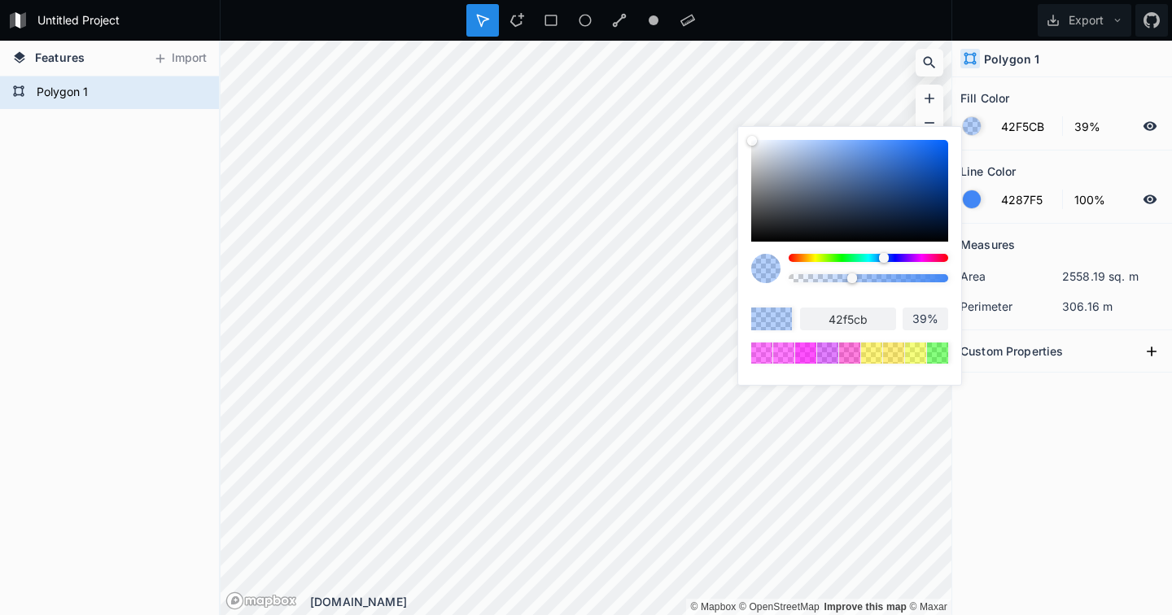
type input "42f5bc"
type input "42F5B6"
type input "42f5b6"
type input "42F5B0"
type input "42f5b0"
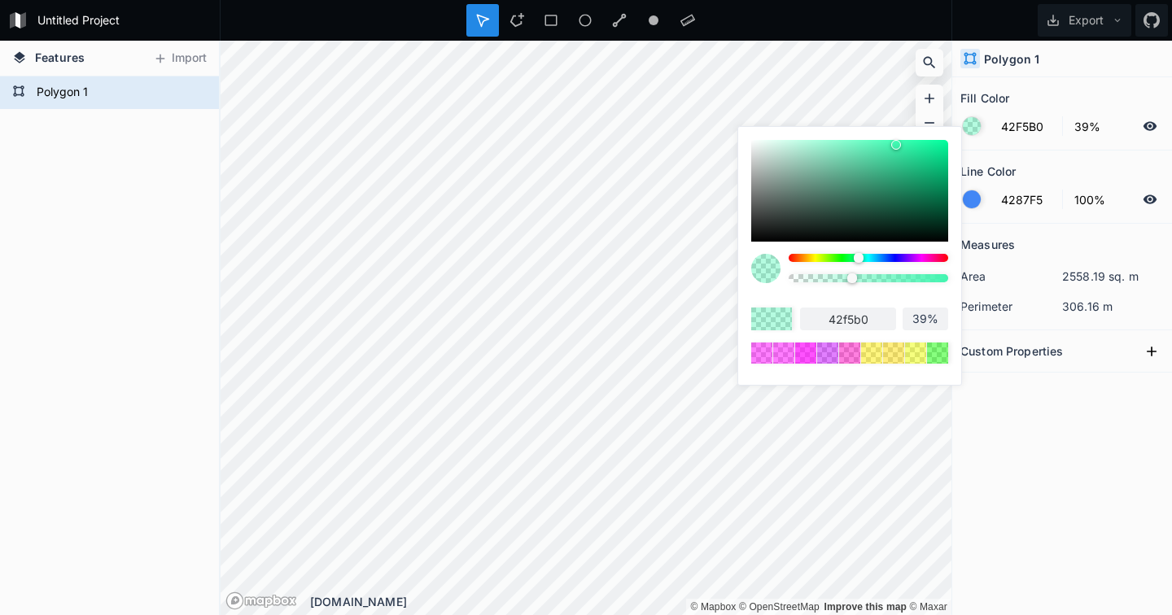
type input "42F5AA"
type input "42f5aa"
type input "42F5A4"
type input "42f5a4"
type input "42F59E"
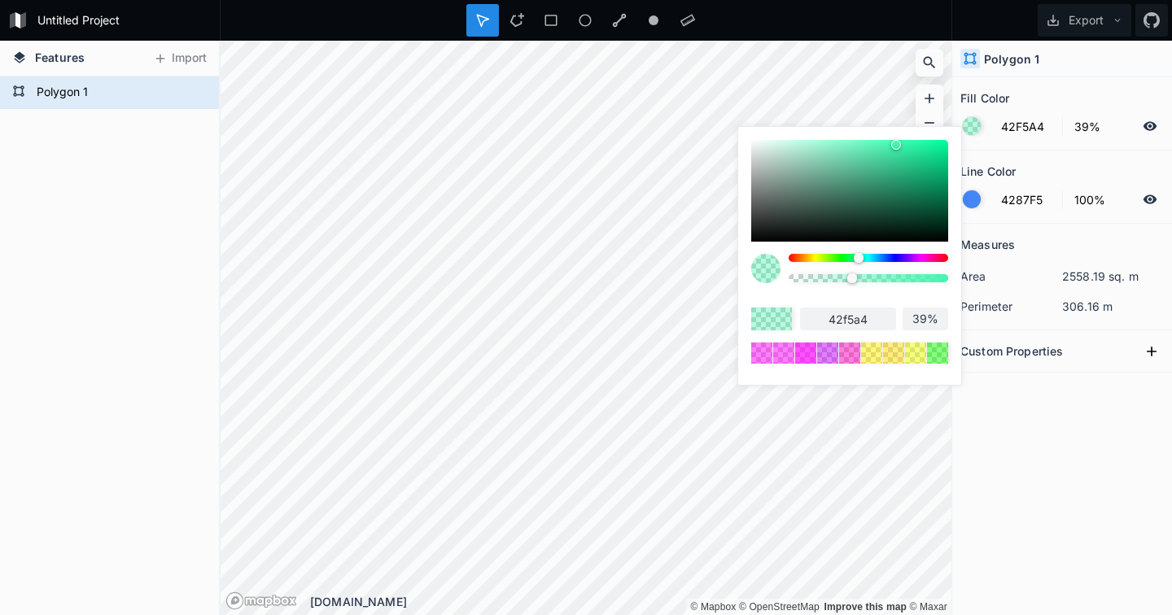
type input "42f59e"
type input "42F598"
type input "42f598"
type input "42F593"
type input "42f593"
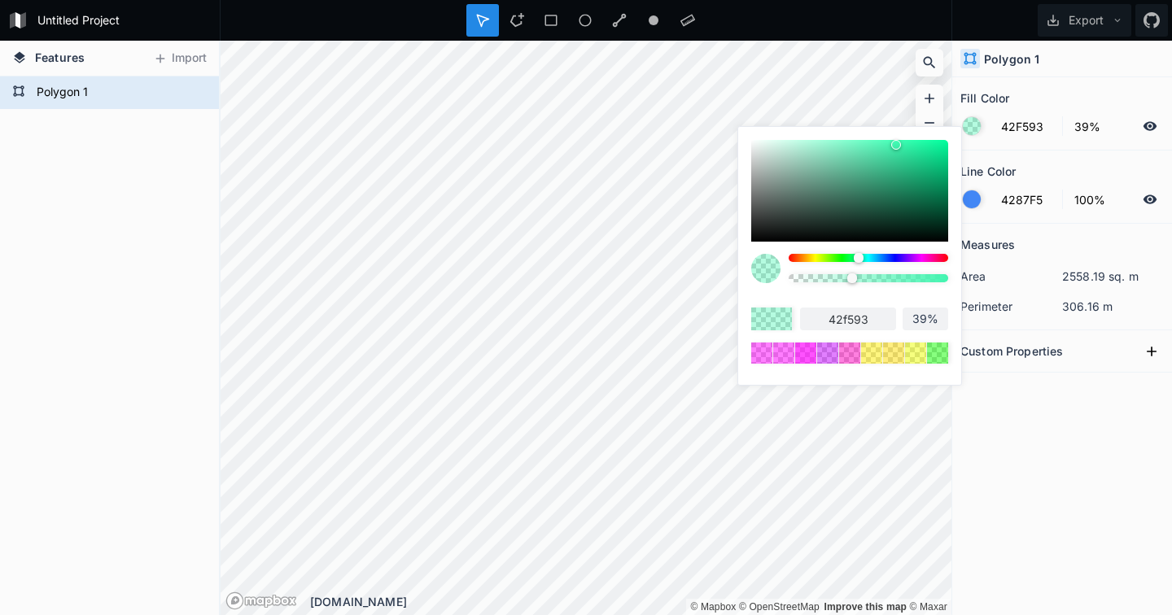
type input "42F58D"
type input "42f58d"
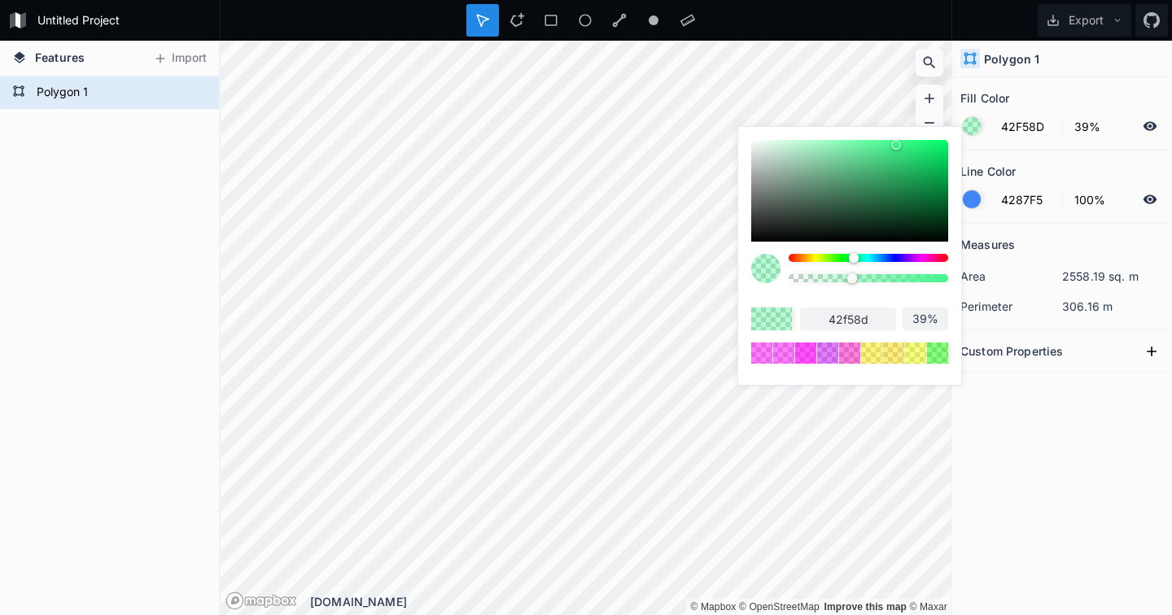
type input "42F587"
type input "42f587"
type input "42F581"
type input "42f581"
type input "42F57B"
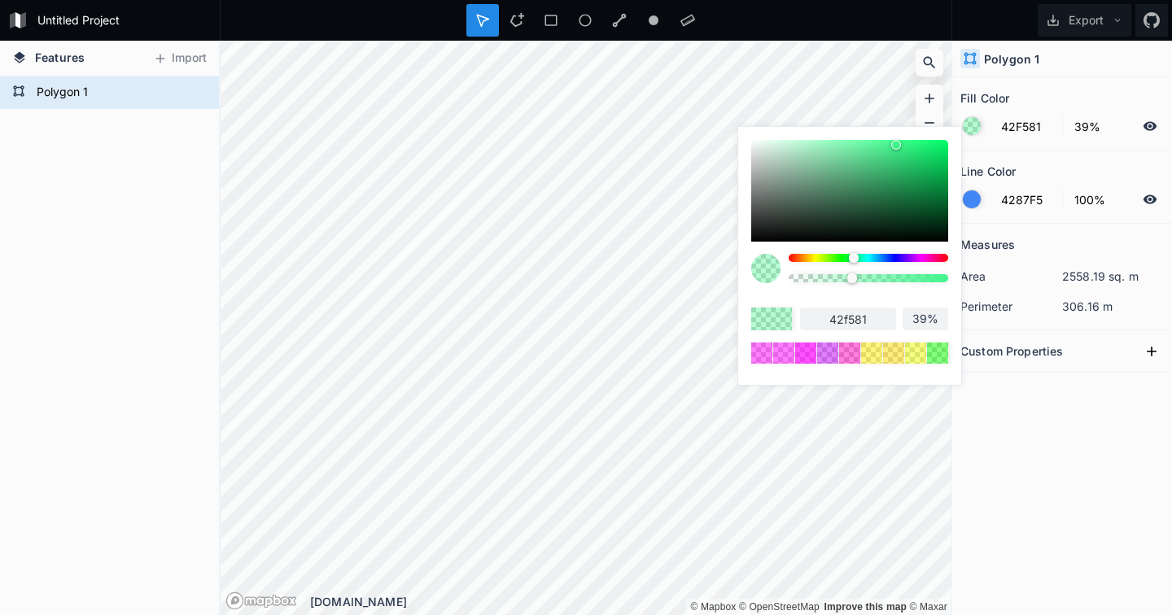
type input "42f57b"
type input "42F575"
type input "42f575"
type input "42F56F"
type input "42f56f"
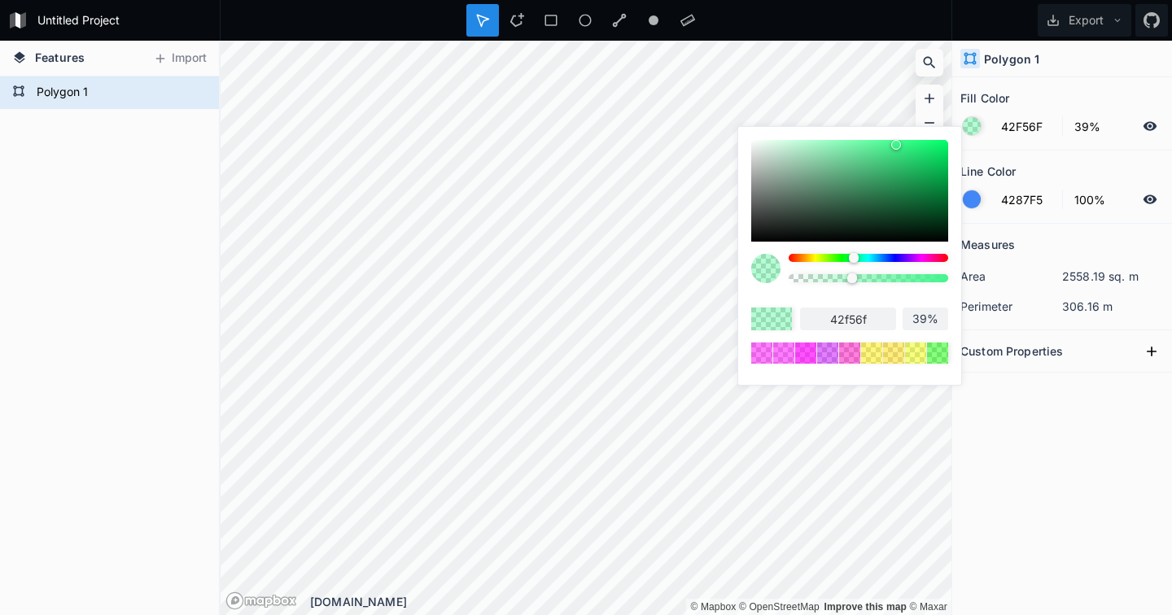
type input "42F56C"
type input "42f56c"
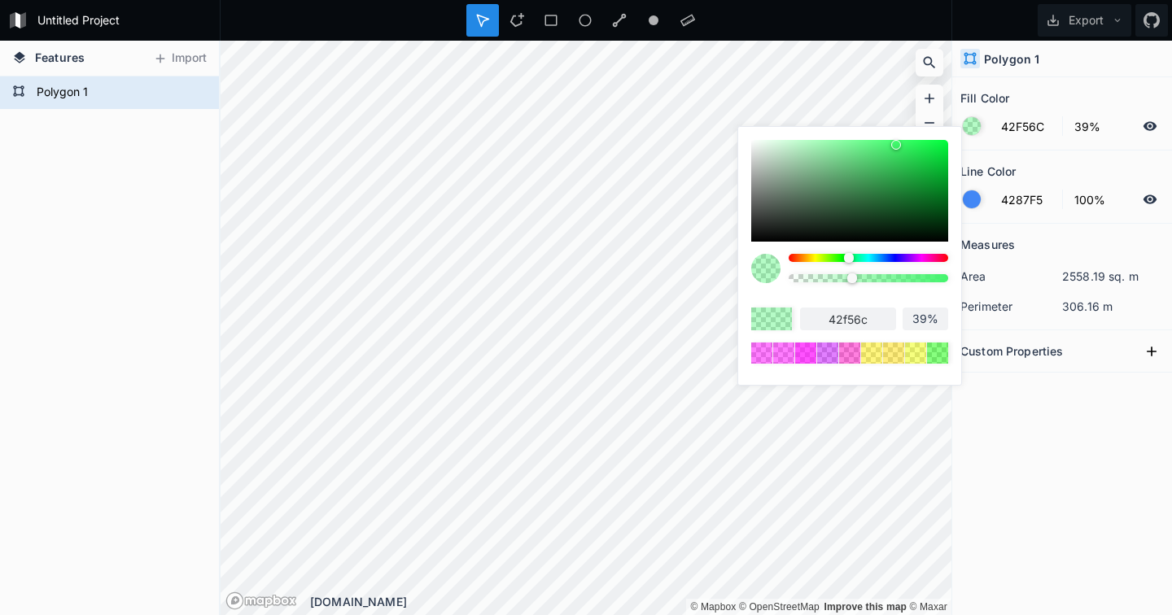
type input "42F566"
type input "42f566"
type input "42F560"
type input "42f560"
type input "42F55A"
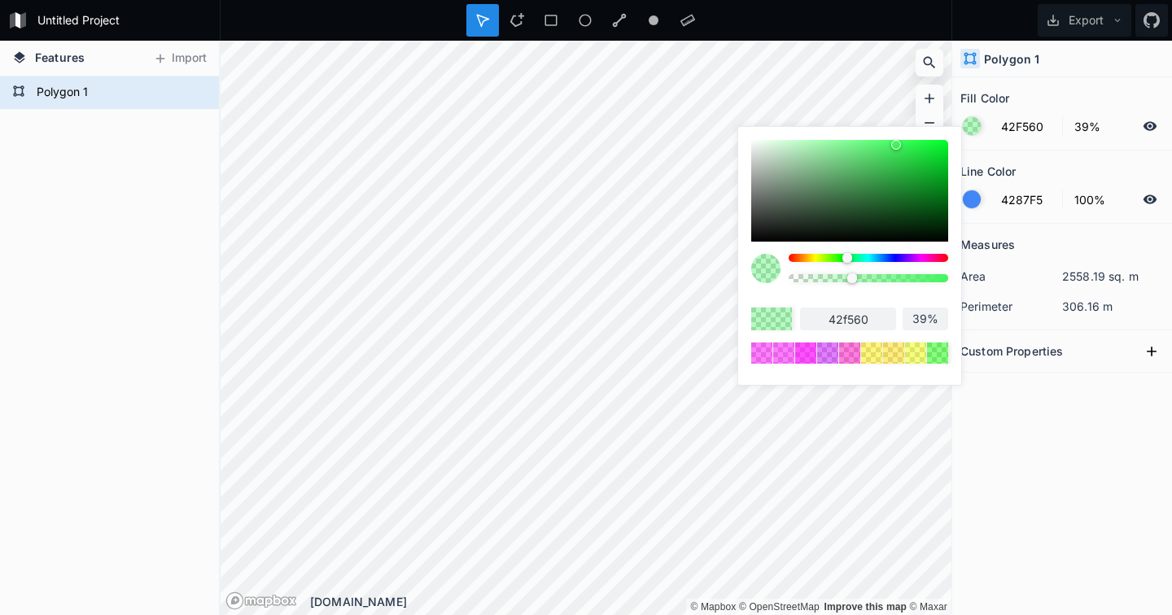
type input "42f55a"
type input "42F554"
type input "42f554"
type input "42F54E"
type input "42f54e"
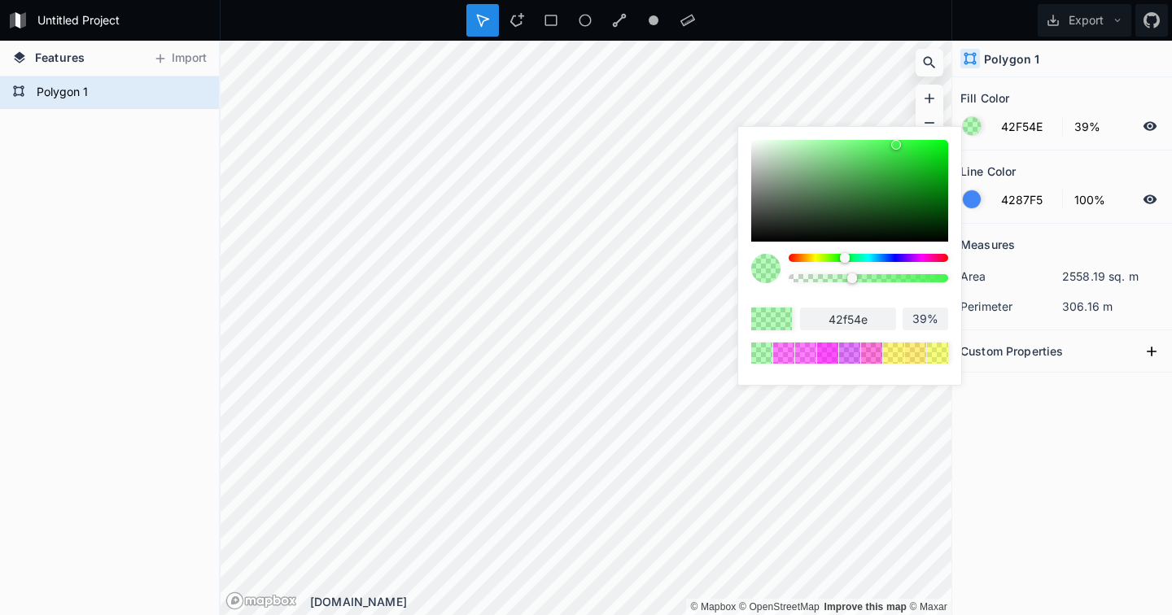
type input "42F554"
type input "42f554"
drag, startPoint x: 884, startPoint y: 256, endPoint x: 846, endPoint y: 261, distance: 38.6
click at [846, 261] on div at bounding box center [846, 258] width 10 height 10
type input "3EF050"
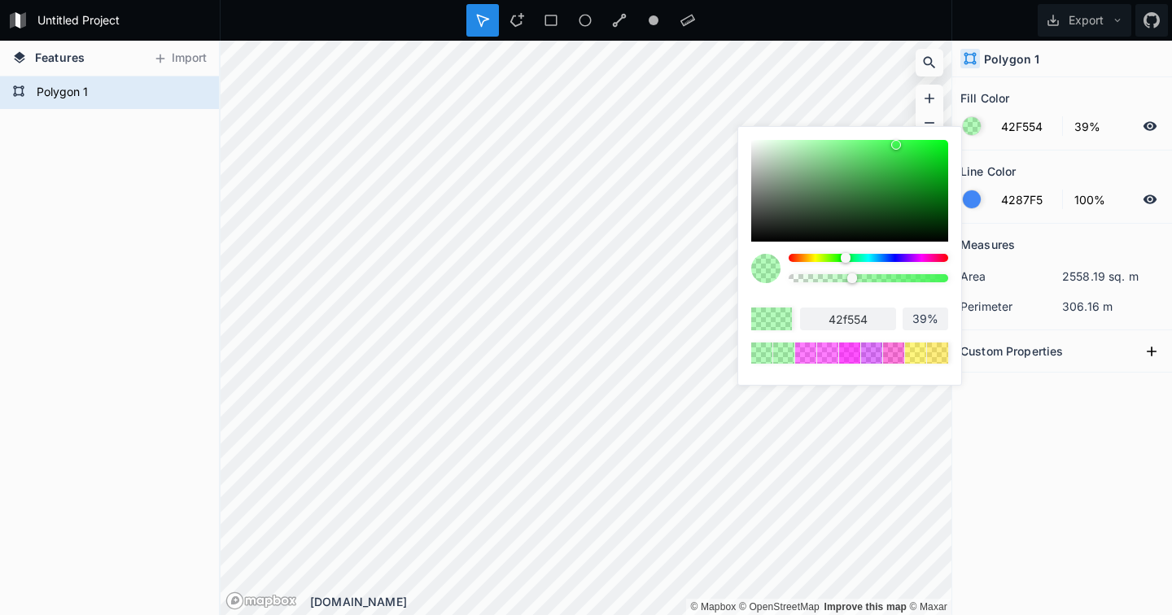
type input "3ef050"
type input "43F054"
type input "43f054"
type input "48F059"
type input "48f059"
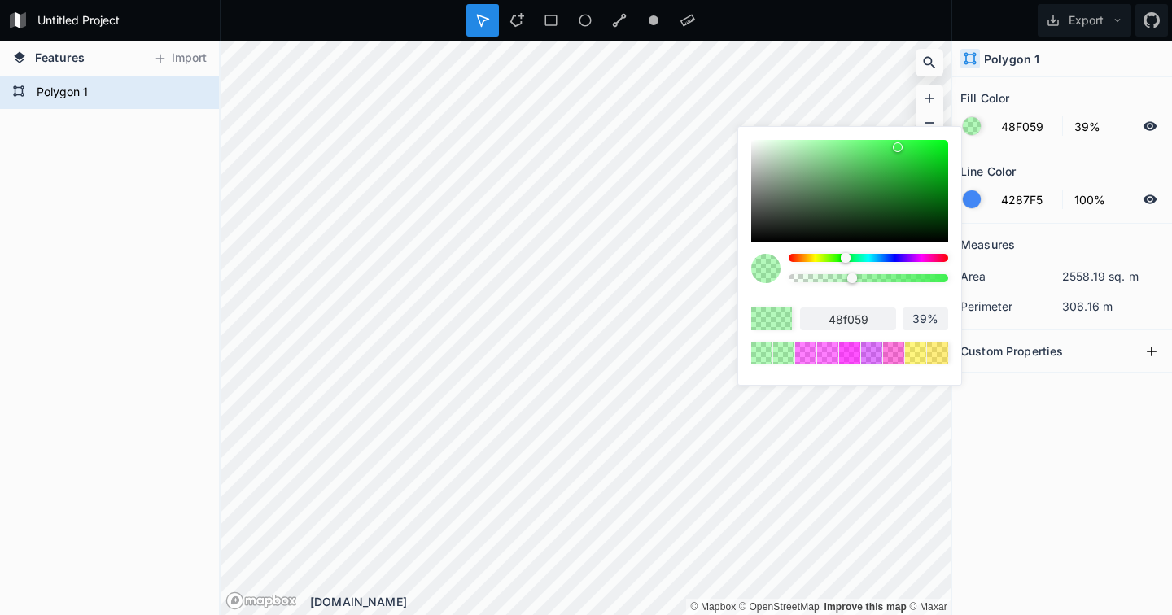
type input "4FF05F"
type input "4ff05f"
type input "56F066"
type input "56f066"
type input "5DF06C"
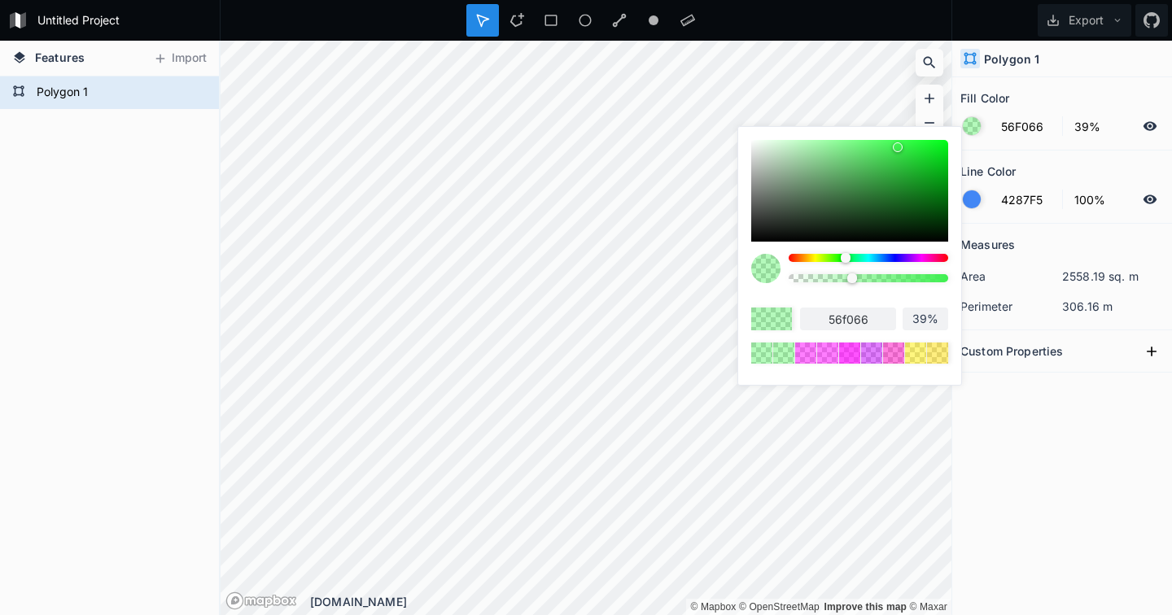
type input "5df06c"
type input "62F070"
type input "62f070"
type input "68F276"
type input "68f276"
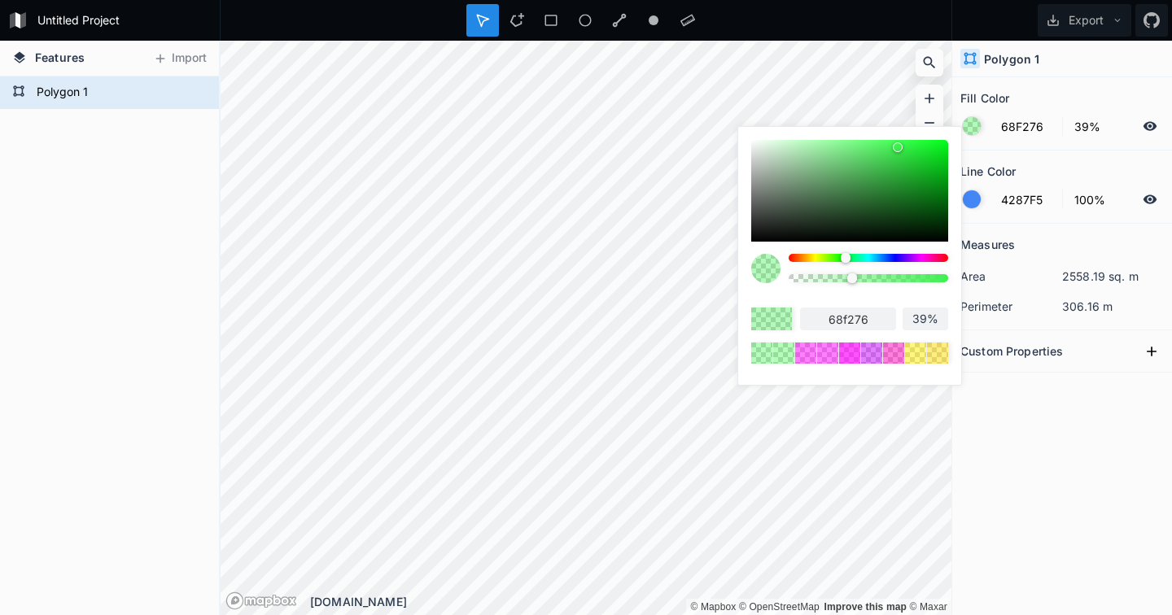
type input "6EF57C"
type input "6ef57c"
type input "73FA80"
type input "73fa80"
type input "78FA85"
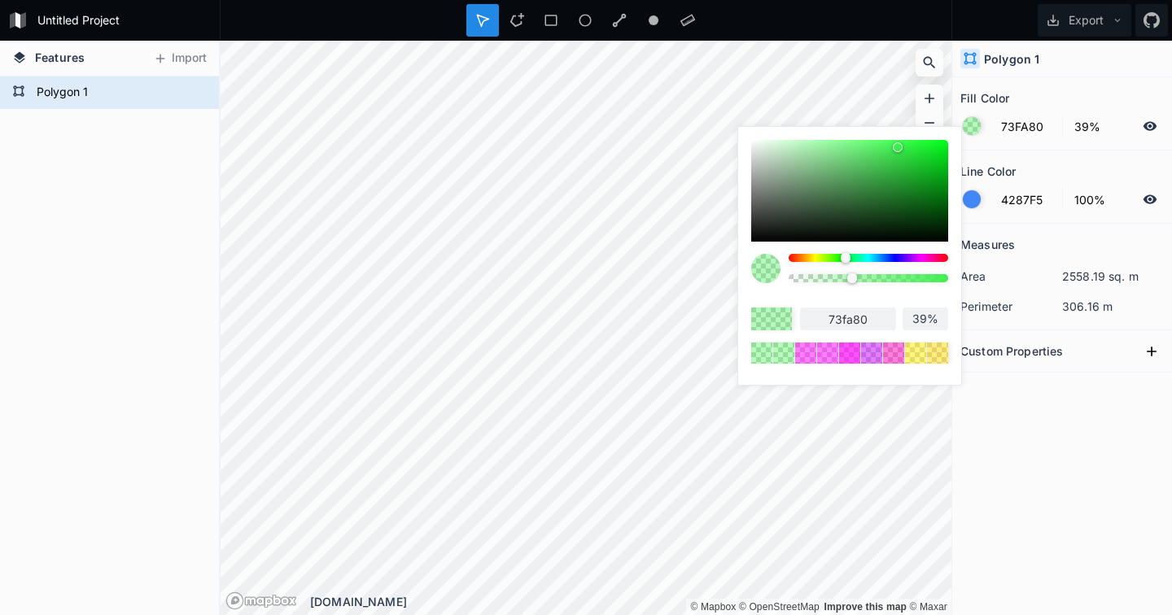
type input "78fa85"
type input "79FC86"
type input "79fc86"
type input "7AFF88"
type input "7aff88"
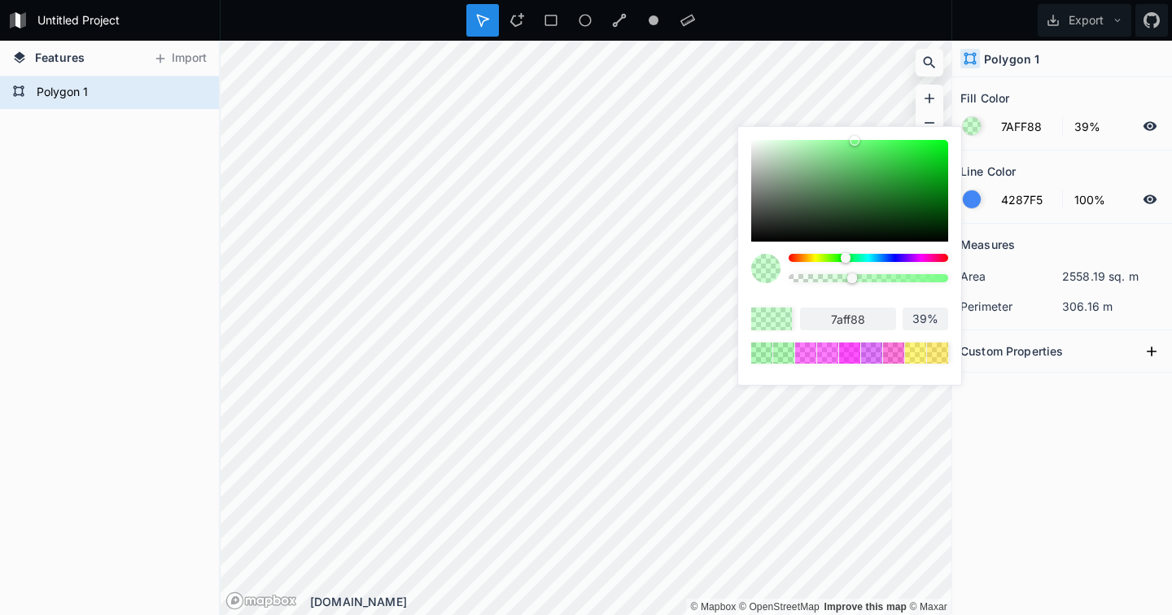
type input "78FF85"
type input "78ff85"
type input "73FF81"
type input "73ff81"
type input "6EFF7C"
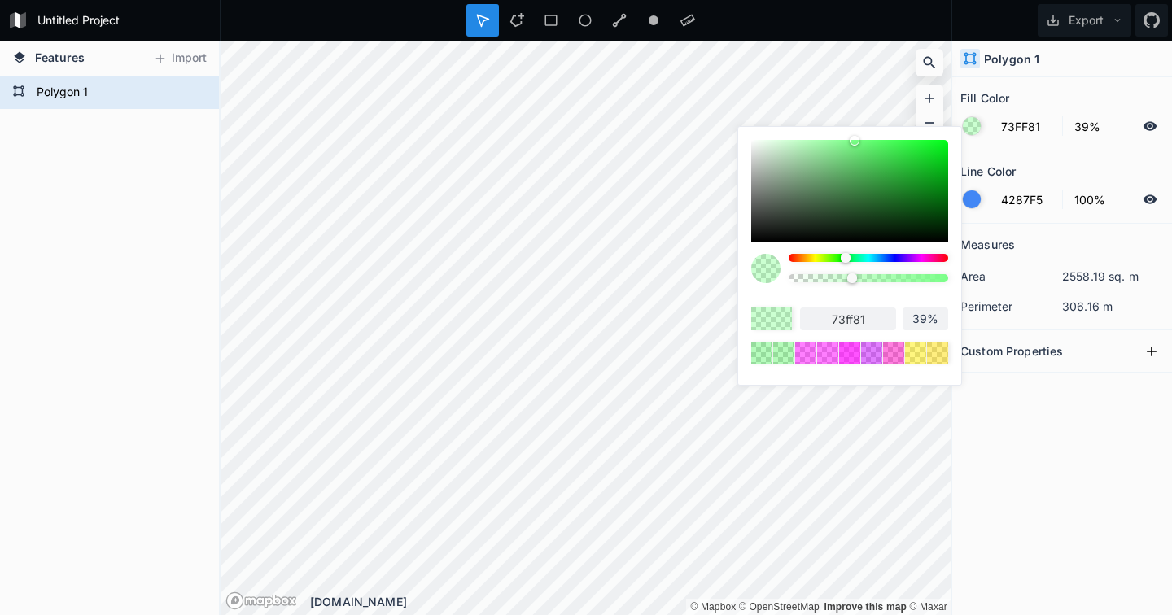
type input "6eff7c"
type input "66FF75"
type input "66ff75"
type input "61FF71"
type input "61ff71"
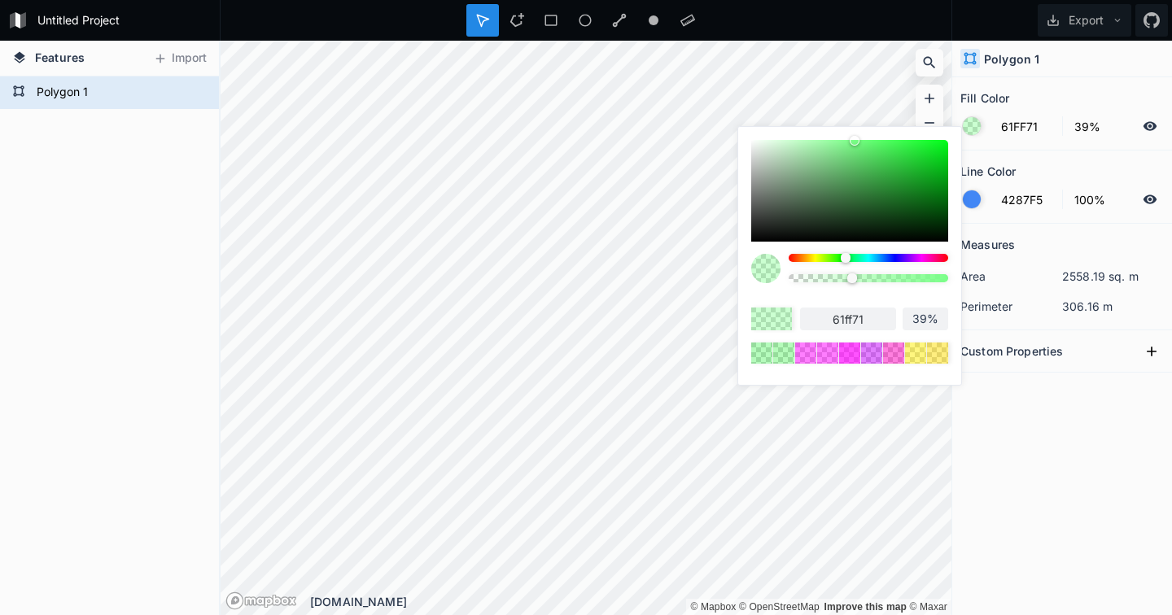
type input "5CFF6C"
type input "5cff6c"
type input "54FF65"
type input "54ff65"
type input "4FFF61"
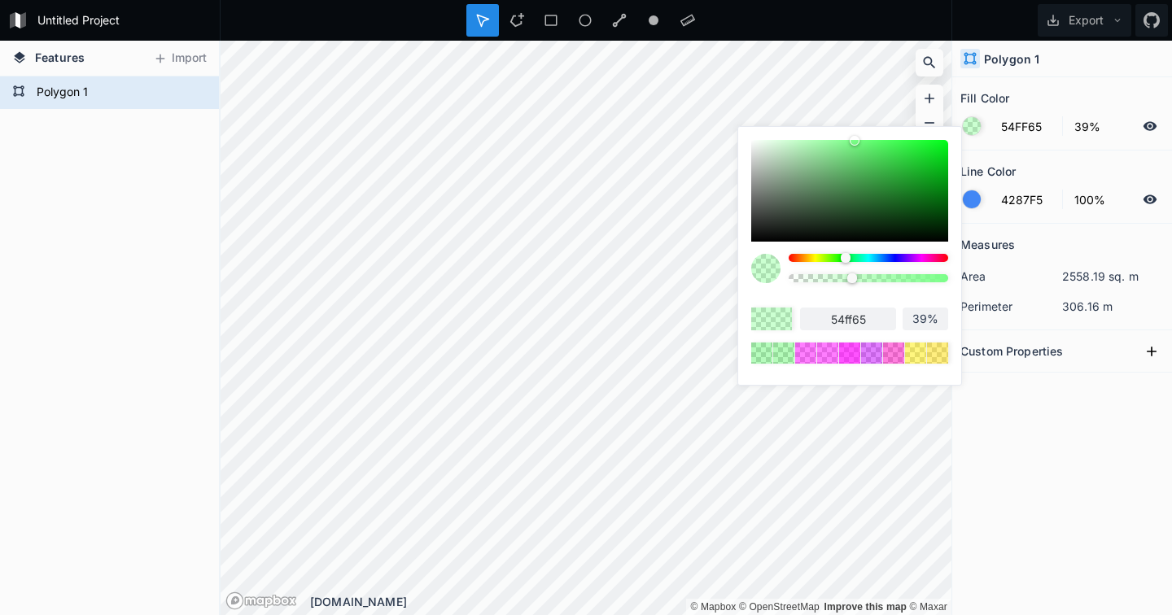
type input "4fff61"
type input "4DFF5E"
type input "4dff5e"
type input "4AFF5C"
type input "4aff5c"
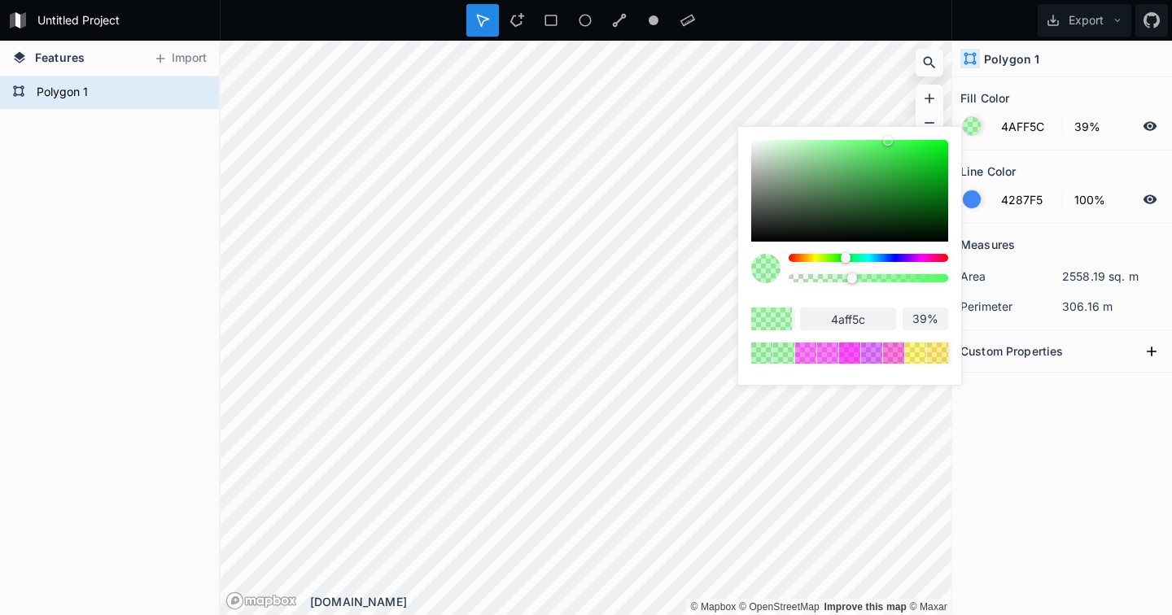
type input "47FF5A"
type input "47ff5a"
type input "42FF55"
type input "42ff55"
type input "3DFF51"
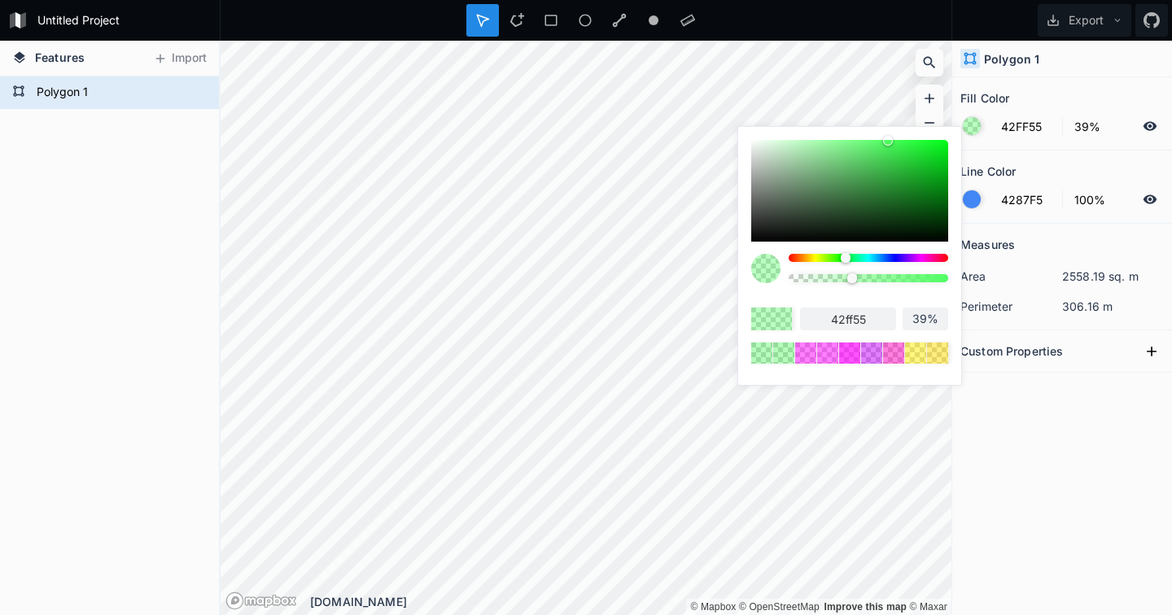
type input "3dff51"
type input "3BFF4E"
type input "3bff4e"
type input "38FF4C"
type input "38ff4c"
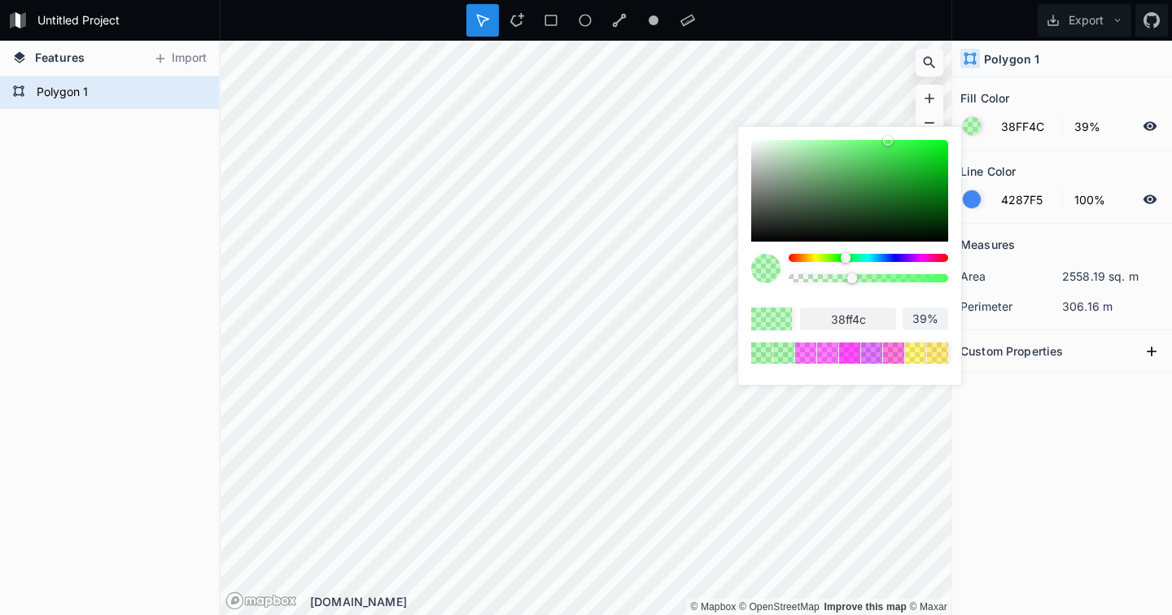
type input "36FF4A"
type input "36ff4a"
type input "30FF45"
type input "30ff45"
type input "2EFF43"
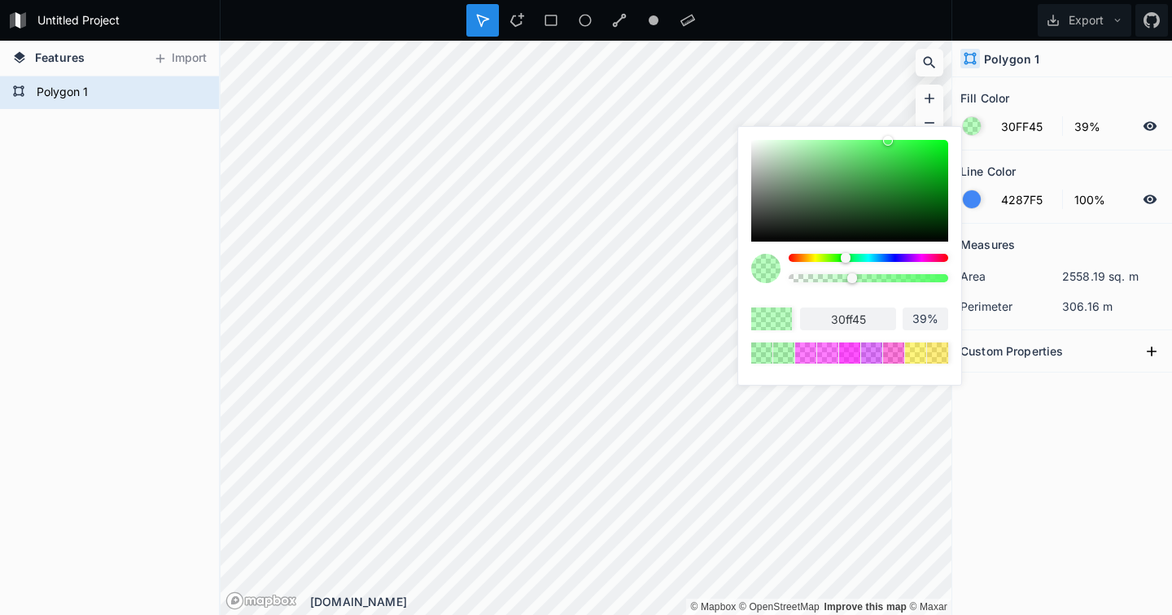
type input "2eff43"
type input "2BFF41"
type input "2bff41"
type input "29FF3E"
type input "29ff3e"
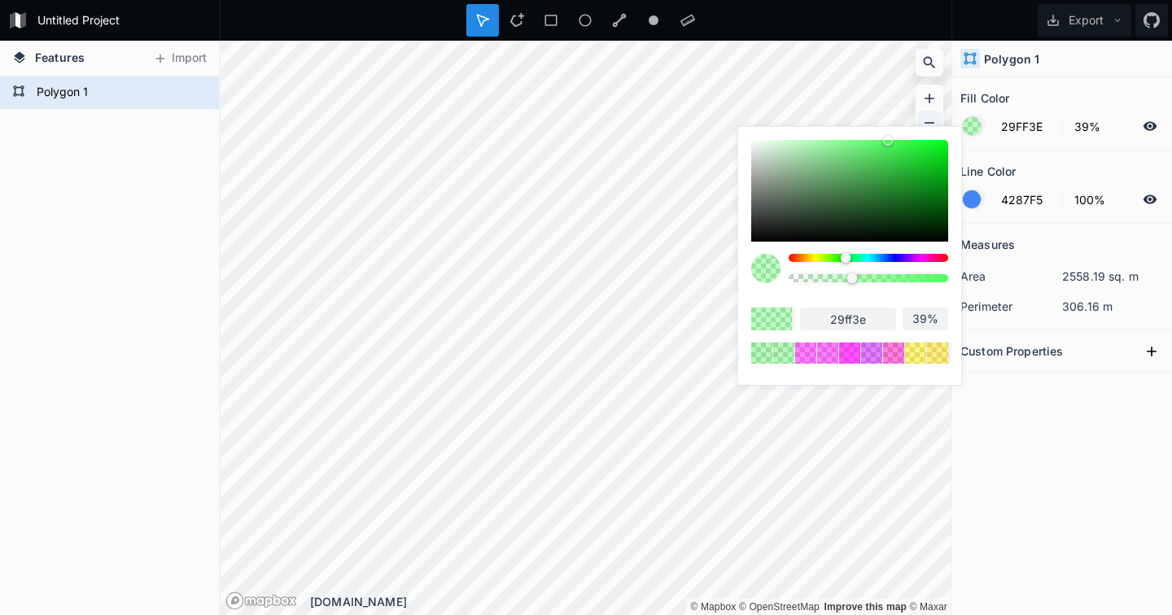
type input "24FF3A"
type input "24ff3a"
type input "1FFF35"
type input "1fff35"
type input "19FF30"
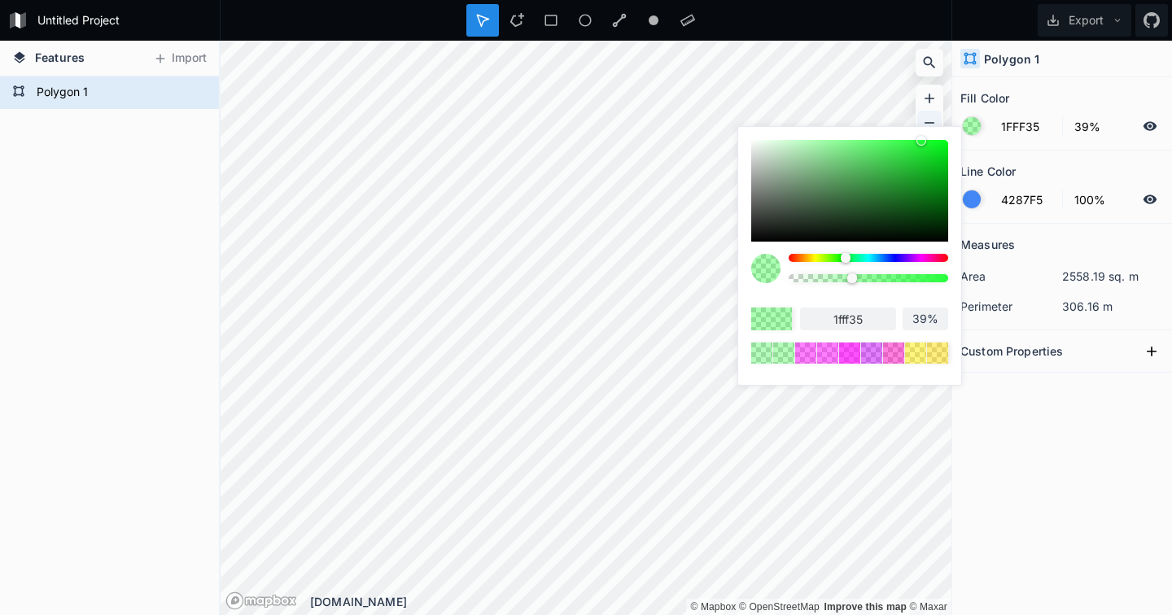
type input "19ff30"
type input "17FF2E"
type input "17ff2e"
type input "12FF2A"
type input "12ff2a"
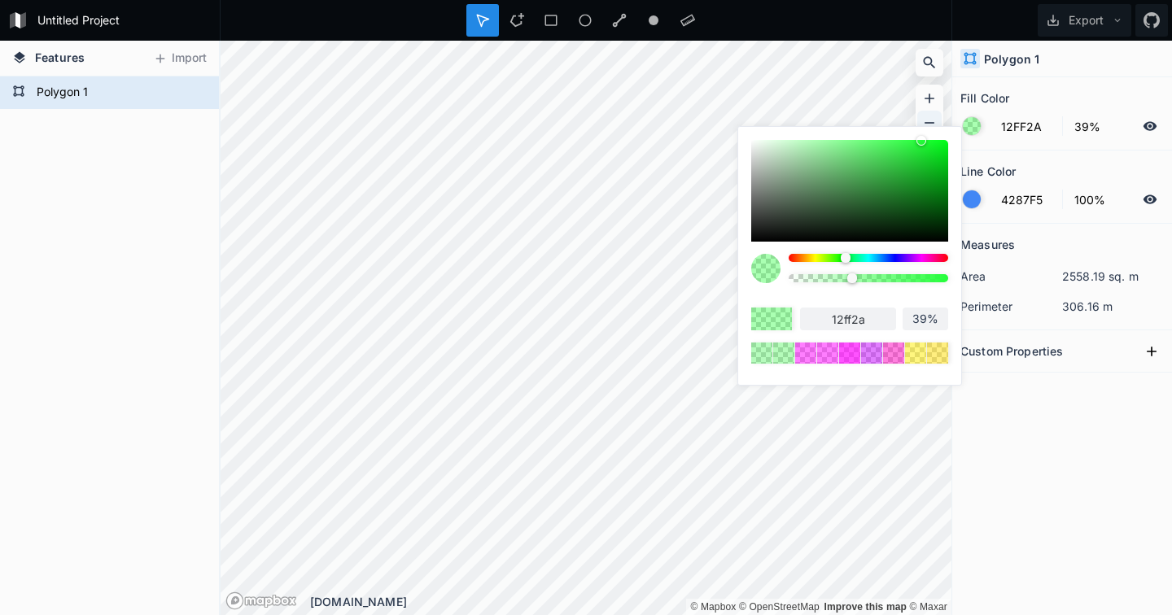
type input "0DFF25"
type input "0dff25"
type input "08FF20"
type input "08ff20"
type input "03FF1C"
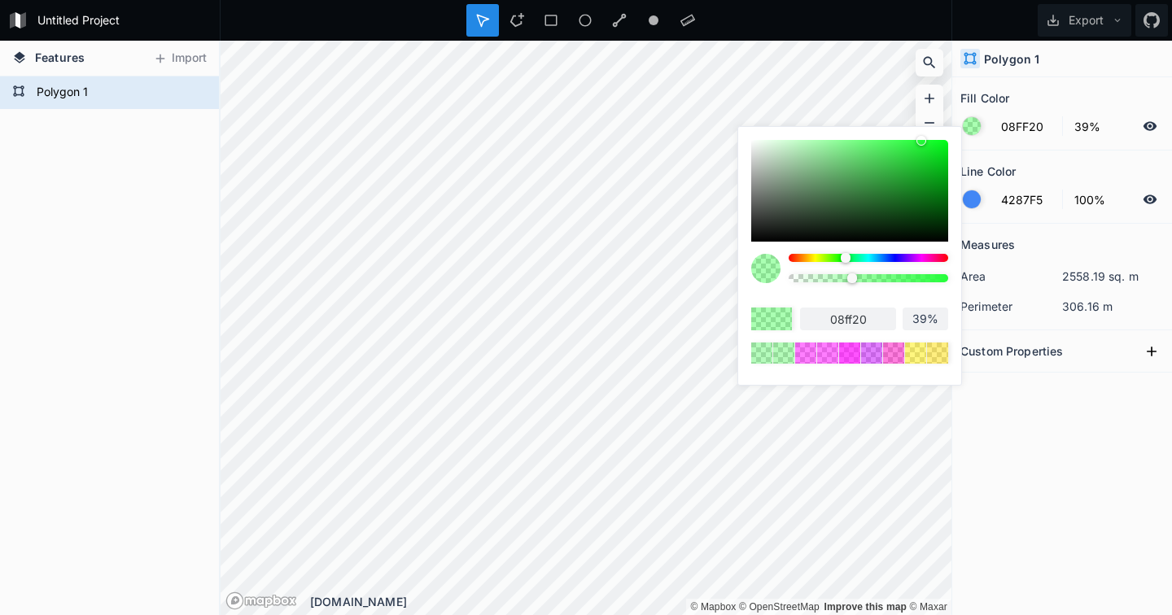
type input "03ff1c"
type input "00FF19"
type input "00ff19"
type input "05FF1E"
type input "05ff1e"
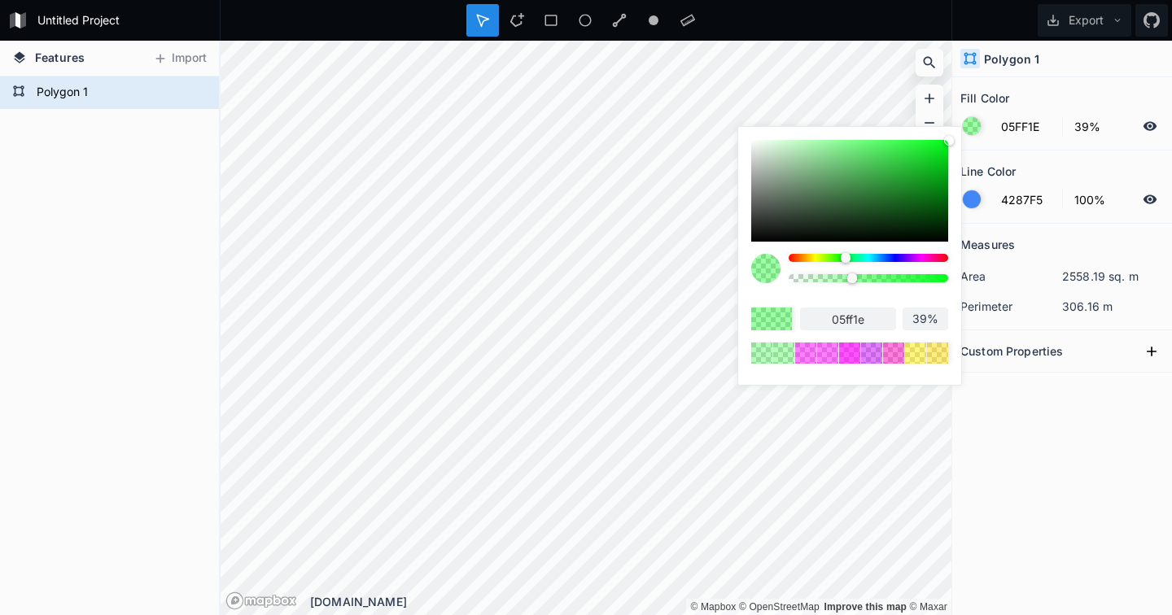
type input "14FF2C"
type input "14ff2c"
type input "21FF37"
type input "21ff37"
type input "2EFF43"
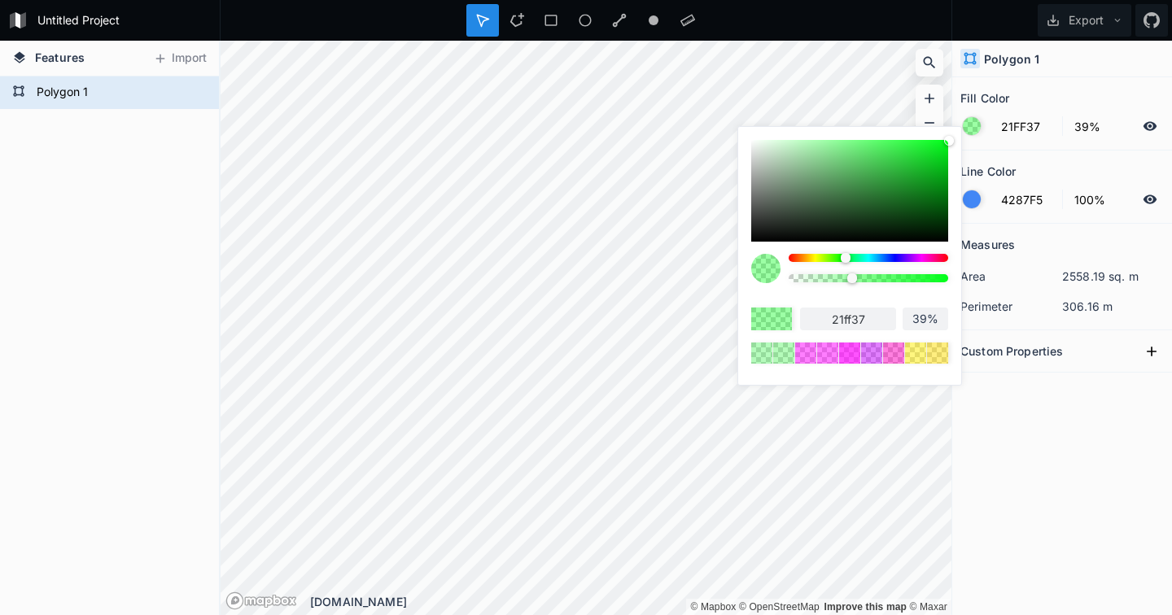
type input "2eff43"
type input "36FF4A"
type input "36ff4a"
type input "40FF53"
type input "40ff53"
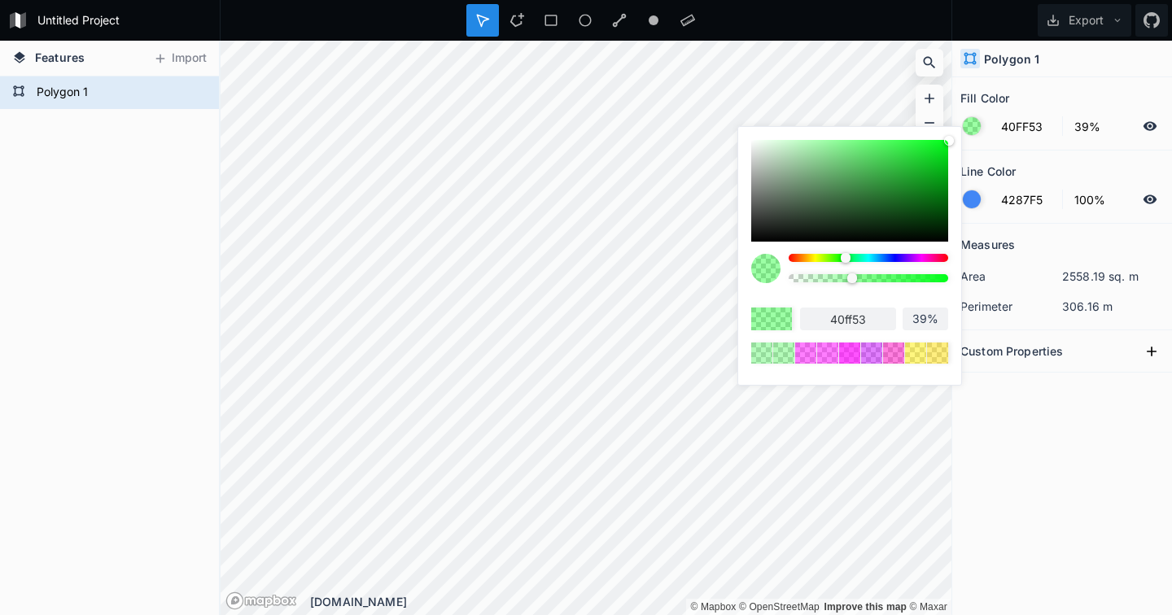
type input "47FF5A"
type input "47ff5a"
type input "4FFF61"
type input "4fff61"
type input "57FF68"
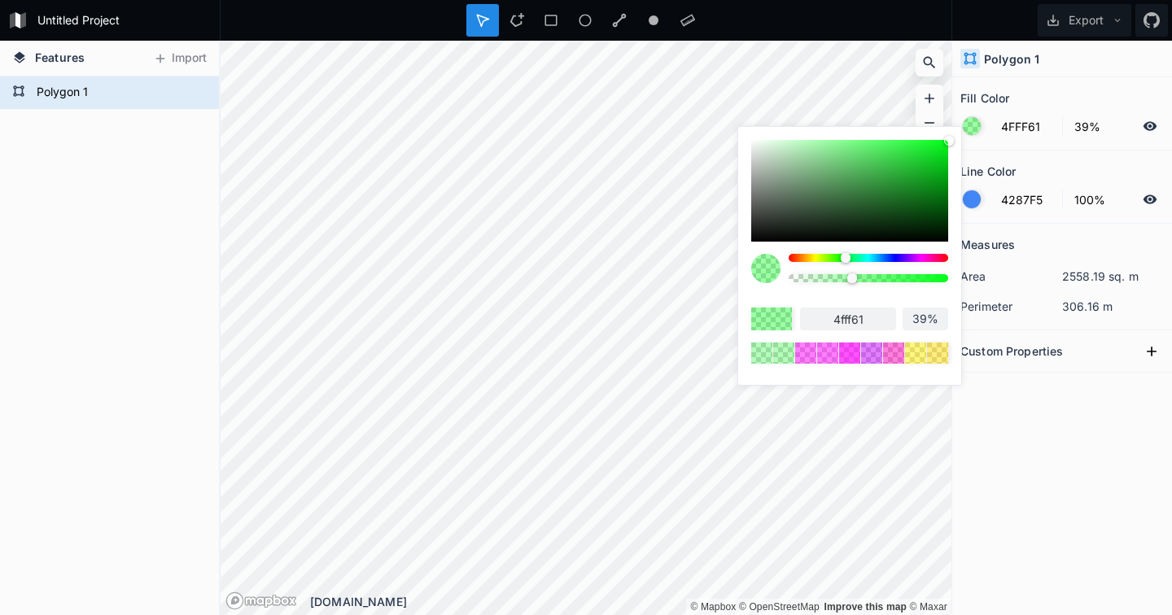
type input "57ff68"
type input "5EFF6E"
type input "5eff6e"
type input "66FF75"
type input "66ff75"
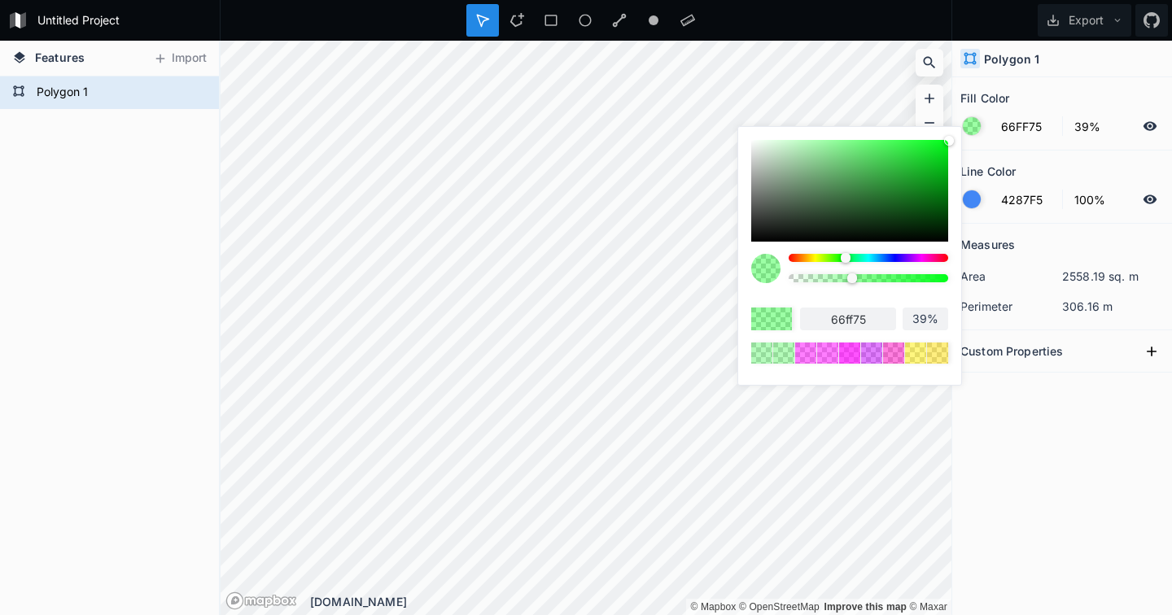
type input "6EFF7C"
type input "6eff7c"
type input "73FF81"
type input "73ff81"
type input "7AFF88"
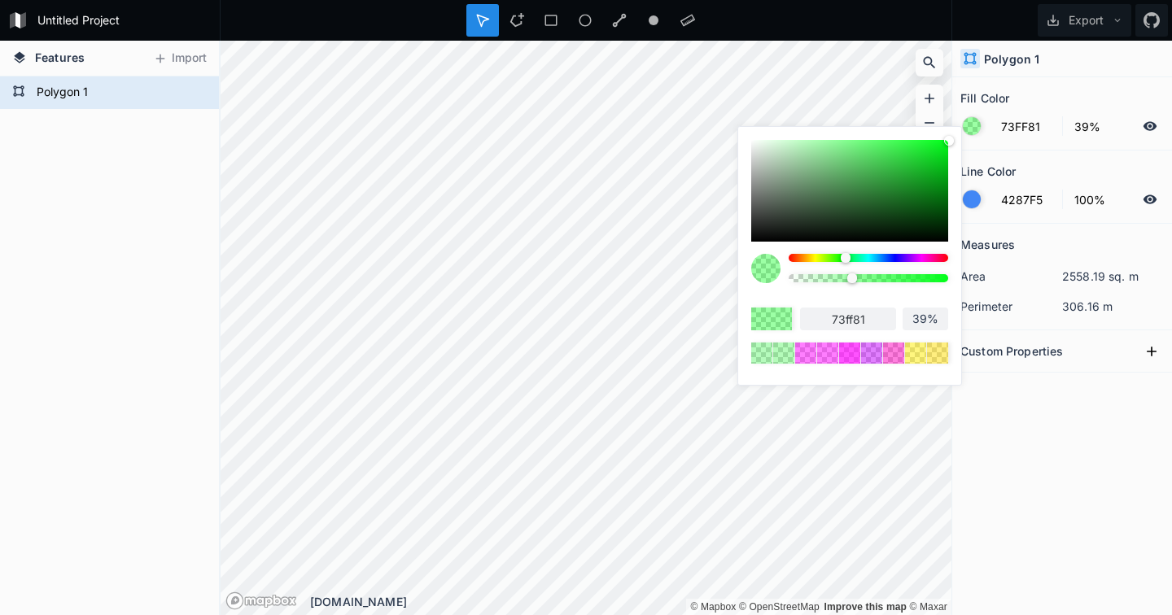
type input "7aff88"
type input "80FF8C"
type input "80ff8c"
type input "82FF8F"
type input "82ff8f"
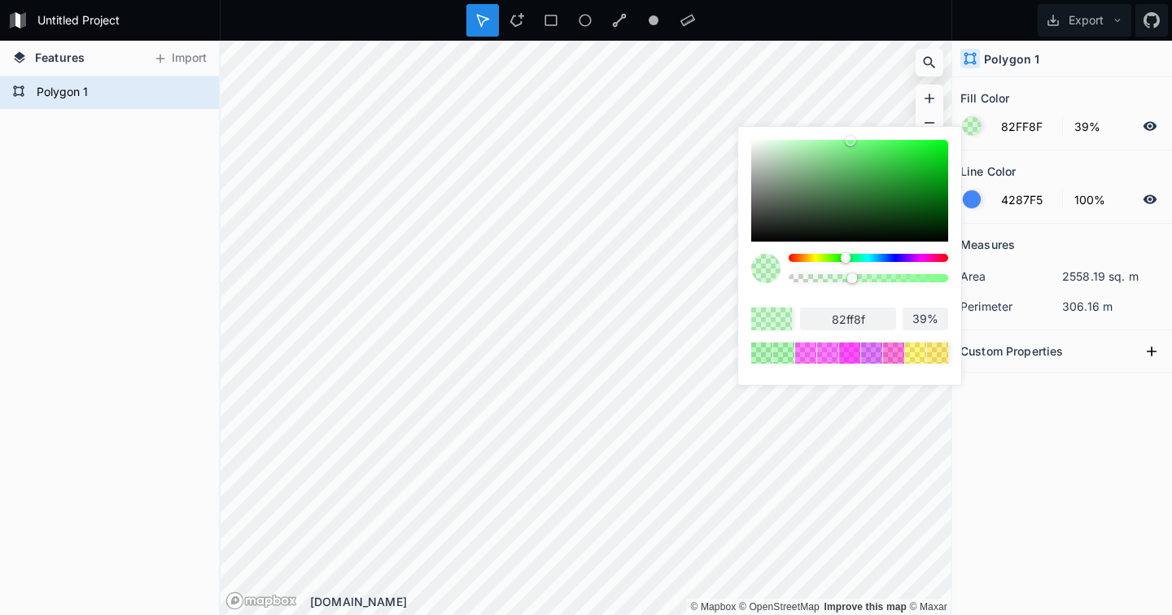
type input "87FF93"
type input "87ff93"
type input "8AFF95"
type input "8aff95"
type input "8CFF98"
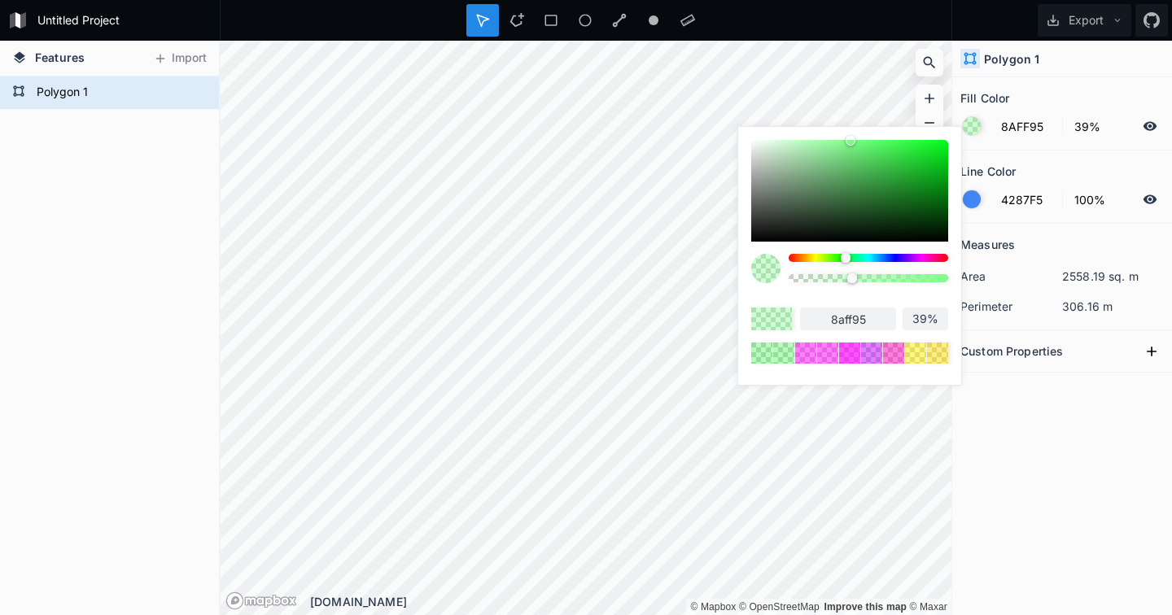
type input "8cff98"
type input "8FFF9A"
type input "8fff9a"
type input "91FF9C"
type input "91ff9c"
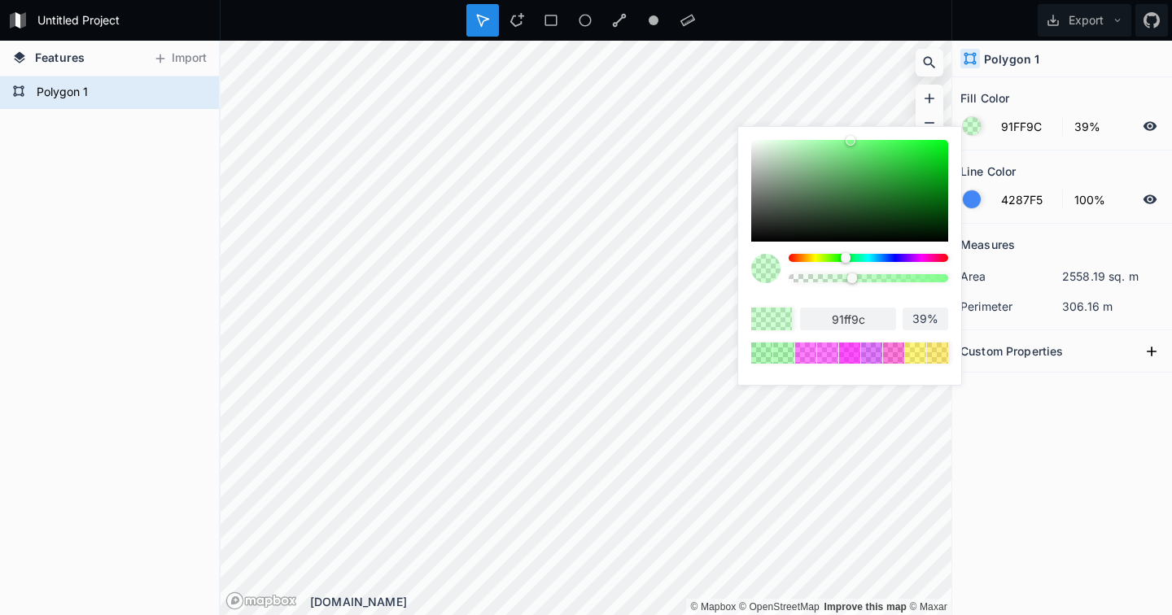
type input "94FF9F"
type input "94ff9f"
type input "96FFA1"
type input "96ffa1"
type input "99FFA3"
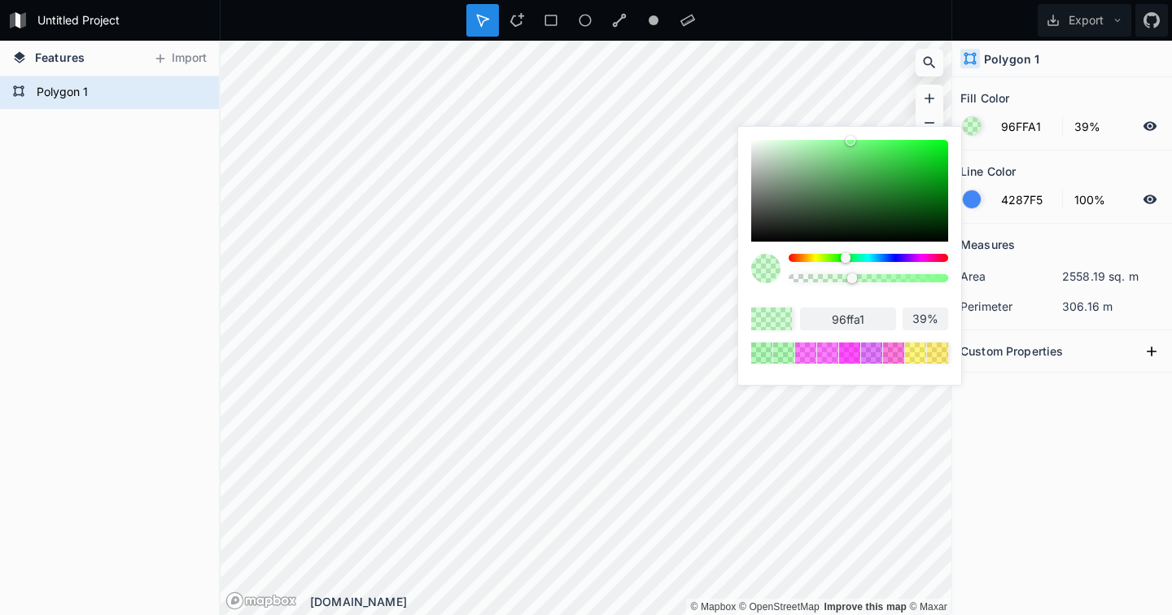
type input "99ffa3"
type input "9CFFA5"
type input "9cffa5"
type input "9EFFA8"
type input "9effa8"
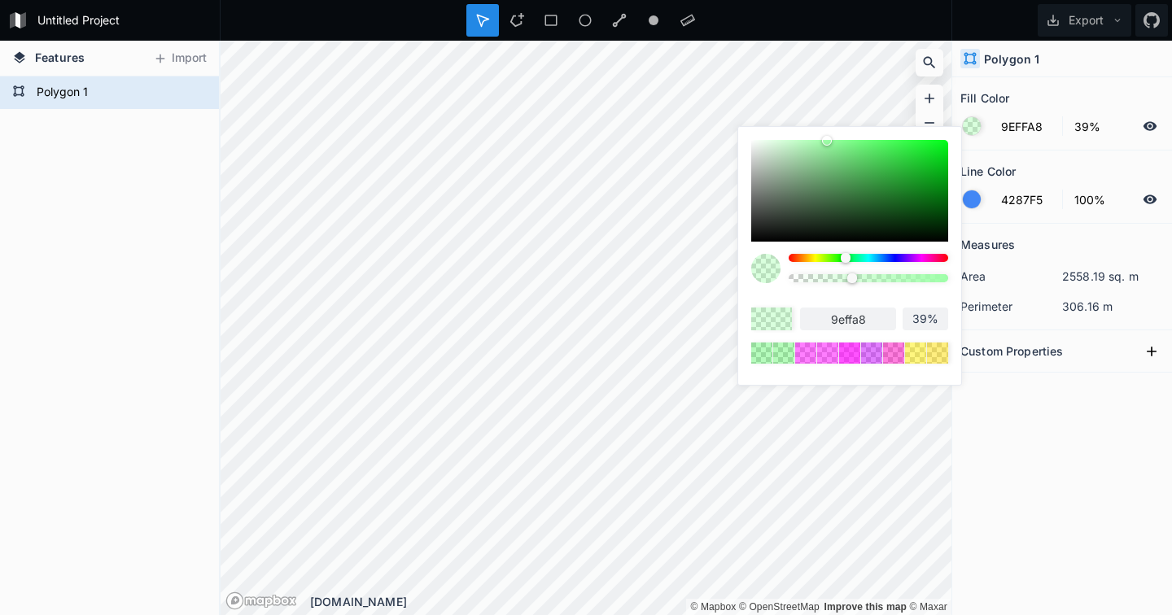
type input "9CFFA5"
type input "9cffa5"
type input "99FFA3"
type input "99ffa3"
type input "94FF9F"
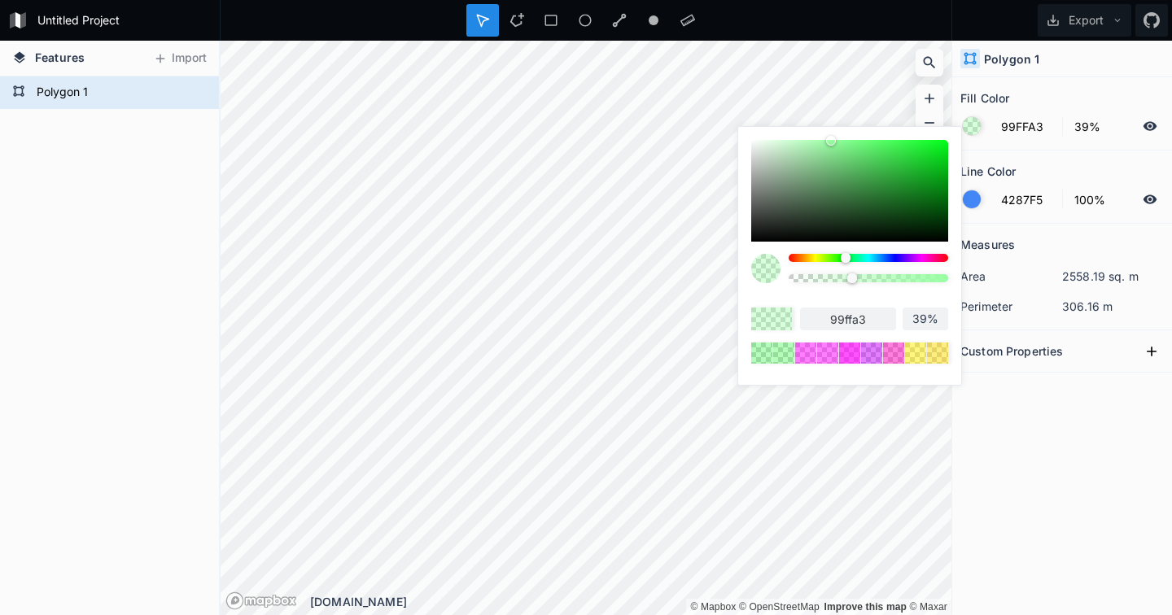
type input "94ff9f"
type input "8FFF9A"
type input "8fff9a"
click at [882, 111] on body "Untitled Project Export Features Import Polygon 1 © Mapbox © OpenStreetMap Impr…" at bounding box center [586, 307] width 1172 height 615
drag, startPoint x: 851, startPoint y: 278, endPoint x: 868, endPoint y: 279, distance: 16.3
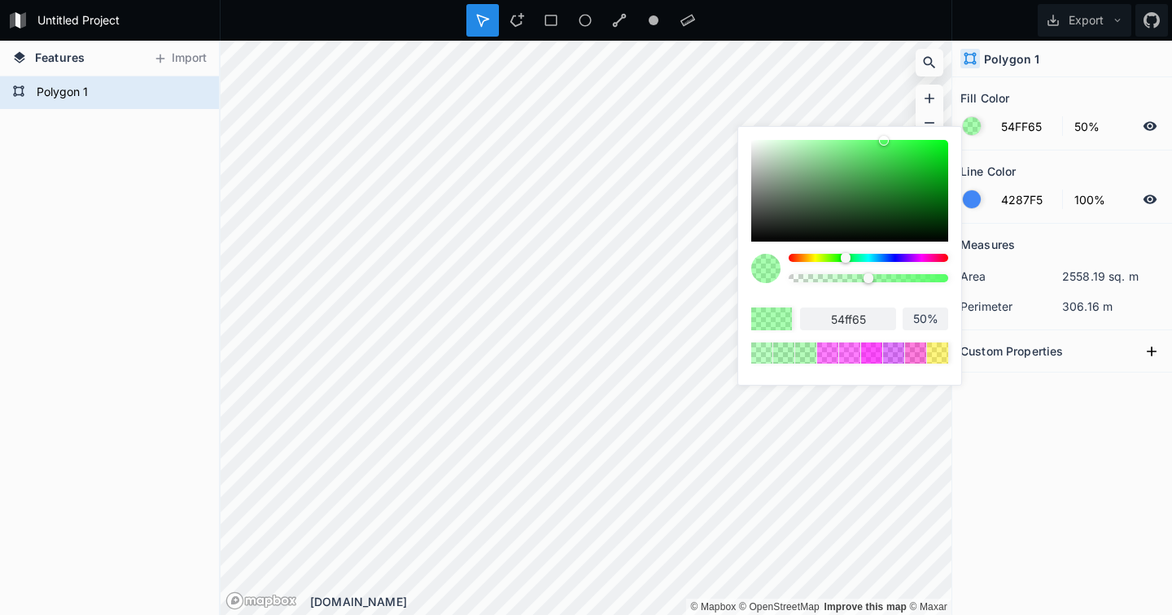
click at [868, 279] on div at bounding box center [868, 278] width 10 height 10
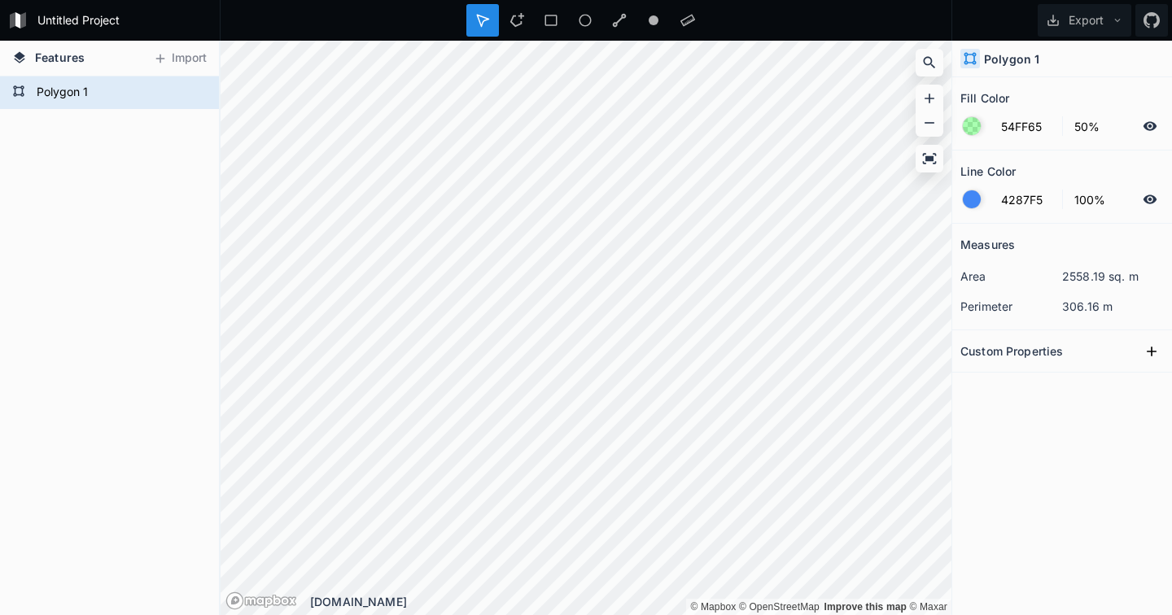
click at [1114, 500] on div "Measures area 2558.19 sq. m perimeter 306.16 m Custom Properties" at bounding box center [1062, 379] width 220 height 310
click at [1152, 198] on icon at bounding box center [1150, 199] width 15 height 15
click at [517, 20] on icon at bounding box center [516, 20] width 15 height 15
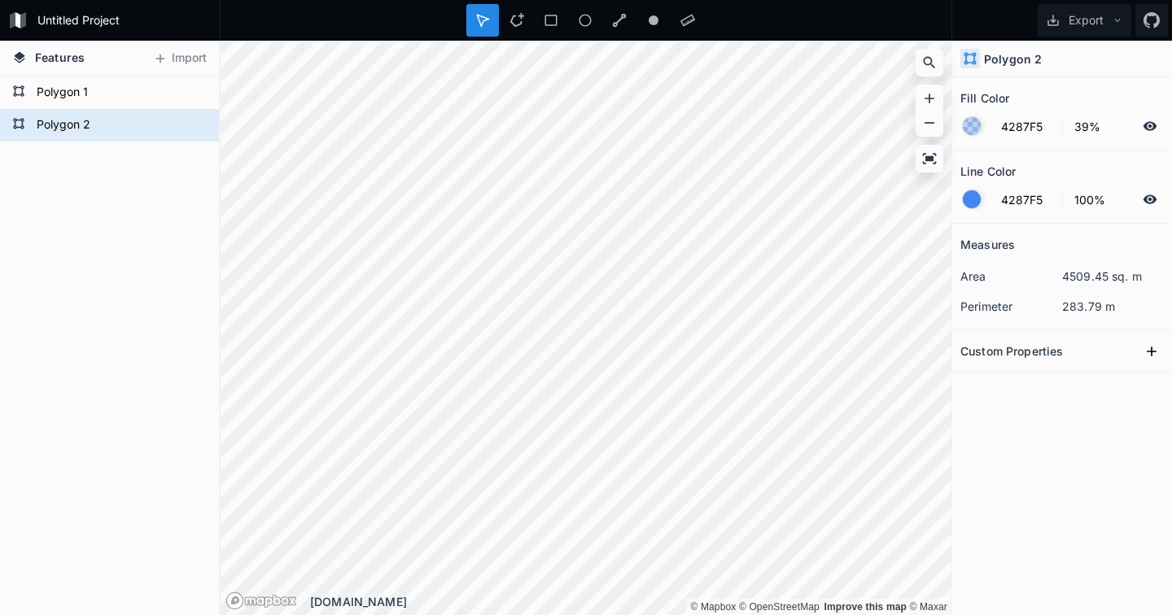
click at [1147, 196] on icon at bounding box center [1150, 199] width 14 height 9
click at [968, 124] on div at bounding box center [972, 126] width 18 height 18
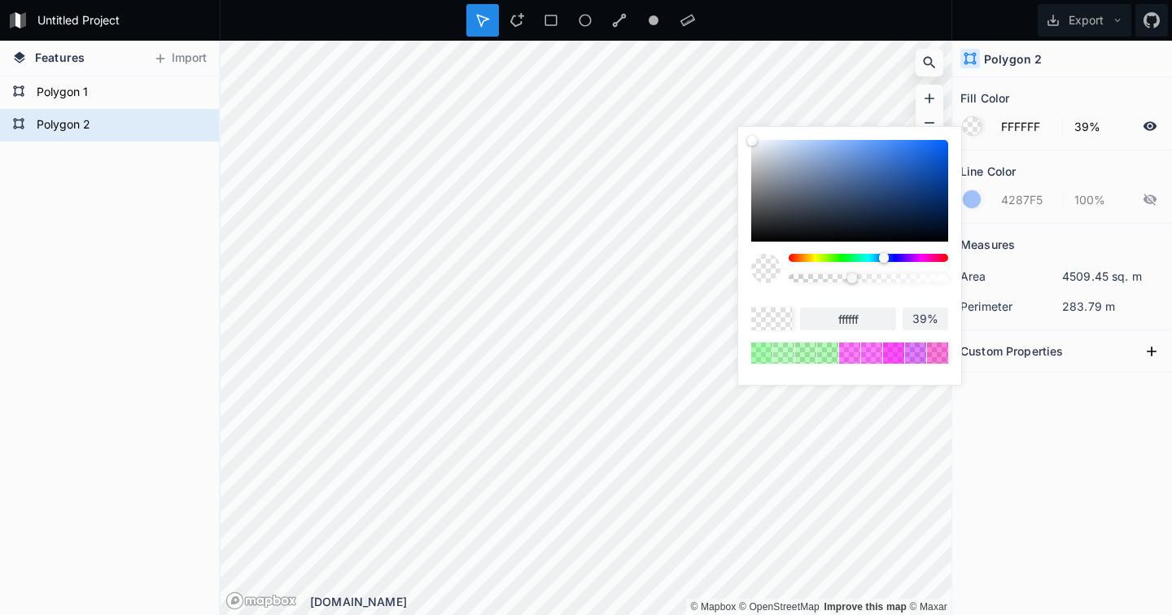
click at [732, 134] on body "Untitled Project Export Features Import Polygon 2 Polygon 1 © Mapbox © OpenStre…" at bounding box center [586, 307] width 1172 height 615
drag, startPoint x: 855, startPoint y: 280, endPoint x: 868, endPoint y: 279, distance: 13.0
click at [868, 279] on div at bounding box center [868, 278] width 10 height 10
drag, startPoint x: 753, startPoint y: 137, endPoint x: 748, endPoint y: 144, distance: 8.8
click at [748, 144] on div at bounding box center [752, 145] width 10 height 10
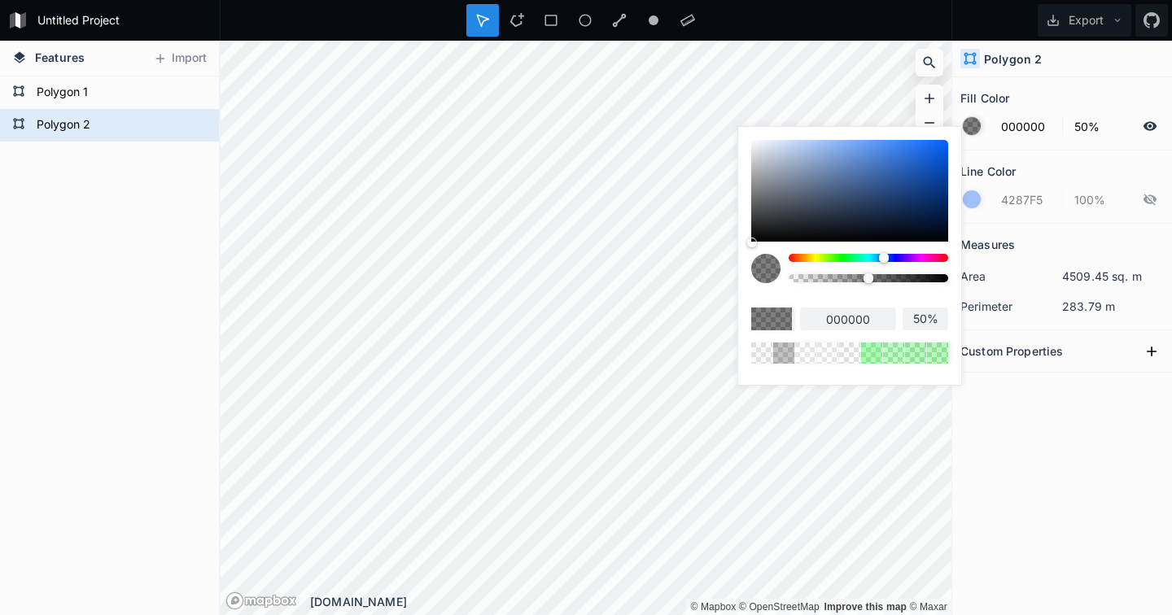
click at [734, 266] on body "Untitled Project Export Features Import Polygon 2 Polygon 1 © Mapbox © OpenStre…" at bounding box center [586, 307] width 1172 height 615
drag, startPoint x: 867, startPoint y: 277, endPoint x: 846, endPoint y: 280, distance: 21.4
click at [846, 280] on div at bounding box center [846, 278] width 10 height 10
click at [837, 278] on div at bounding box center [838, 278] width 10 height 10
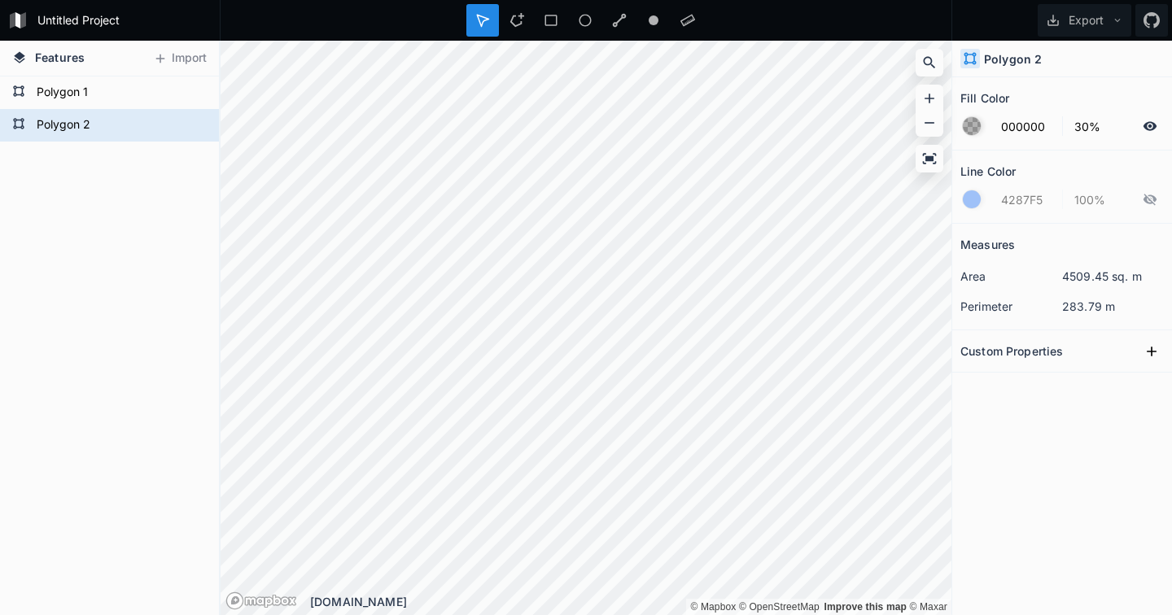
click at [1044, 461] on div "Measures area 4509.45 sq. m perimeter 283.79 m Custom Properties" at bounding box center [1062, 379] width 220 height 310
click at [195, 123] on icon at bounding box center [195, 125] width 15 height 15
click at [518, 19] on icon at bounding box center [516, 20] width 15 height 15
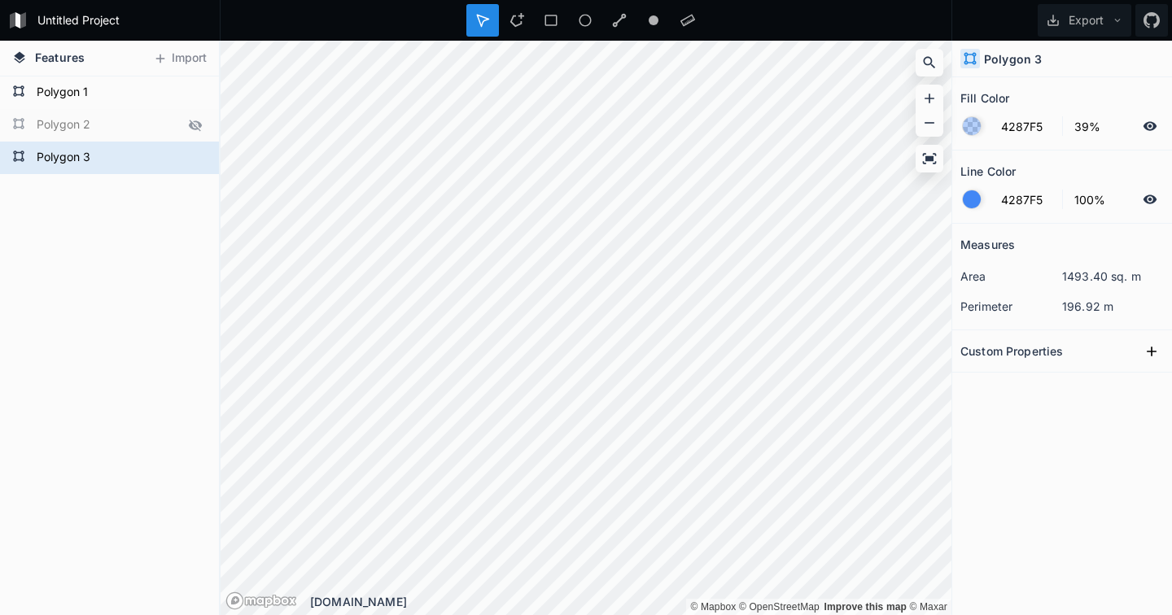
click at [1152, 195] on icon at bounding box center [1150, 199] width 14 height 9
click at [196, 125] on icon at bounding box center [195, 125] width 15 height 15
click at [196, 125] on icon at bounding box center [196, 124] width 14 height 9
click at [196, 125] on icon at bounding box center [195, 125] width 15 height 15
click at [132, 130] on form "Polygon 2" at bounding box center [108, 125] width 152 height 24
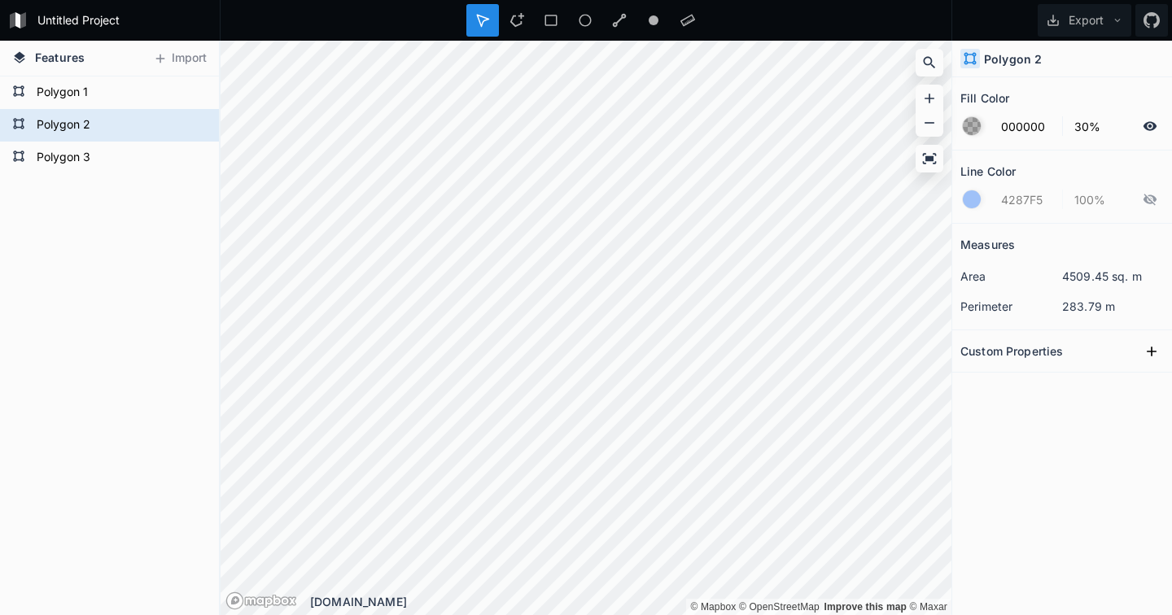
click at [968, 128] on div at bounding box center [972, 126] width 18 height 18
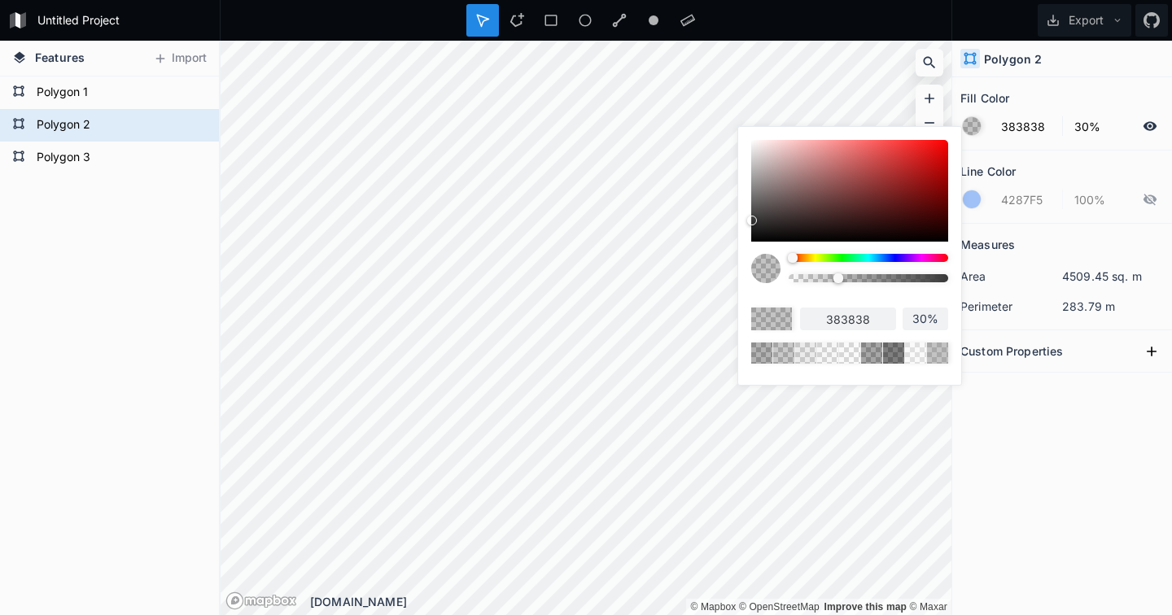
click at [737, 219] on body "Untitled Project Export Features Import Polygon 3 Polygon 2 Polygon 1 © Mapbox …" at bounding box center [586, 307] width 1172 height 615
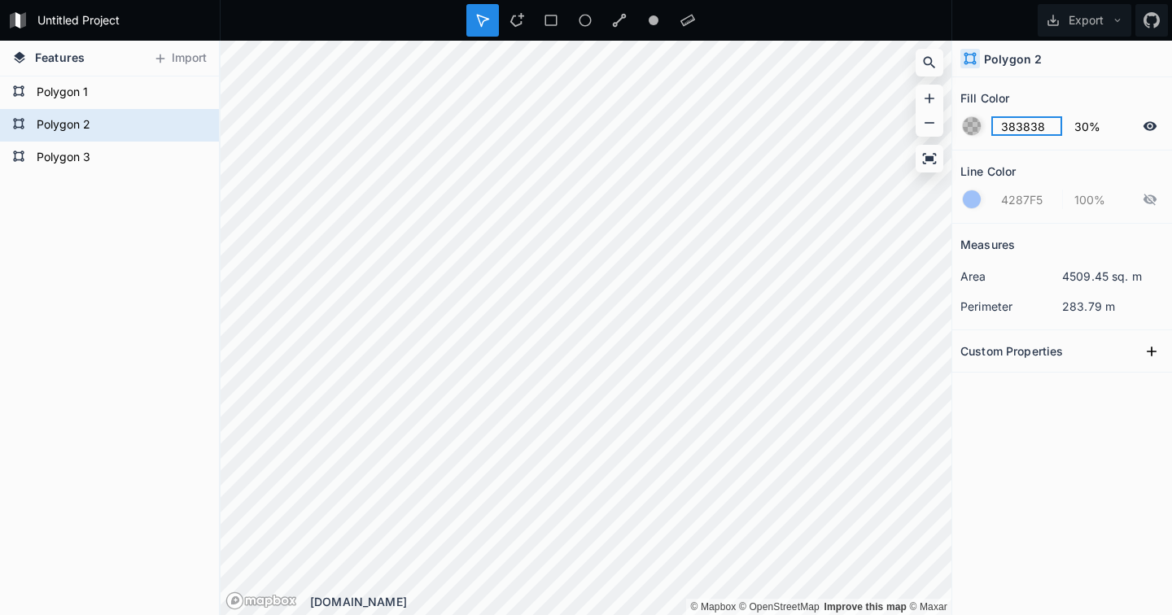
click at [1039, 125] on input "383838" at bounding box center [1026, 126] width 71 height 20
click at [77, 154] on form "Polygon 3" at bounding box center [108, 158] width 152 height 24
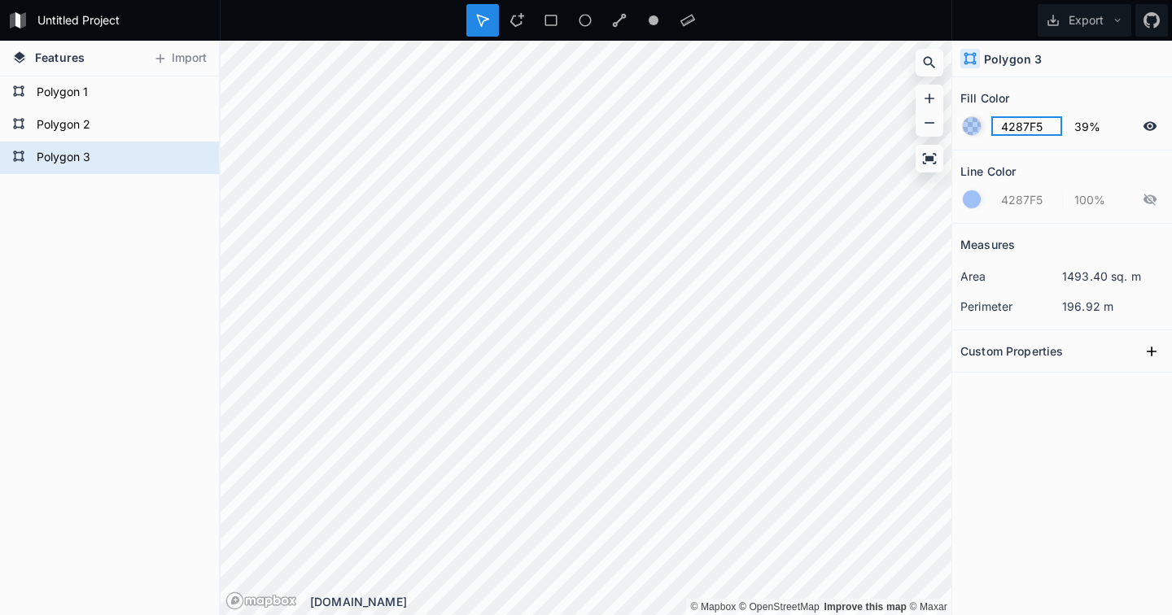
click at [1027, 133] on input "4287F5" at bounding box center [1026, 126] width 71 height 20
paste input "383838"
click at [972, 127] on div at bounding box center [972, 126] width 18 height 18
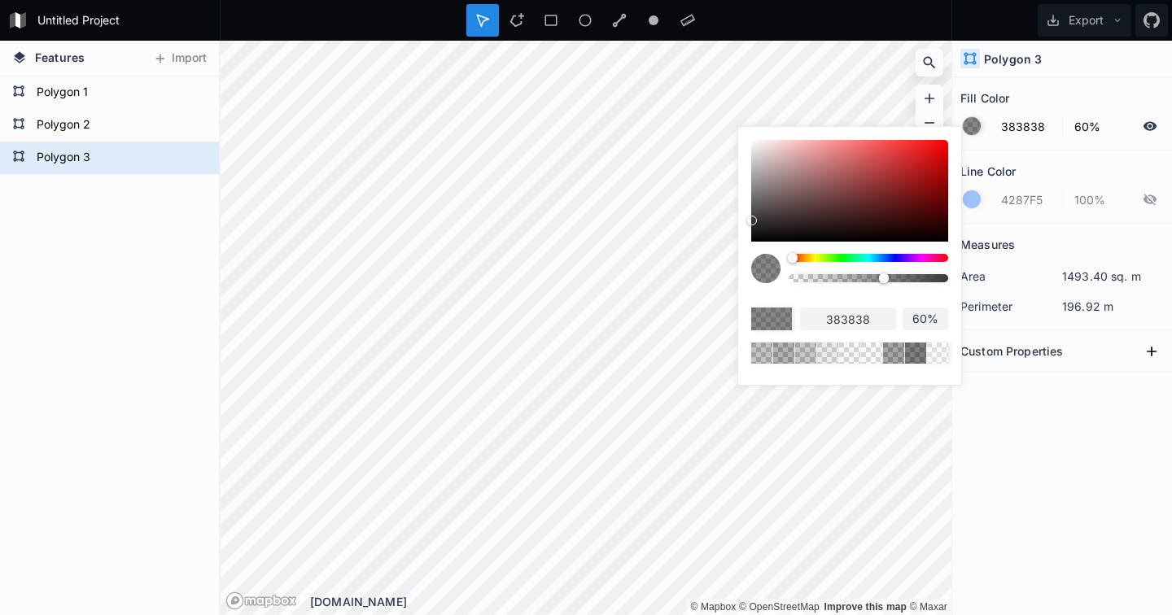
drag, startPoint x: 854, startPoint y: 278, endPoint x: 883, endPoint y: 276, distance: 29.3
click at [883, 276] on div at bounding box center [884, 278] width 10 height 10
click at [1117, 544] on div "Fill Color 383838 60% Line Color 4287F5 100% Measures area 1493.40 sq. m perime…" at bounding box center [1062, 346] width 220 height 538
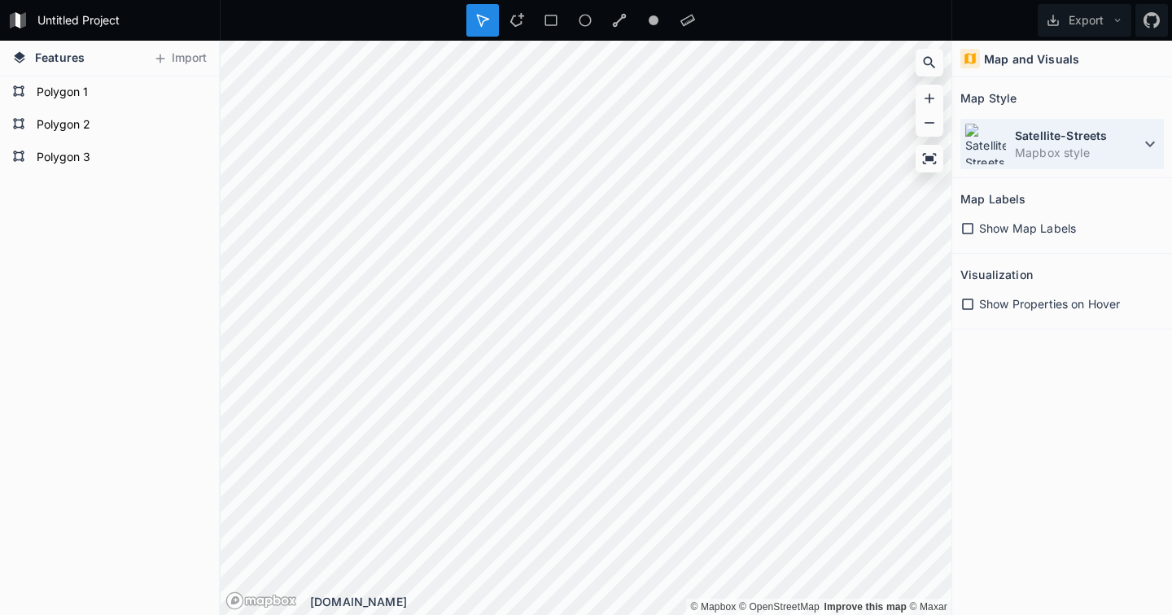
click at [1056, 146] on dd "Mapbox style" at bounding box center [1077, 152] width 125 height 17
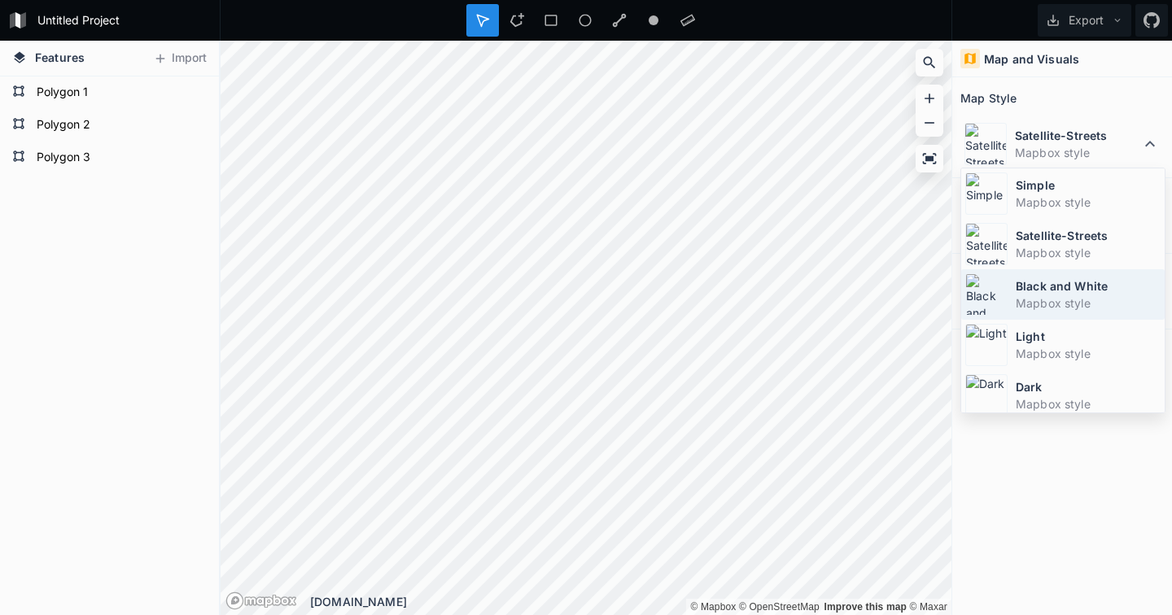
click at [1038, 301] on dd "Mapbox style" at bounding box center [1088, 303] width 145 height 17
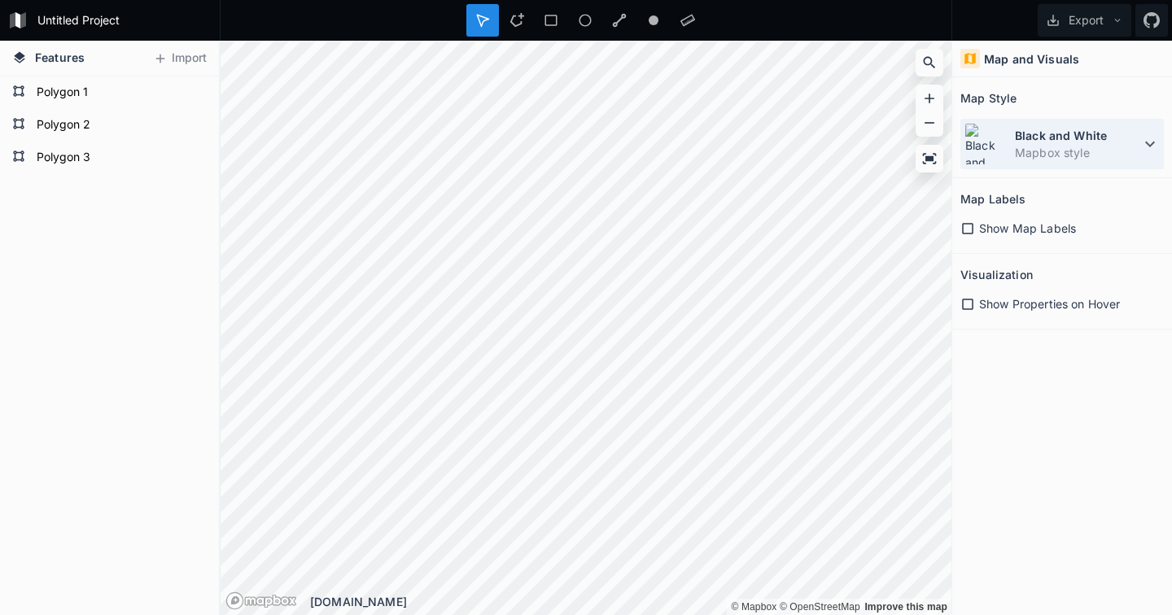
click at [1058, 154] on dd "Mapbox style" at bounding box center [1077, 152] width 125 height 17
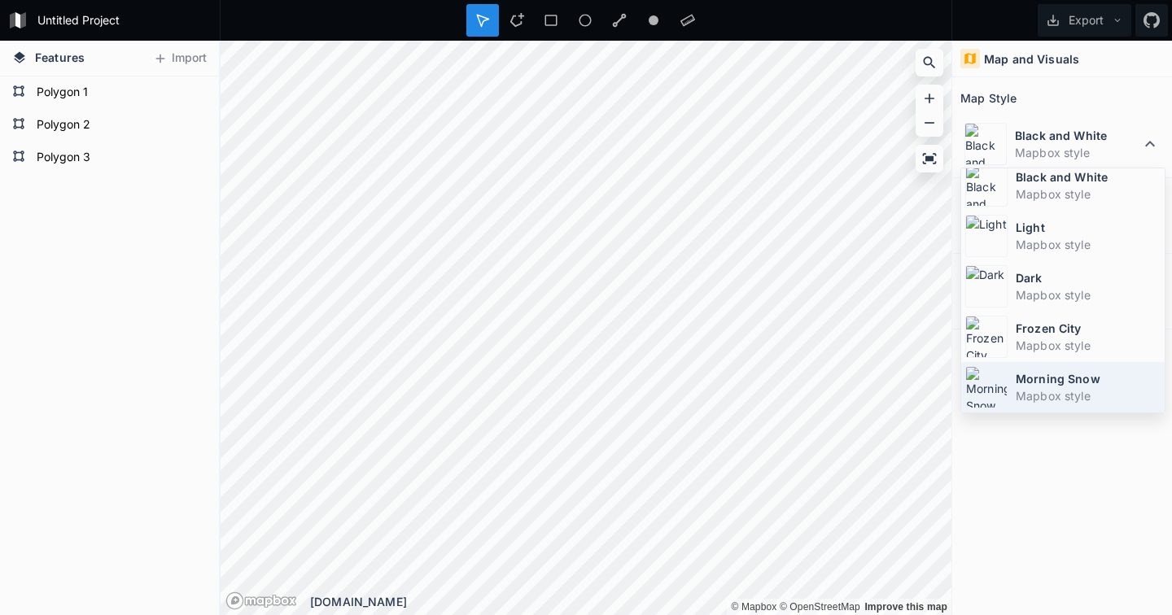
scroll to position [109, 0]
click at [1068, 387] on dd "Mapbox style" at bounding box center [1088, 395] width 145 height 17
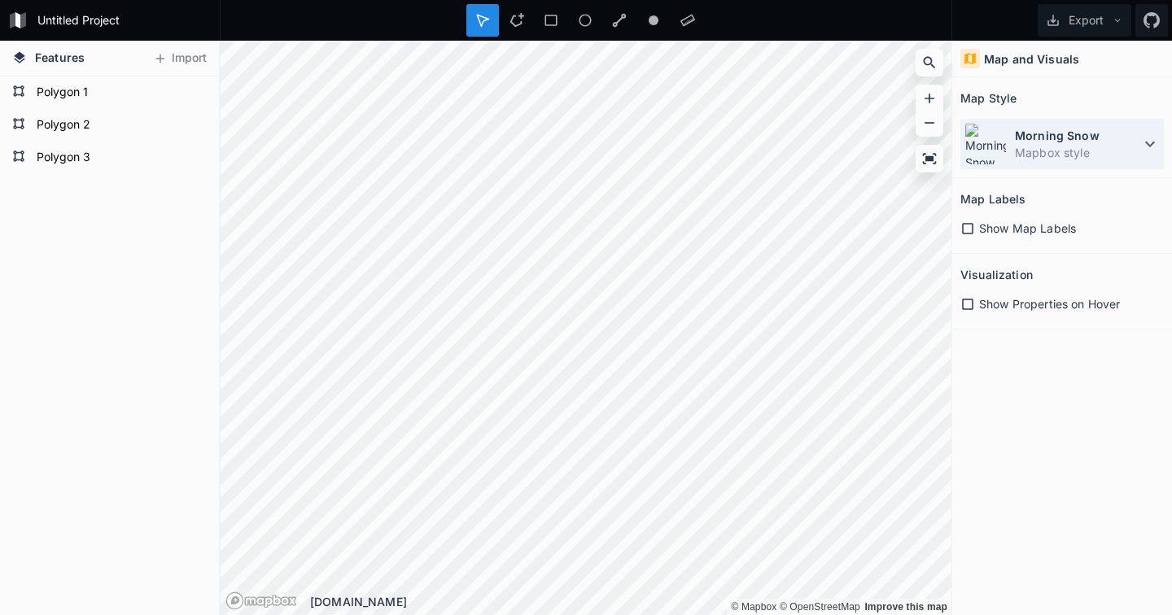
click at [1056, 155] on dd "Mapbox style" at bounding box center [1077, 152] width 125 height 17
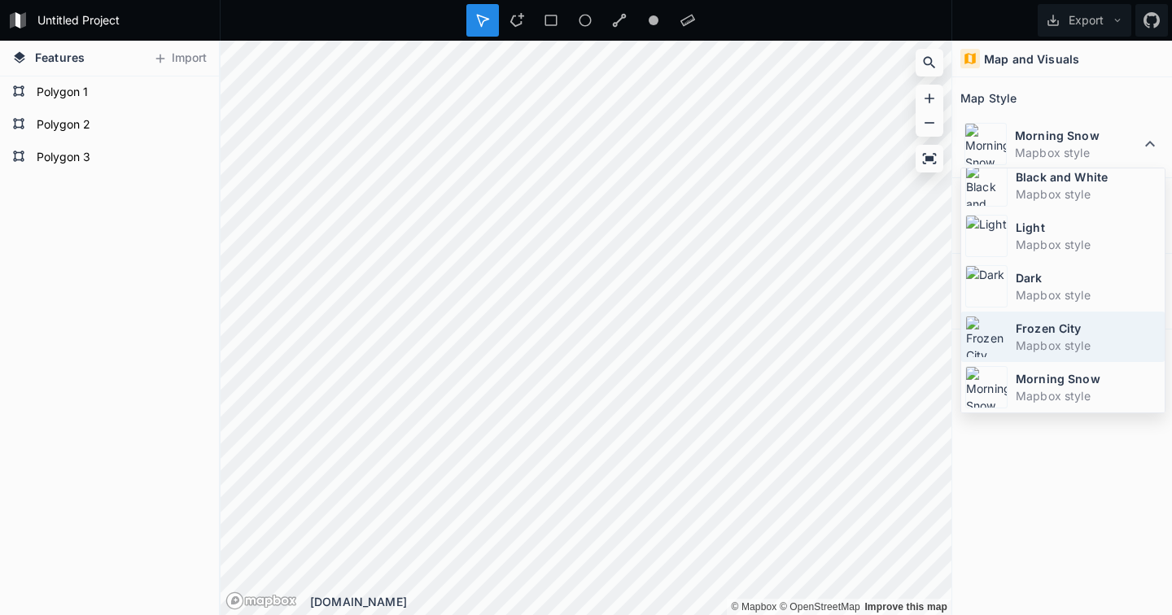
click at [1056, 335] on dt "Frozen City" at bounding box center [1088, 328] width 145 height 17
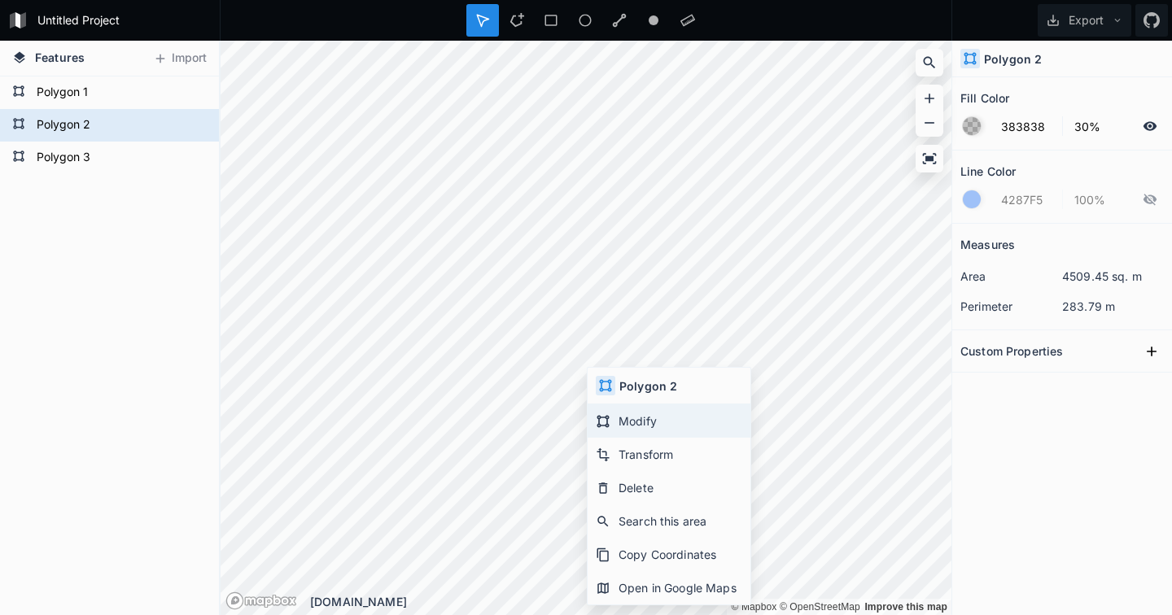
click at [634, 438] on div "Modify" at bounding box center [669, 454] width 163 height 33
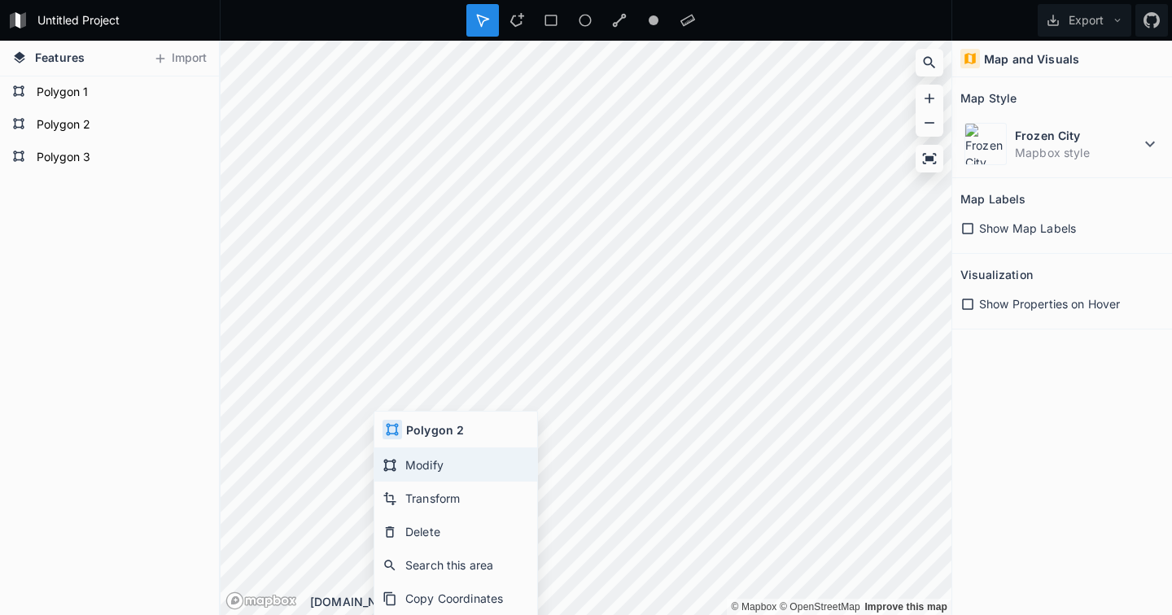
click at [416, 482] on div "Modify" at bounding box center [455, 498] width 163 height 33
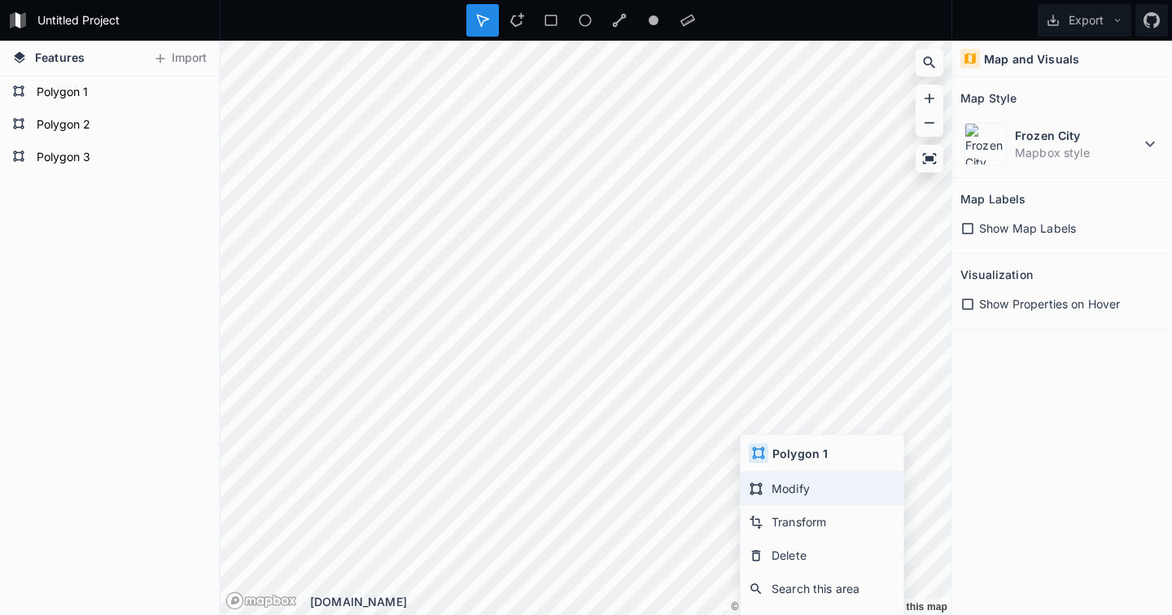
click at [779, 505] on div "Modify" at bounding box center [822, 521] width 163 height 33
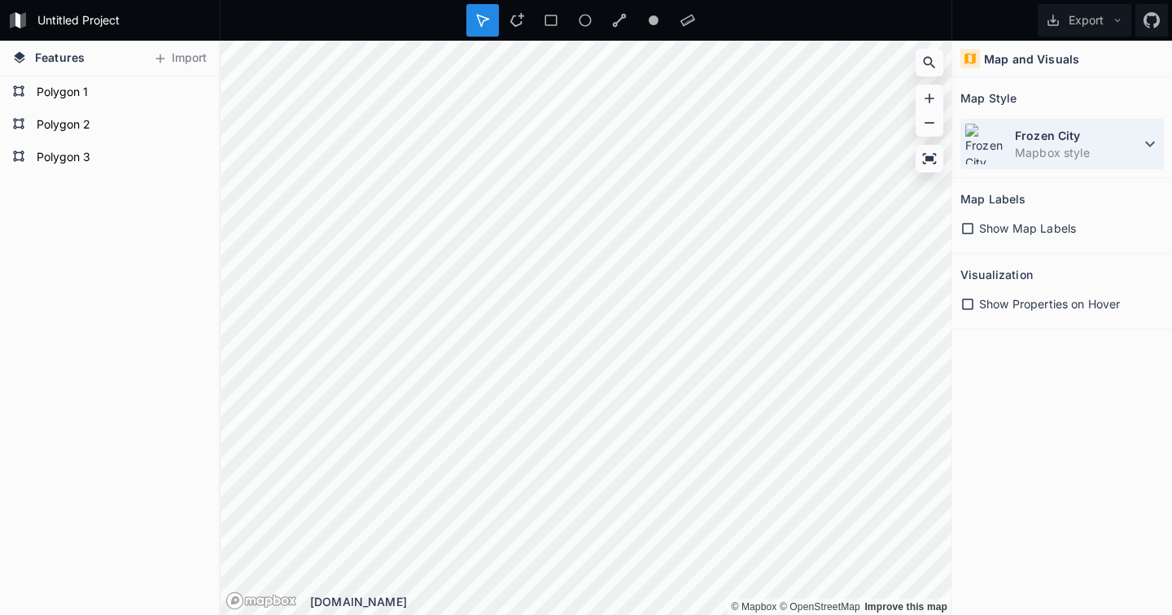
click at [1053, 146] on dd "Mapbox style" at bounding box center [1077, 152] width 125 height 17
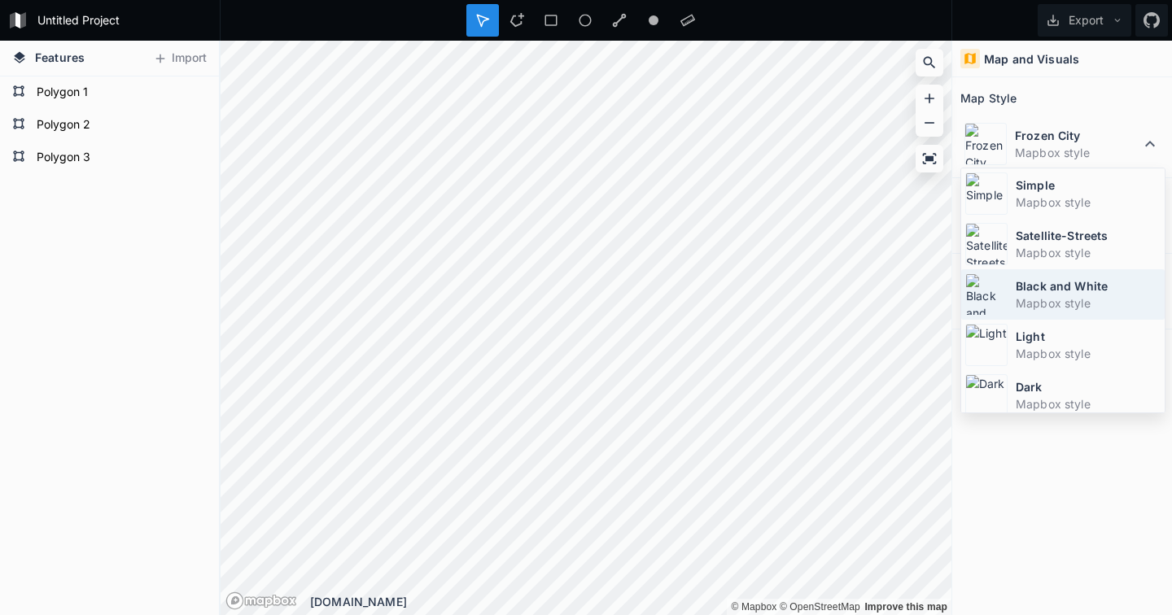
click at [1069, 300] on dd "Mapbox style" at bounding box center [1088, 303] width 145 height 17
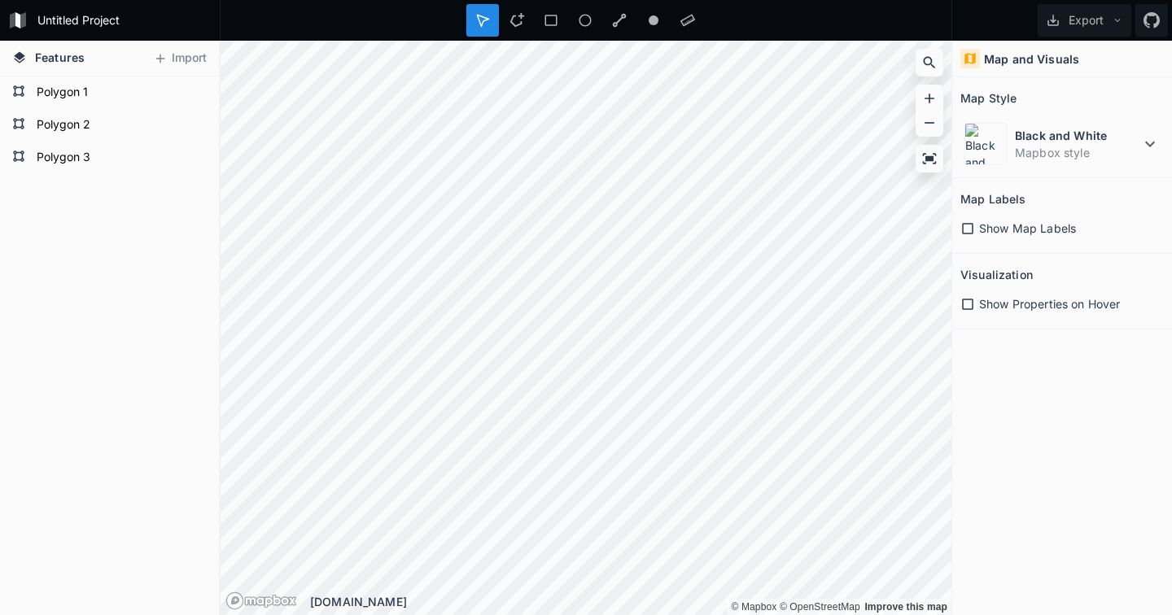
click at [59, 34] on div "Untitled Project" at bounding box center [110, 20] width 220 height 41
click at [59, 28] on form "Untitled Project" at bounding box center [124, 20] width 184 height 24
click input "submit" at bounding box center [0, 0] width 0 height 0
click at [1115, 20] on icon at bounding box center [1117, 20] width 11 height 11
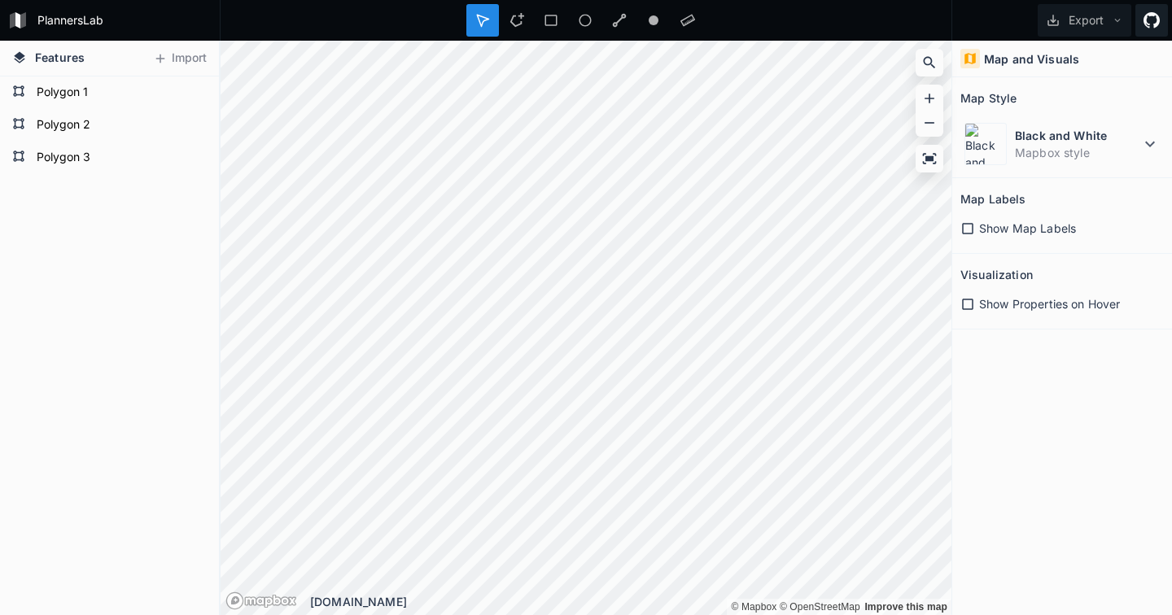
click at [1148, 16] on icon at bounding box center [1151, 20] width 16 height 16
click at [1025, 301] on span "Show Properties on Hover" at bounding box center [1049, 303] width 141 height 17
click at [1025, 302] on span "Show Properties on Hover" at bounding box center [1049, 303] width 141 height 17
click at [964, 303] on icon at bounding box center [967, 304] width 11 height 11
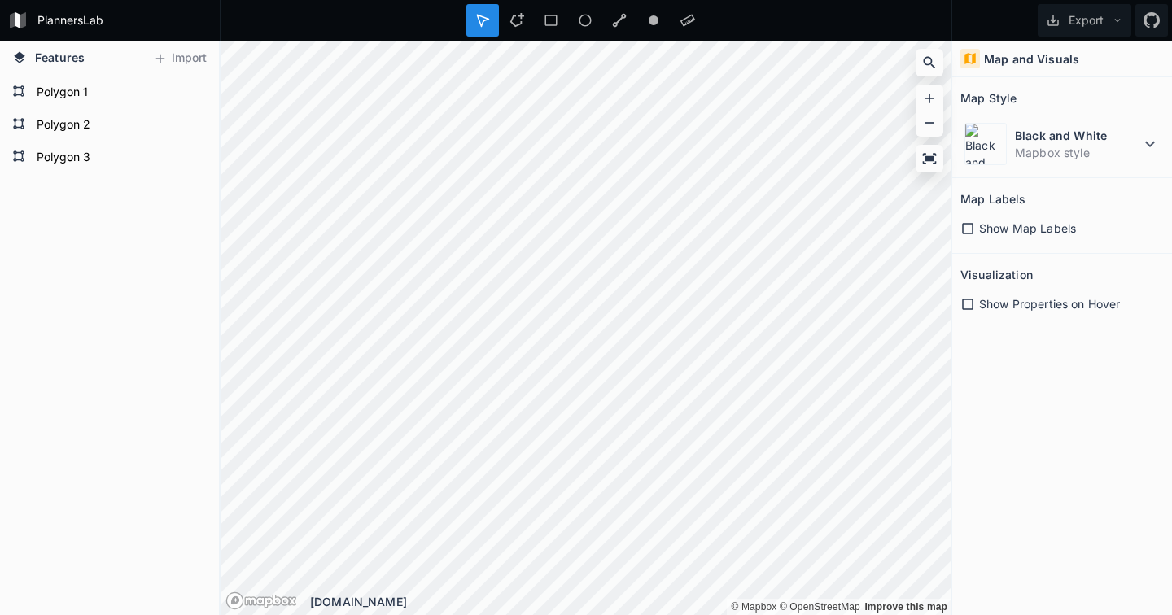
click at [972, 227] on icon at bounding box center [967, 228] width 15 height 15
click at [972, 227] on icon at bounding box center [967, 228] width 11 height 11
click at [1106, 22] on button "Export" at bounding box center [1085, 20] width 94 height 33
click at [1051, 77] on div "Export Image" at bounding box center [1081, 93] width 163 height 33
click at [1091, 18] on button "Export" at bounding box center [1085, 20] width 94 height 33
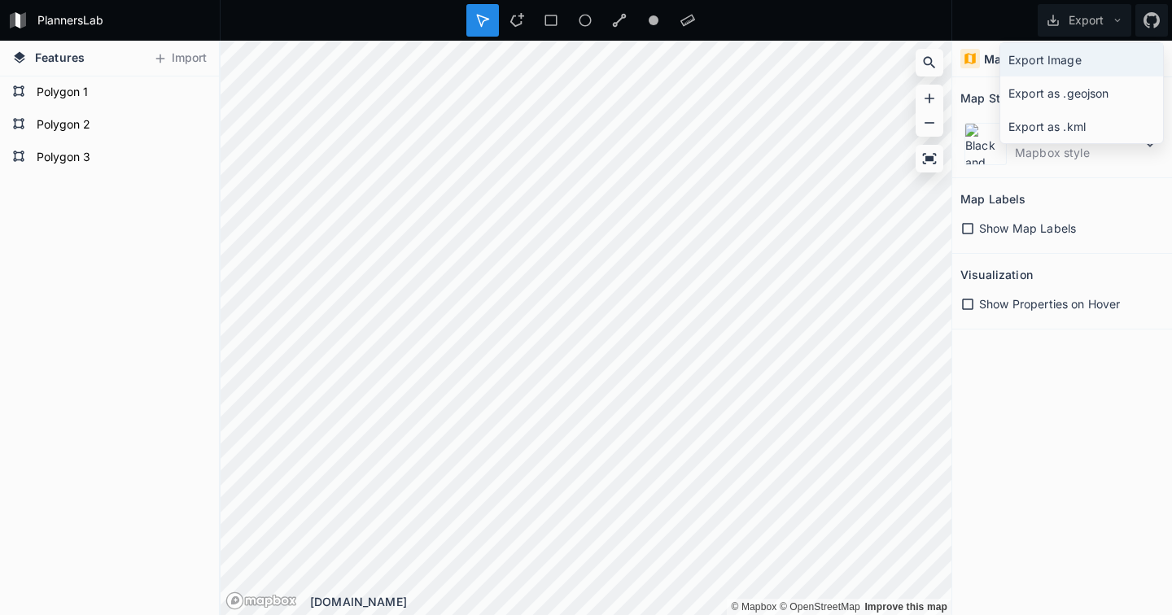
click at [1058, 77] on div "Export Image" at bounding box center [1081, 93] width 163 height 33
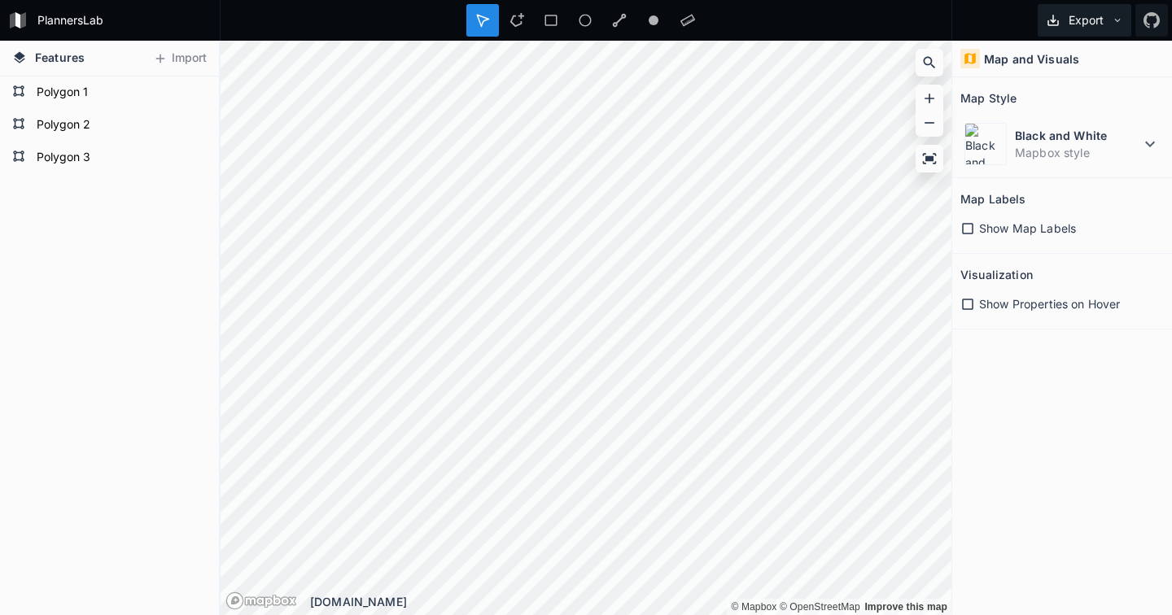
click at [1077, 24] on button "Export" at bounding box center [1085, 20] width 94 height 33
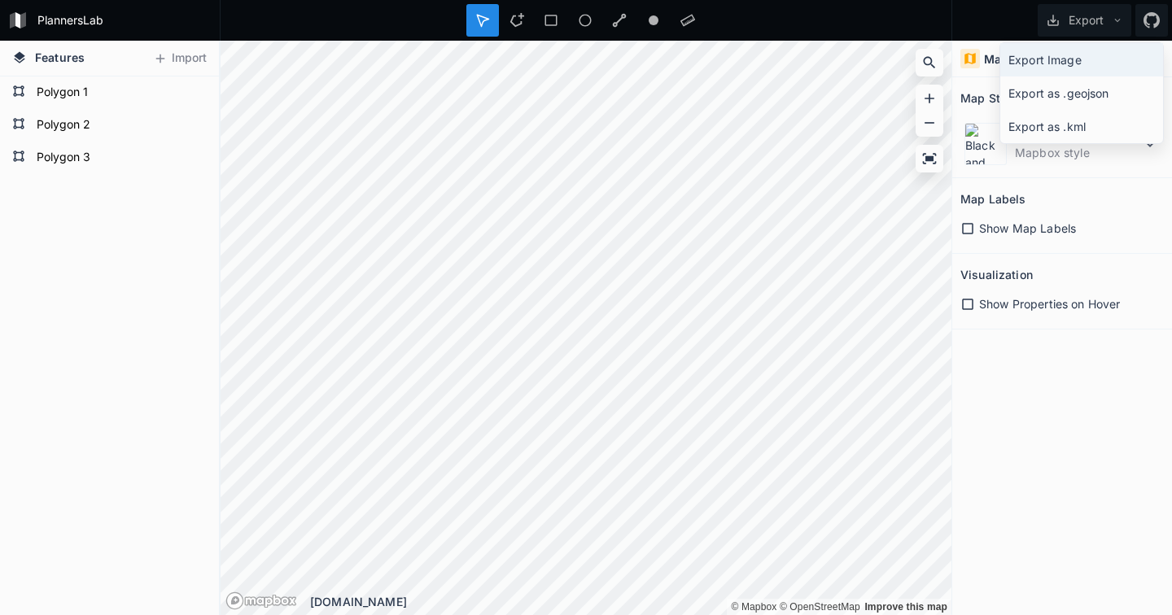
click at [1054, 77] on div "Export Image" at bounding box center [1081, 93] width 163 height 33
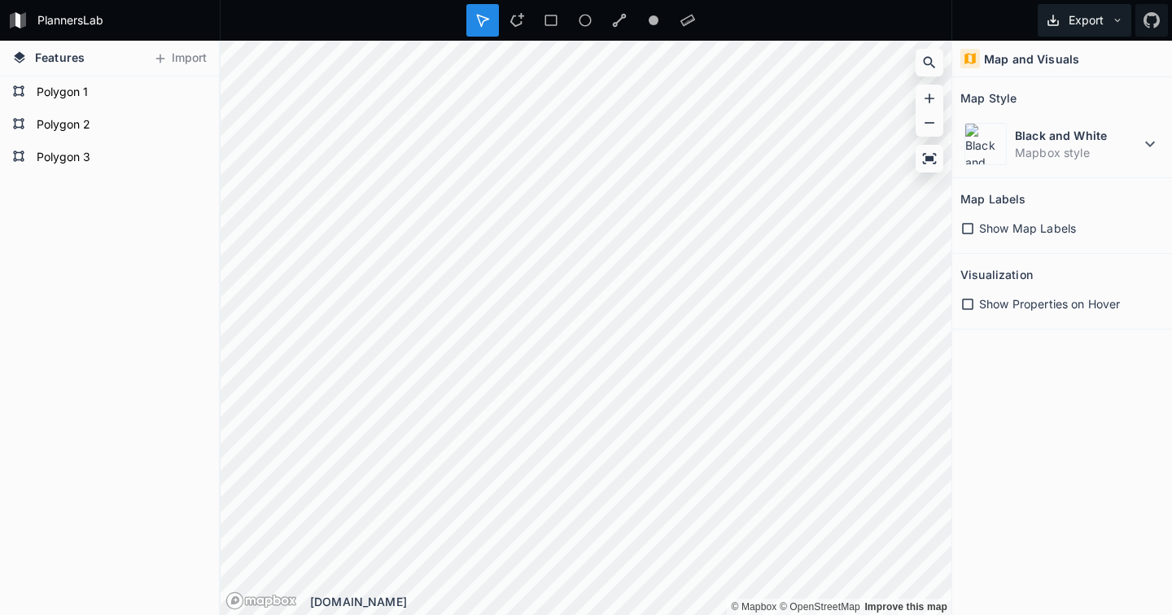
click at [1078, 20] on button "Export" at bounding box center [1085, 20] width 94 height 33
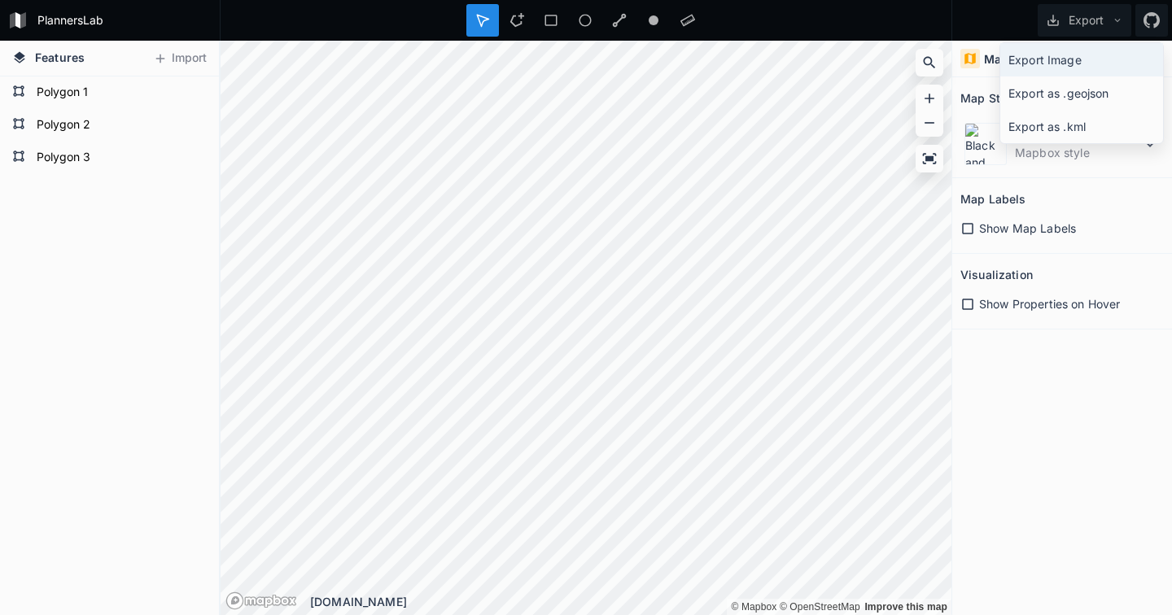
click at [1056, 77] on div "Export Image" at bounding box center [1081, 93] width 163 height 33
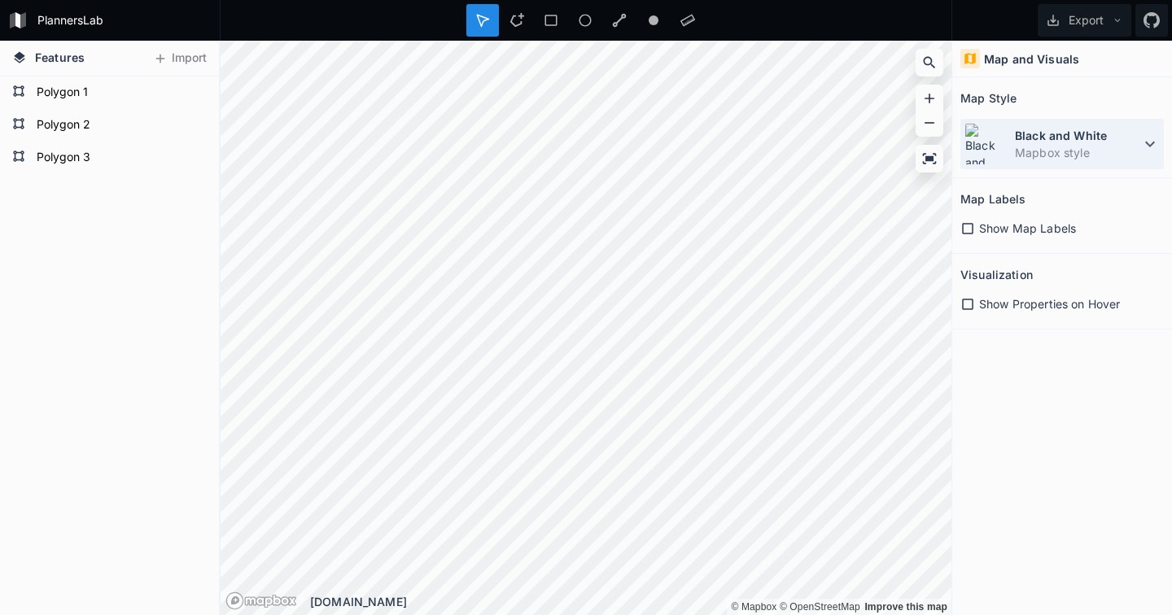
click at [1043, 132] on dt "Black and White" at bounding box center [1077, 135] width 125 height 17
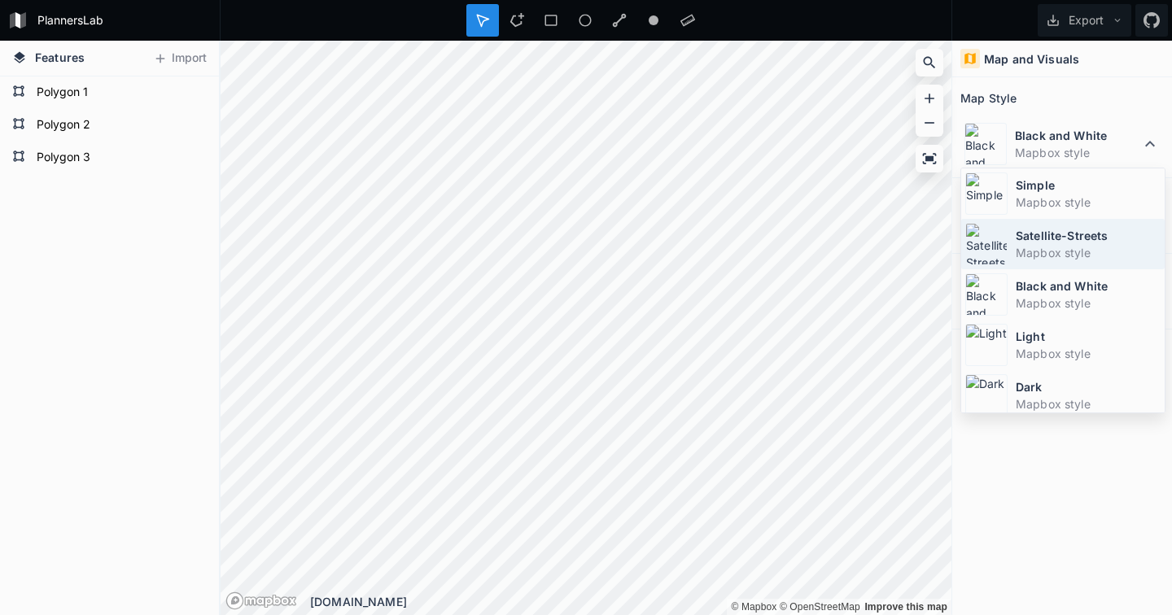
click at [1051, 238] on dt "Satellite-Streets" at bounding box center [1088, 235] width 145 height 17
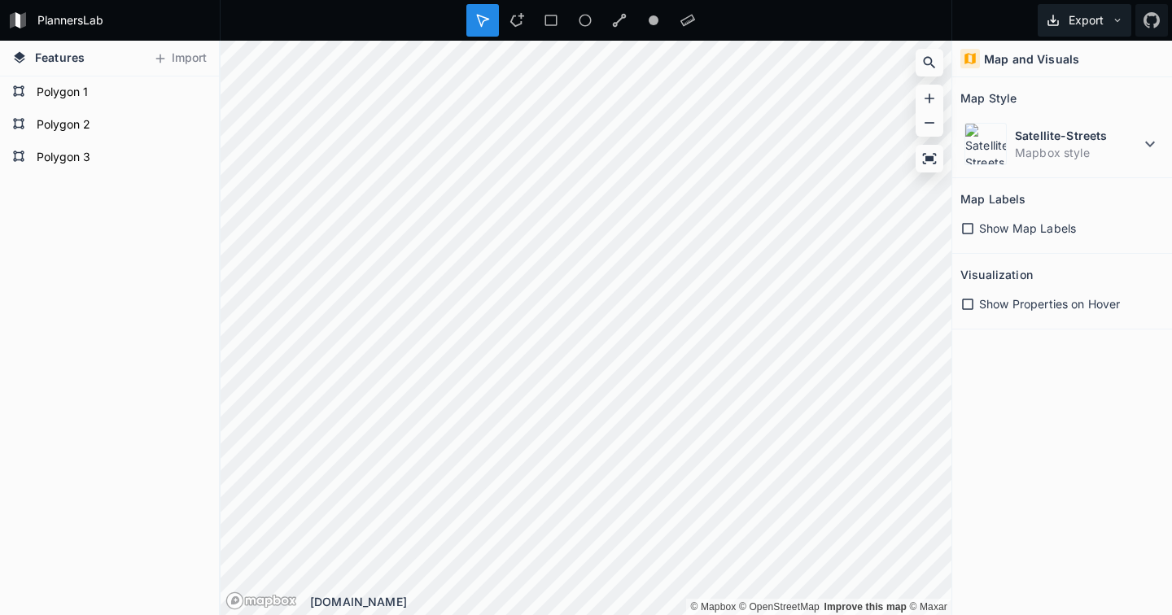
click at [1125, 17] on button "Export" at bounding box center [1085, 20] width 94 height 33
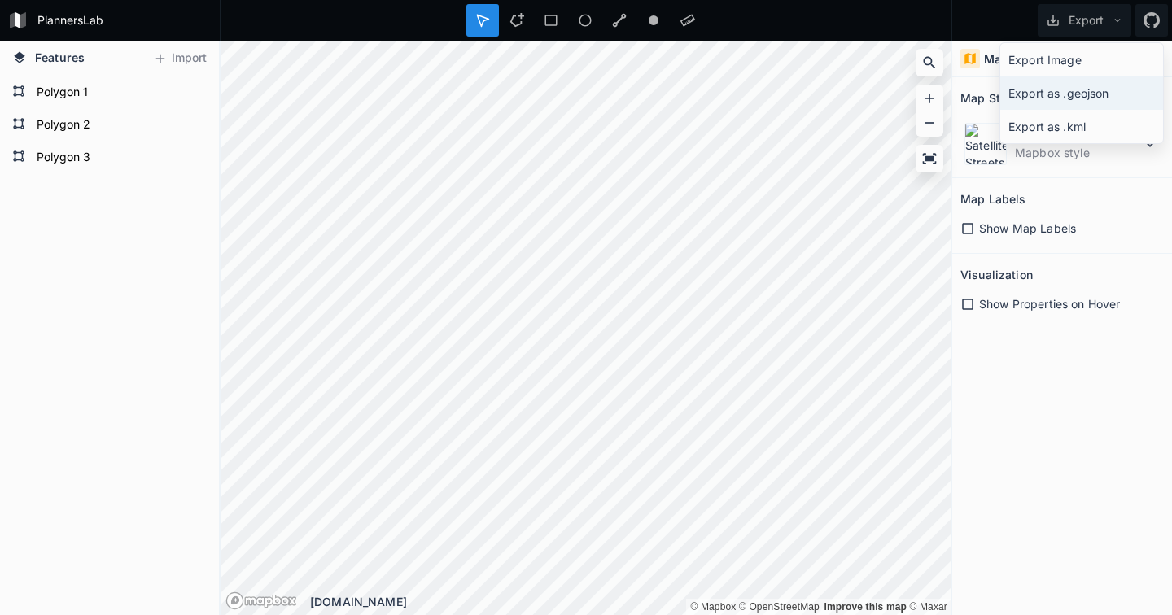
click at [1063, 110] on div "Export as .geojson" at bounding box center [1081, 126] width 163 height 33
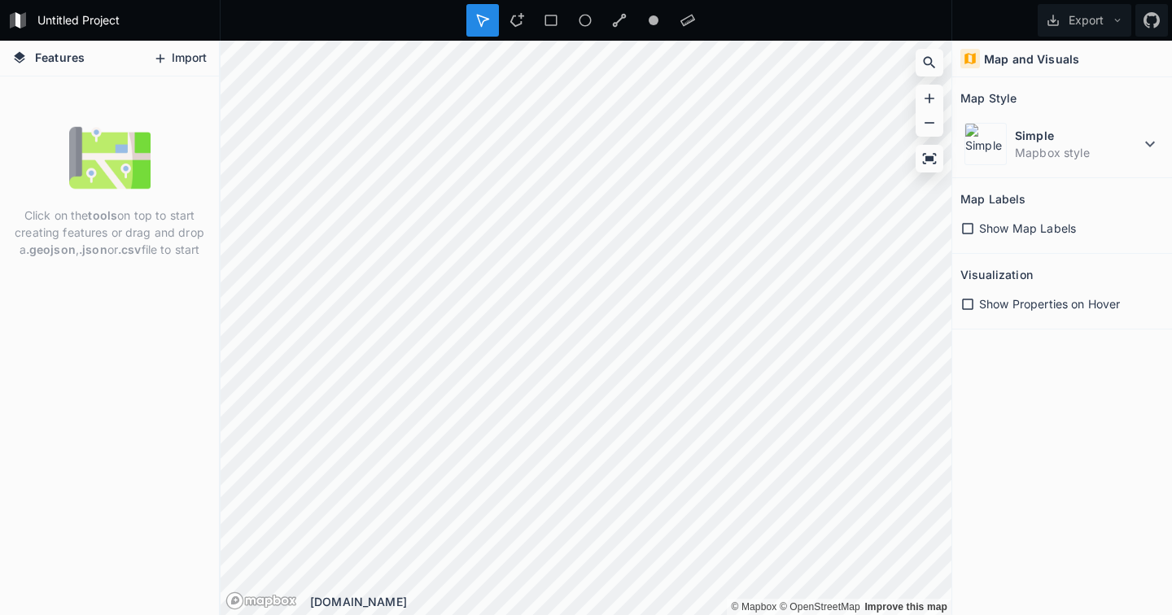
click at [175, 57] on button "Import" at bounding box center [180, 59] width 70 height 26
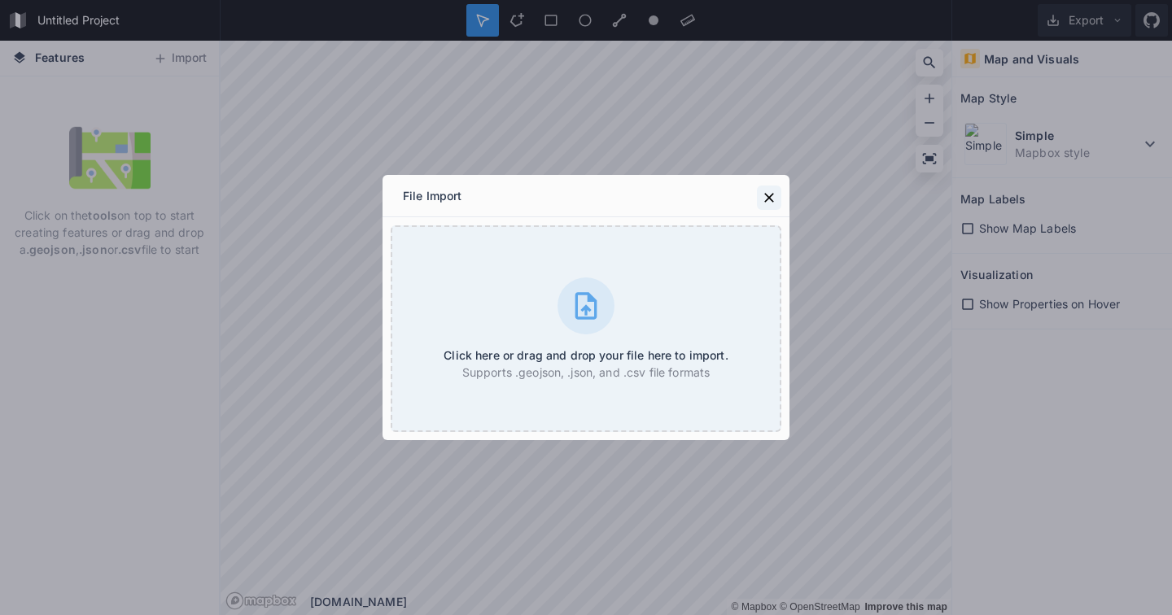
click at [774, 197] on icon at bounding box center [769, 198] width 16 height 16
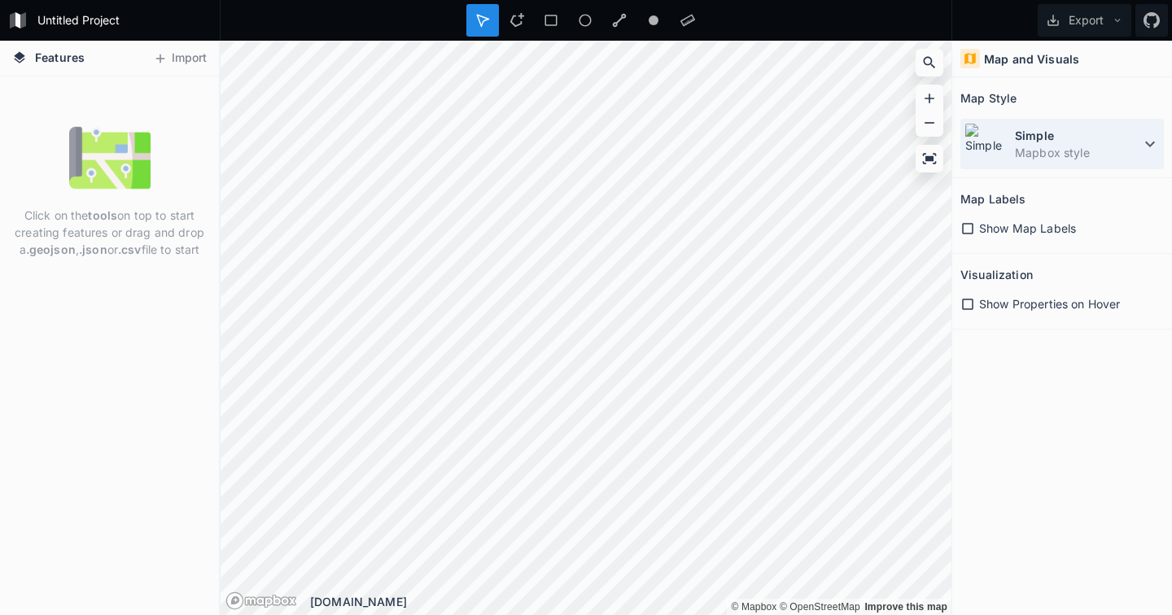
click at [1041, 154] on dd "Mapbox style" at bounding box center [1077, 152] width 125 height 17
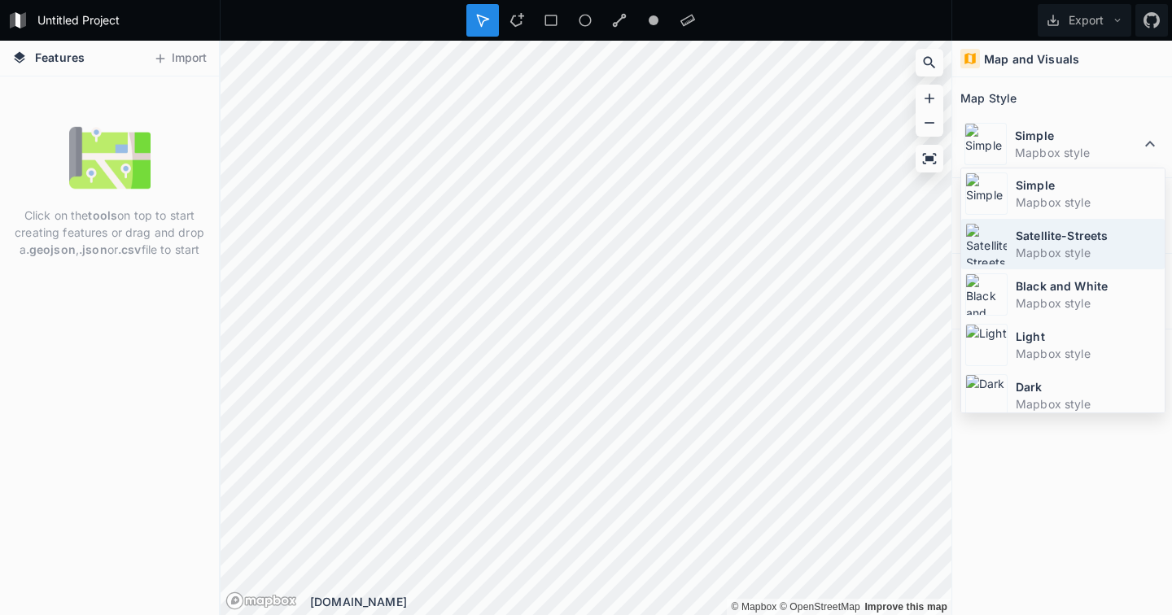
click at [1049, 243] on dt "Satellite-Streets" at bounding box center [1088, 235] width 145 height 17
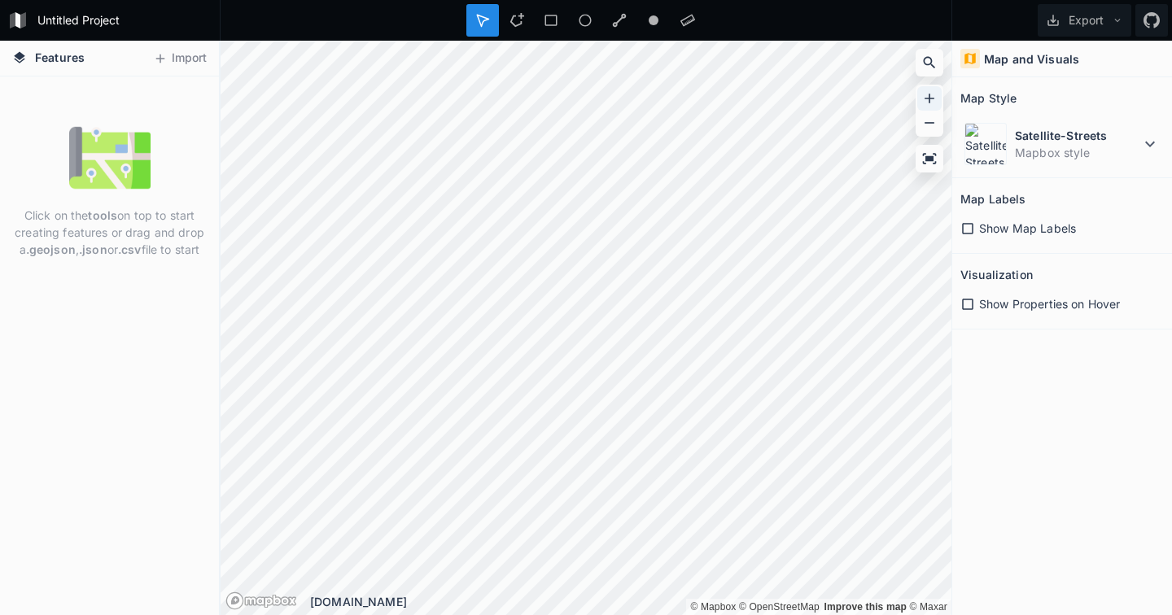
click at [928, 93] on icon at bounding box center [929, 98] width 16 height 16
click at [927, 116] on icon at bounding box center [929, 123] width 16 height 16
click at [1071, 28] on button "Export" at bounding box center [1085, 20] width 94 height 33
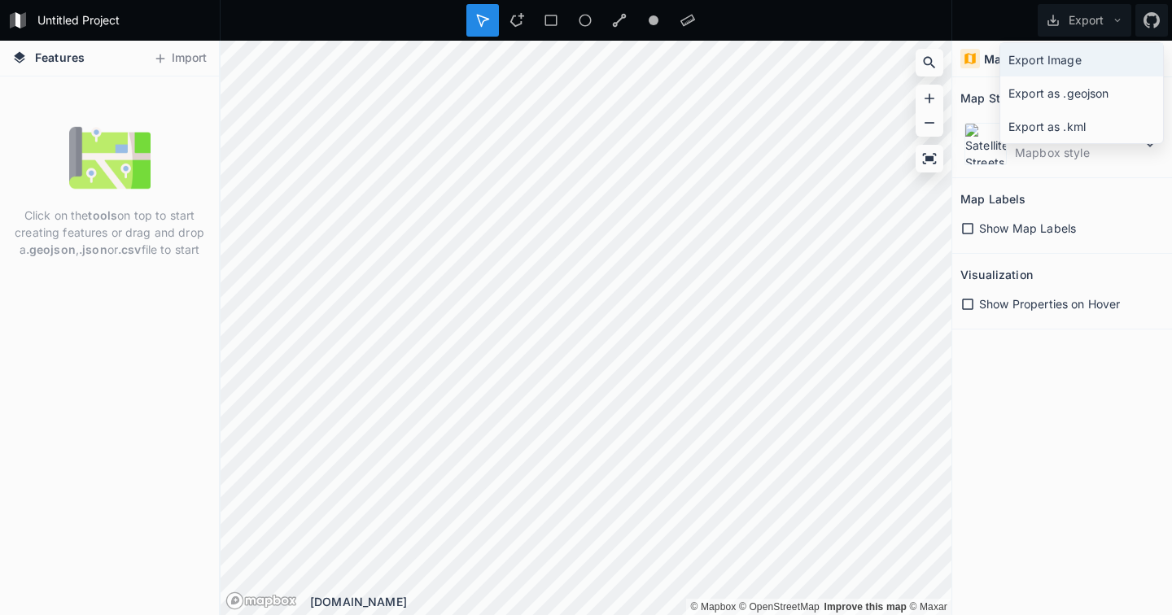
click at [1056, 77] on div "Export Image" at bounding box center [1081, 93] width 163 height 33
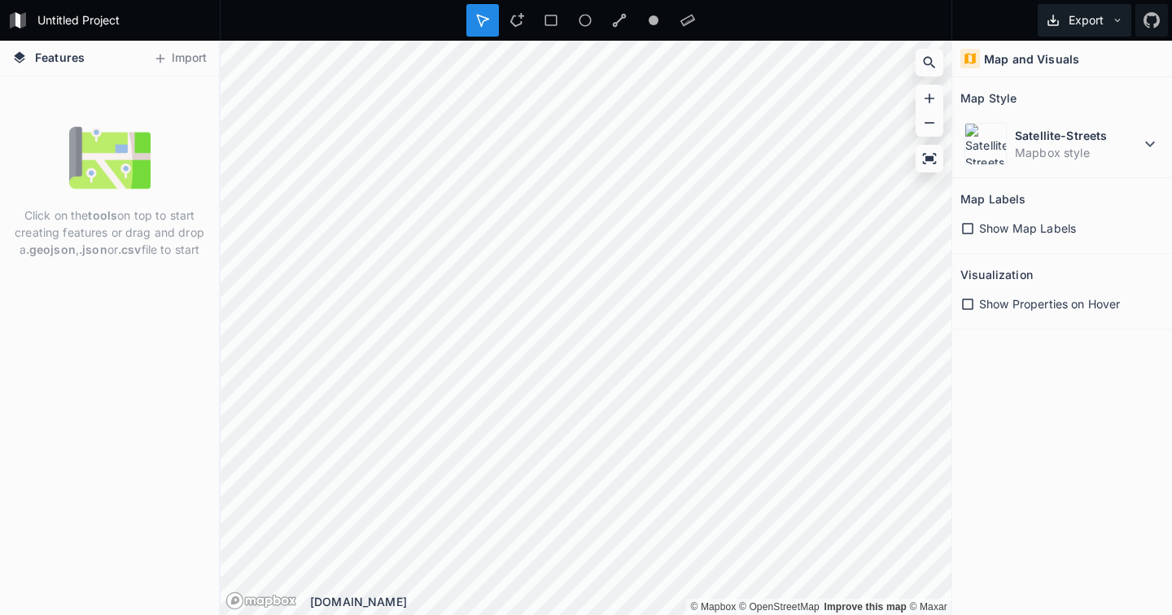
click at [1073, 17] on button "Export" at bounding box center [1085, 20] width 94 height 33
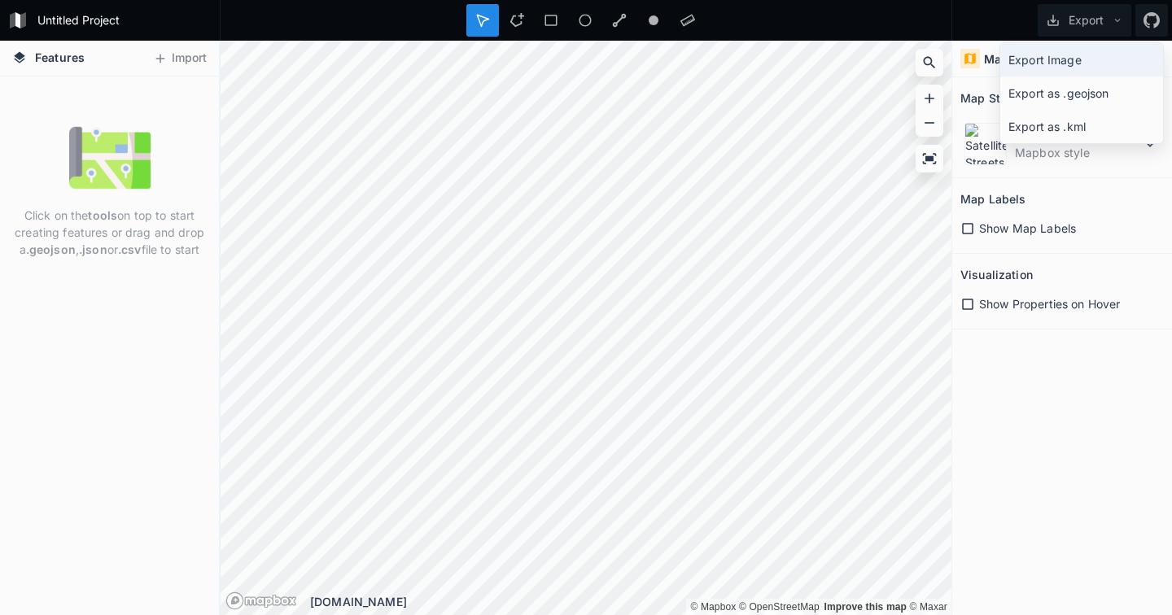
click at [1084, 77] on div "Export Image" at bounding box center [1081, 93] width 163 height 33
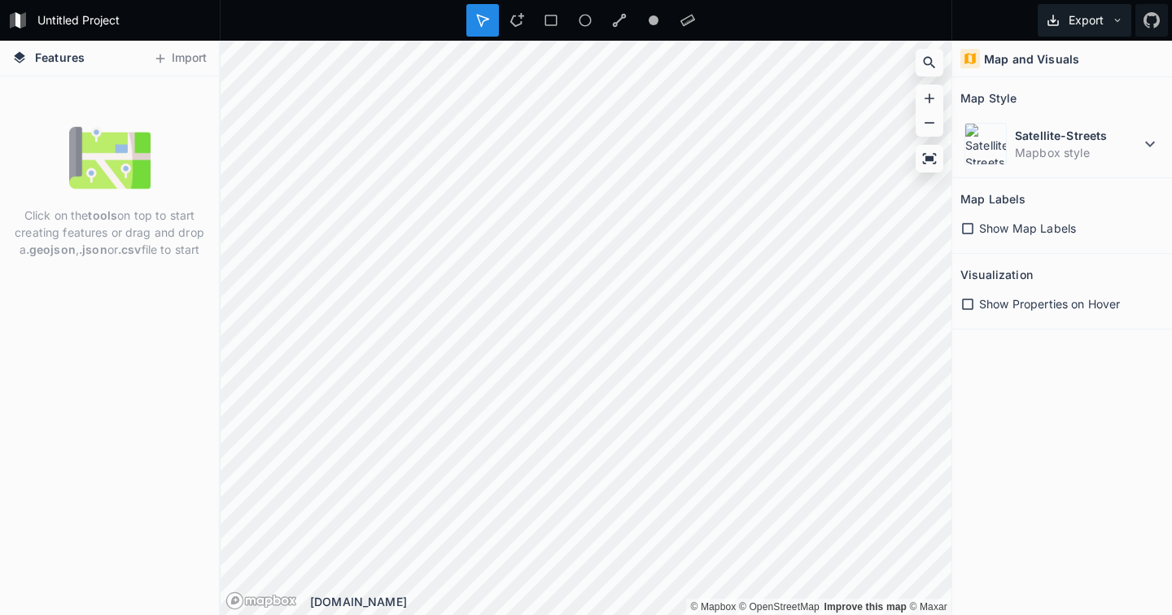
click at [1060, 28] on button "Export" at bounding box center [1085, 20] width 94 height 33
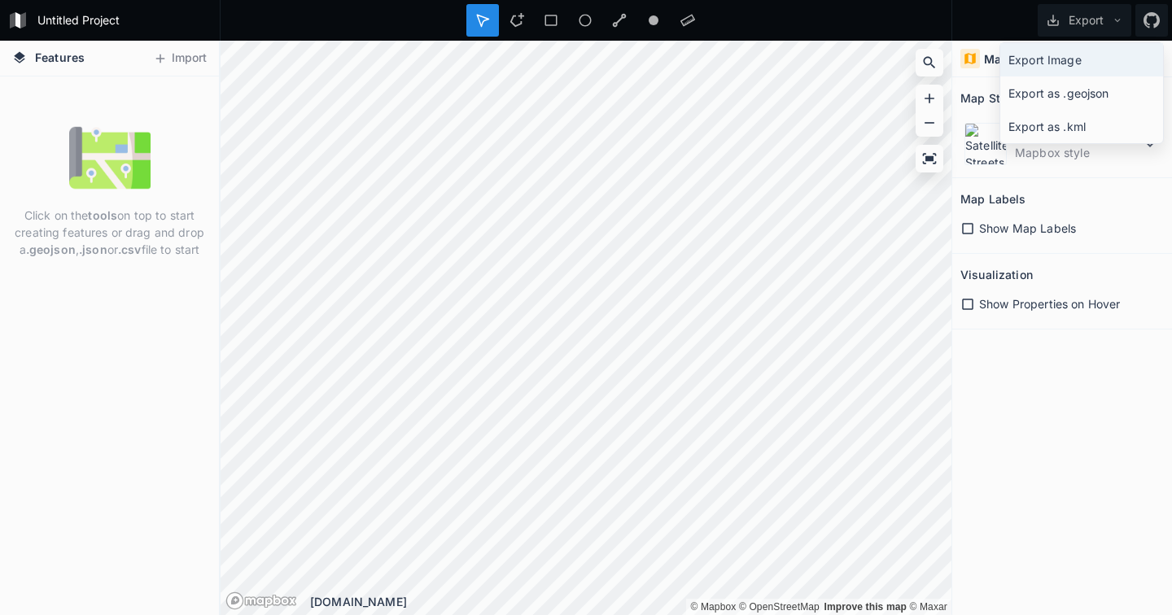
click at [1039, 77] on div "Export Image" at bounding box center [1081, 93] width 163 height 33
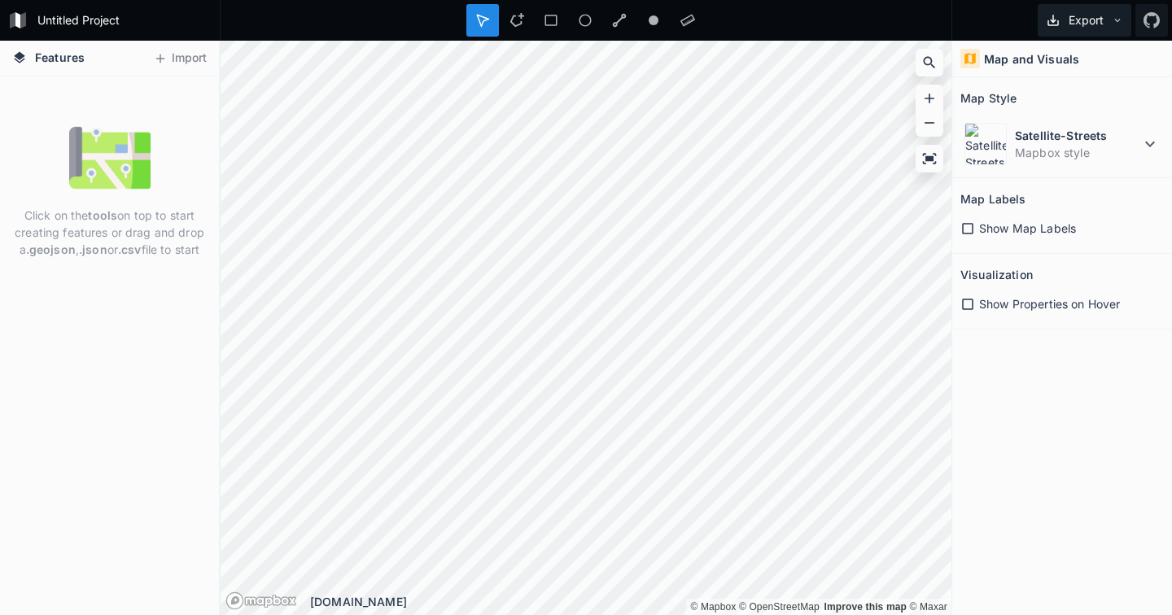
click at [1058, 23] on icon at bounding box center [1052, 20] width 11 height 11
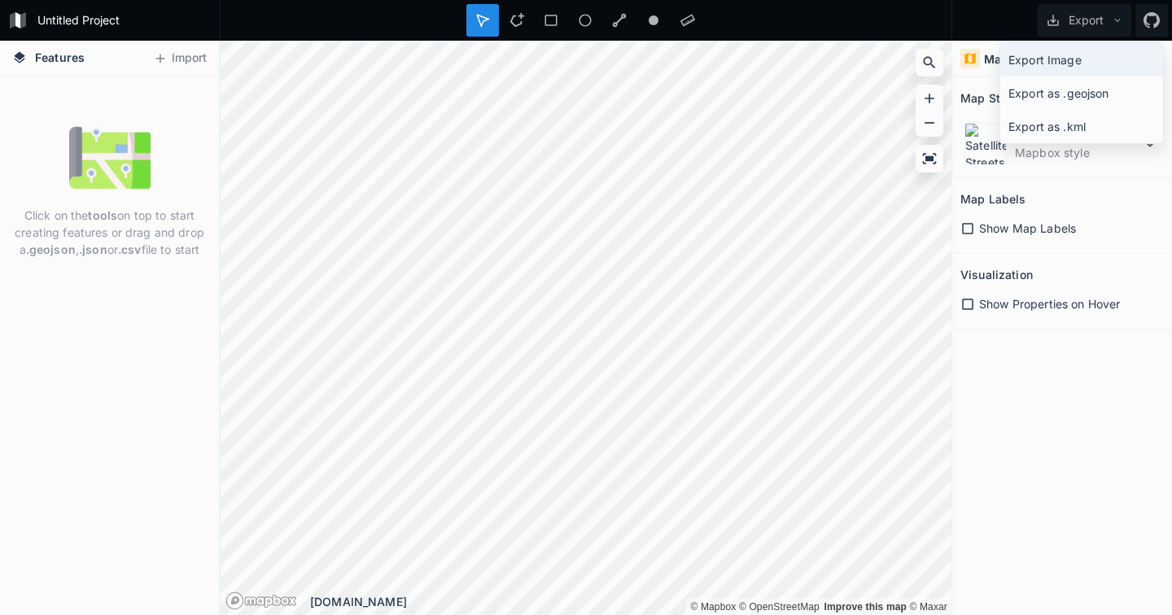
click at [1057, 77] on div "Export Image" at bounding box center [1081, 93] width 163 height 33
